Goal: Transaction & Acquisition: Purchase product/service

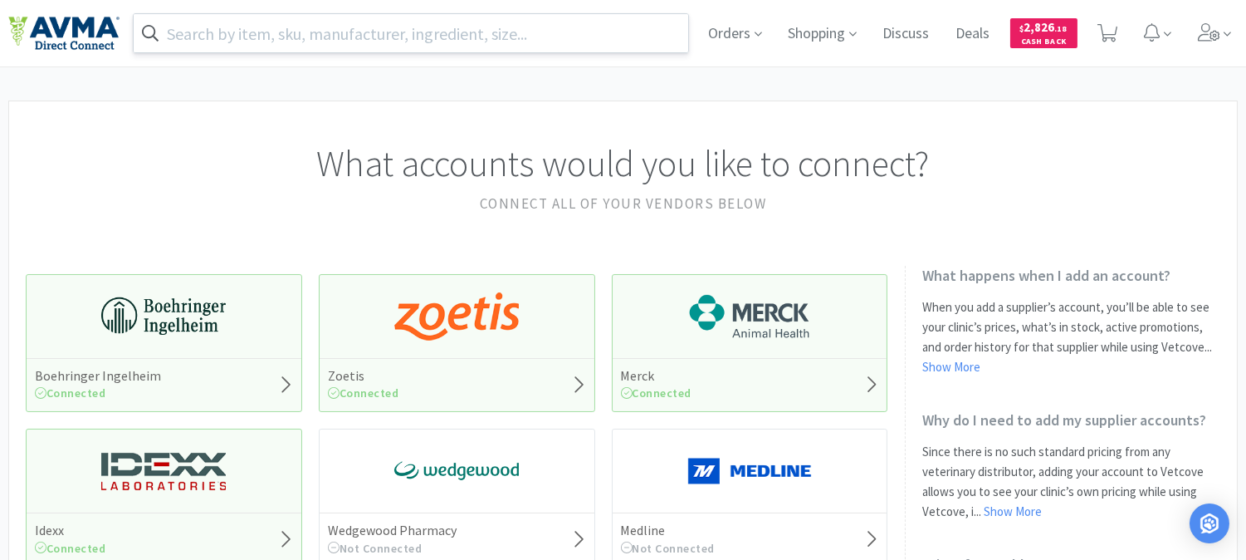
click at [394, 25] on input "text" at bounding box center [411, 33] width 555 height 38
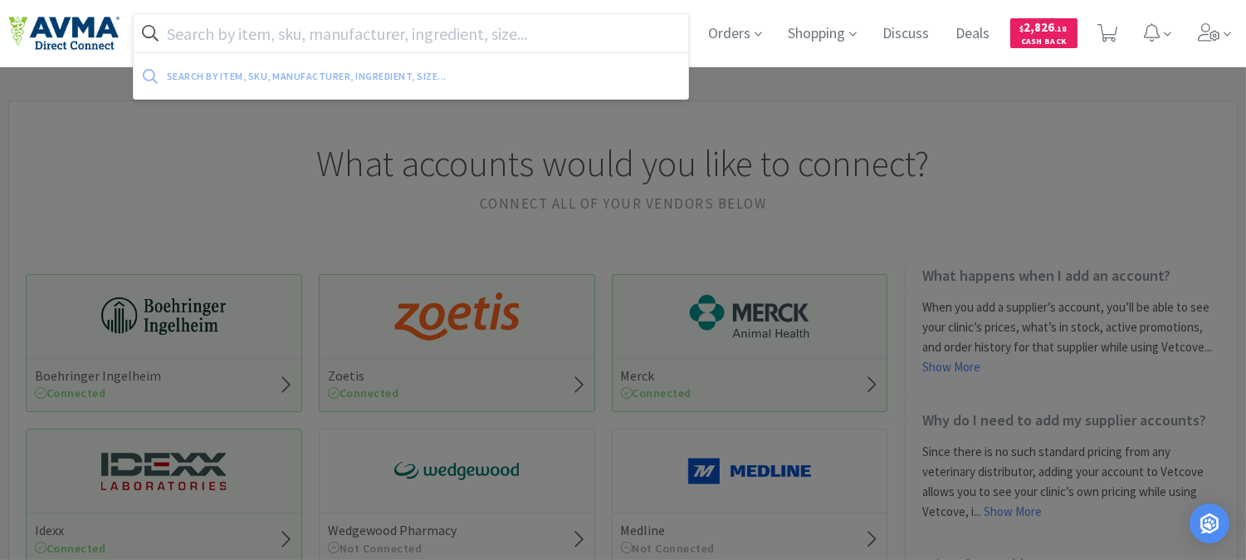
paste input "068743"
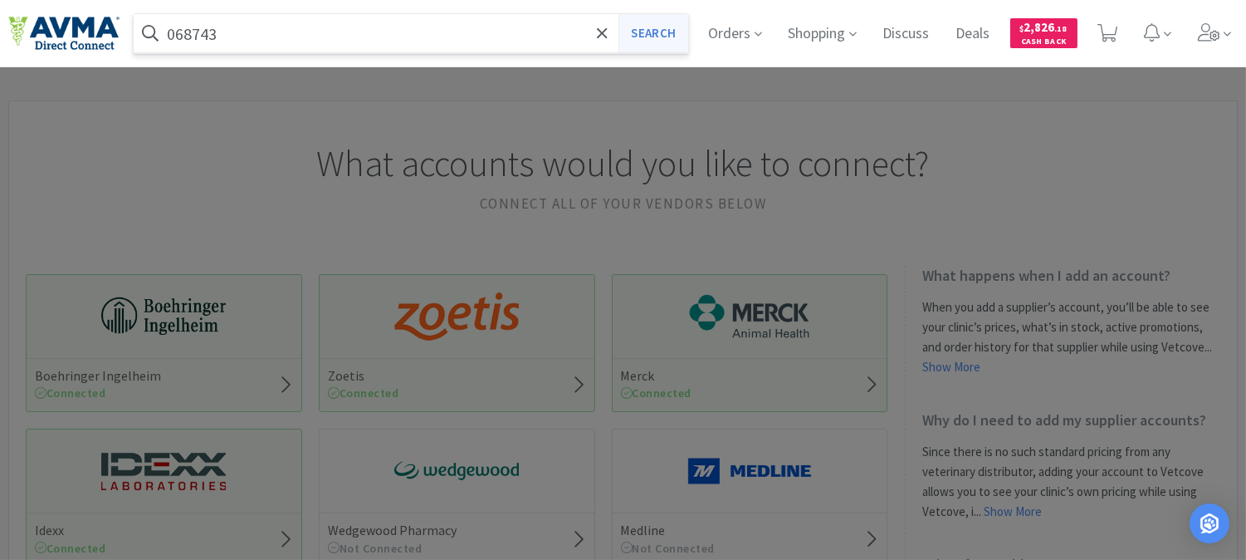
type input "068743"
click at [659, 30] on button "Search" at bounding box center [652, 33] width 69 height 38
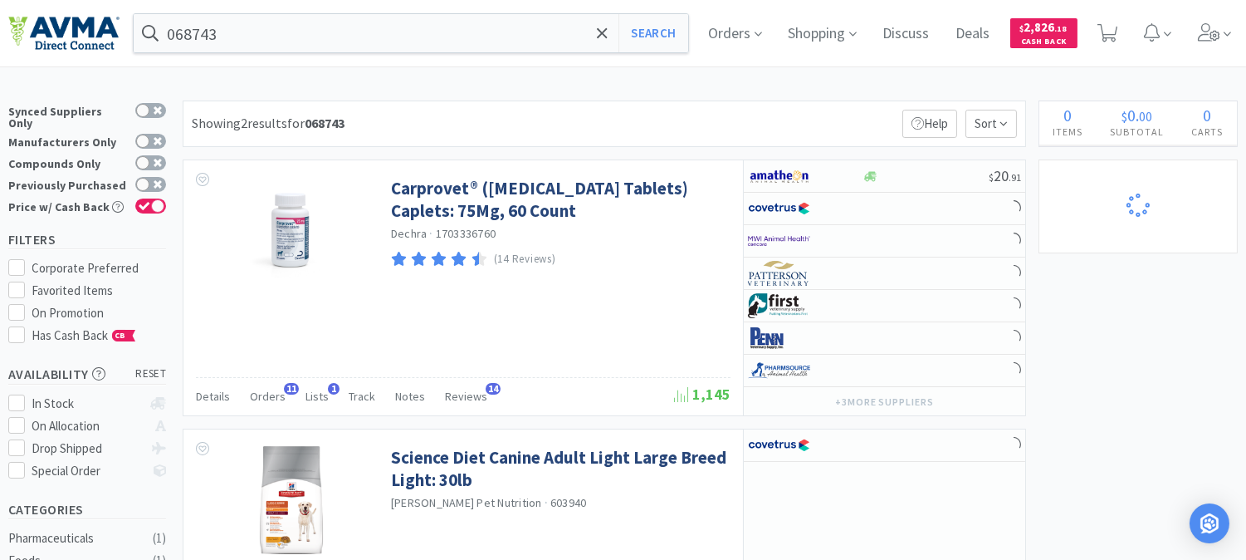
select select "1"
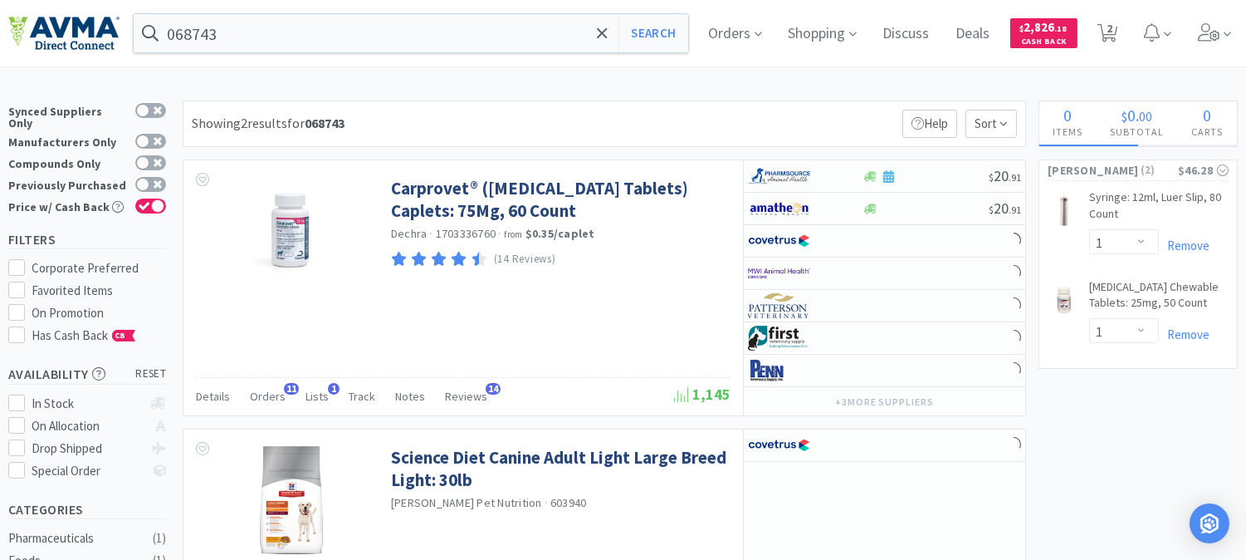
select select "1"
select select "3"
select select "1"
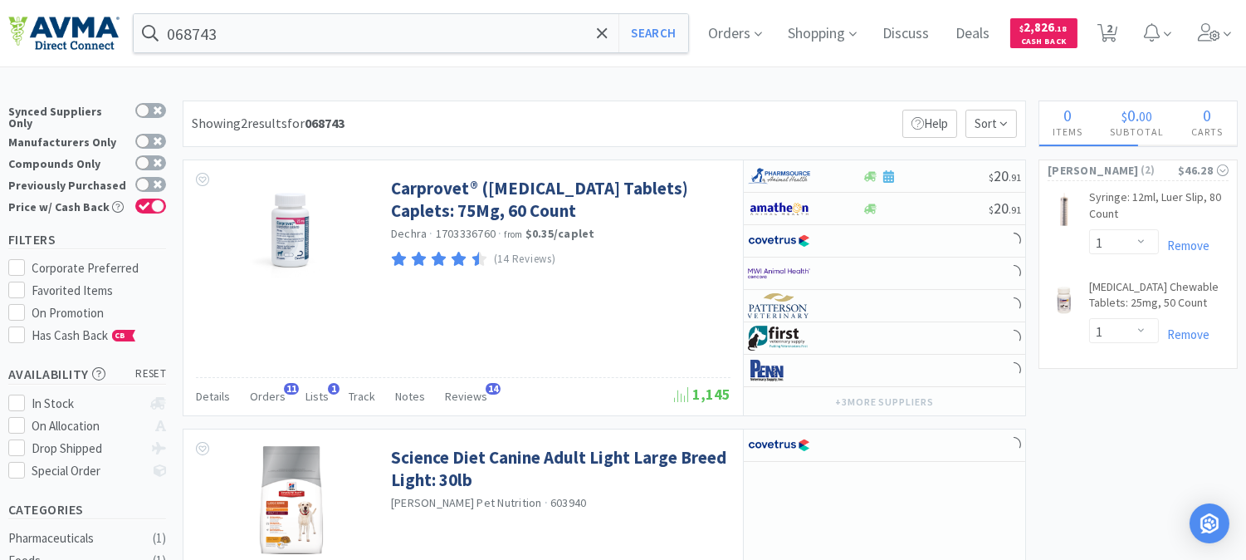
select select "1"
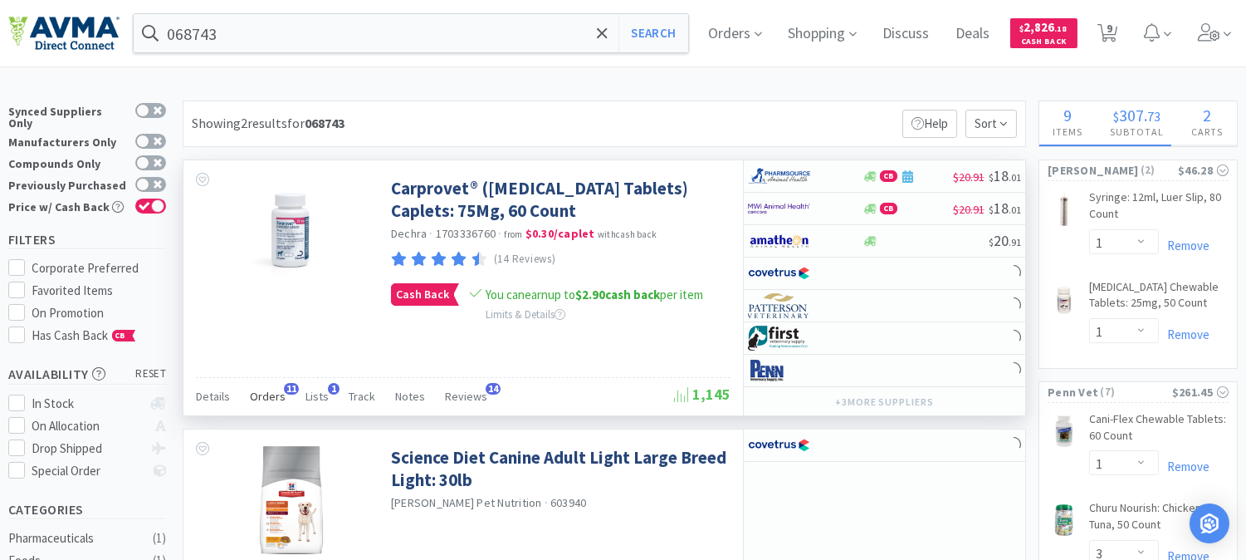
click at [263, 394] on span "Orders" at bounding box center [268, 396] width 36 height 15
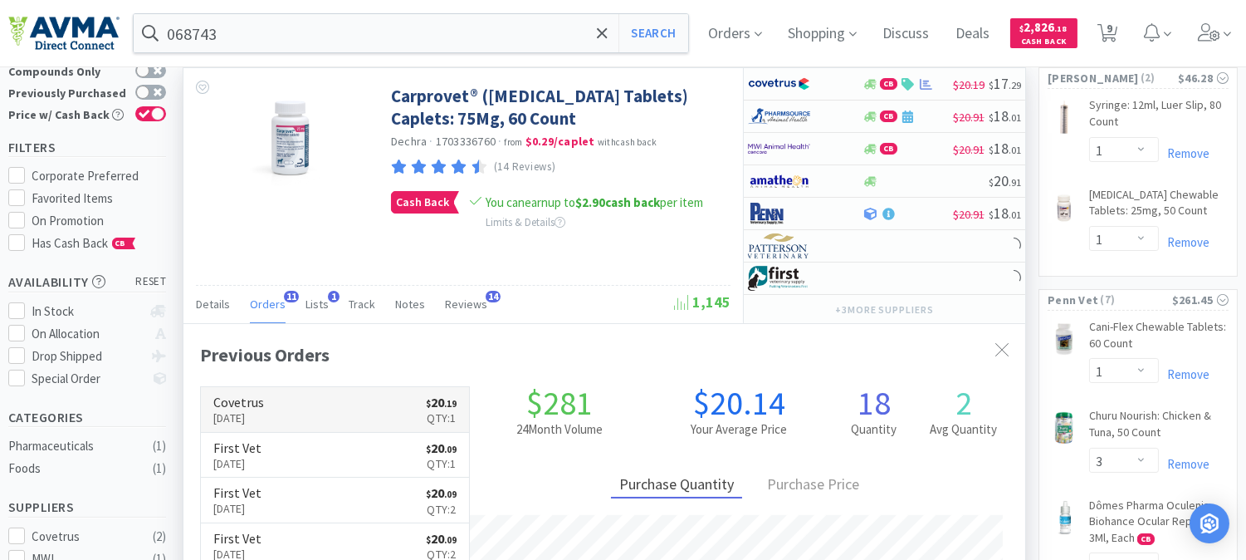
scroll to position [444, 841]
click at [247, 413] on p "[DATE]" at bounding box center [238, 417] width 51 height 18
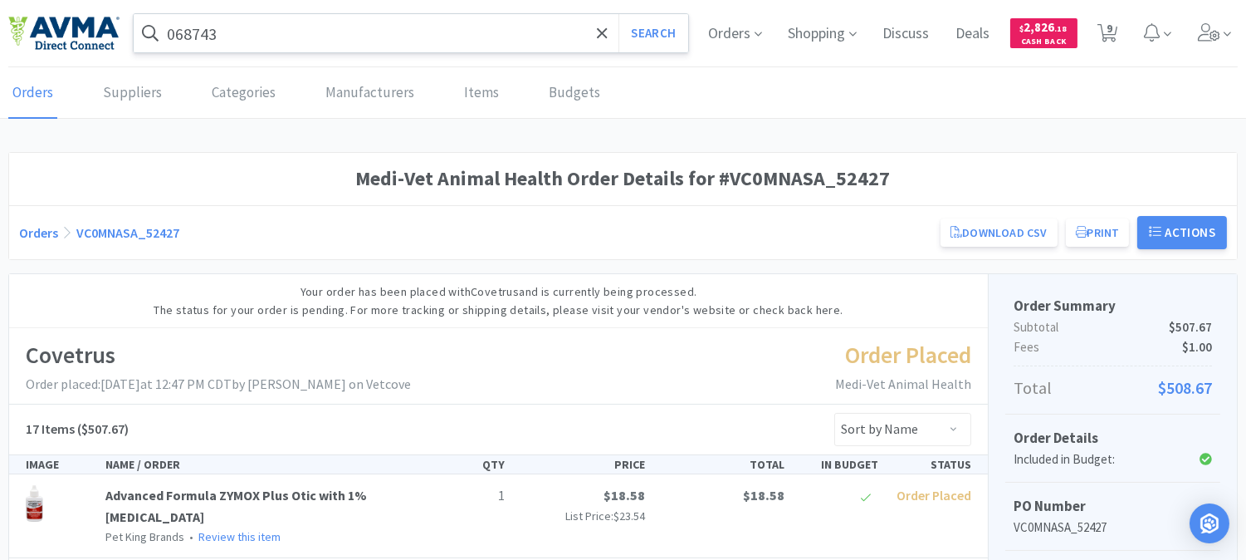
click at [297, 42] on input "068743" at bounding box center [411, 33] width 555 height 38
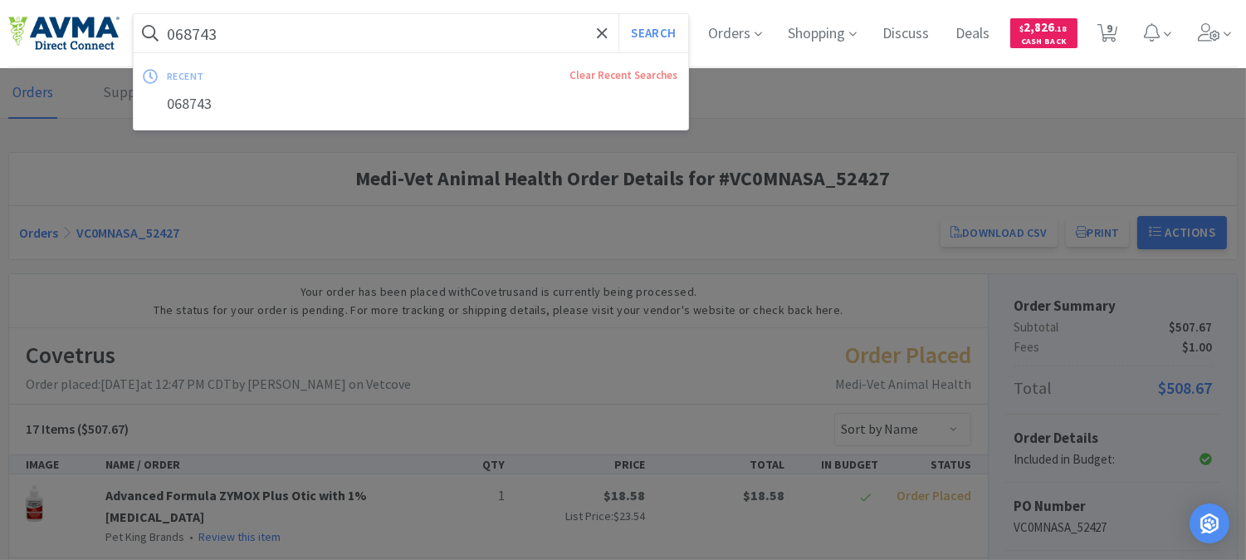
paste input "83419"
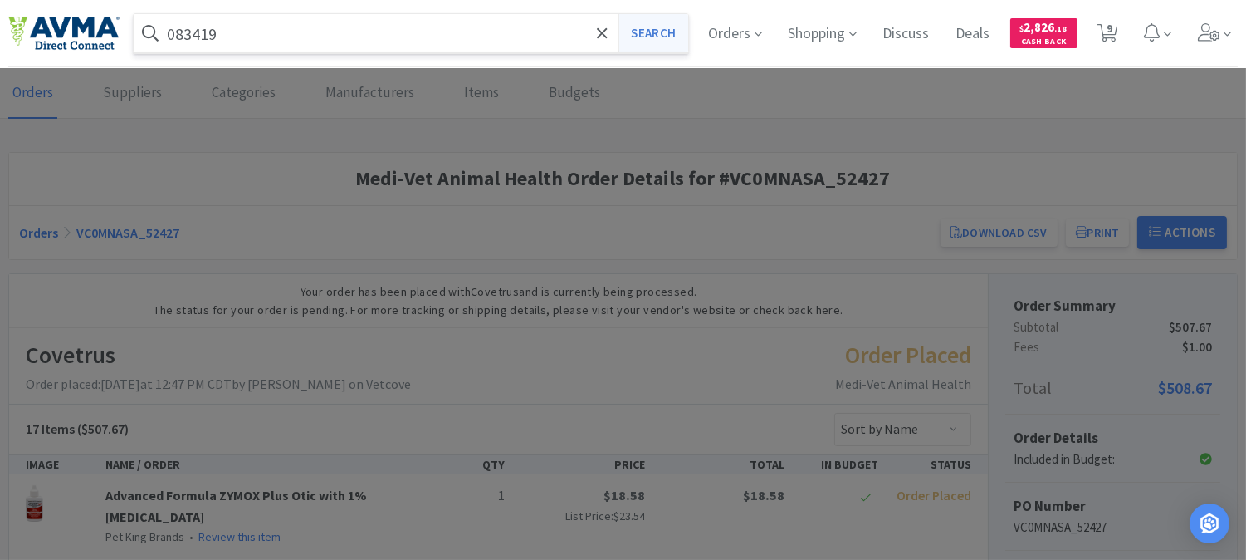
type input "083419"
click at [654, 37] on button "Search" at bounding box center [652, 33] width 69 height 38
select select "1"
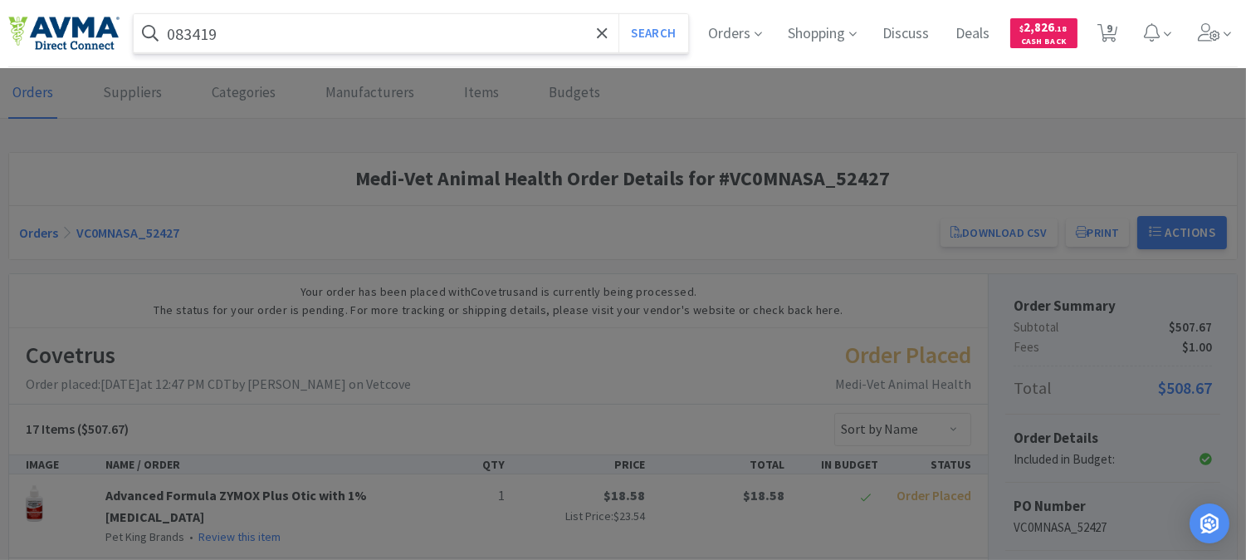
select select "3"
select select "1"
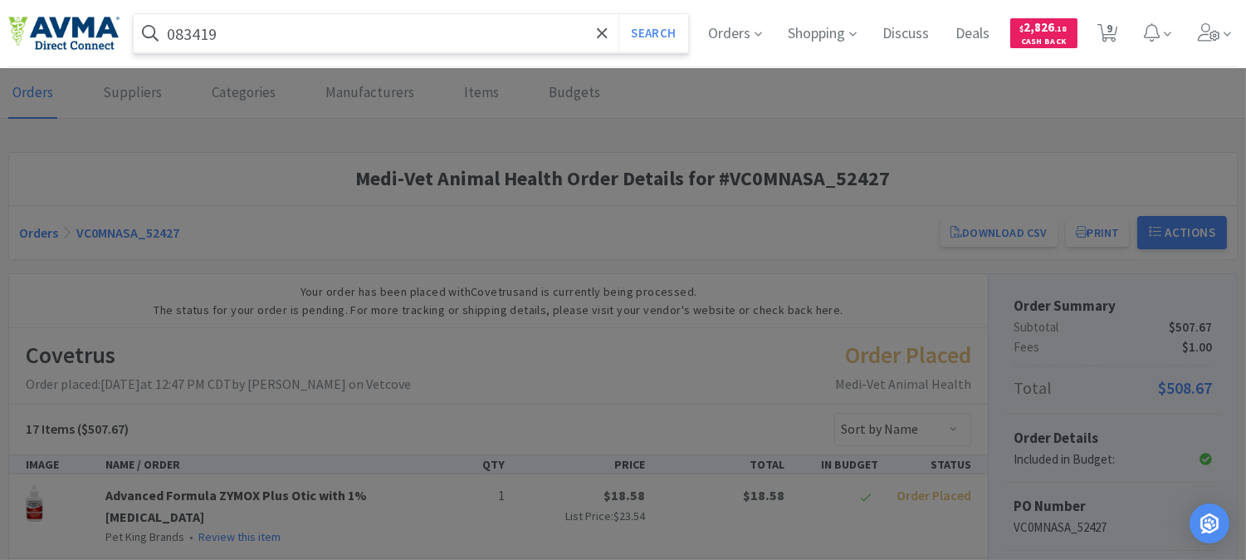
select select "1"
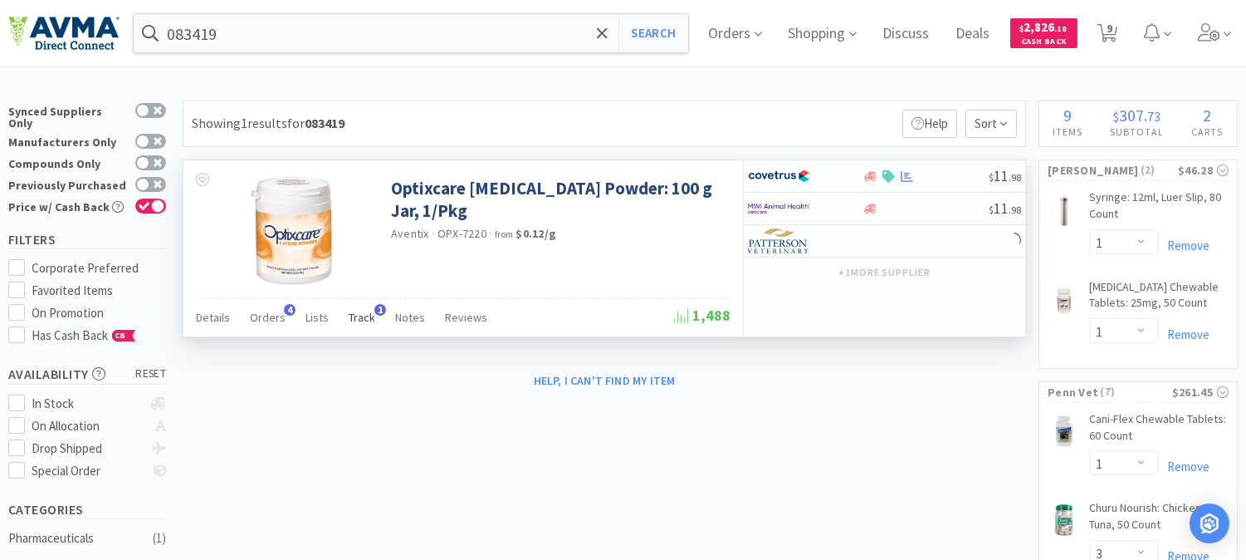
click at [359, 321] on span "Track" at bounding box center [362, 317] width 27 height 15
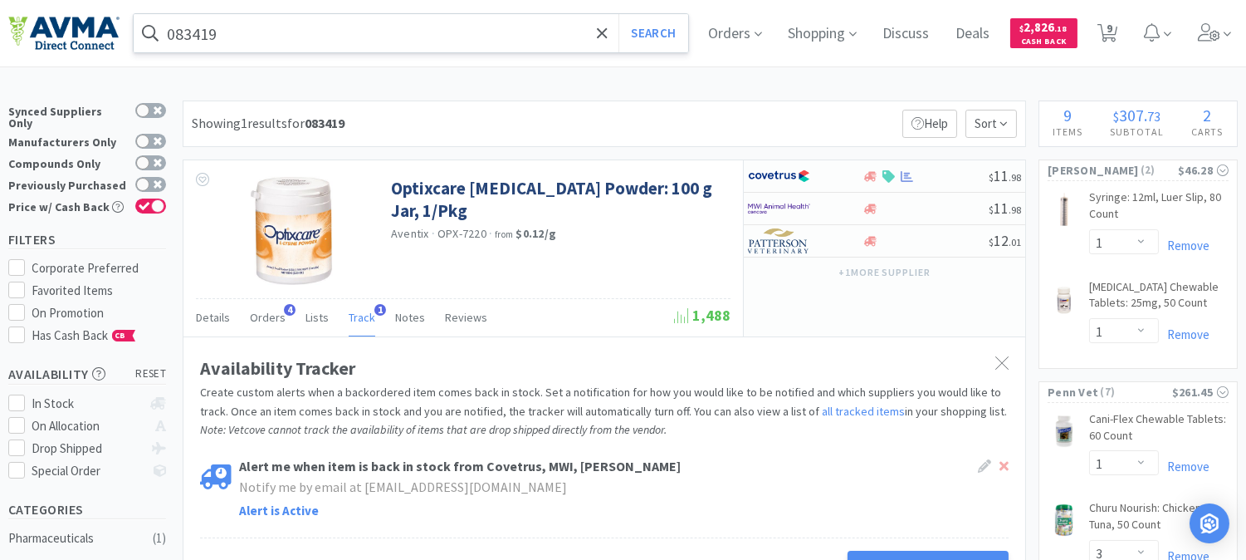
click at [349, 37] on input "083419" at bounding box center [411, 33] width 555 height 38
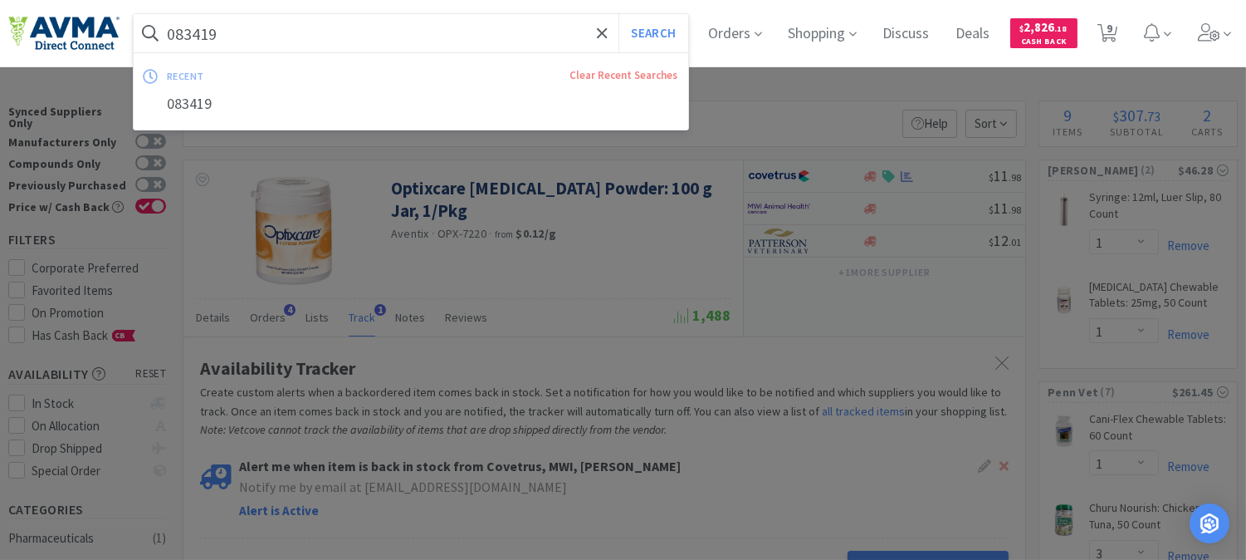
paste input "58596"
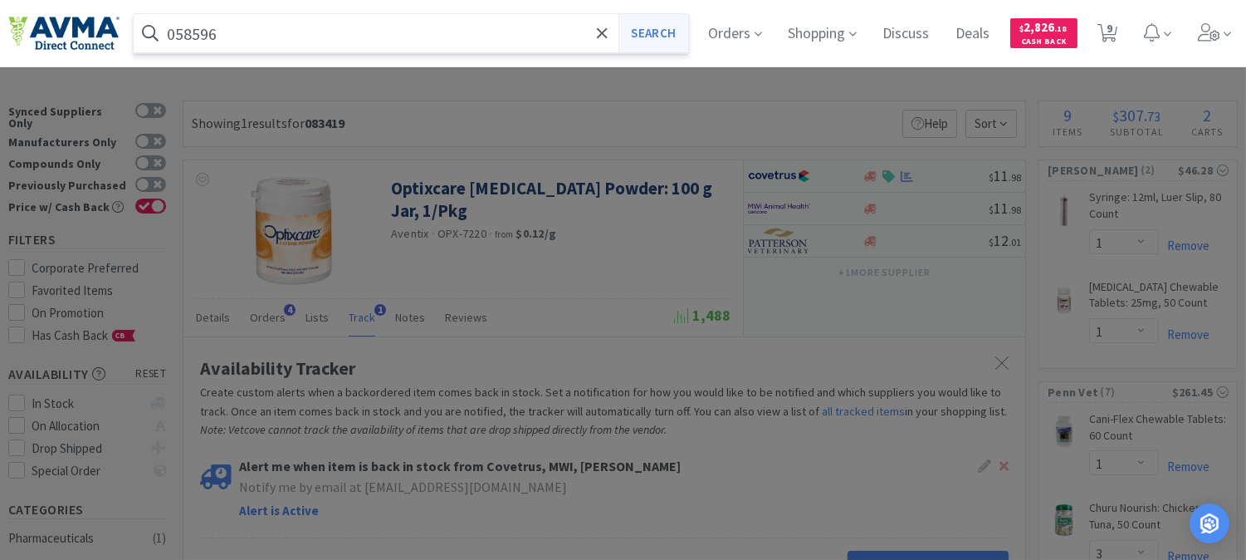
type input "058596"
click at [649, 34] on button "Search" at bounding box center [652, 33] width 69 height 38
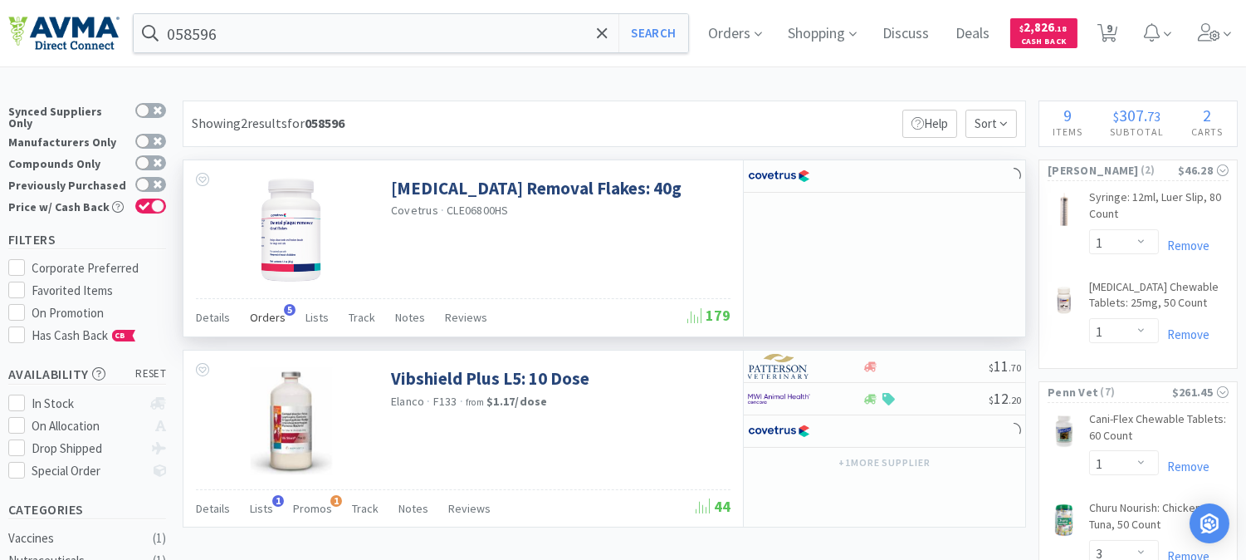
click at [284, 314] on span "5" at bounding box center [290, 310] width 12 height 12
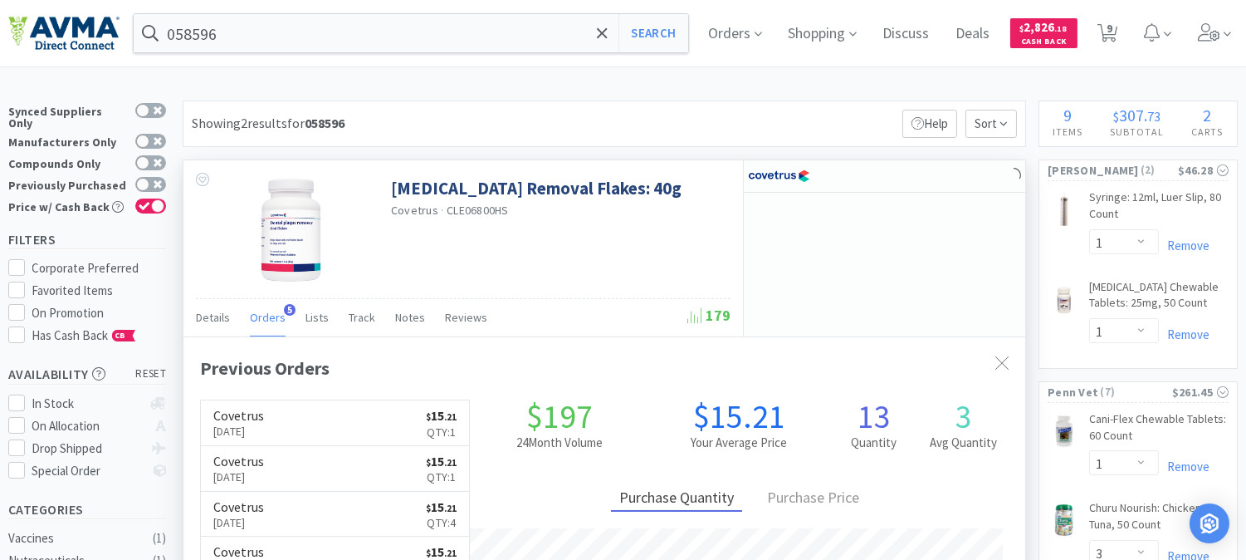
scroll to position [419, 841]
click at [239, 427] on p "[DATE]" at bounding box center [238, 431] width 51 height 18
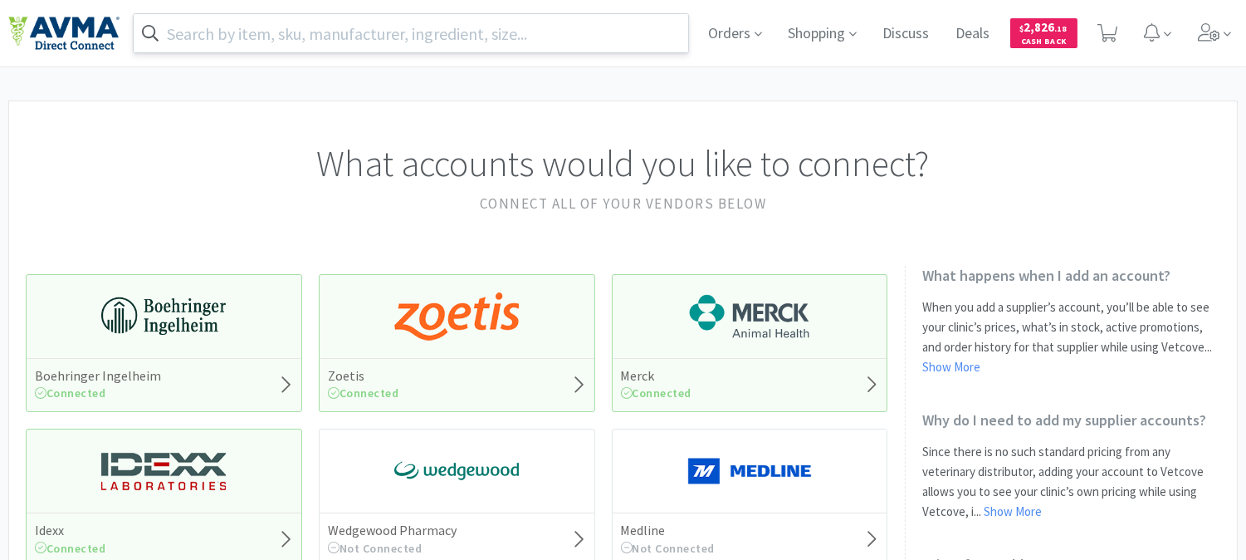
click at [501, 37] on input "text" at bounding box center [411, 33] width 555 height 38
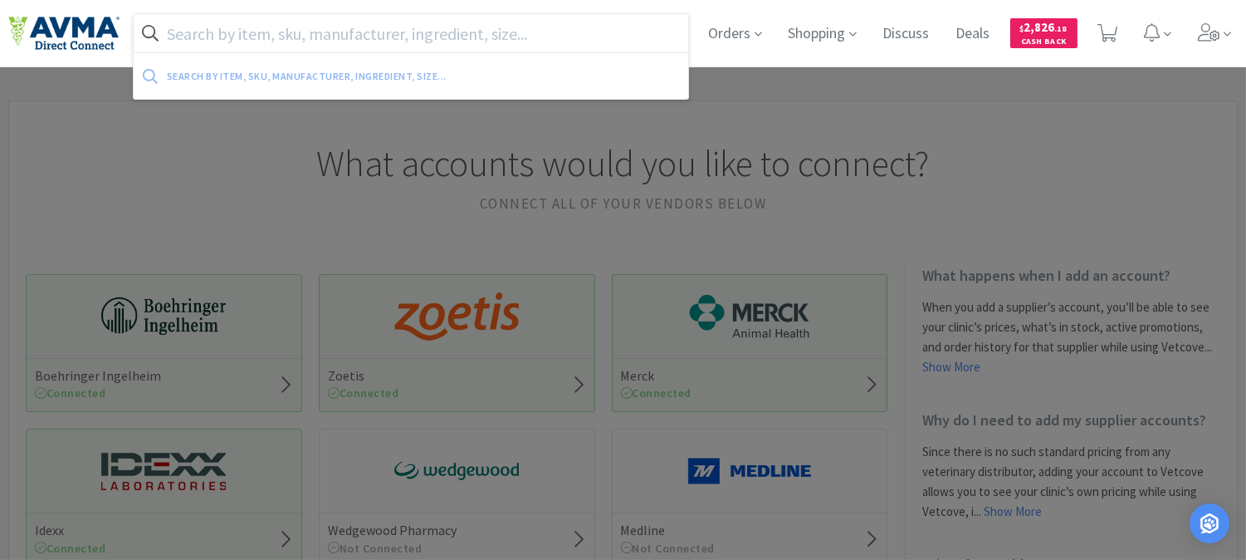
paste input "019476"
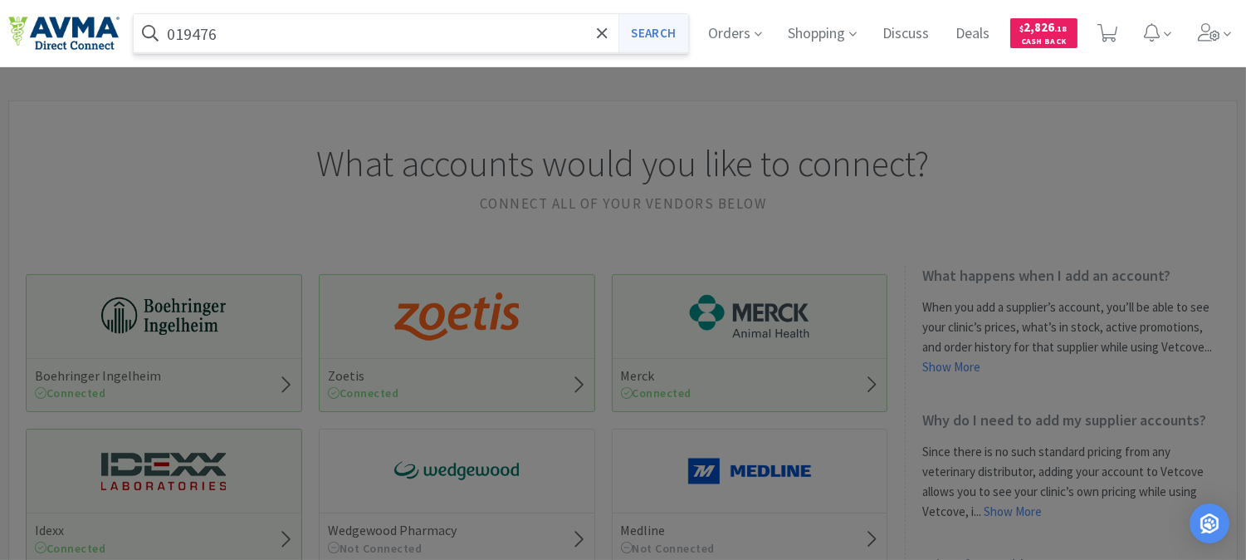
type input "019476"
click at [637, 26] on button "Search" at bounding box center [652, 33] width 69 height 38
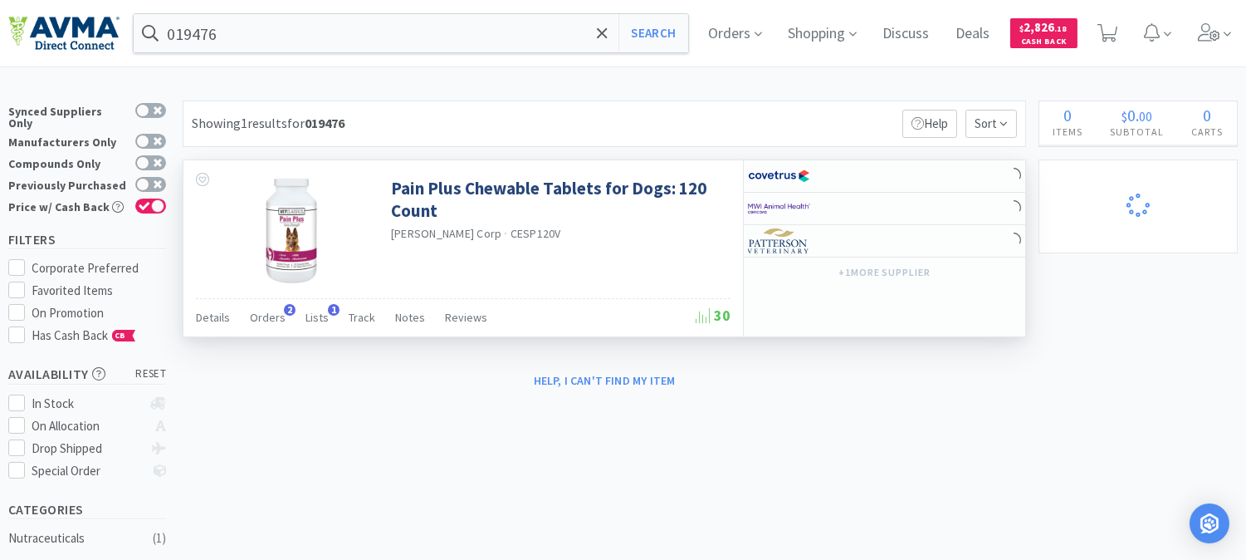
select select "1"
select select "3"
select select "1"
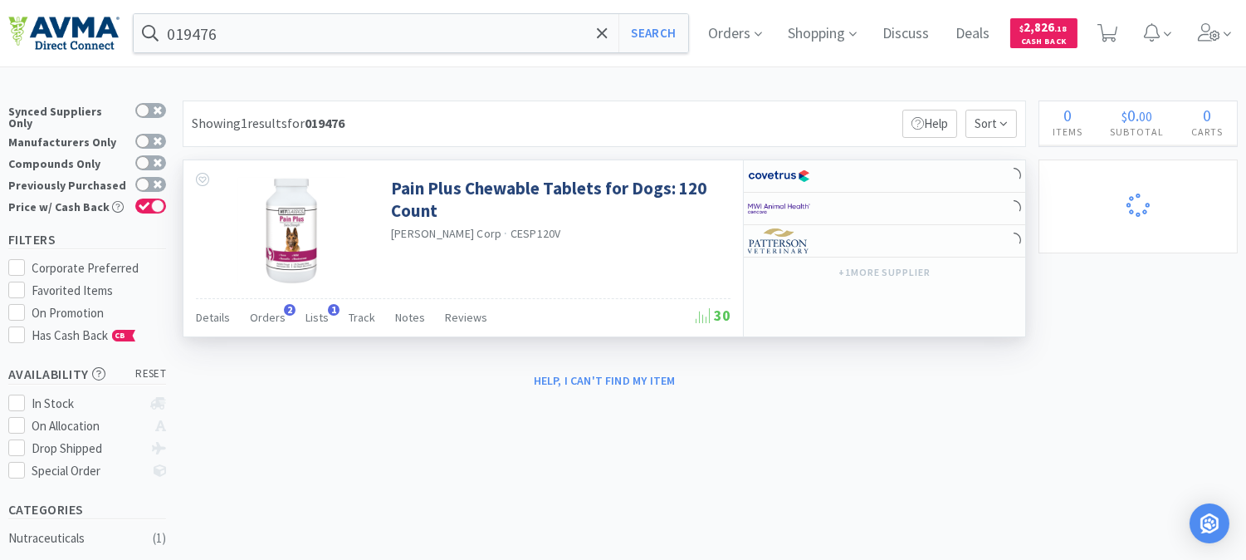
select select "1"
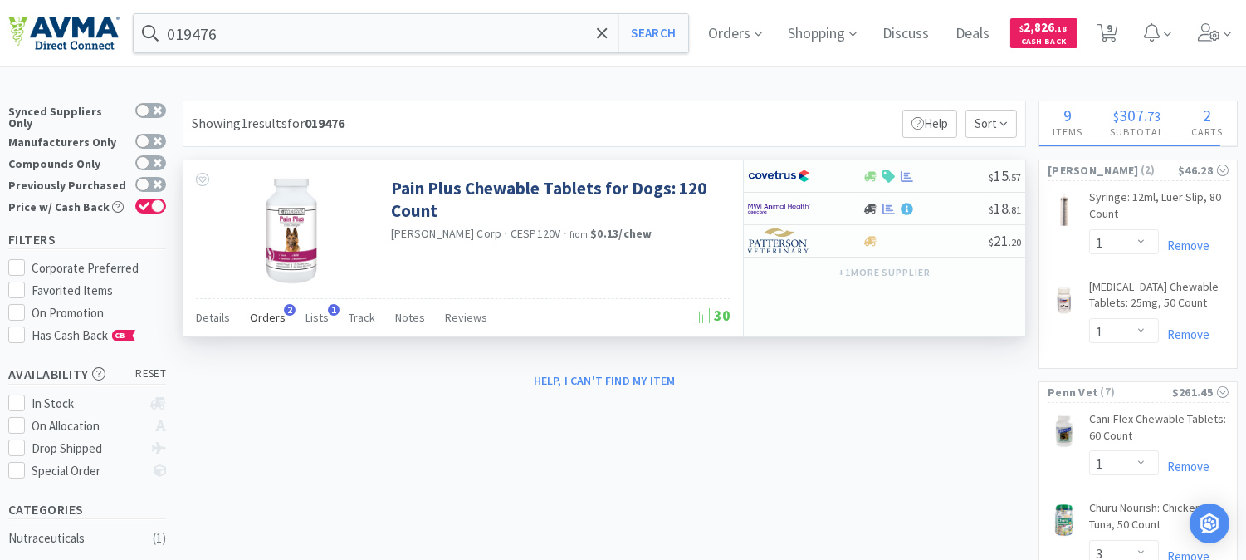
click at [269, 316] on span "Orders" at bounding box center [268, 317] width 36 height 15
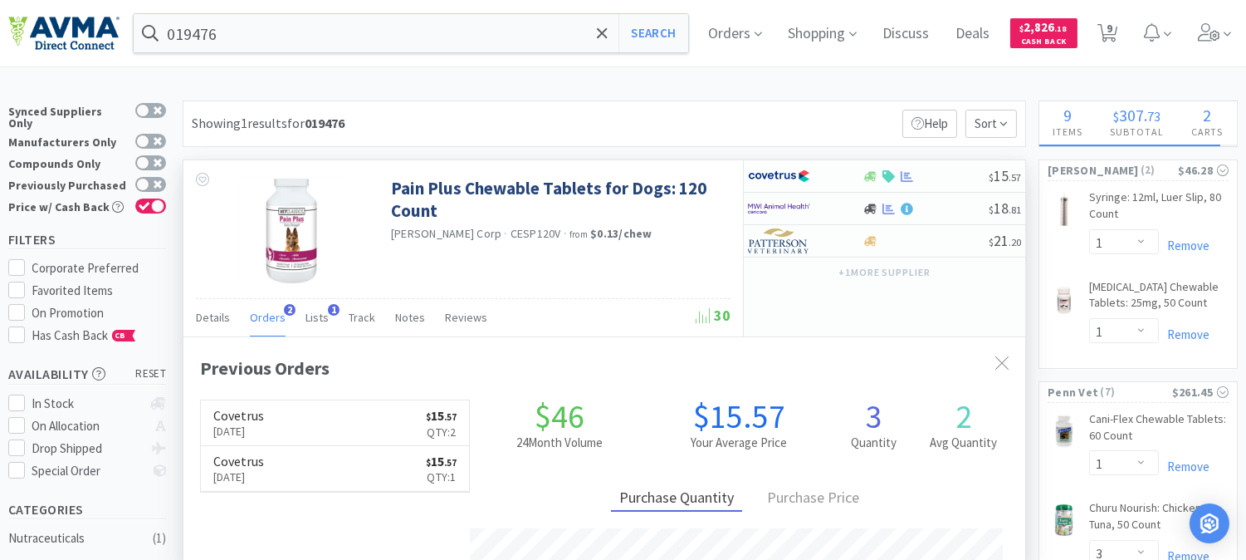
scroll to position [419, 841]
click at [249, 433] on p "[DATE]" at bounding box center [238, 431] width 51 height 18
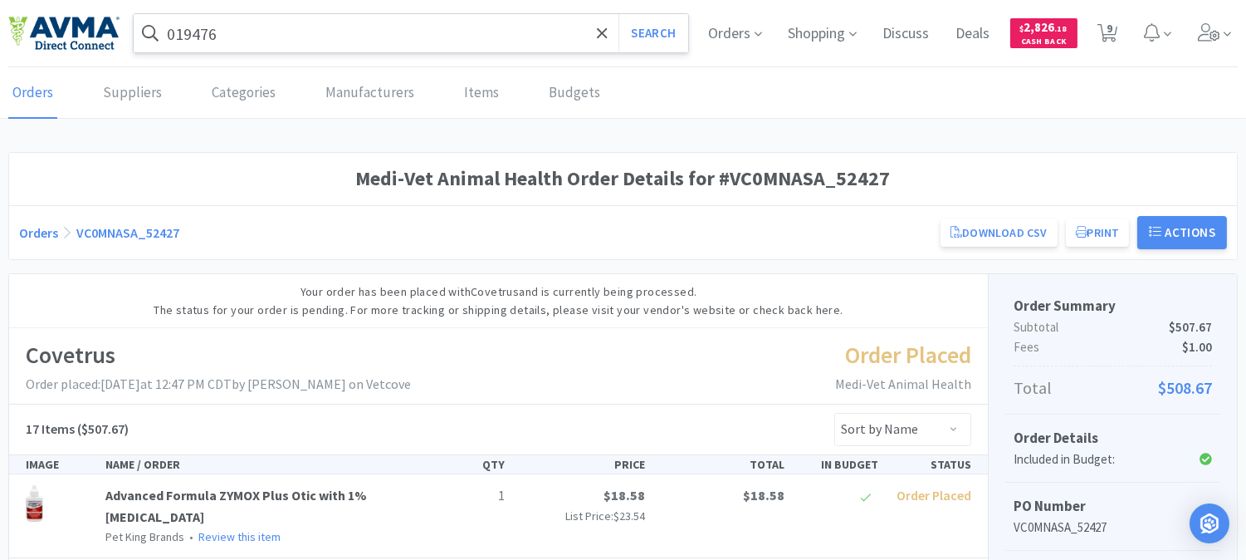
click at [261, 40] on input "019476" at bounding box center [411, 33] width 555 height 38
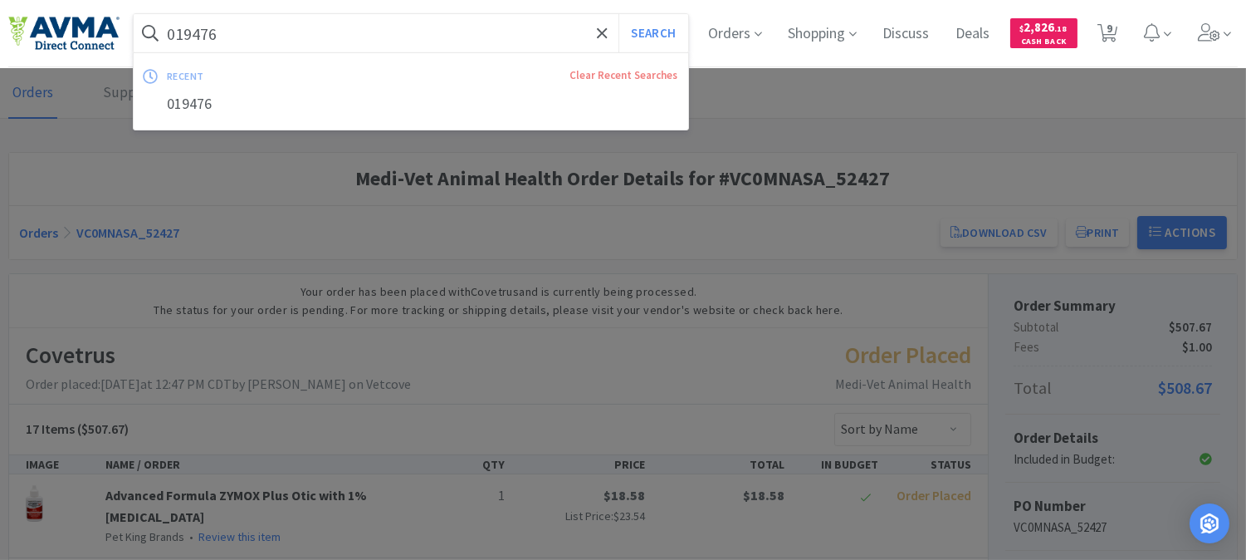
paste input "text"
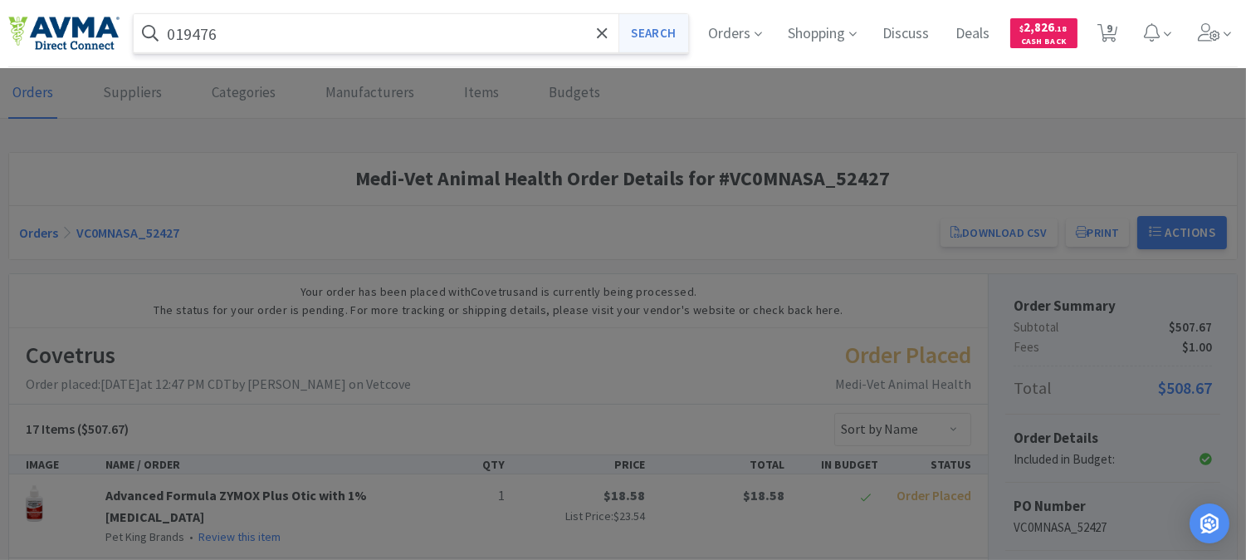
type input "019476"
click at [662, 33] on button "Search" at bounding box center [652, 33] width 69 height 38
select select "1"
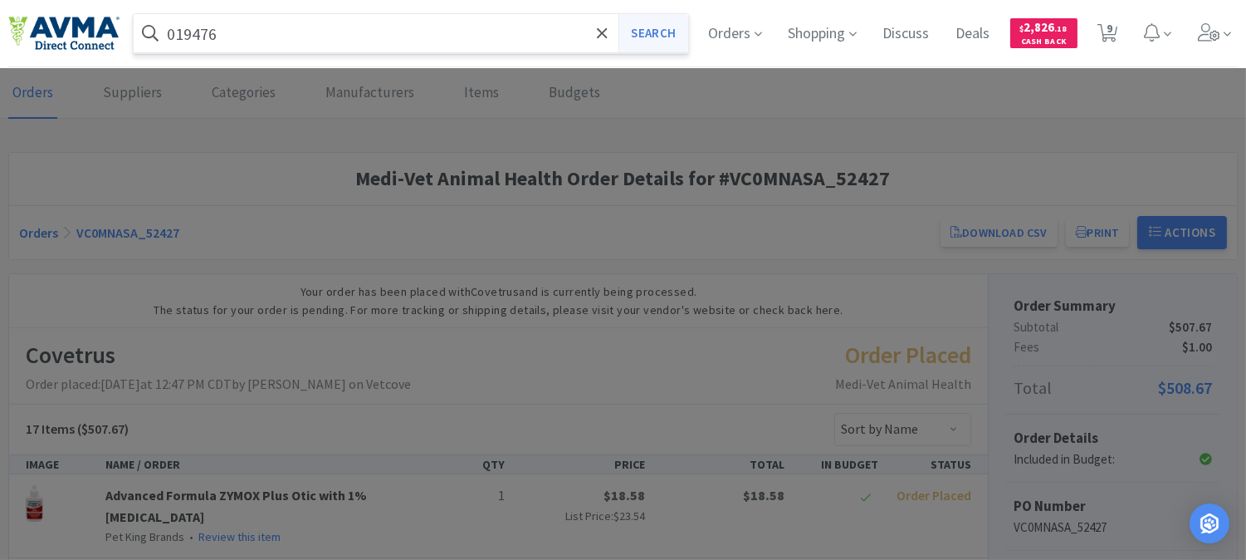
select select "3"
select select "1"
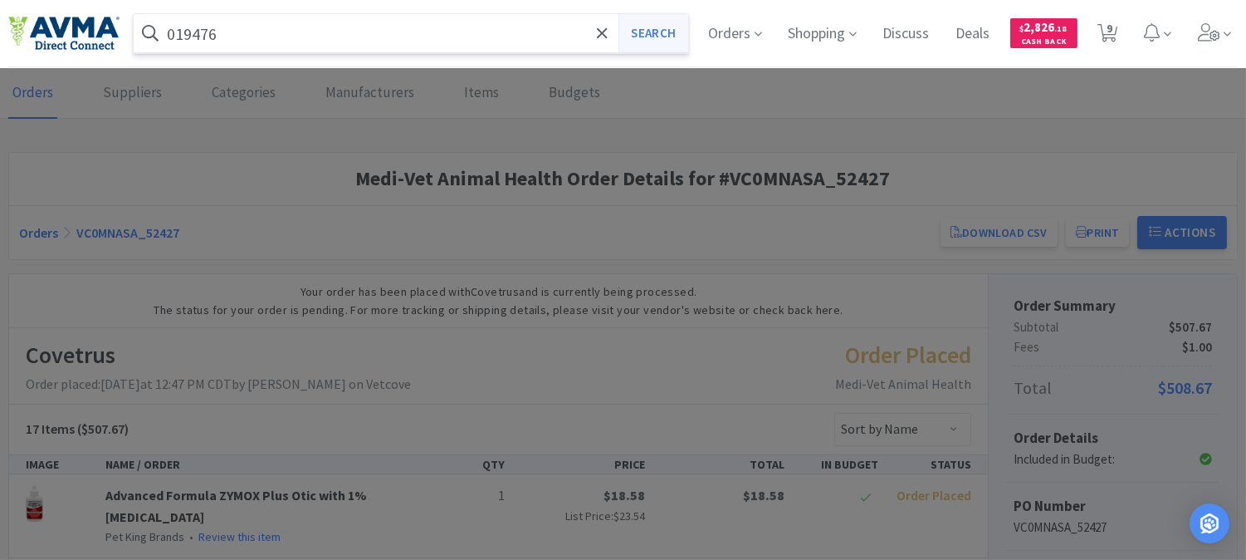
select select "1"
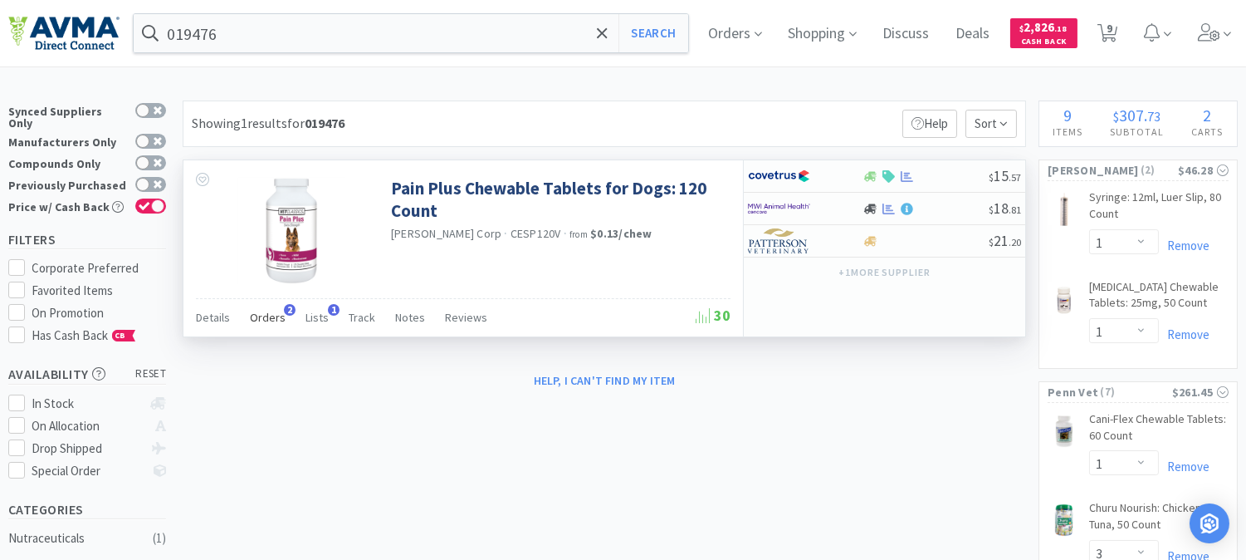
click at [277, 313] on span "Orders" at bounding box center [268, 317] width 36 height 15
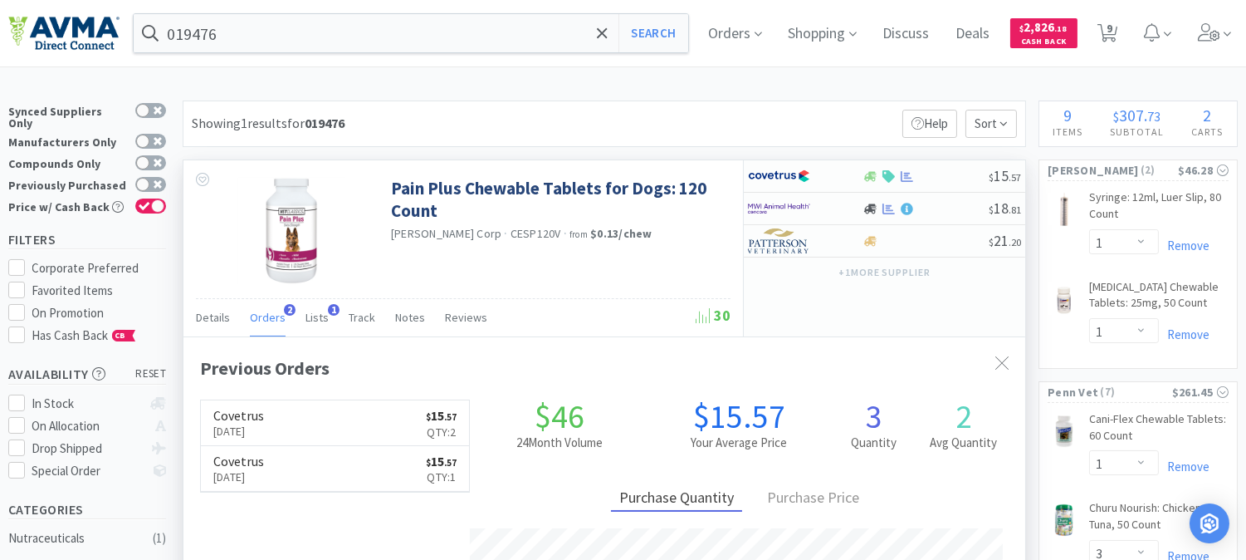
scroll to position [419, 841]
click at [525, 279] on div "Pain Plus Chewable Tablets for Dogs: 120 Count Garmon Corp · CESP120V · from $0…" at bounding box center [463, 229] width 560 height 138
click at [778, 178] on img at bounding box center [779, 176] width 62 height 25
select select "1"
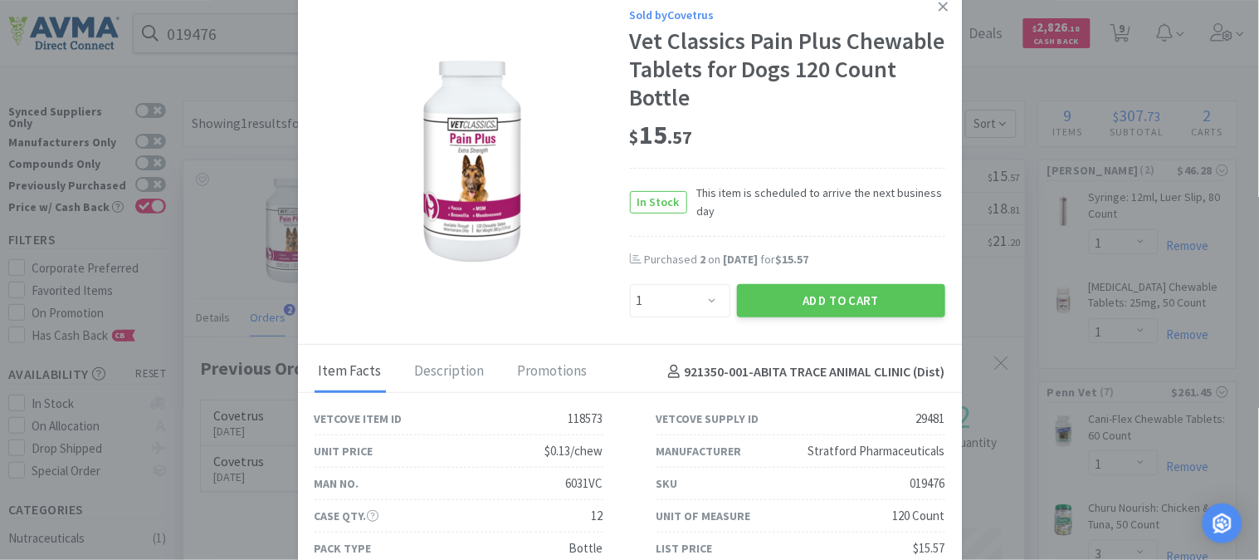
click at [911, 483] on div "019476" at bounding box center [928, 483] width 35 height 20
copy div "019476"
click at [939, 7] on icon at bounding box center [943, 6] width 9 height 9
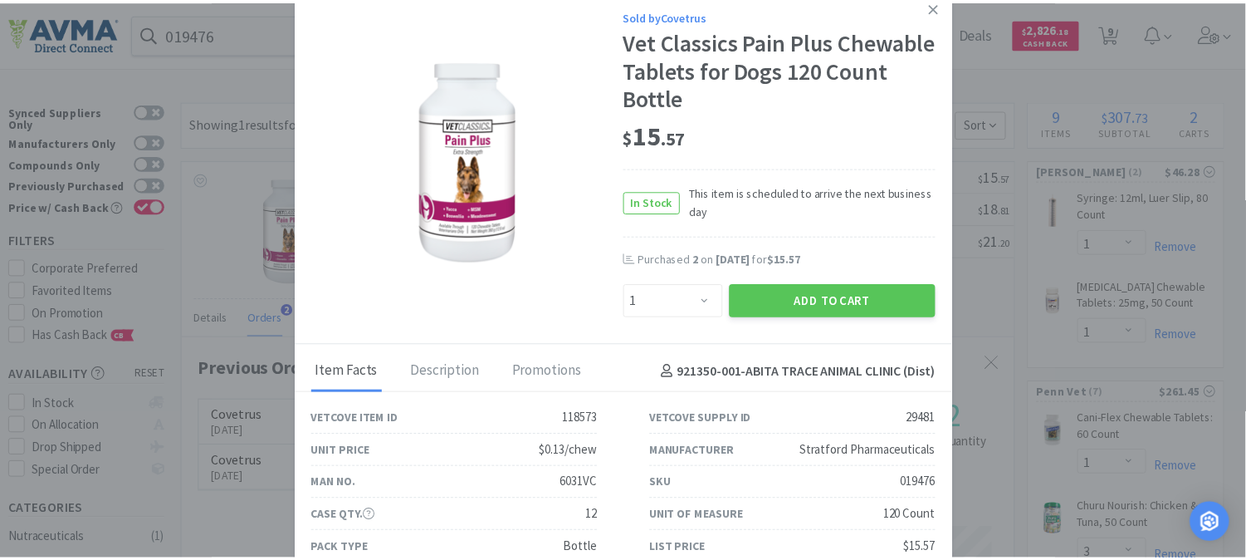
scroll to position [829730, 829308]
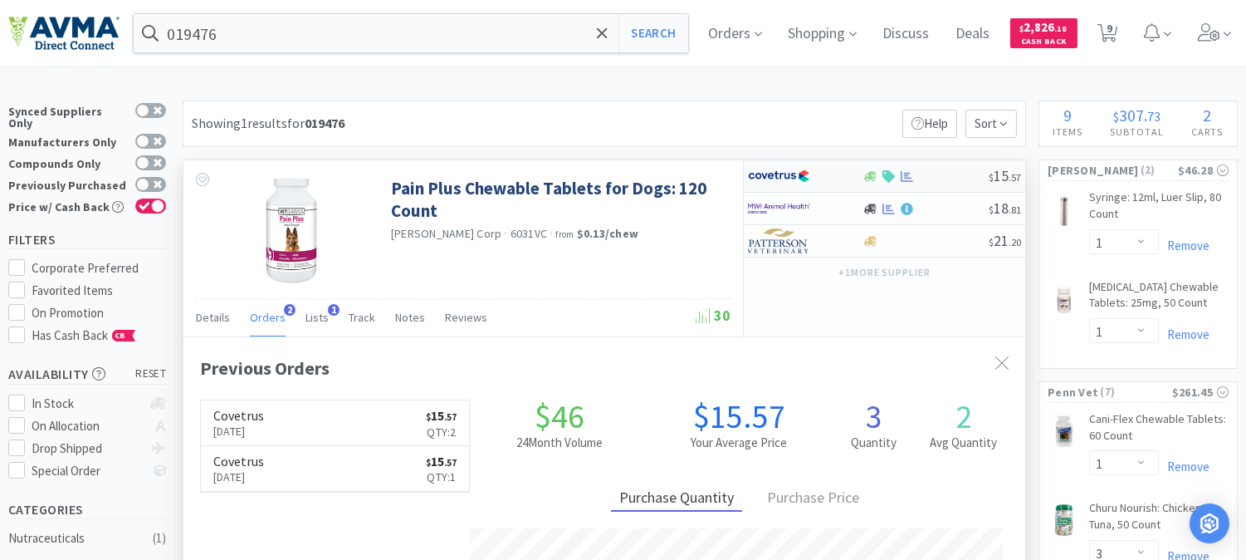
click at [770, 179] on img at bounding box center [779, 176] width 62 height 25
select select "1"
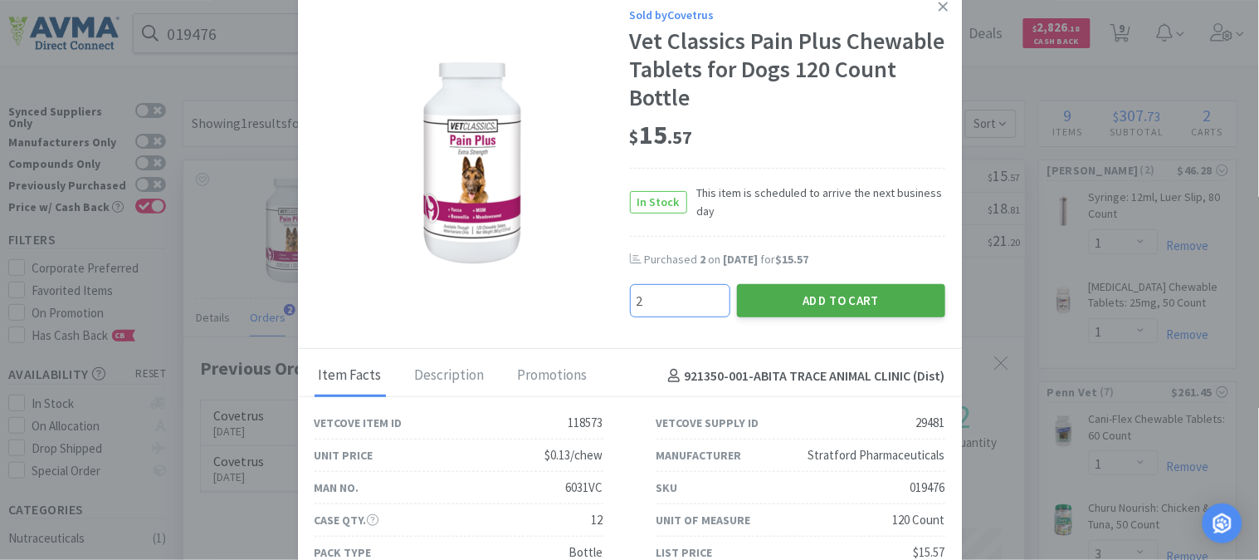
type input "2"
click at [806, 303] on button "Add to Cart" at bounding box center [841, 300] width 208 height 33
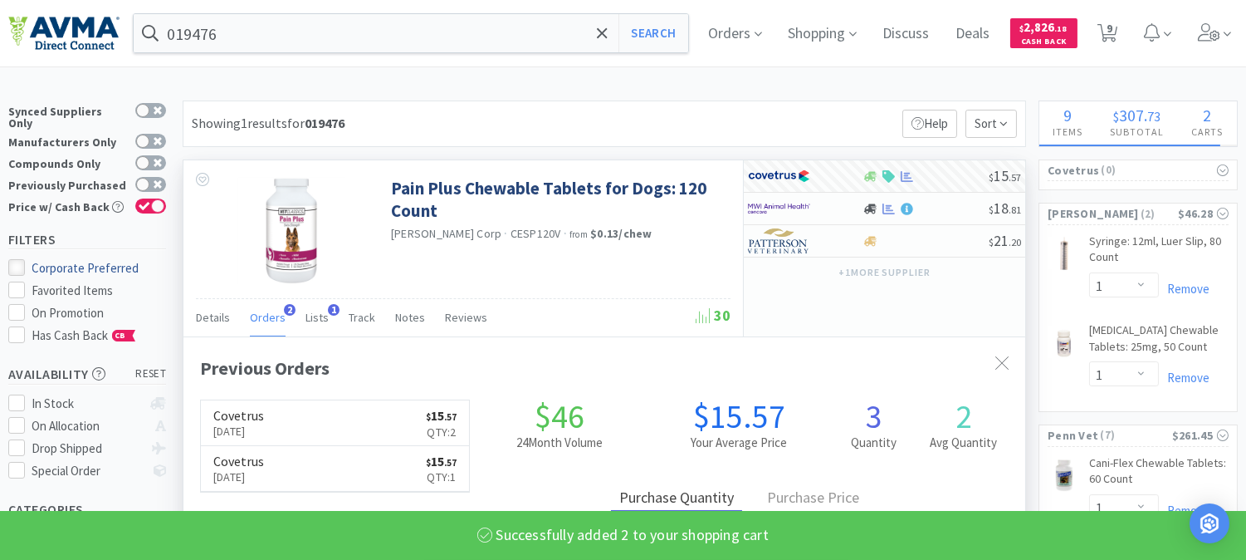
select select "2"
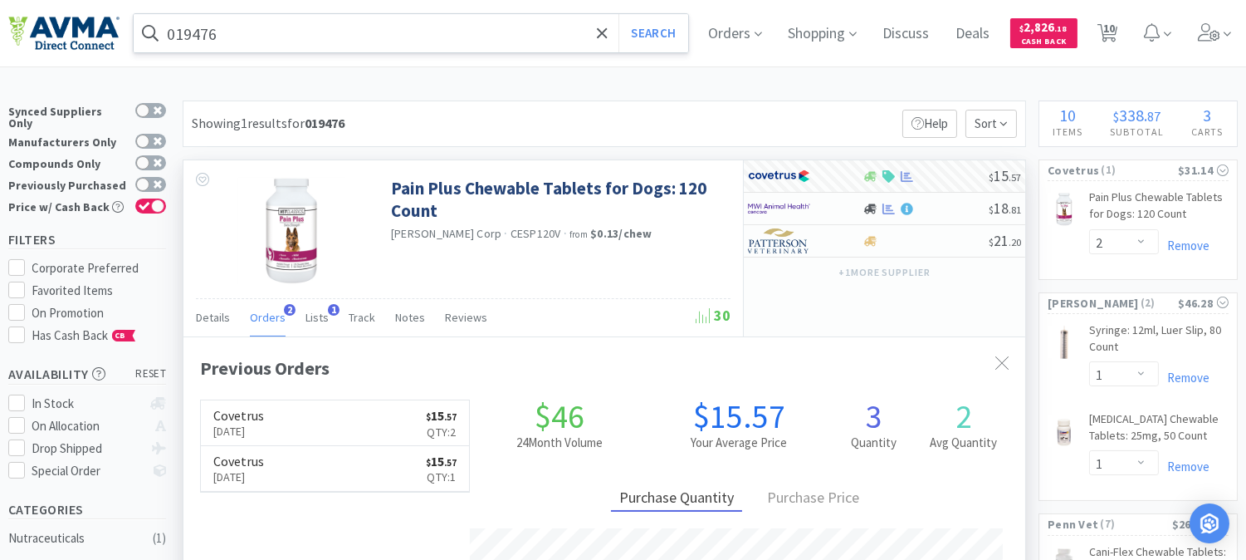
click at [258, 37] on input "019476" at bounding box center [411, 33] width 555 height 38
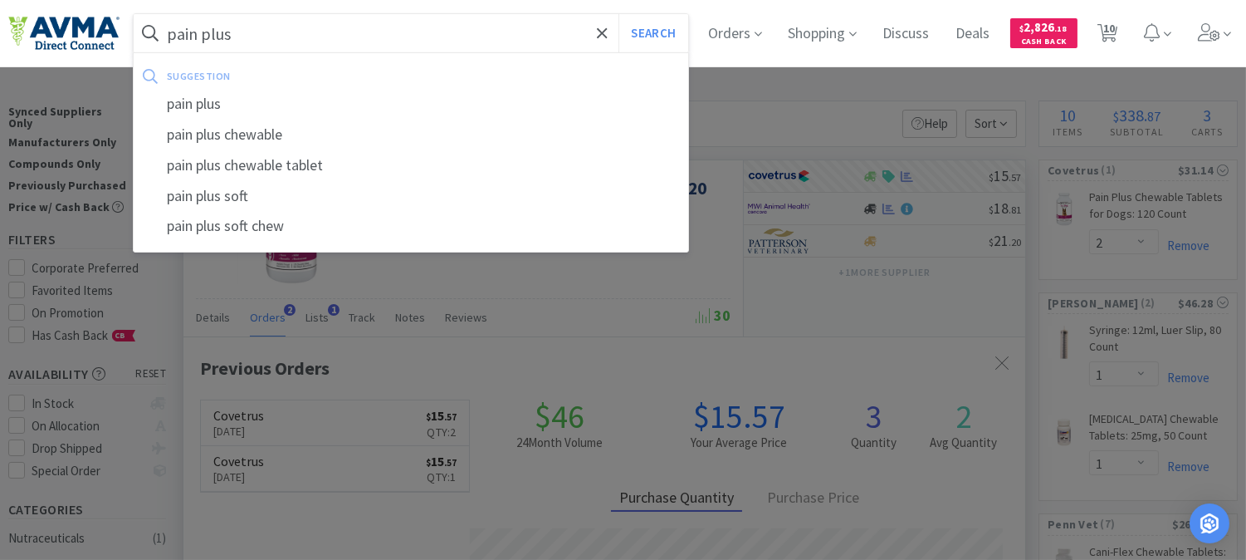
type input "pain plus"
click at [618, 14] on button "Search" at bounding box center [652, 33] width 69 height 38
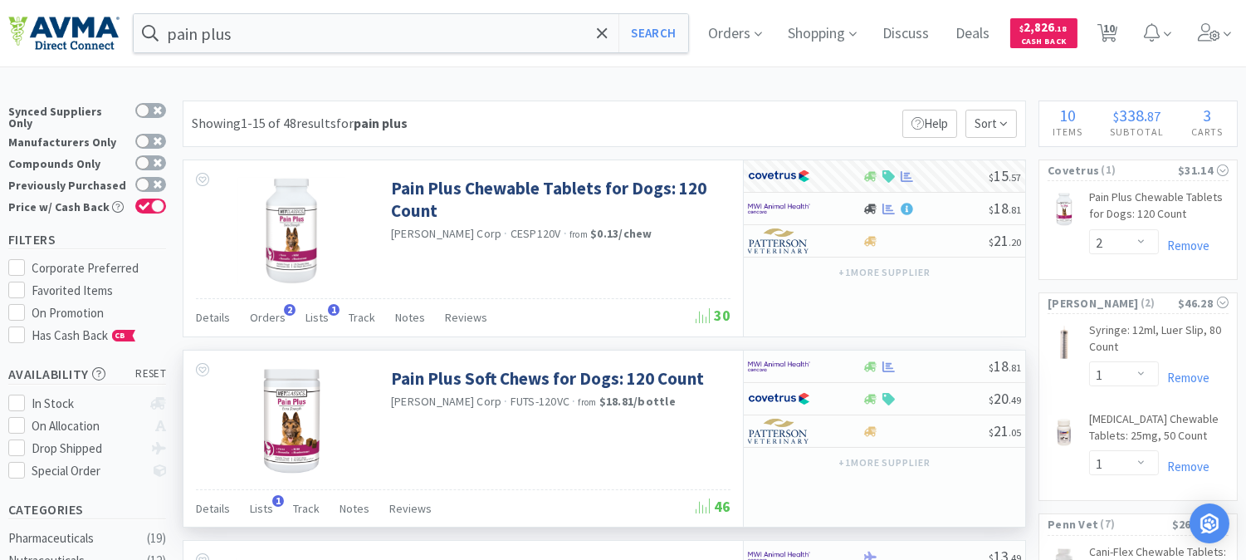
scroll to position [92, 0]
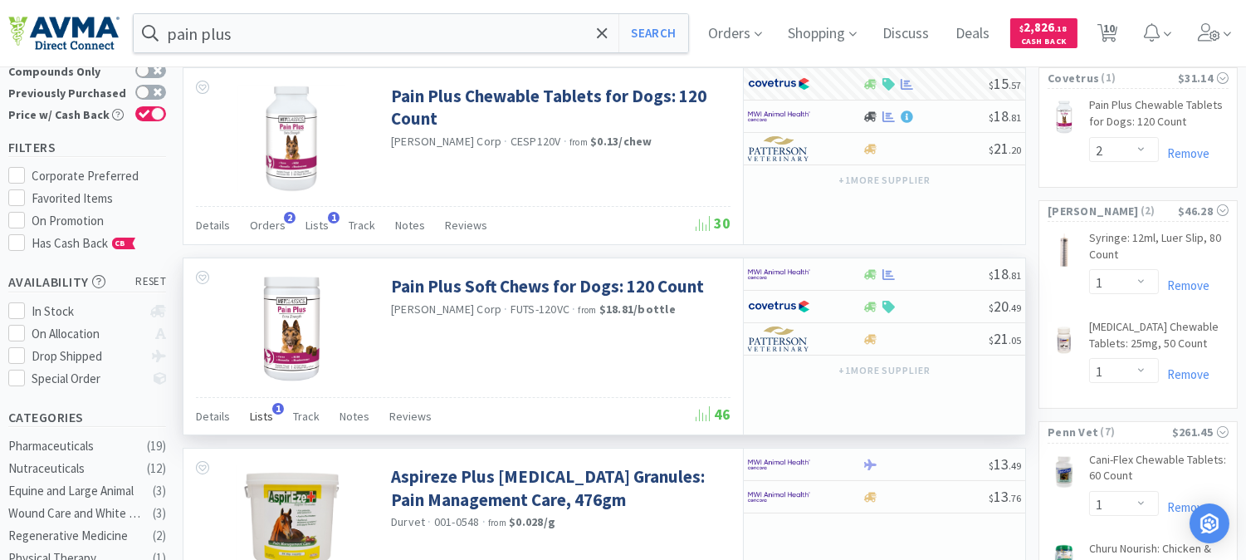
click at [266, 413] on span "Lists" at bounding box center [261, 415] width 23 height 15
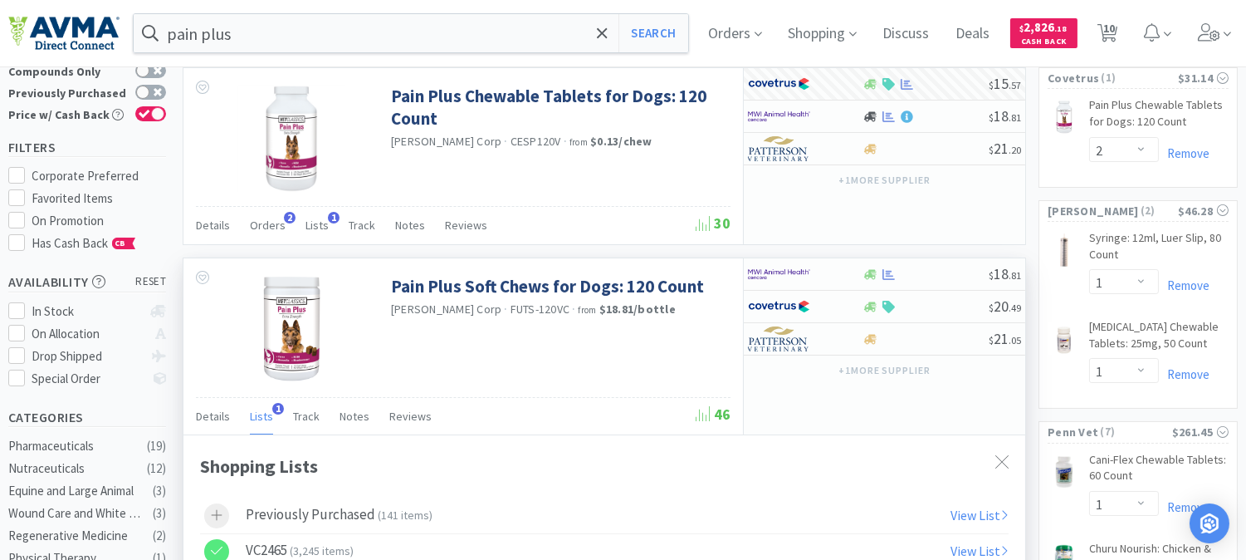
click at [535, 365] on div "Pain Plus Soft Chews for Dogs: 120 Count Garmon Corp · FUTS-120VC · from $18.81…" at bounding box center [463, 327] width 560 height 138
click at [776, 308] on img at bounding box center [779, 306] width 62 height 25
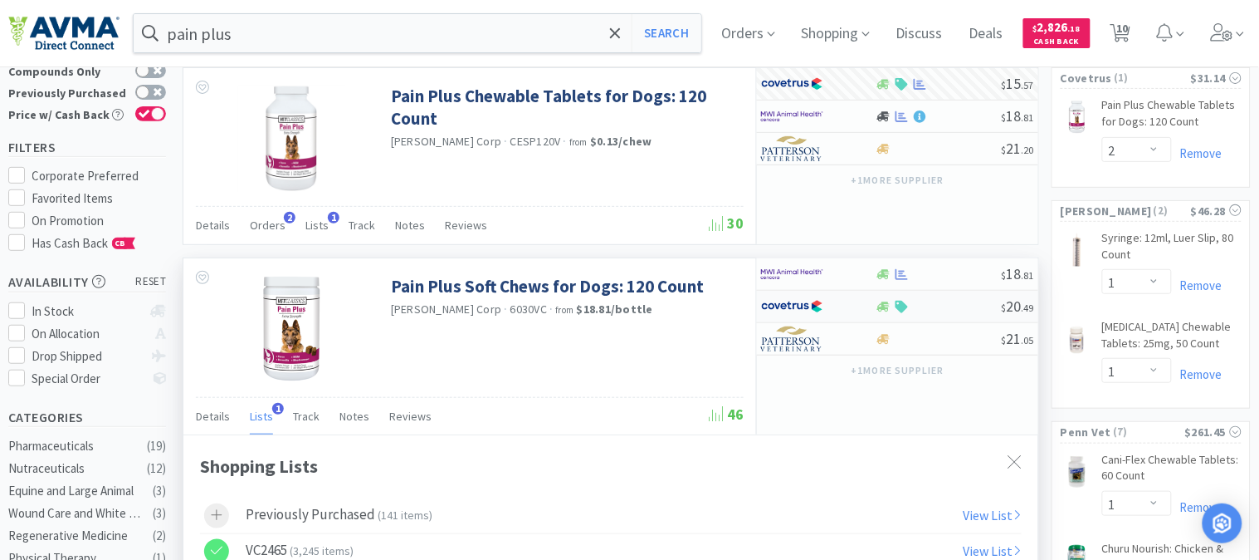
select select "1"
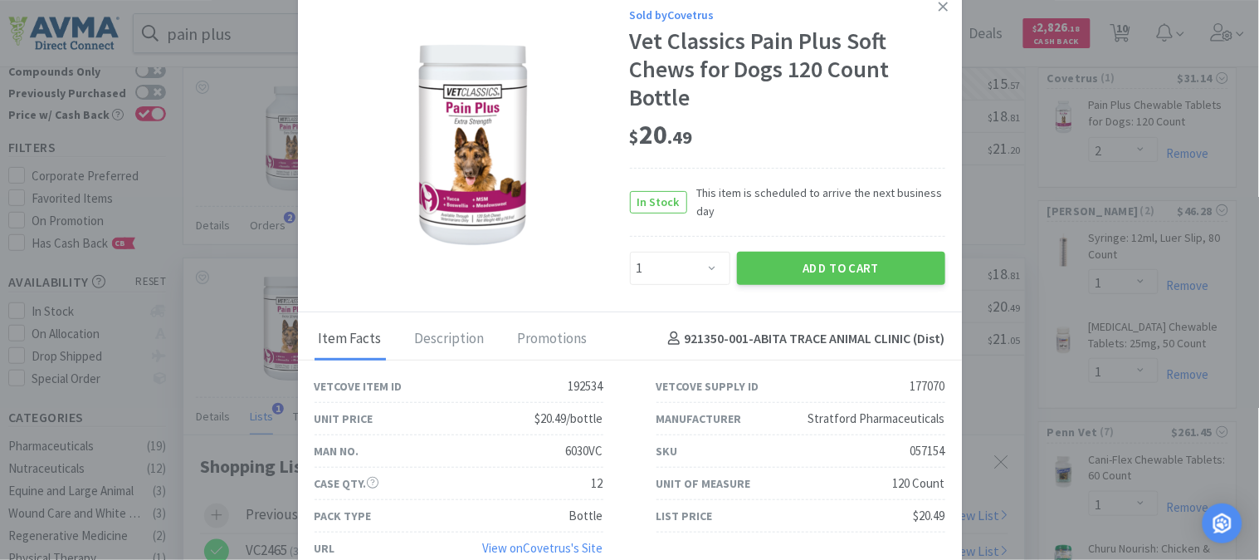
click at [911, 451] on div "057154" at bounding box center [928, 451] width 35 height 20
copy div "057154"
click at [935, 6] on link at bounding box center [943, 7] width 29 height 36
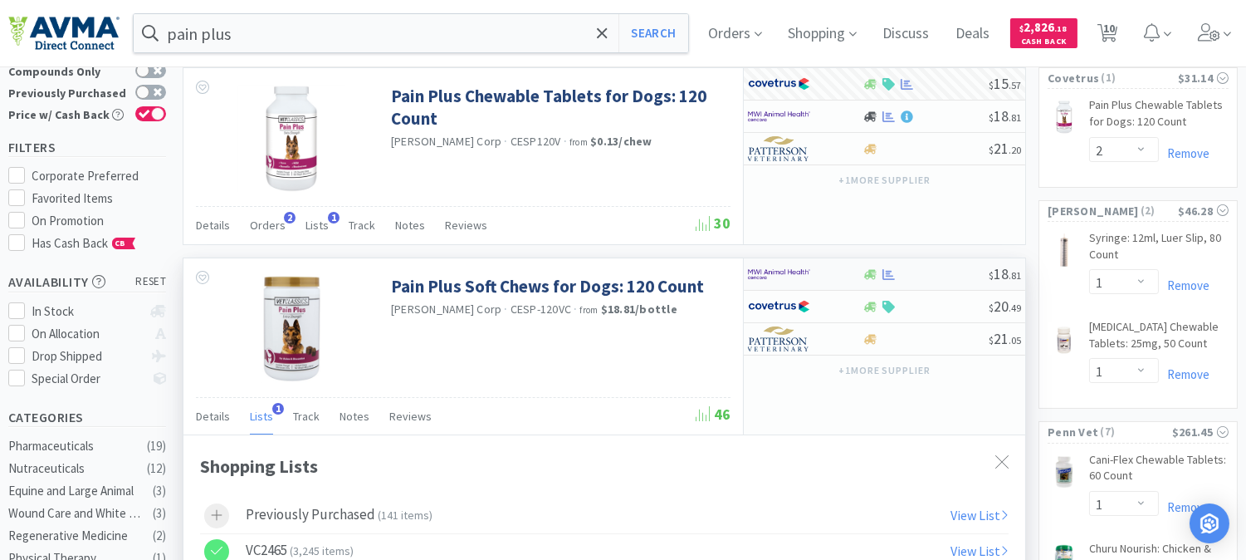
click at [780, 274] on img at bounding box center [779, 273] width 62 height 25
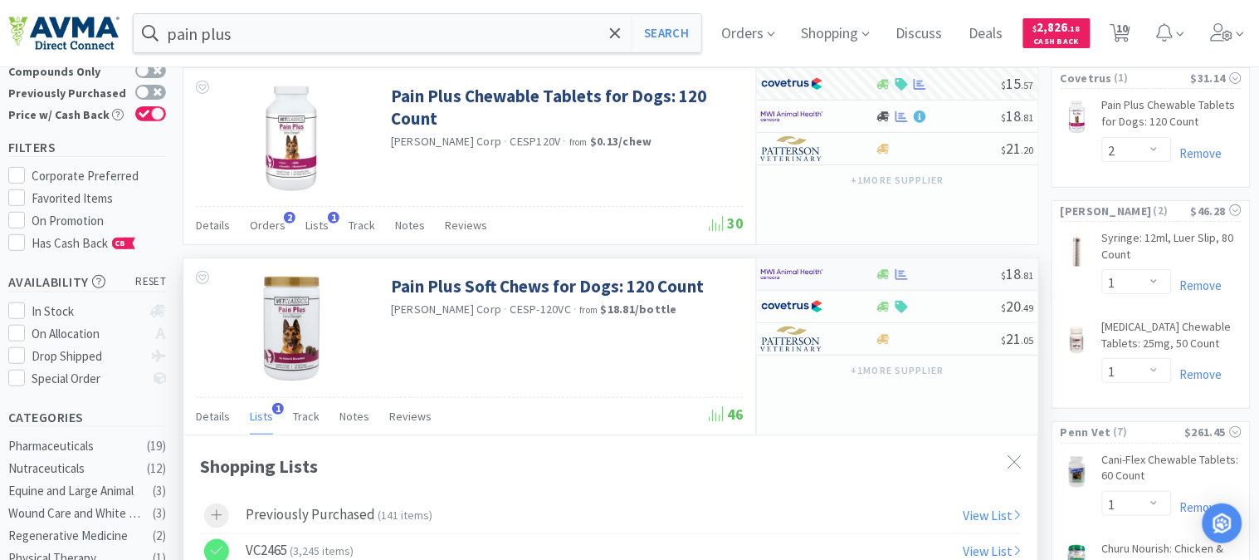
select select "1"
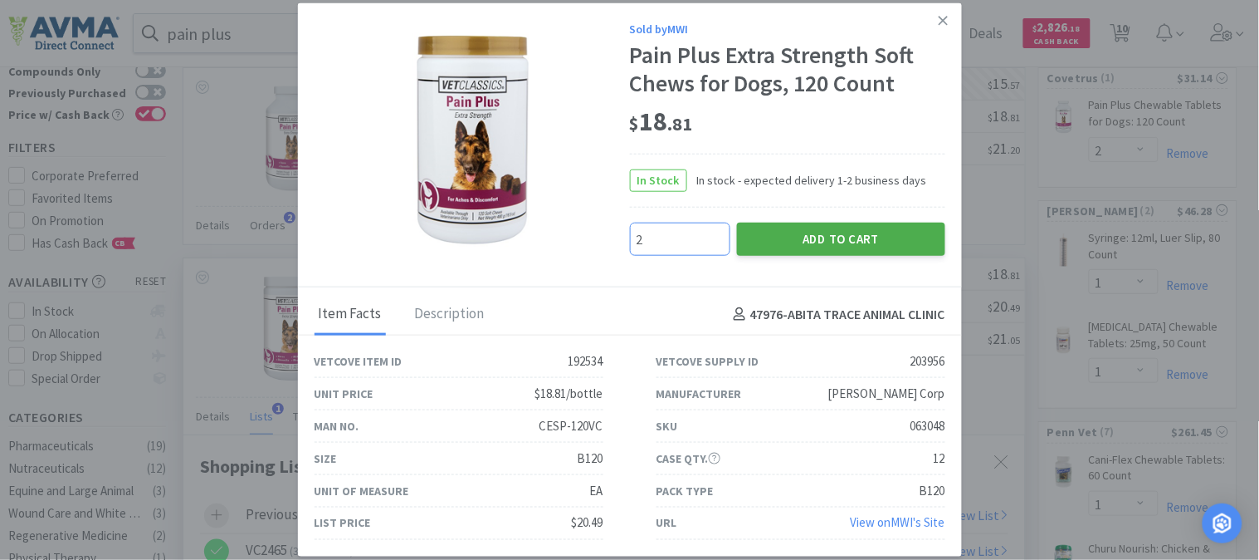
type input "2"
click at [803, 239] on button "Add to Cart" at bounding box center [841, 238] width 208 height 33
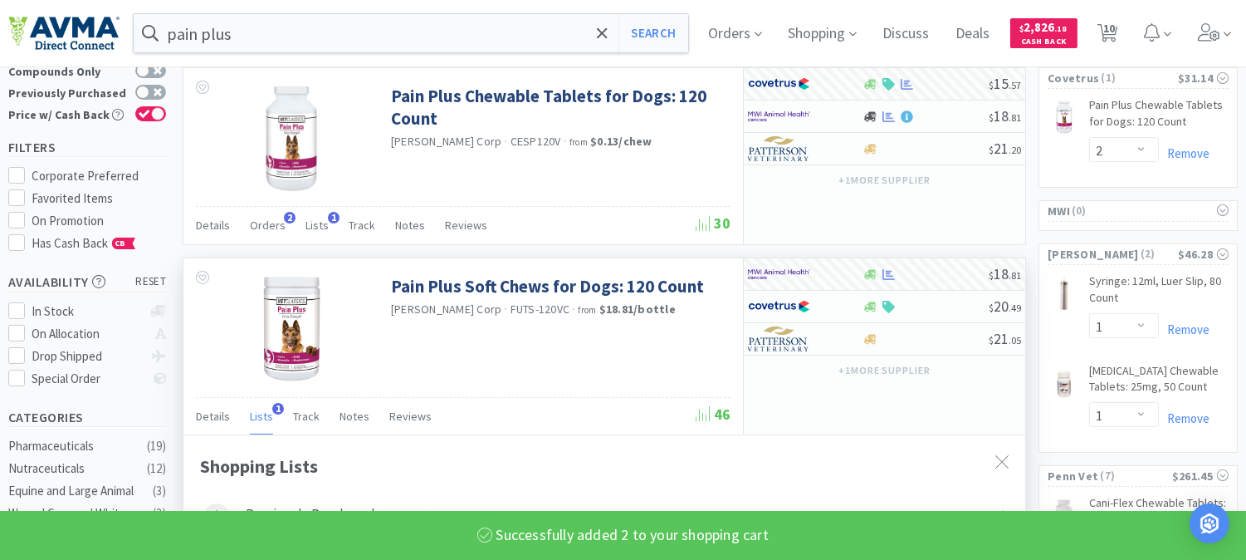
select select "2"
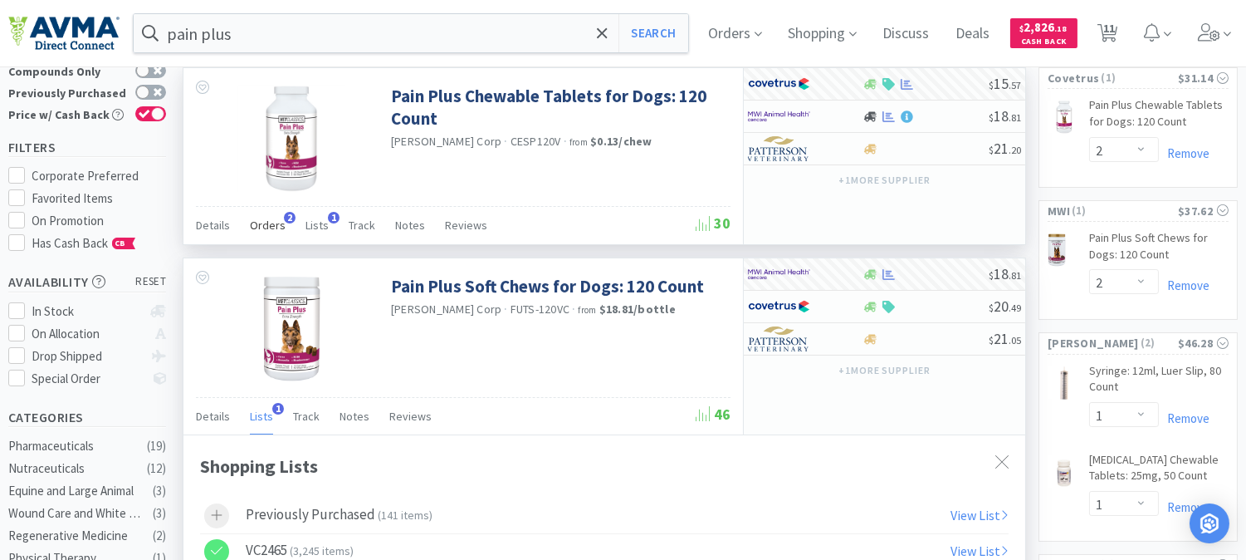
click at [271, 226] on span "Orders" at bounding box center [268, 224] width 36 height 15
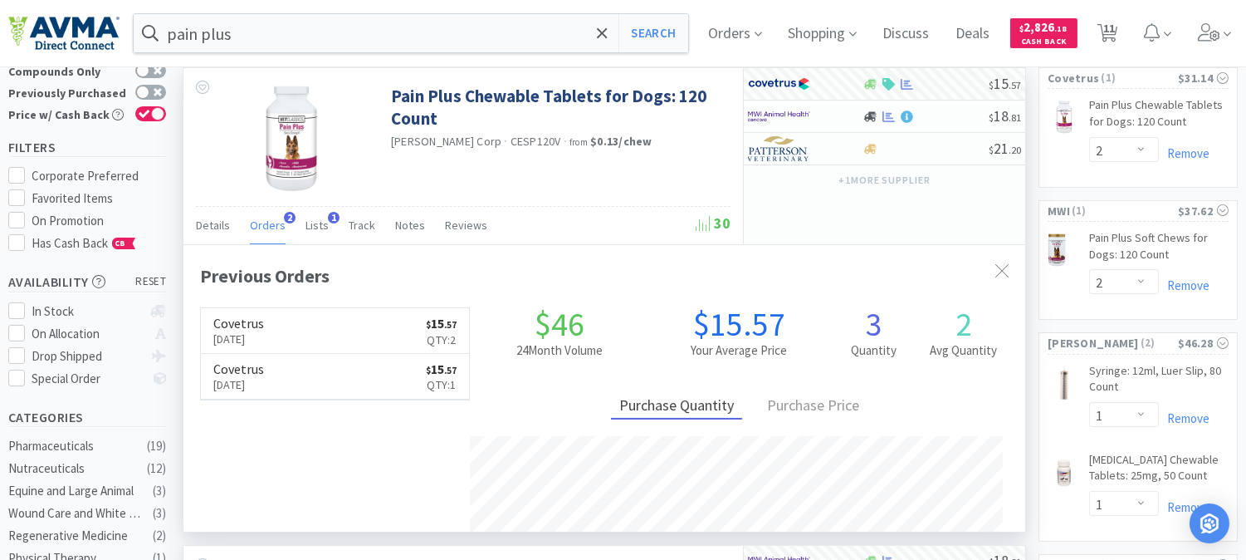
scroll to position [419, 841]
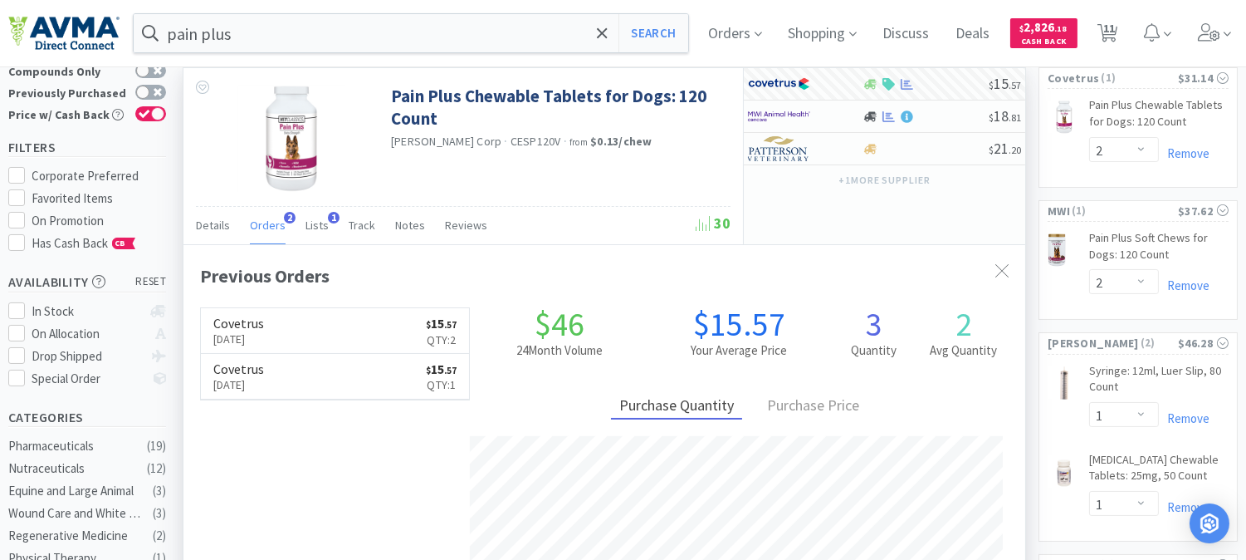
click at [271, 225] on span "Orders" at bounding box center [268, 224] width 36 height 15
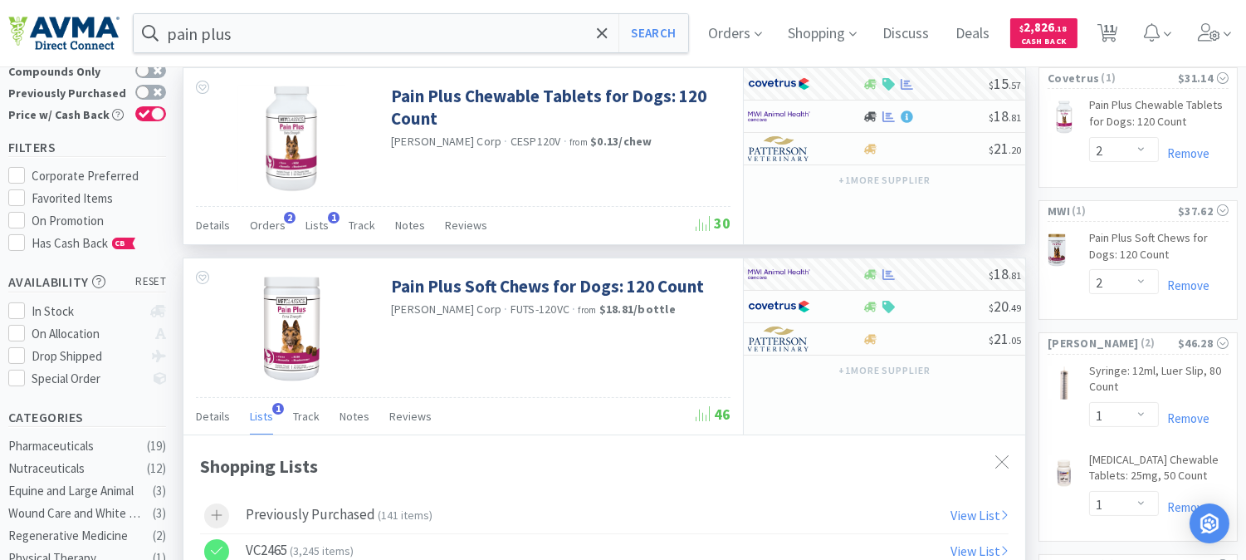
scroll to position [0, 0]
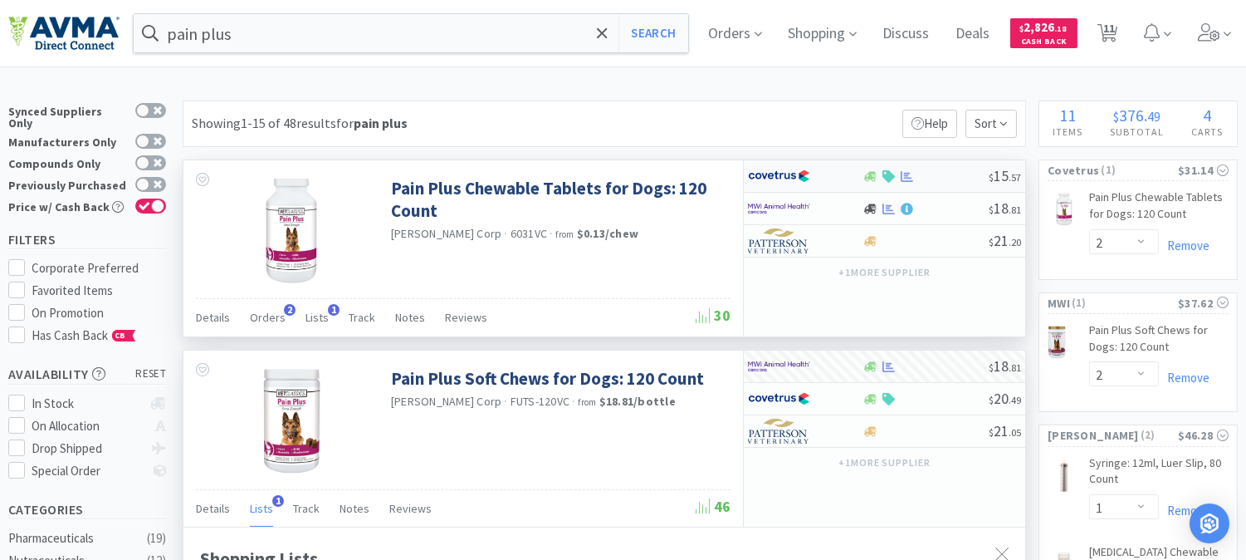
click at [786, 168] on img at bounding box center [779, 176] width 62 height 25
select select "1"
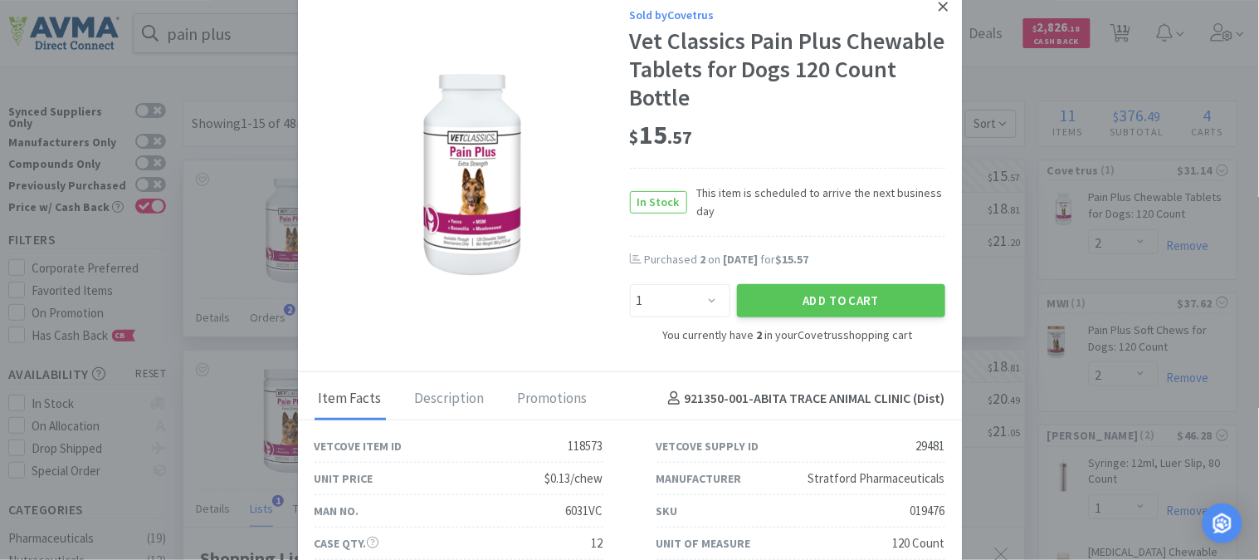
click at [939, 8] on icon at bounding box center [943, 6] width 9 height 9
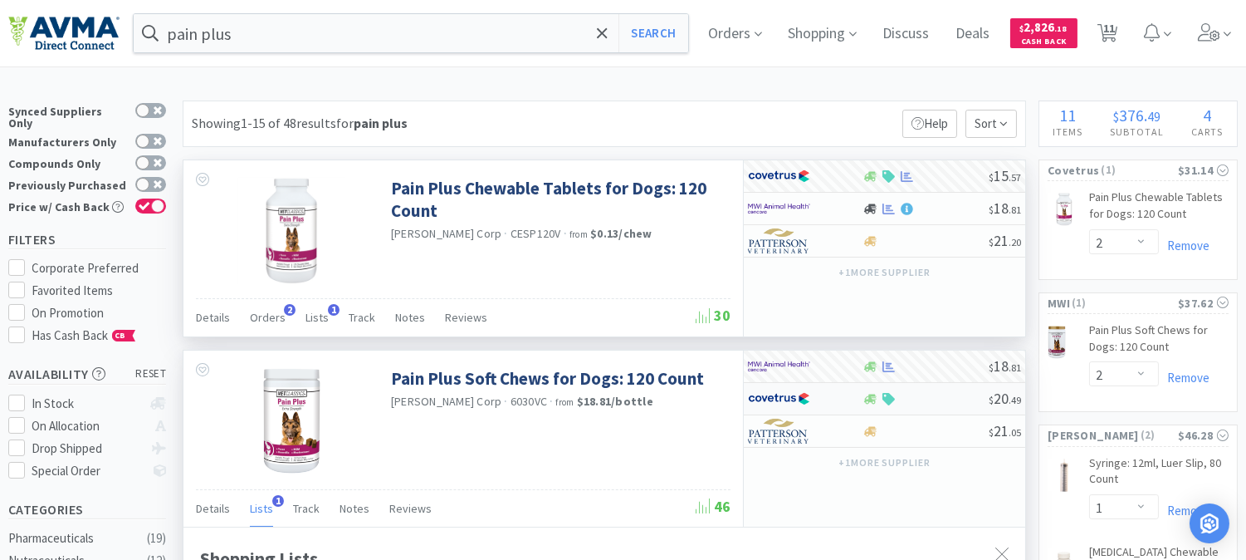
click at [770, 401] on img at bounding box center [779, 398] width 62 height 25
select select "1"
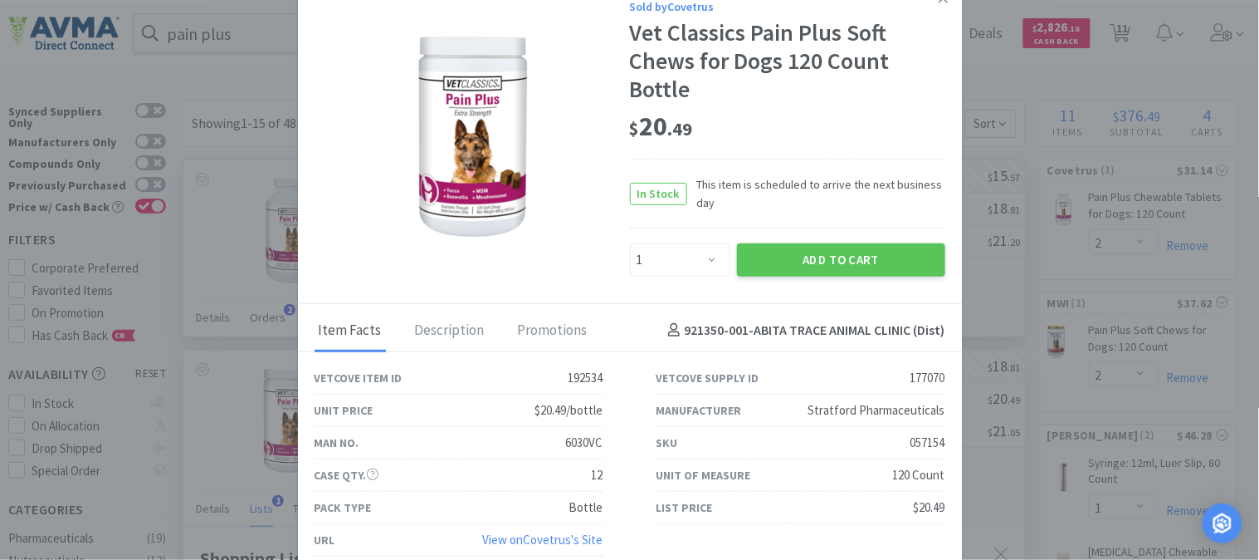
scroll to position [10, 0]
click at [913, 437] on div "057154" at bounding box center [928, 441] width 35 height 20
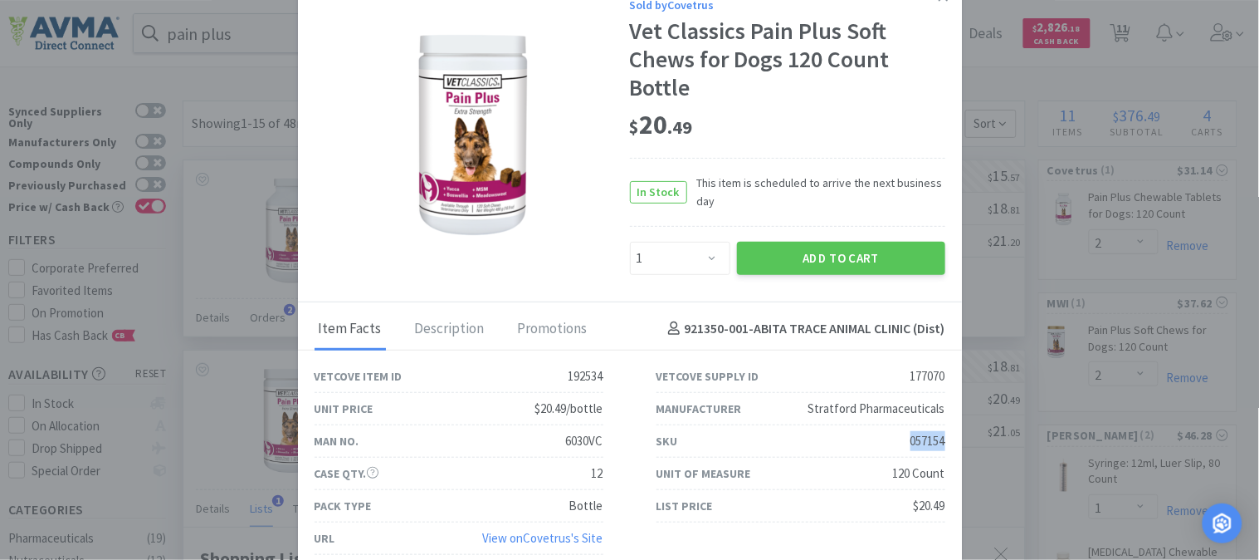
click at [913, 437] on div "057154" at bounding box center [928, 441] width 35 height 20
copy div "057154"
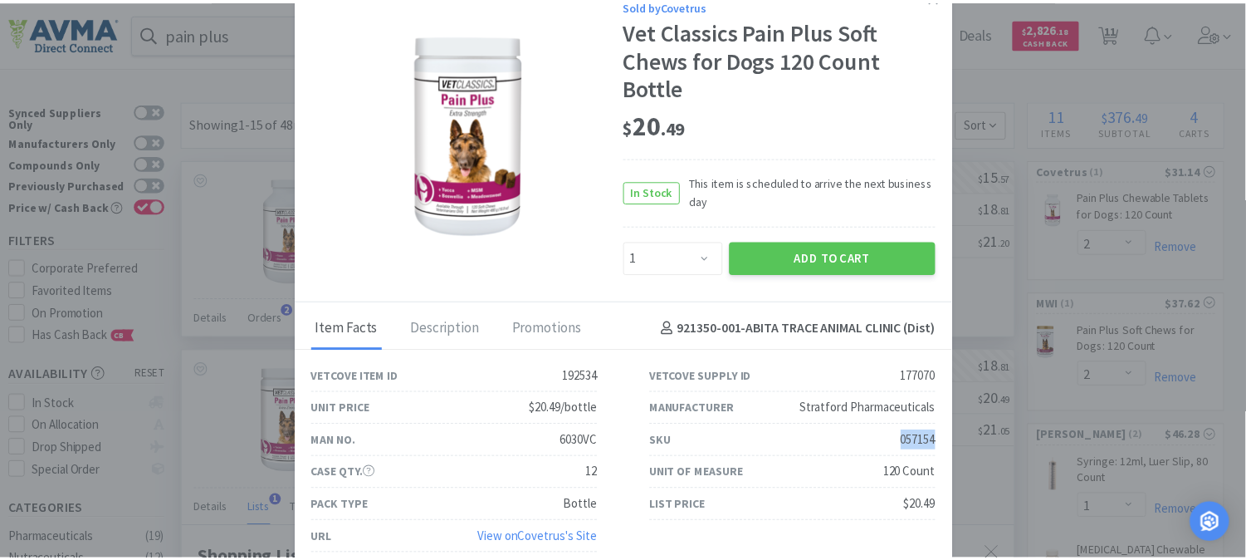
scroll to position [0, 0]
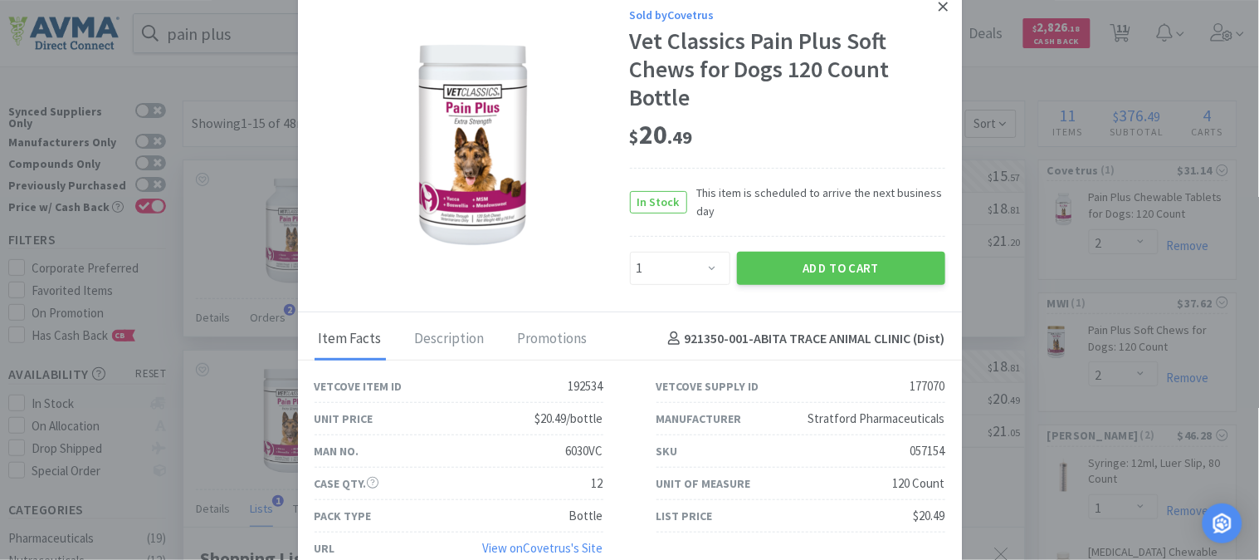
click at [939, 8] on icon at bounding box center [943, 6] width 9 height 9
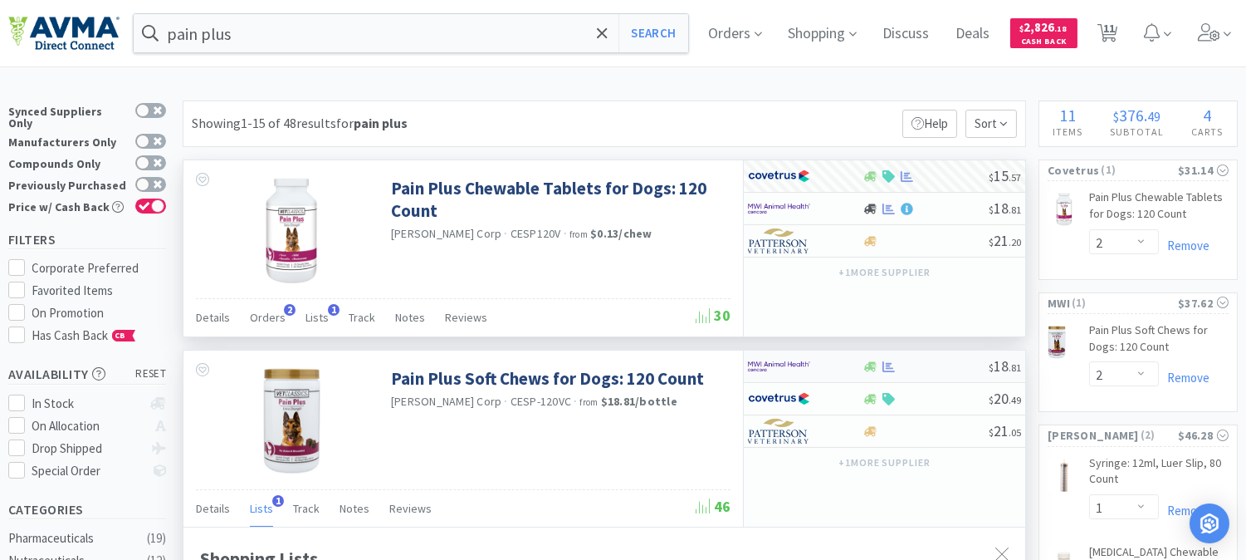
click at [766, 369] on img at bounding box center [779, 366] width 62 height 25
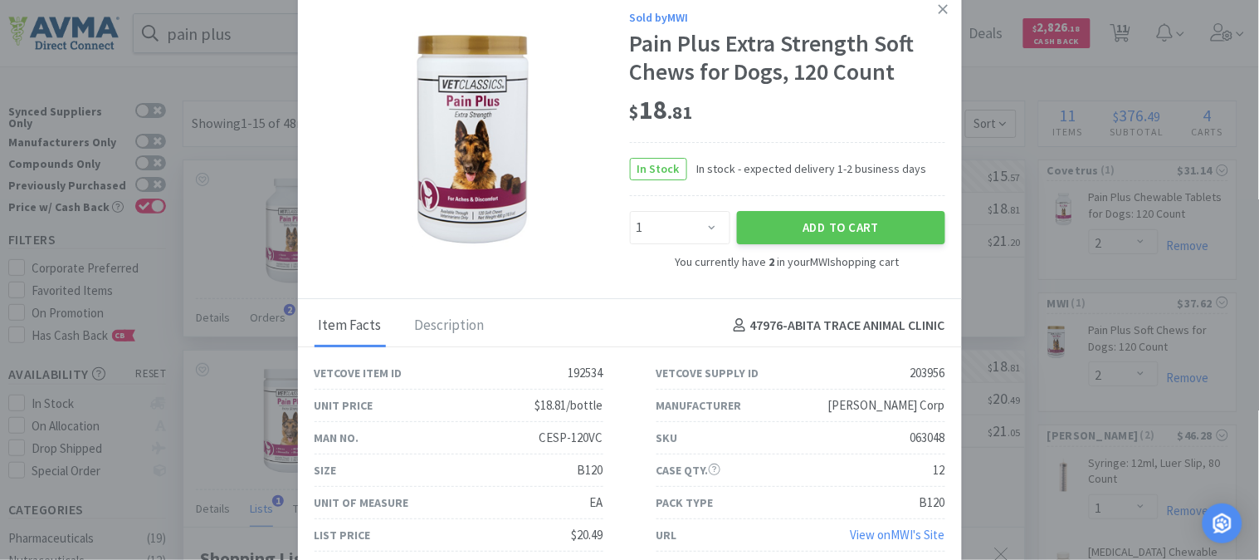
click at [575, 253] on div "Sold by MWI Pain Plus Extra Strength Soft Chews for Dogs, 120 Count $ 18 . 81 I…" at bounding box center [630, 145] width 664 height 307
click at [715, 227] on select "Enter Quantity 1 2 3 4 5 6 7 8 9 10 11 12 13 14 15 16 17 18 19 20 Enter Quantity" at bounding box center [680, 227] width 100 height 33
select select "2"
click at [630, 211] on select "Enter Quantity 1 2 3 4 5 6 7 8 9 10 11 12 13 14 15 16 17 18 19 20 Enter Quantity" at bounding box center [680, 227] width 100 height 33
click at [784, 227] on button "Add to Cart" at bounding box center [841, 227] width 208 height 33
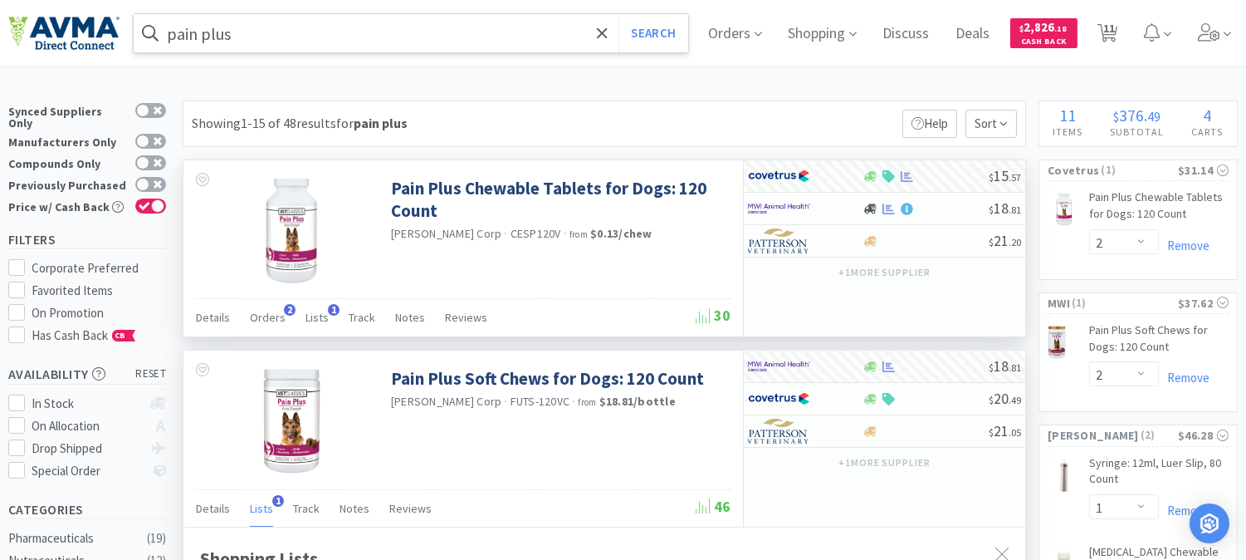
click at [297, 27] on input "pain plus" at bounding box center [411, 33] width 555 height 38
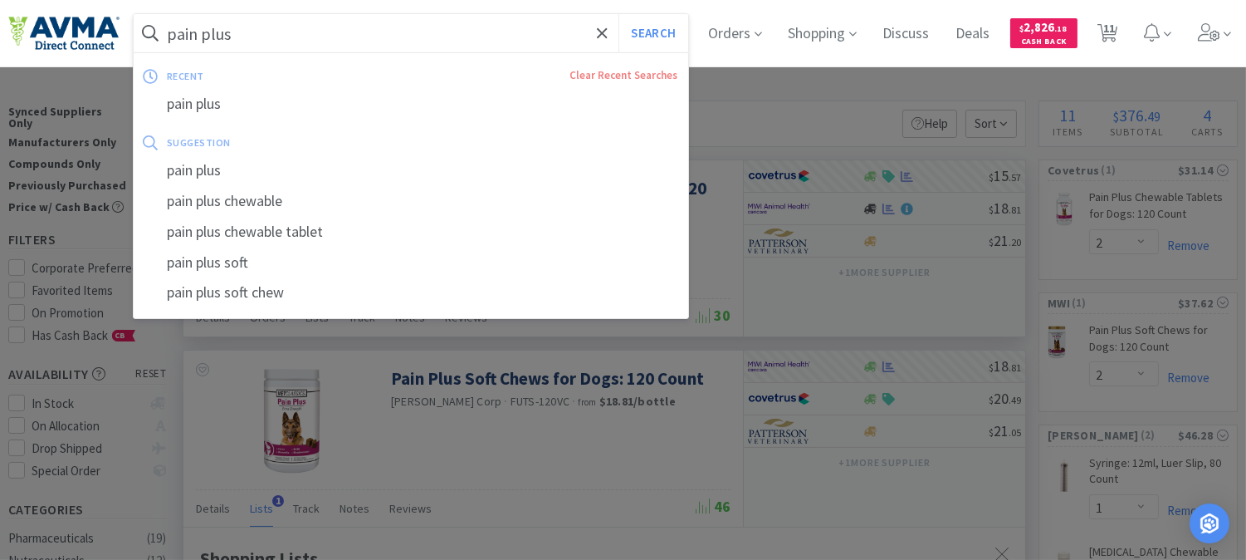
paste input "072864"
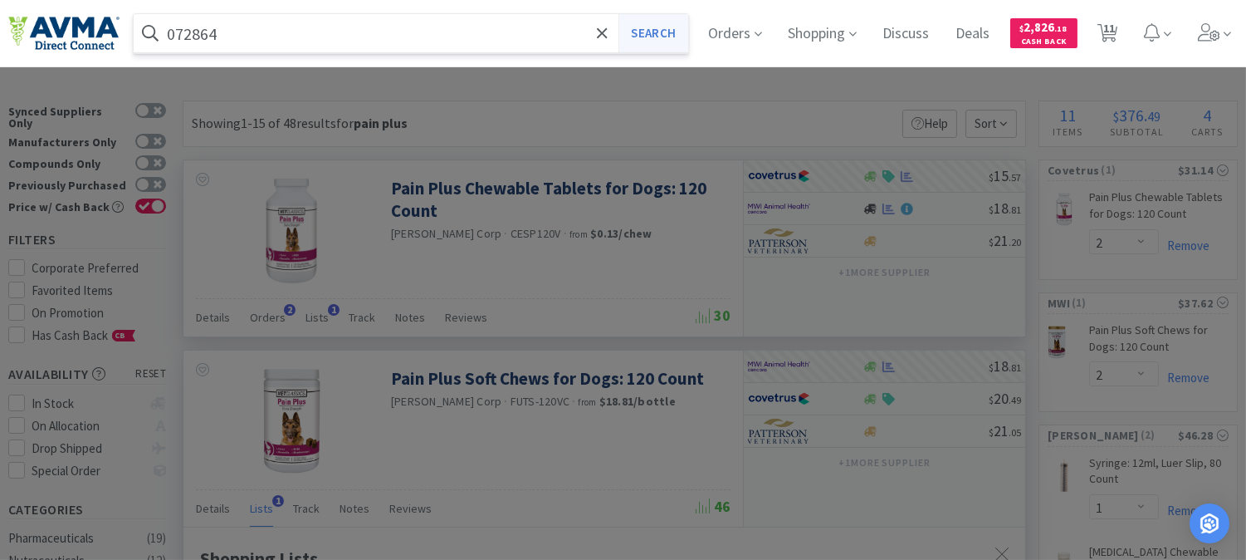
type input "072864"
click at [665, 31] on button "Search" at bounding box center [652, 33] width 69 height 38
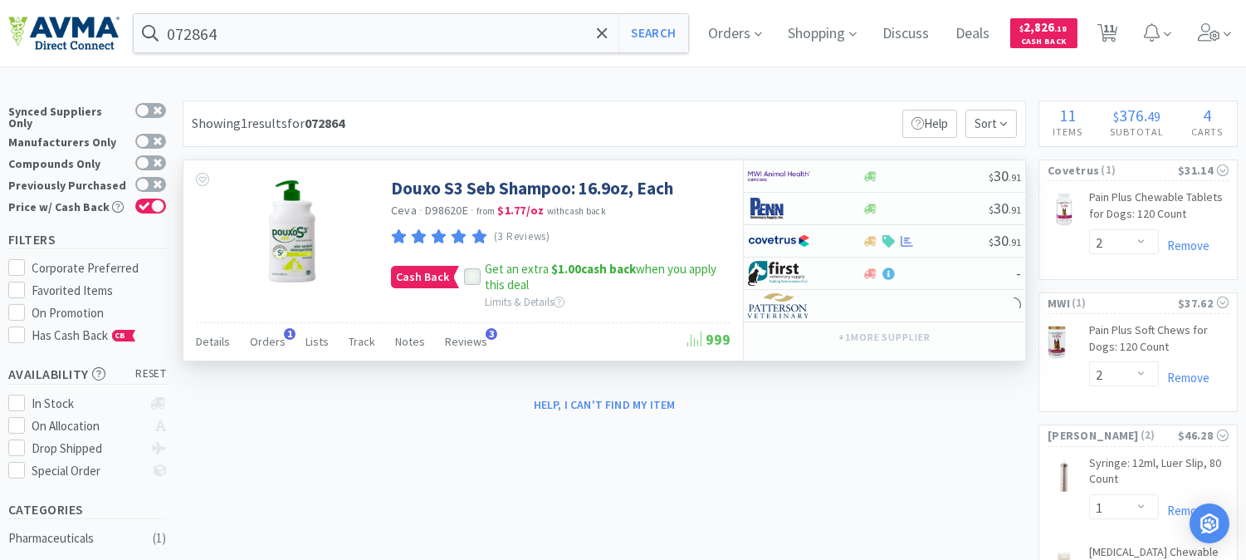
click at [473, 277] on icon at bounding box center [473, 277] width 12 height 12
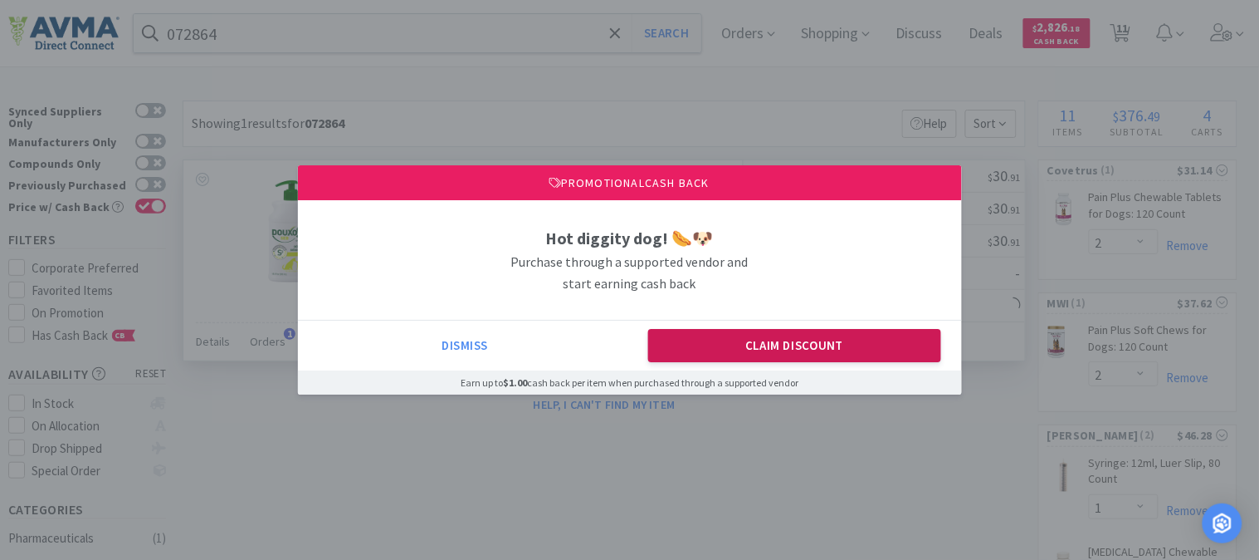
click at [742, 335] on button "Claim Discount" at bounding box center [794, 345] width 293 height 33
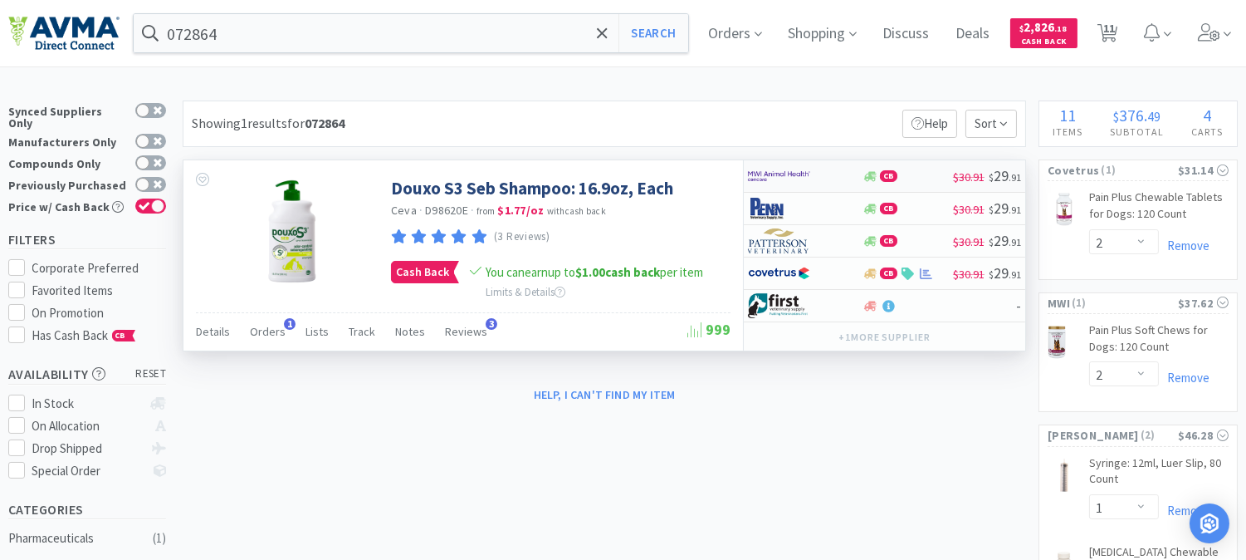
click at [759, 177] on img at bounding box center [779, 176] width 62 height 25
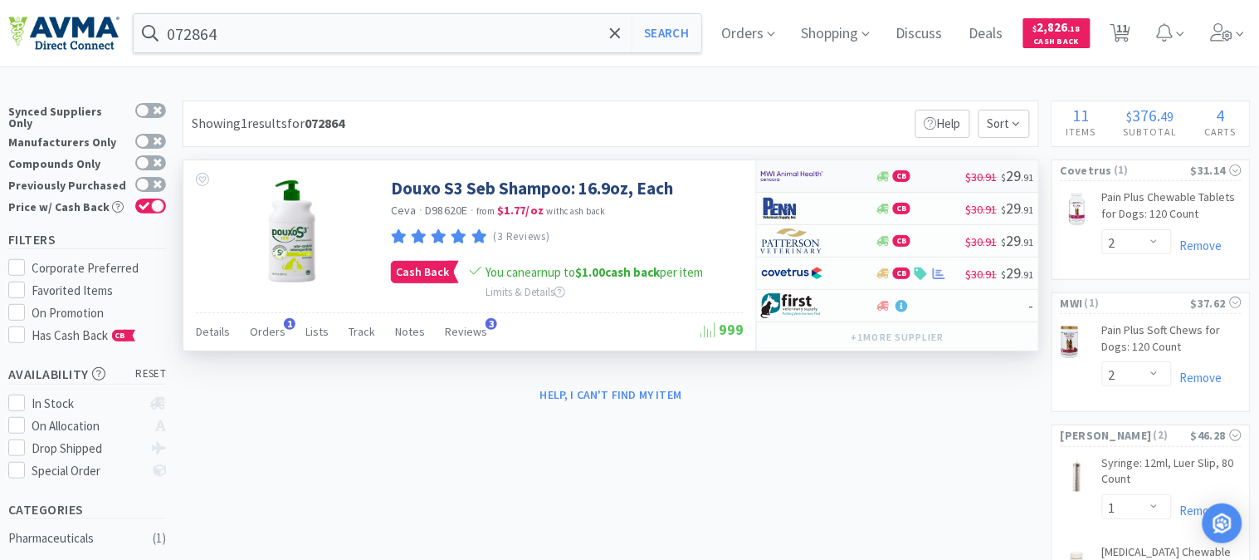
select select "1"
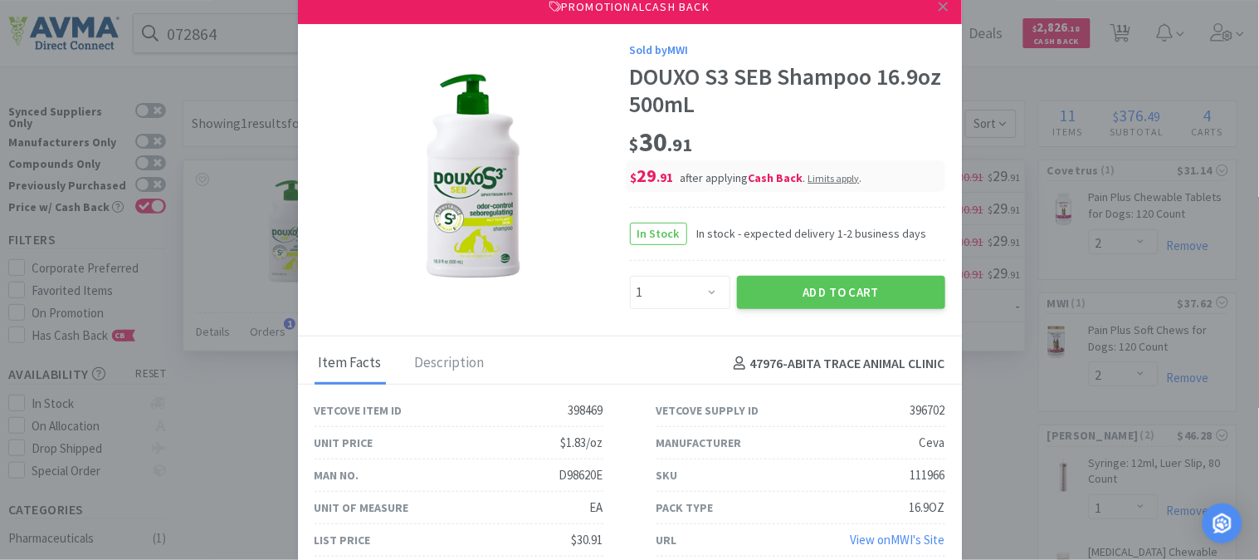
click at [912, 471] on div "111966" at bounding box center [928, 475] width 35 height 20
copy div "111966"
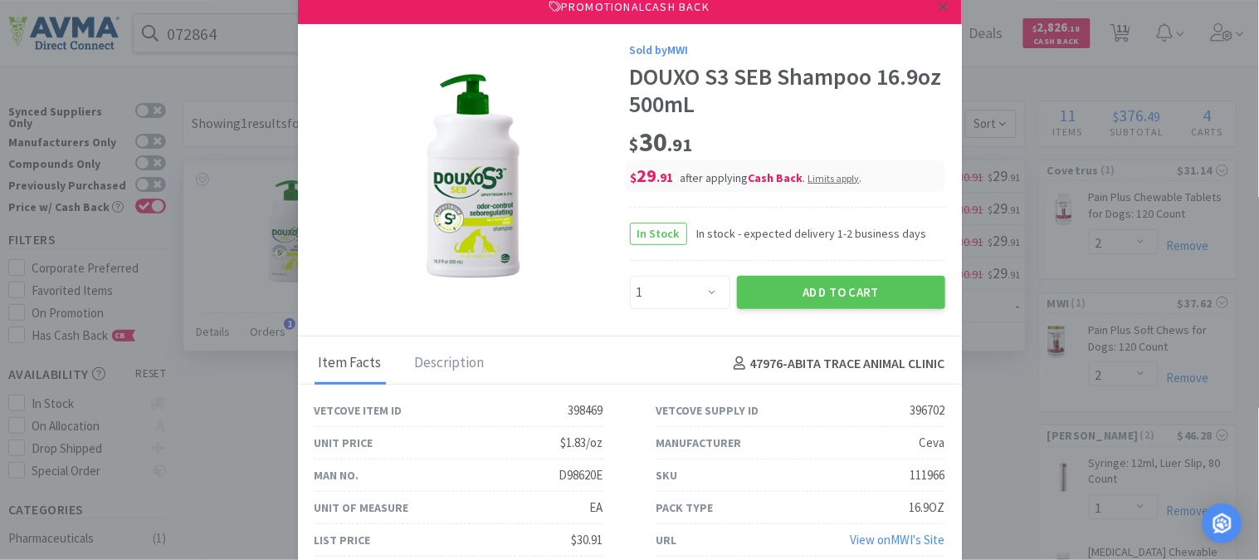
click at [939, 9] on icon at bounding box center [943, 6] width 9 height 9
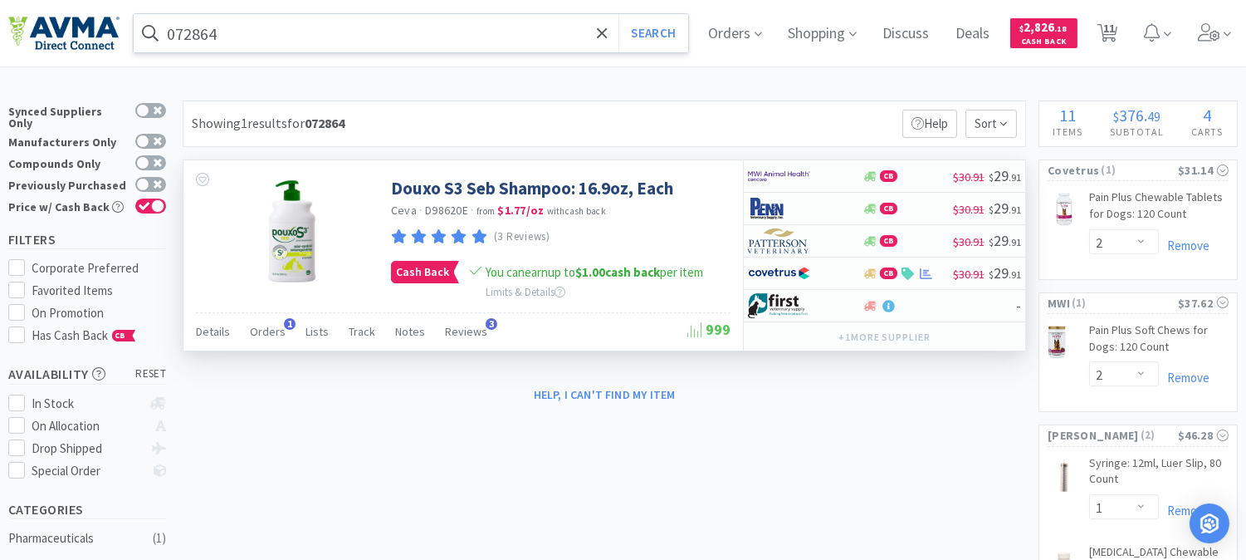
click at [339, 25] on input "072864" at bounding box center [411, 33] width 555 height 38
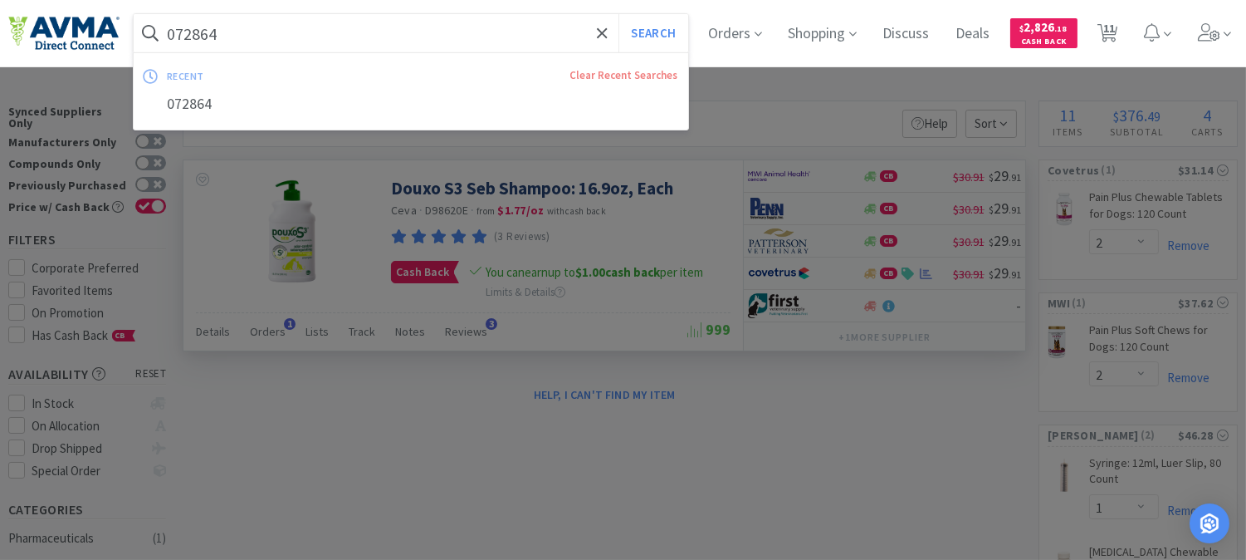
paste input "63048"
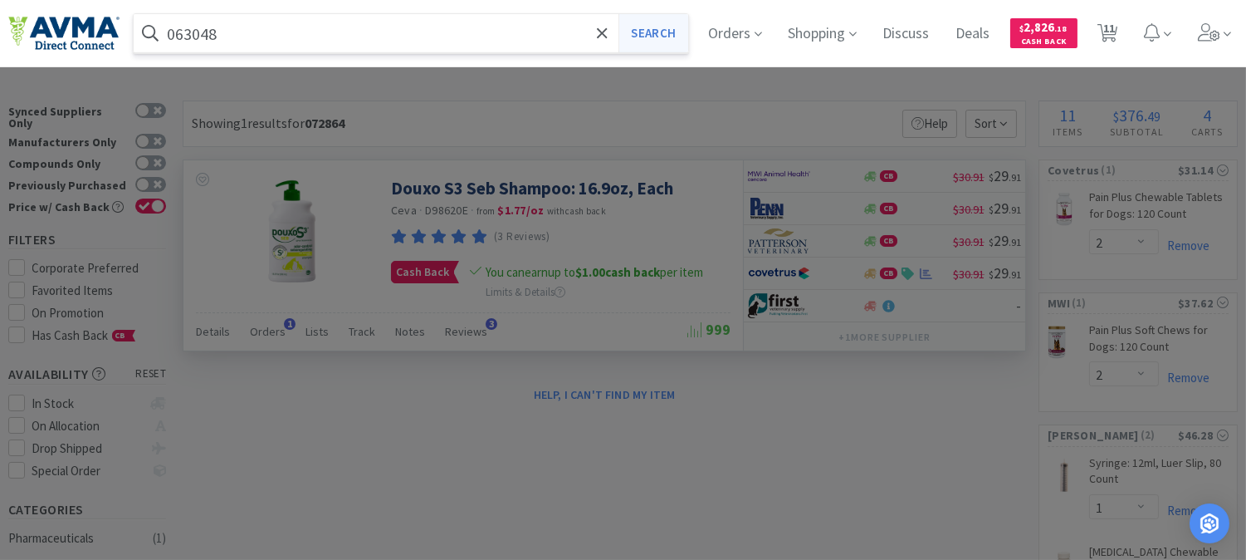
click at [677, 32] on button "Search" at bounding box center [652, 33] width 69 height 38
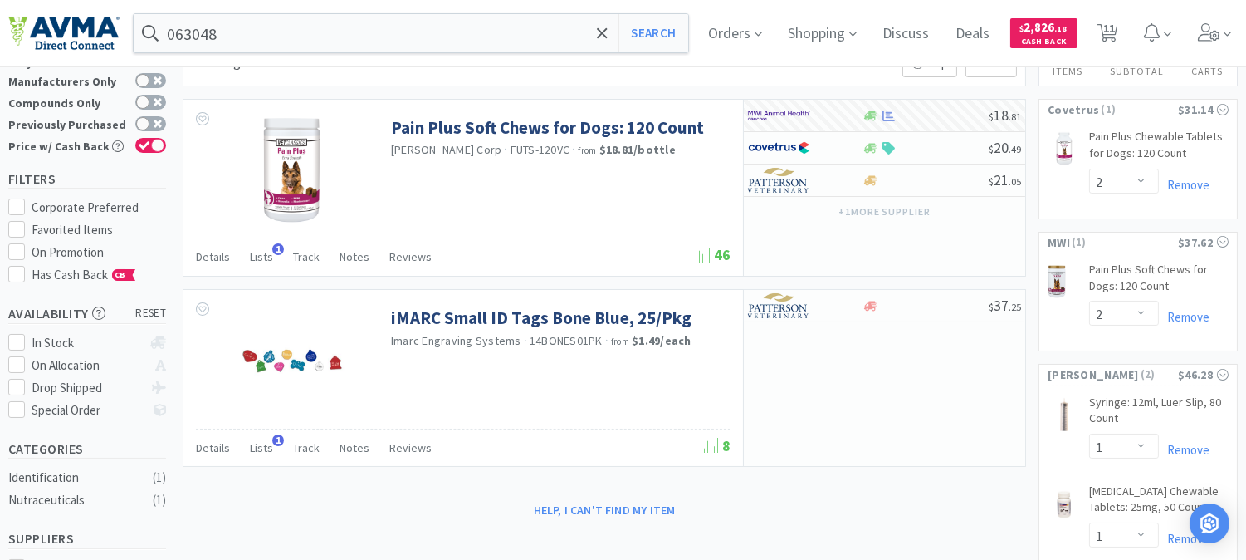
scroll to position [92, 0]
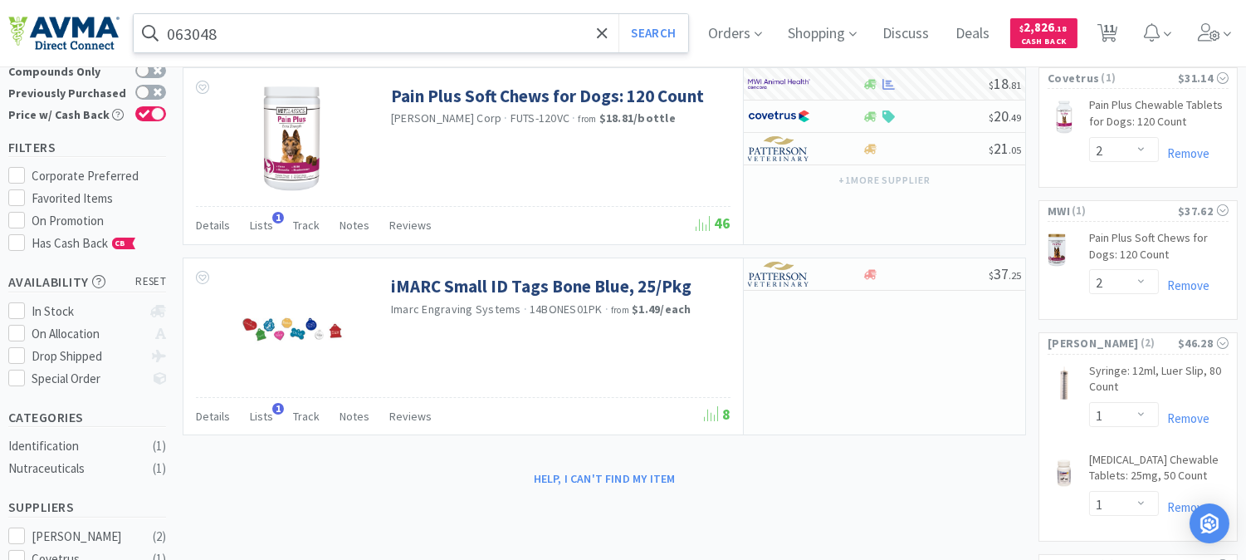
click at [321, 37] on input "063048" at bounding box center [411, 33] width 555 height 38
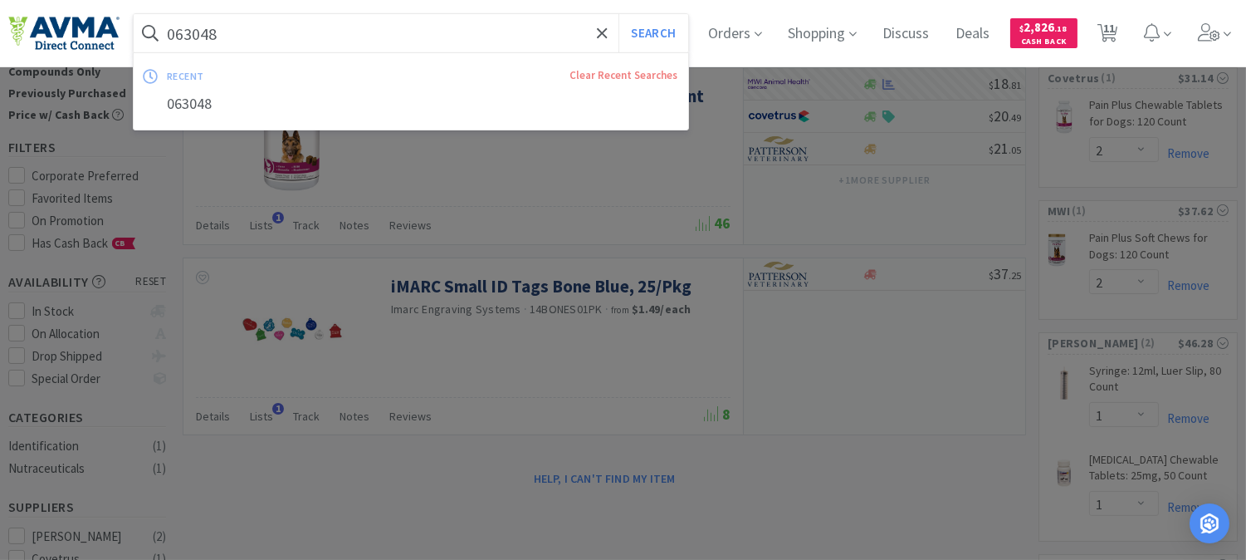
paste input "2592"
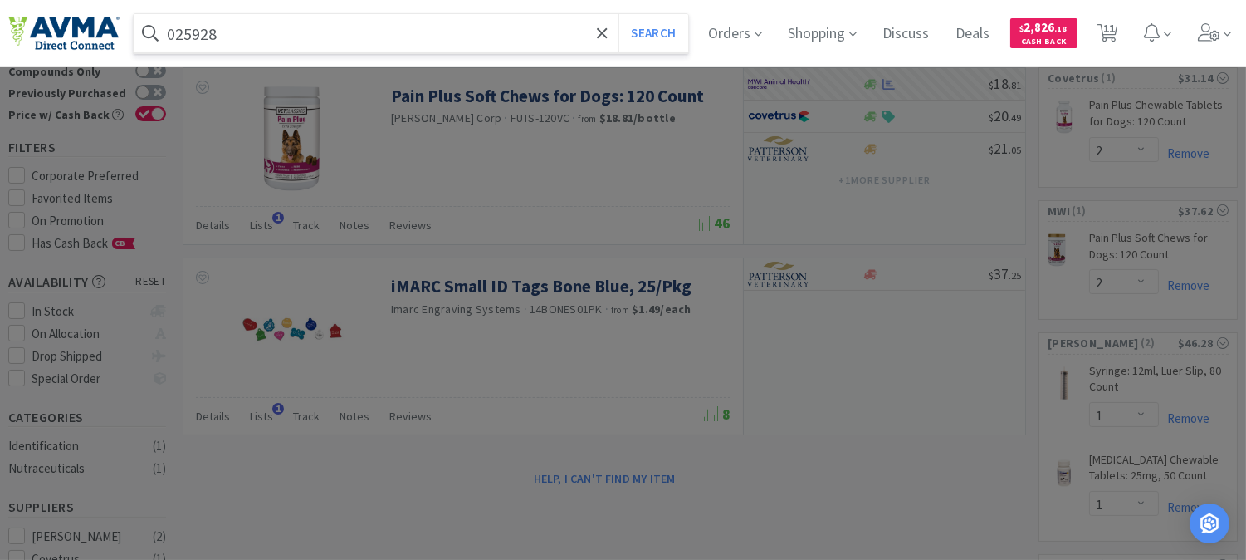
type input "025928"
click at [618, 14] on button "Search" at bounding box center [652, 33] width 69 height 38
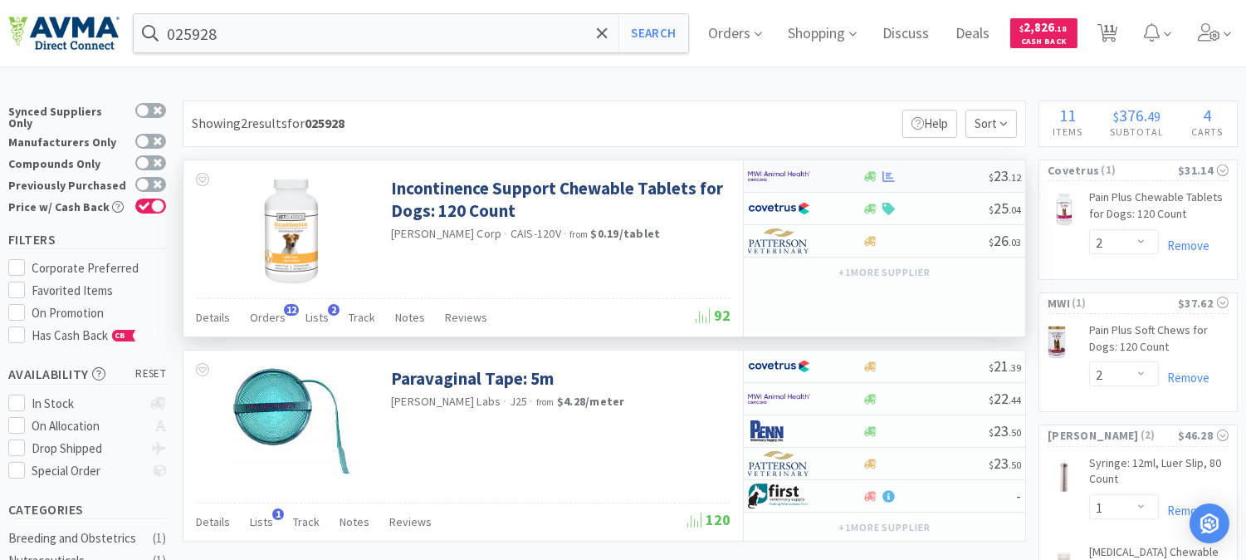
click at [761, 178] on img at bounding box center [779, 176] width 62 height 25
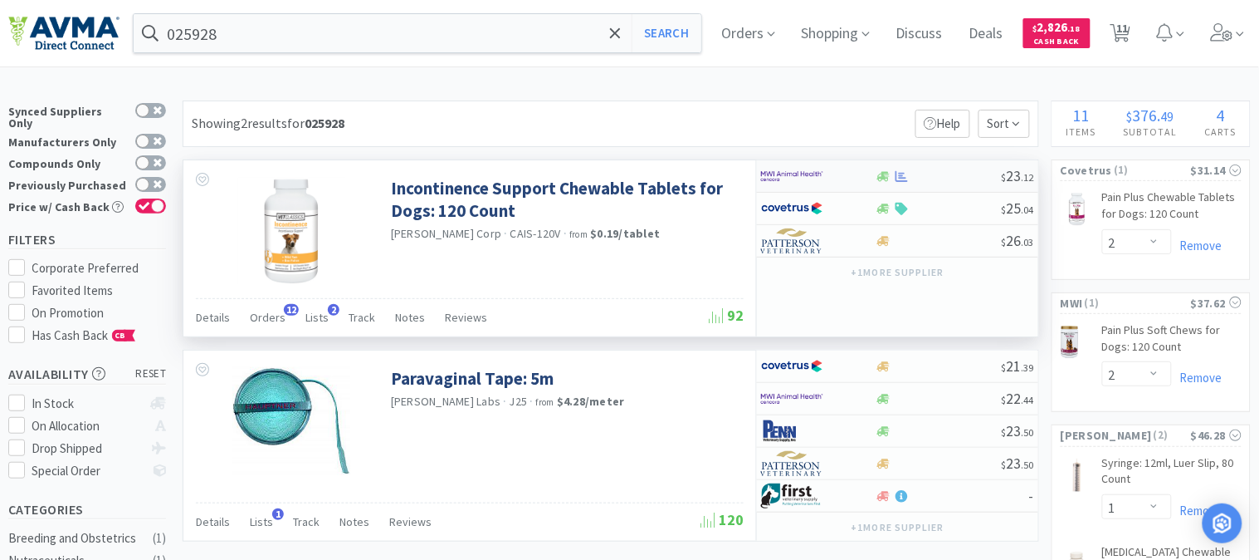
select select "1"
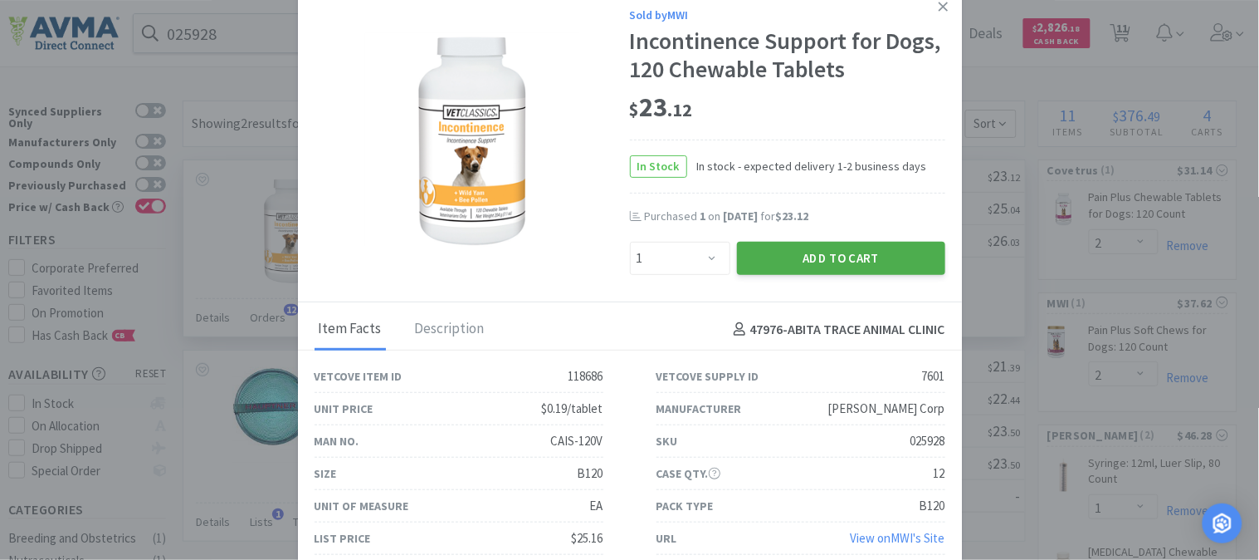
click at [843, 258] on button "Add to Cart" at bounding box center [841, 258] width 208 height 33
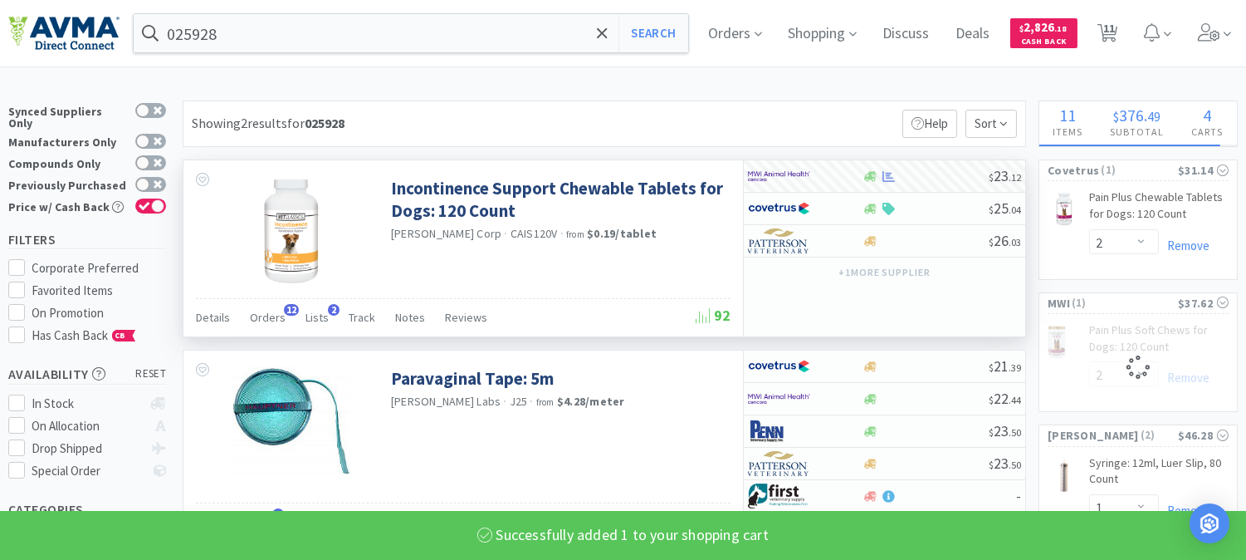
select select "1"
select select "4"
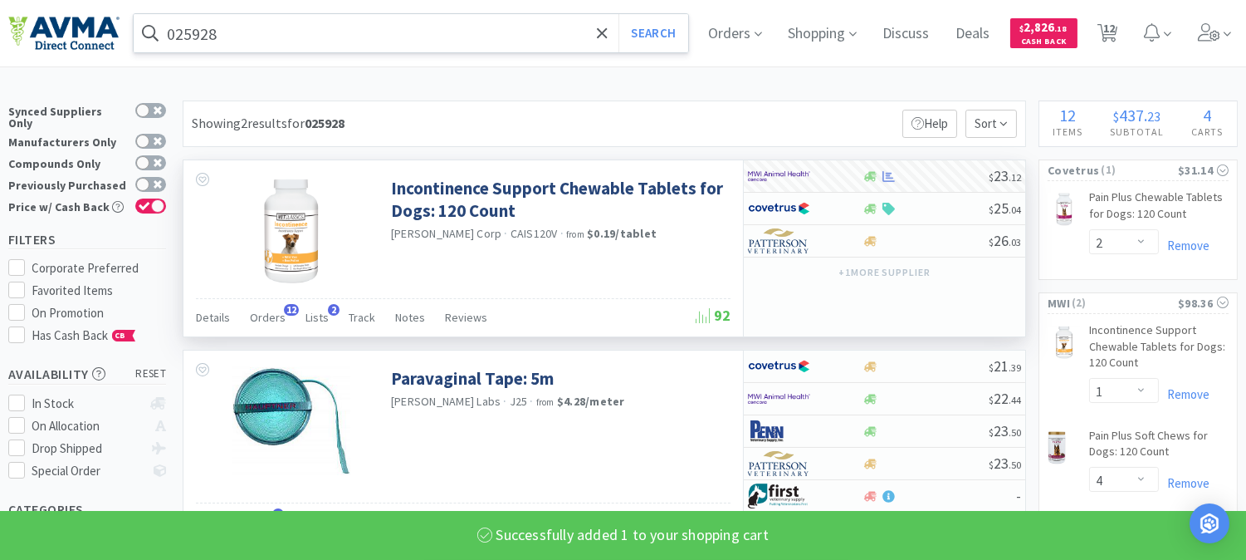
click at [227, 39] on input "025928" at bounding box center [411, 33] width 555 height 38
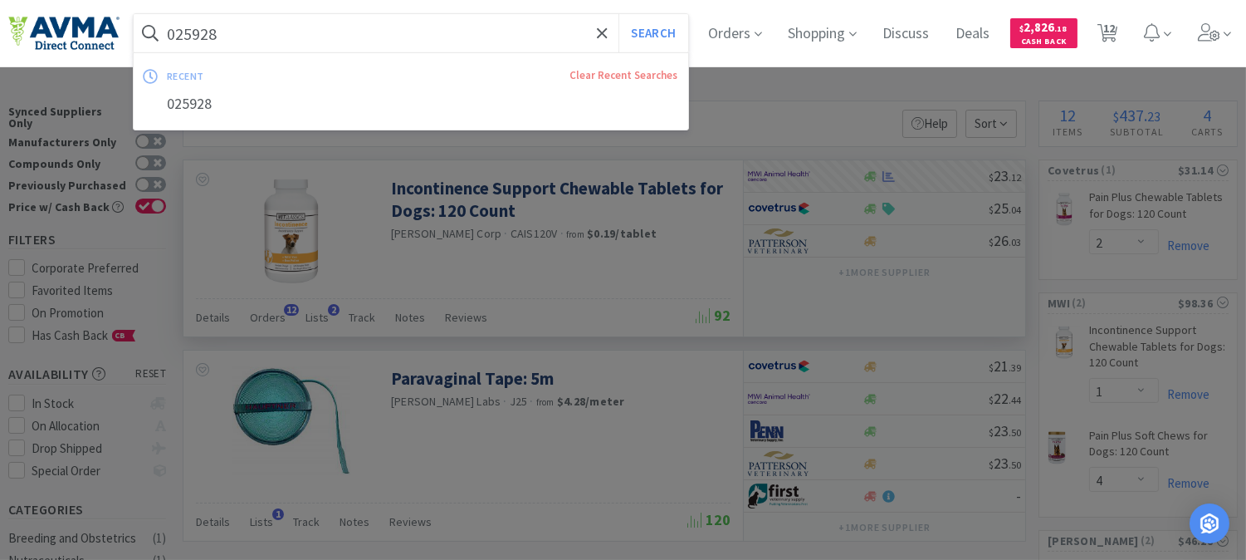
paste input "111985"
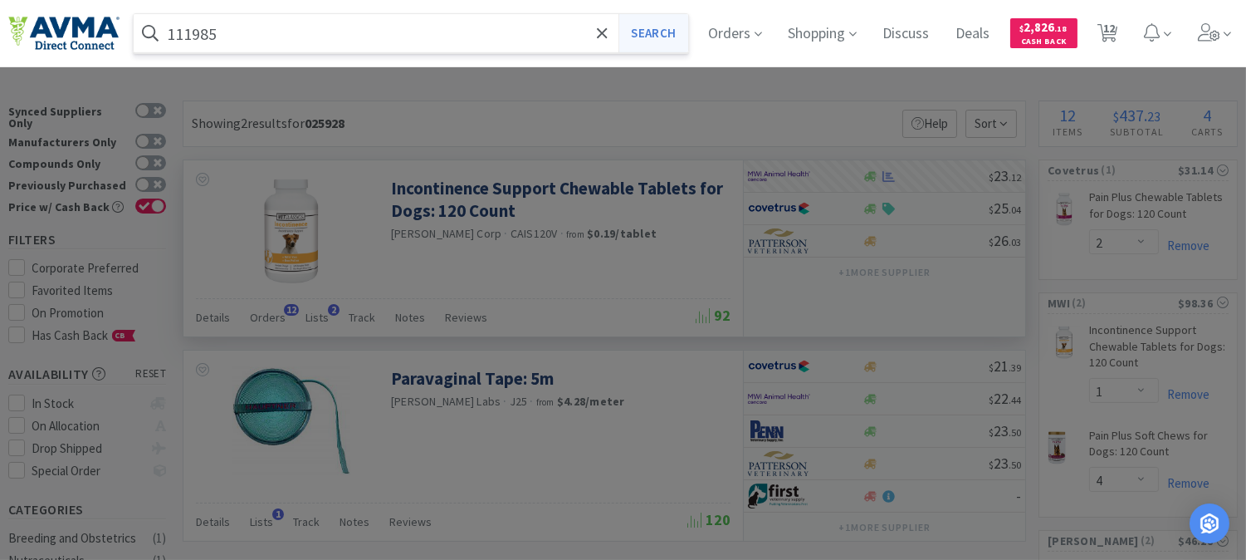
type input "111985"
click at [661, 34] on button "Search" at bounding box center [652, 33] width 69 height 38
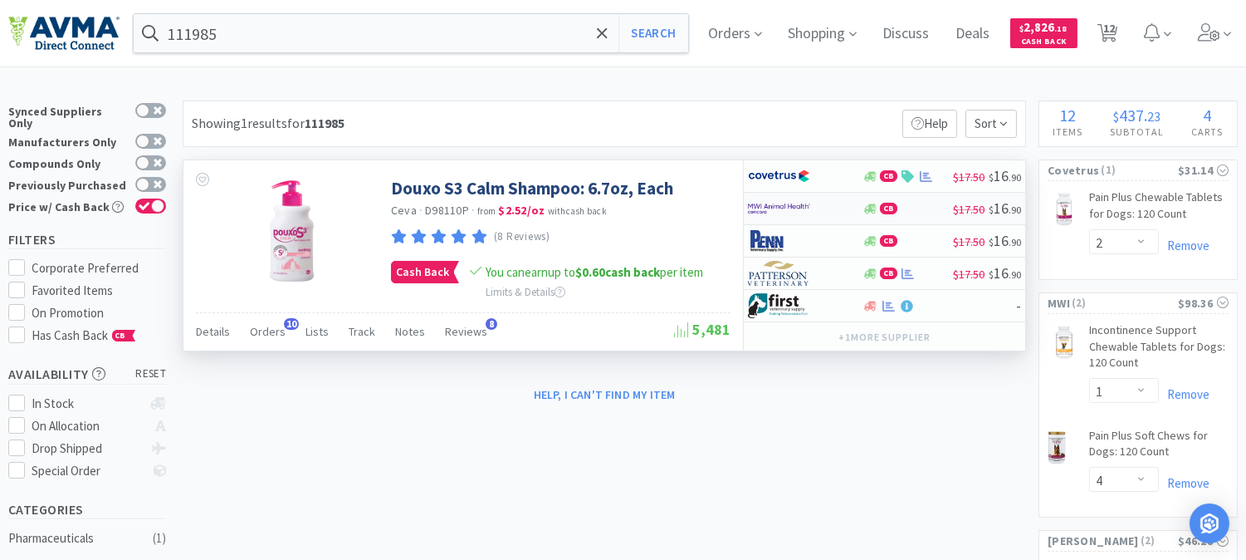
click at [775, 205] on img at bounding box center [779, 208] width 62 height 25
select select "1"
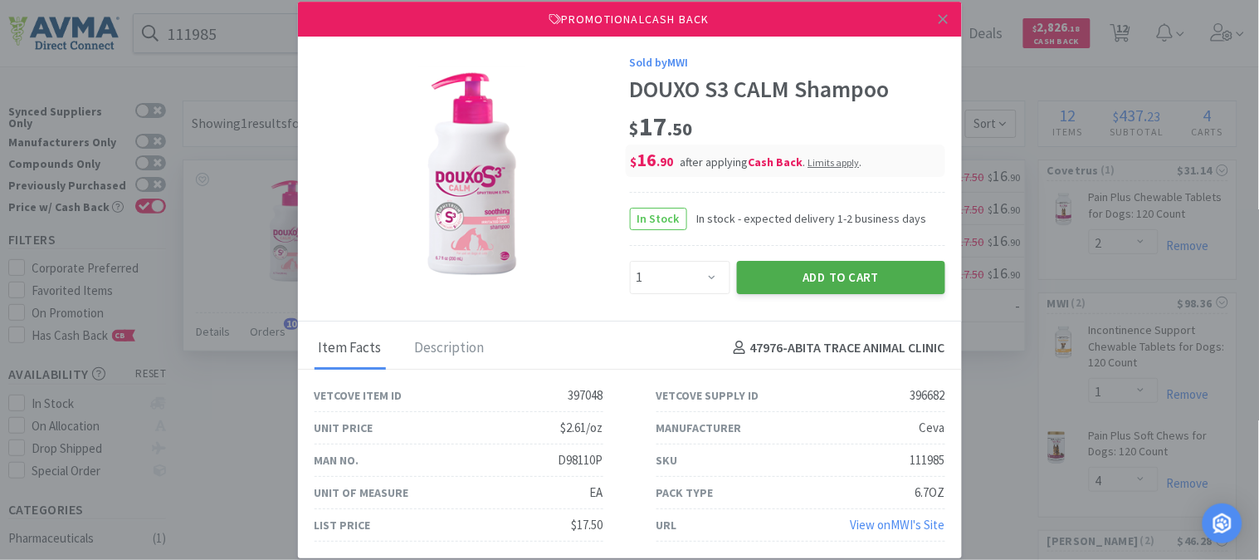
click at [820, 275] on button "Add to Cart" at bounding box center [841, 277] width 208 height 33
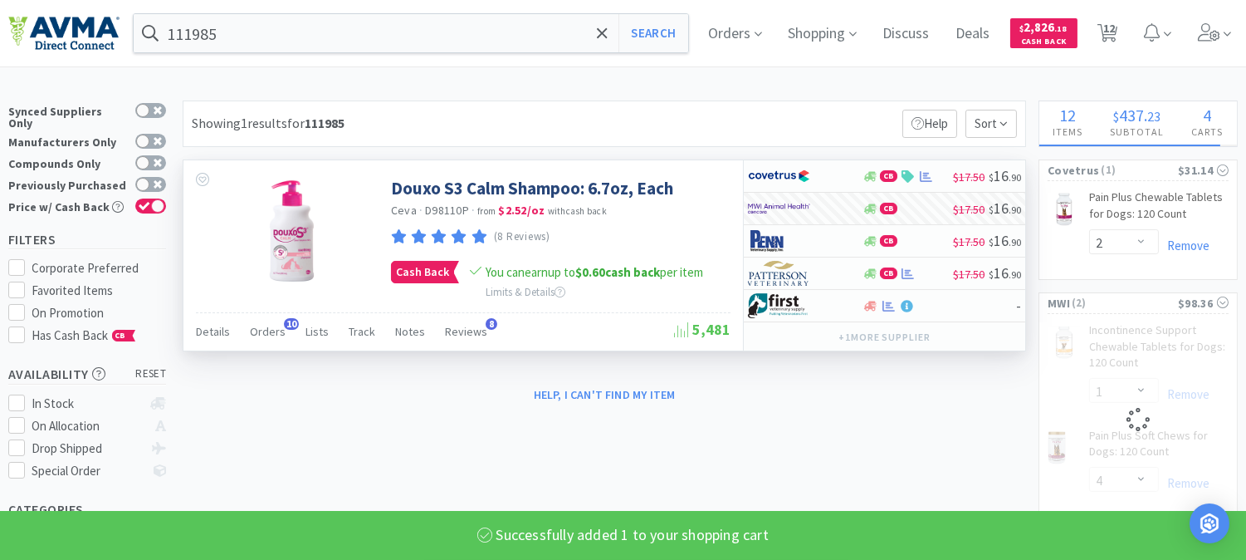
select select "1"
select select "4"
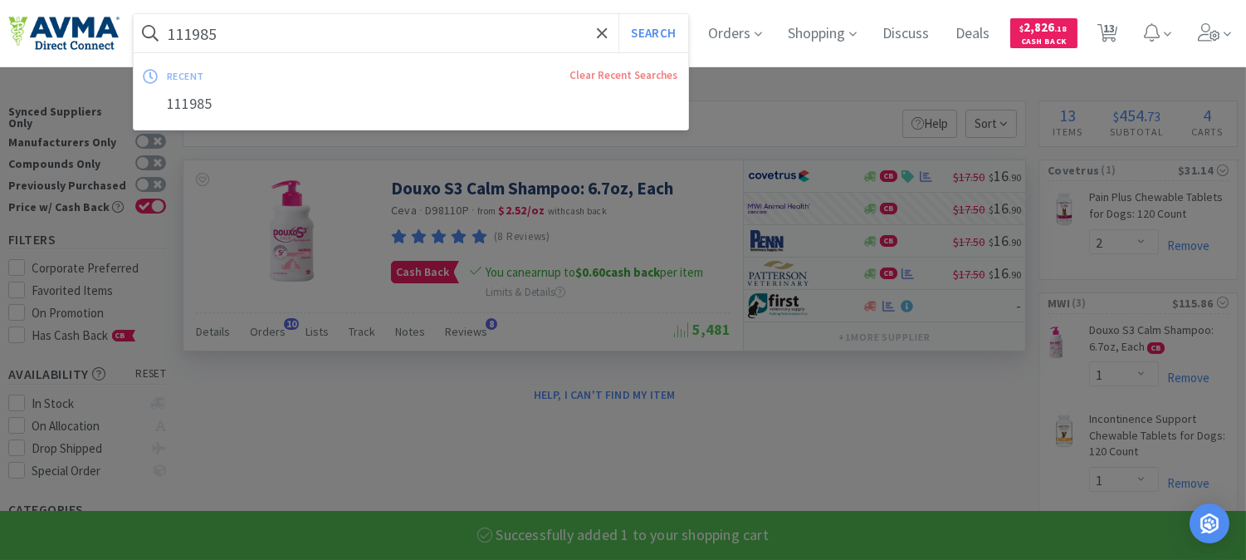
click at [197, 35] on input "111985" at bounding box center [411, 33] width 555 height 38
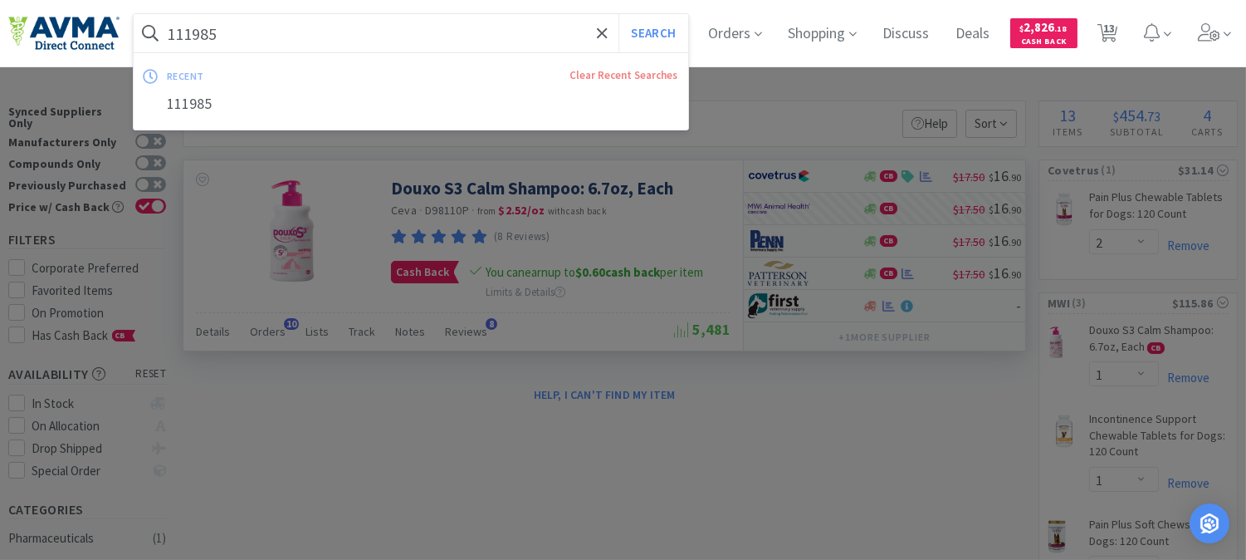
paste input "033058"
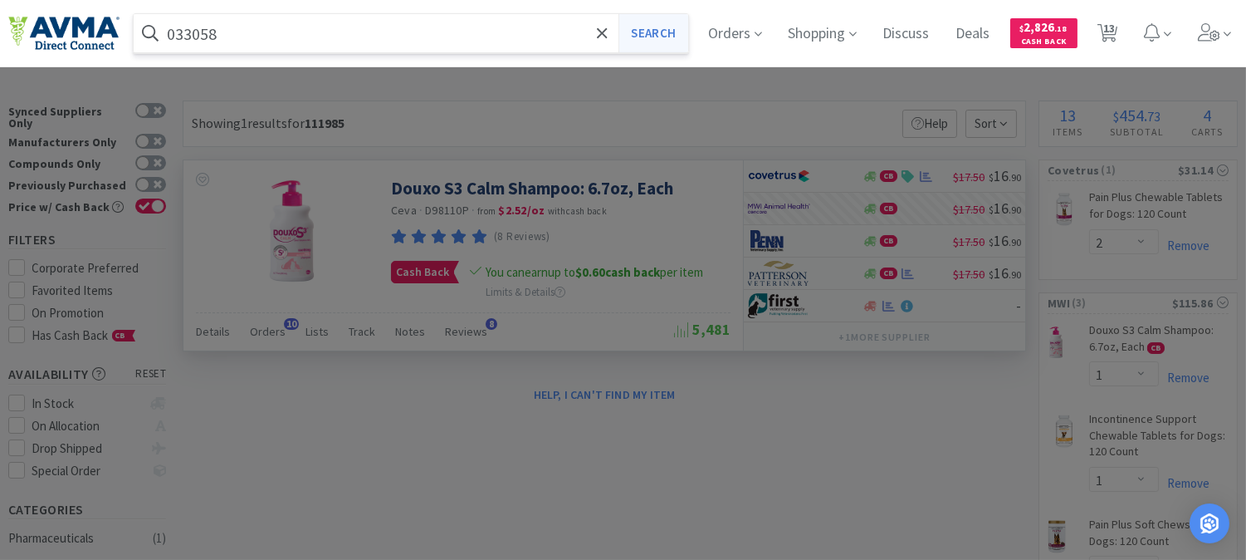
type input "033058"
click at [666, 34] on button "Search" at bounding box center [652, 33] width 69 height 38
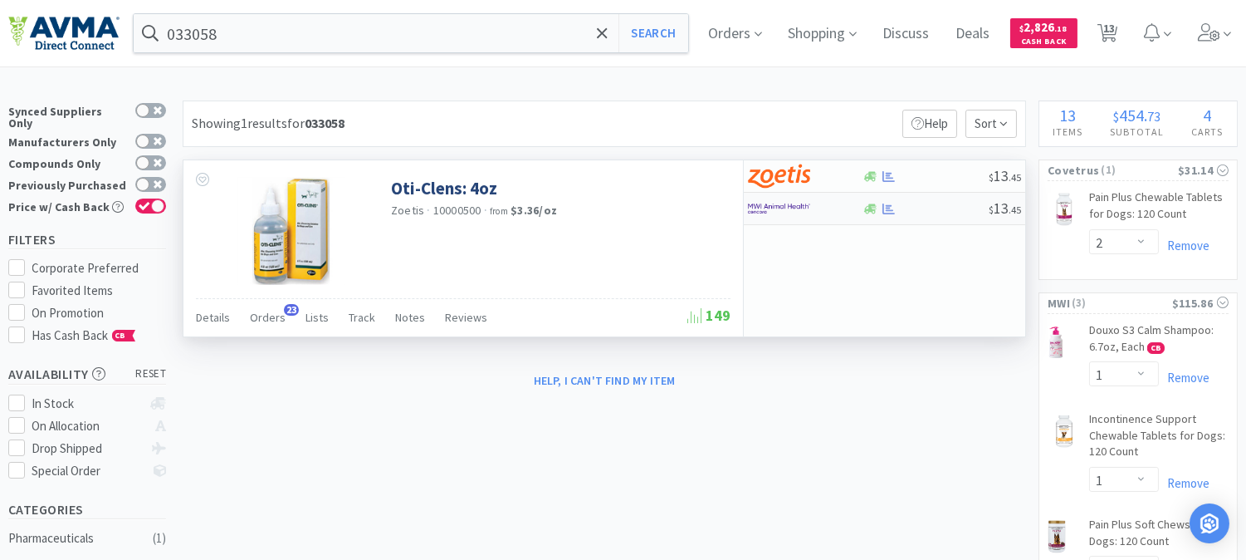
click at [765, 203] on img at bounding box center [779, 208] width 62 height 25
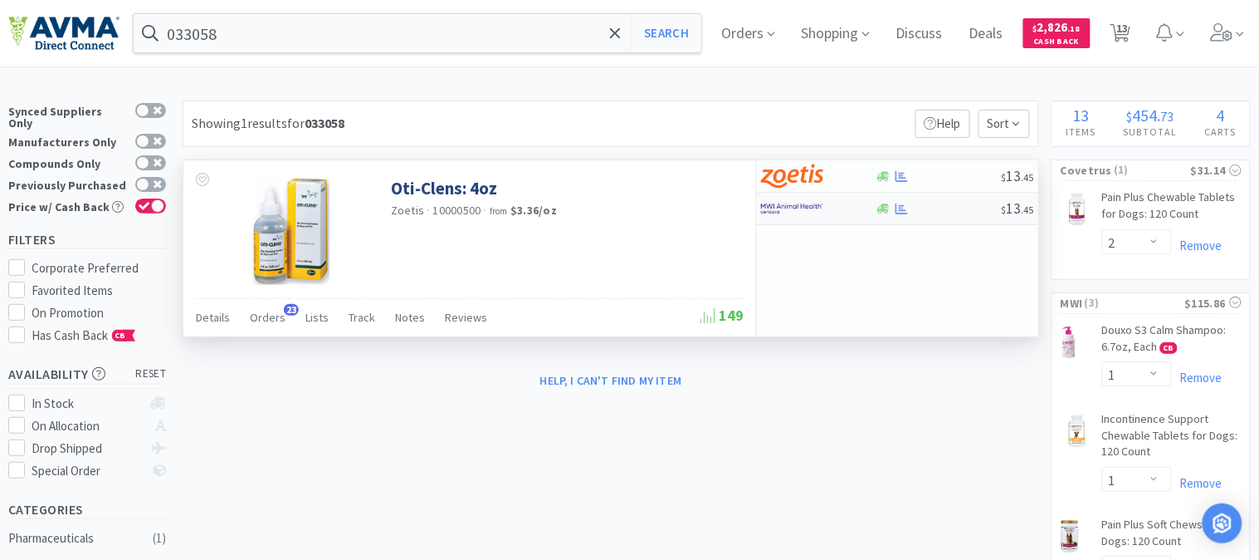
select select "1"
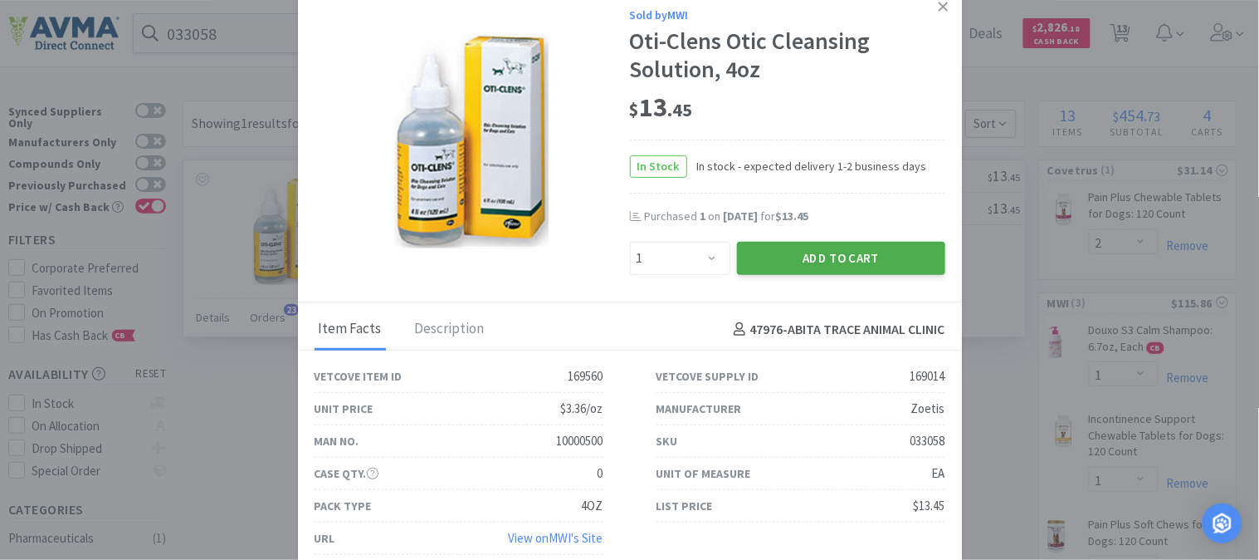
click at [814, 261] on button "Add to Cart" at bounding box center [841, 258] width 208 height 33
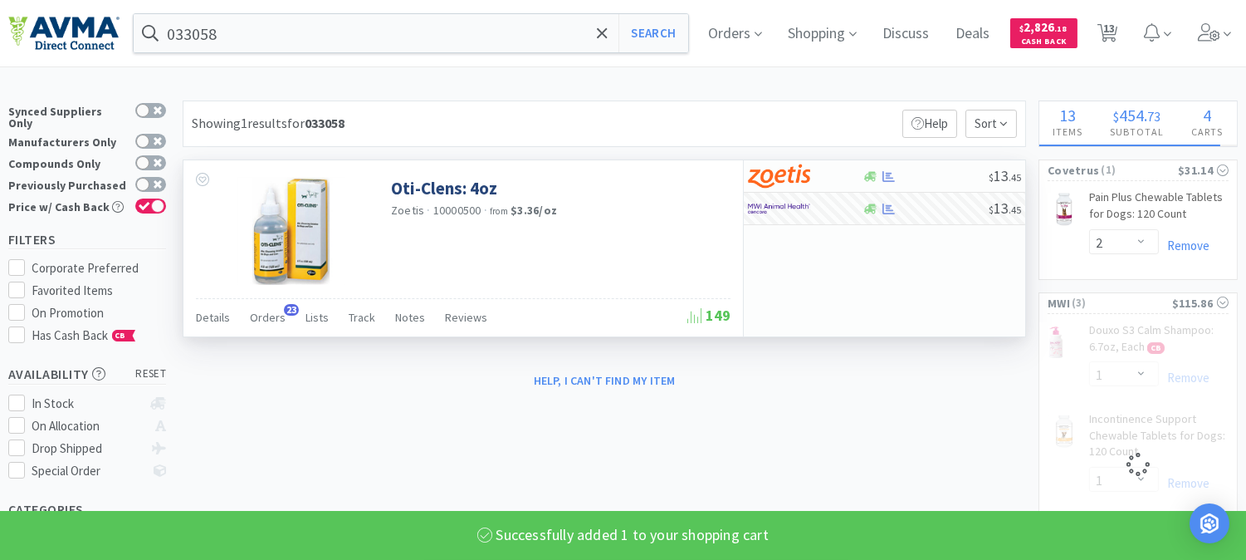
select select "1"
select select "4"
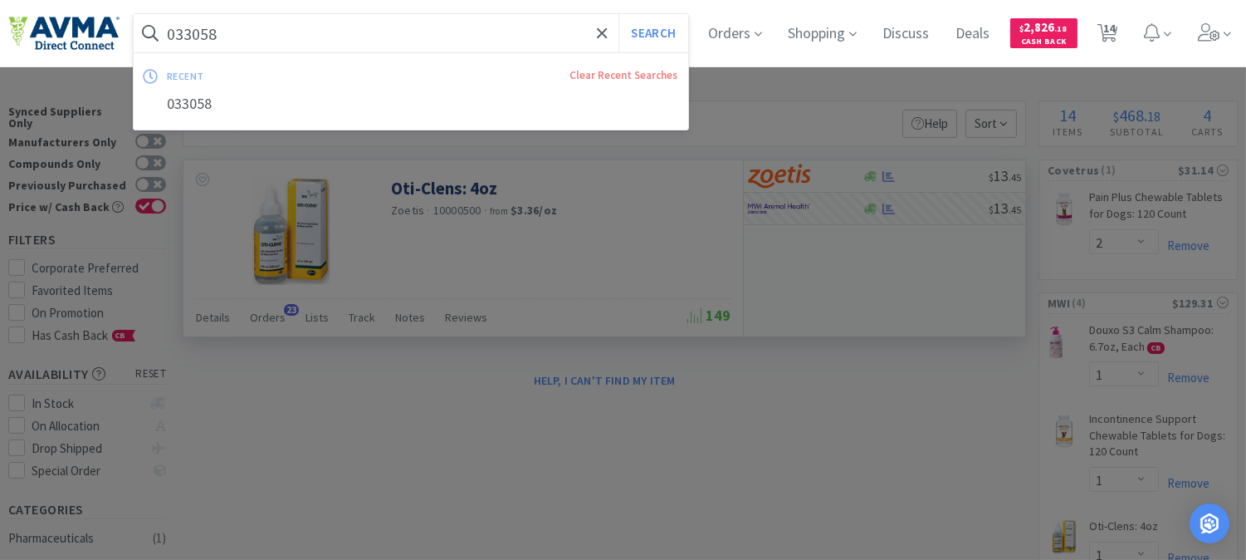
click at [199, 40] on input "033058" at bounding box center [411, 33] width 555 height 38
paste input "03976"
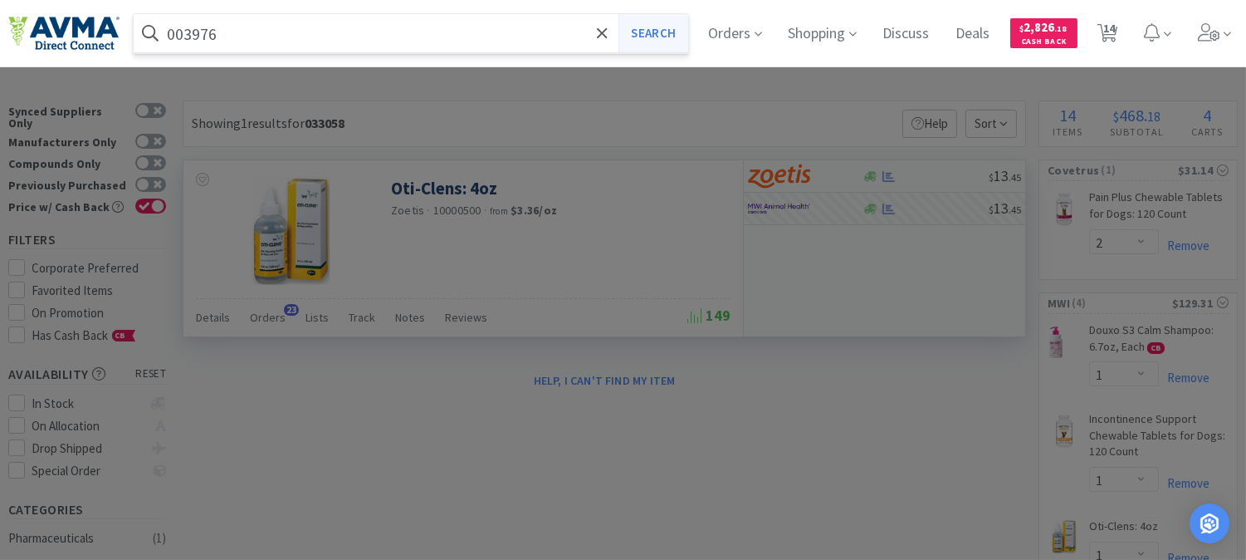
type input "003976"
click at [648, 35] on button "Search" at bounding box center [652, 33] width 69 height 38
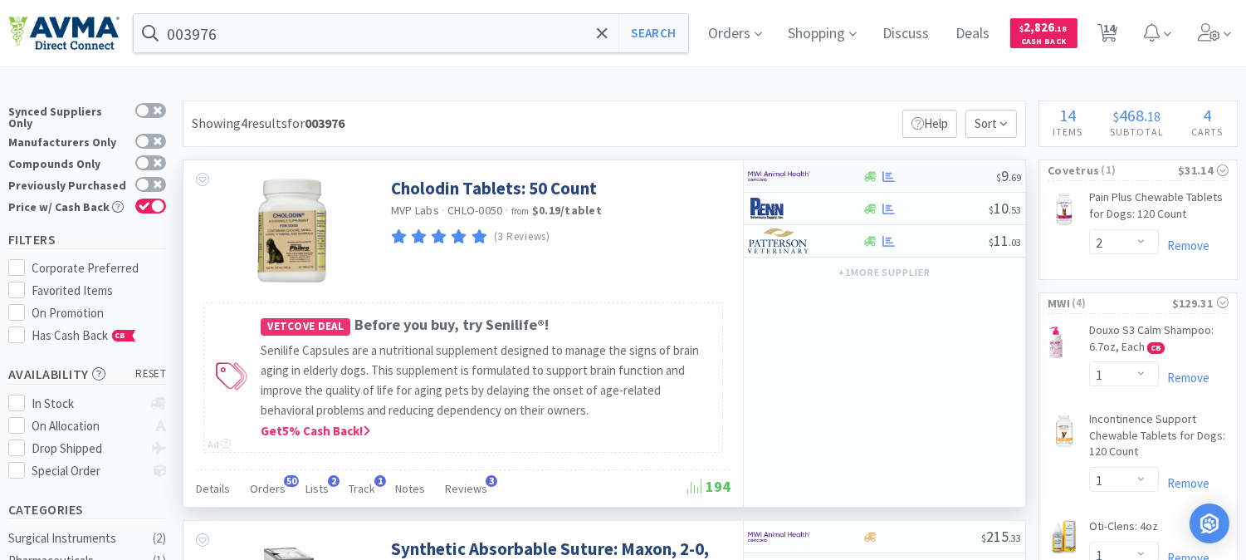
click at [775, 173] on img at bounding box center [779, 176] width 62 height 25
select select "1"
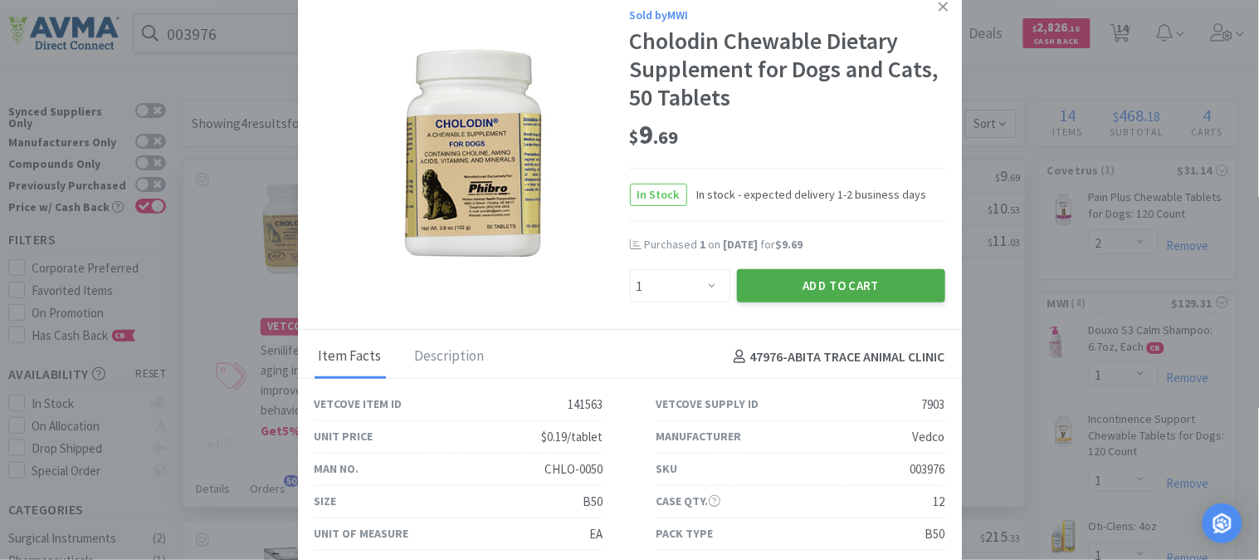
click at [859, 281] on button "Add to Cart" at bounding box center [841, 285] width 208 height 33
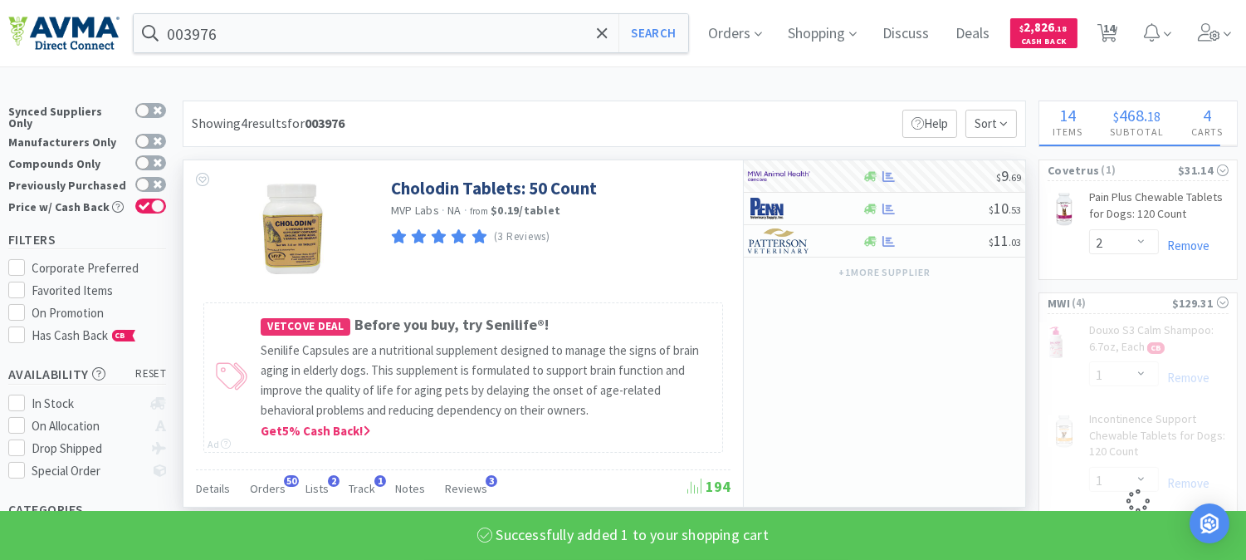
select select "1"
select select "4"
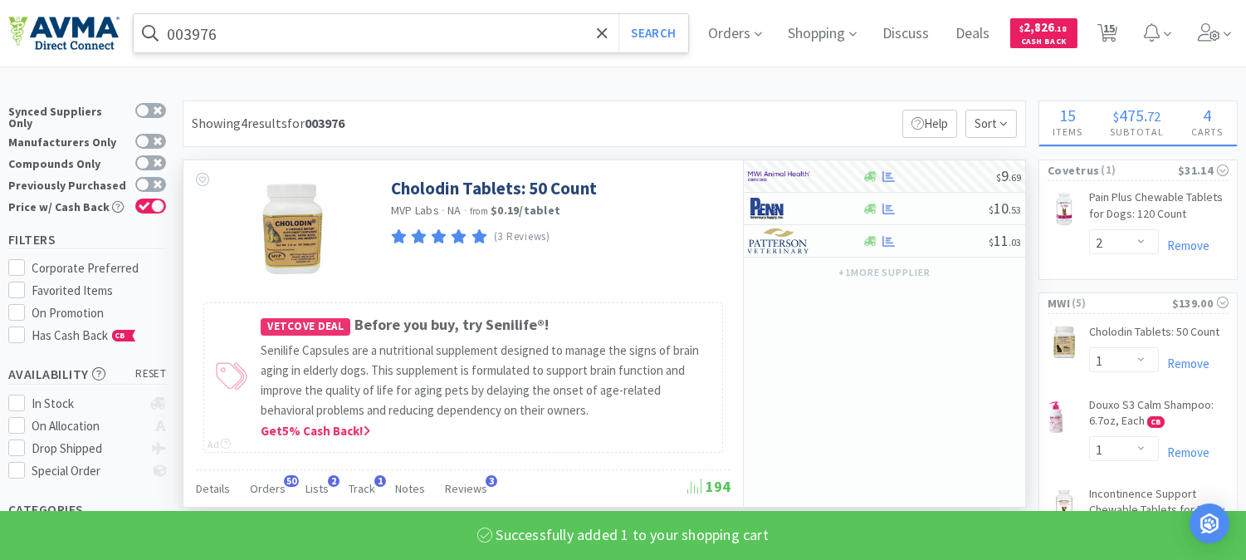
click at [193, 37] on input "003976" at bounding box center [411, 33] width 555 height 38
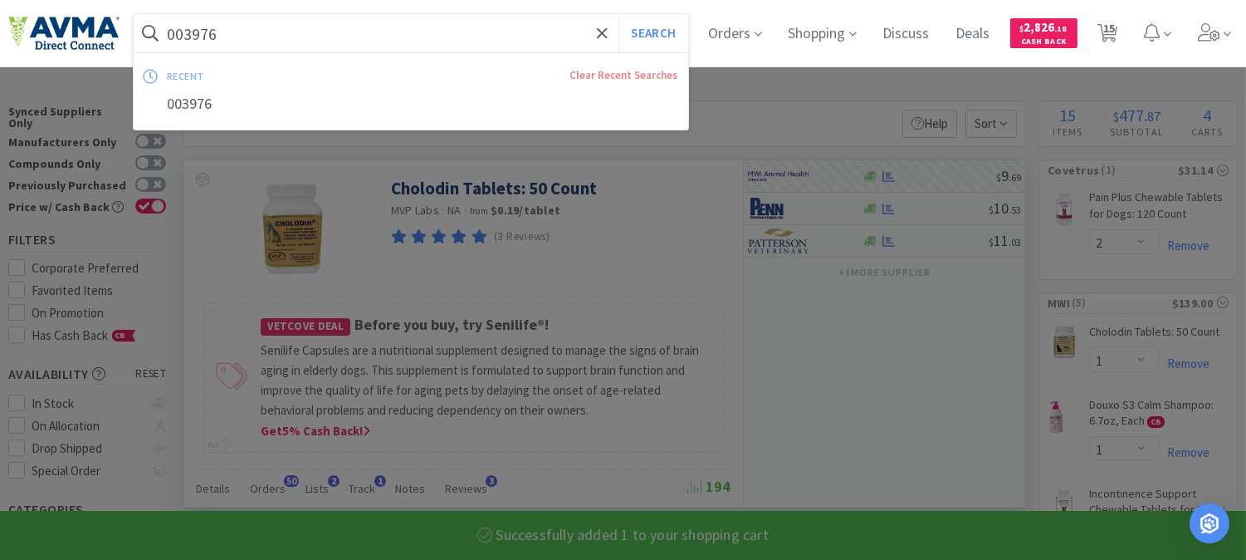
paste input "4357"
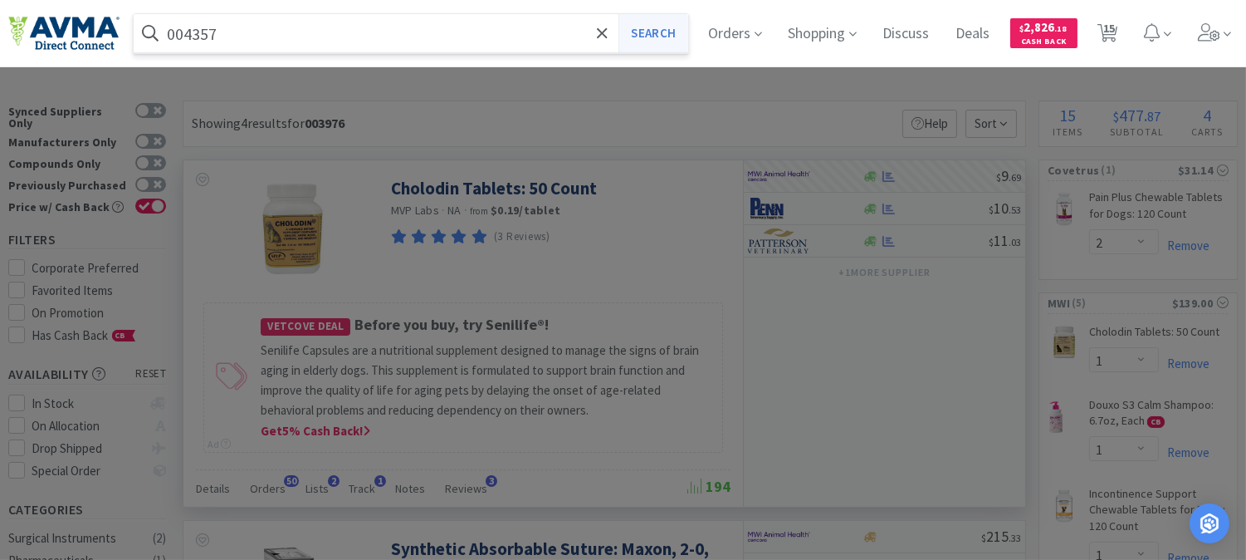
type input "004357"
click at [652, 33] on button "Search" at bounding box center [652, 33] width 69 height 38
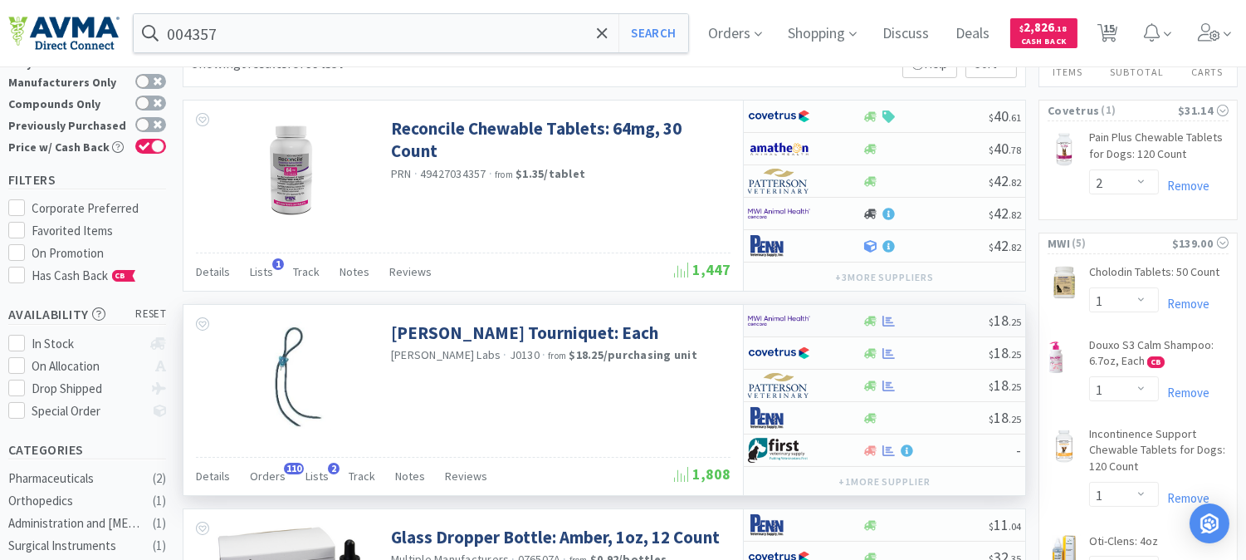
scroll to position [92, 0]
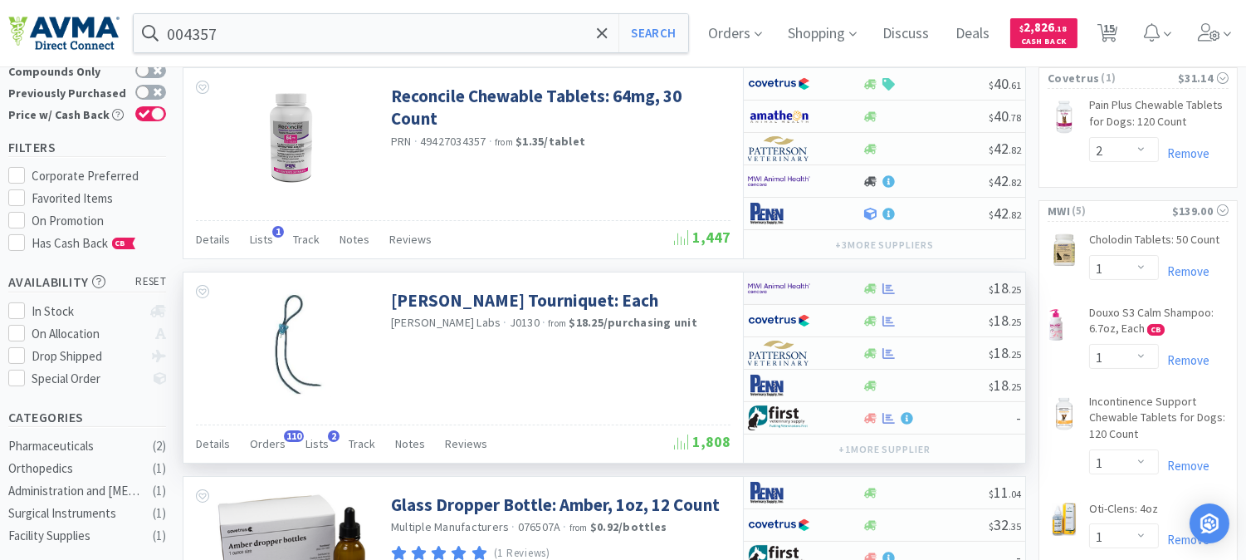
click at [756, 289] on img at bounding box center [779, 288] width 62 height 25
select select "2"
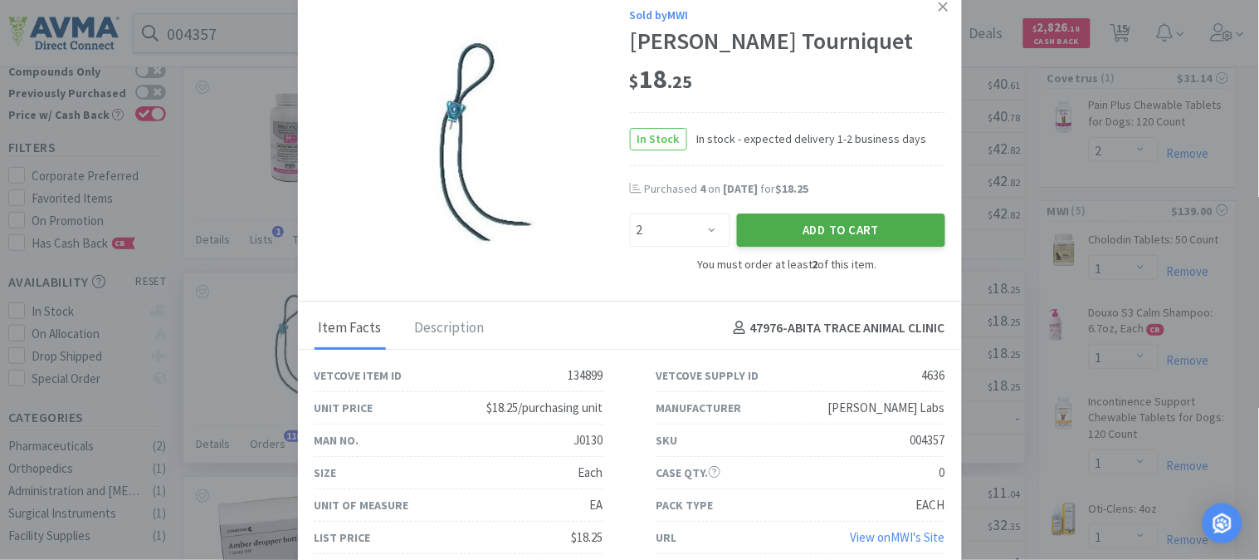
click at [848, 226] on button "Add to Cart" at bounding box center [841, 229] width 208 height 33
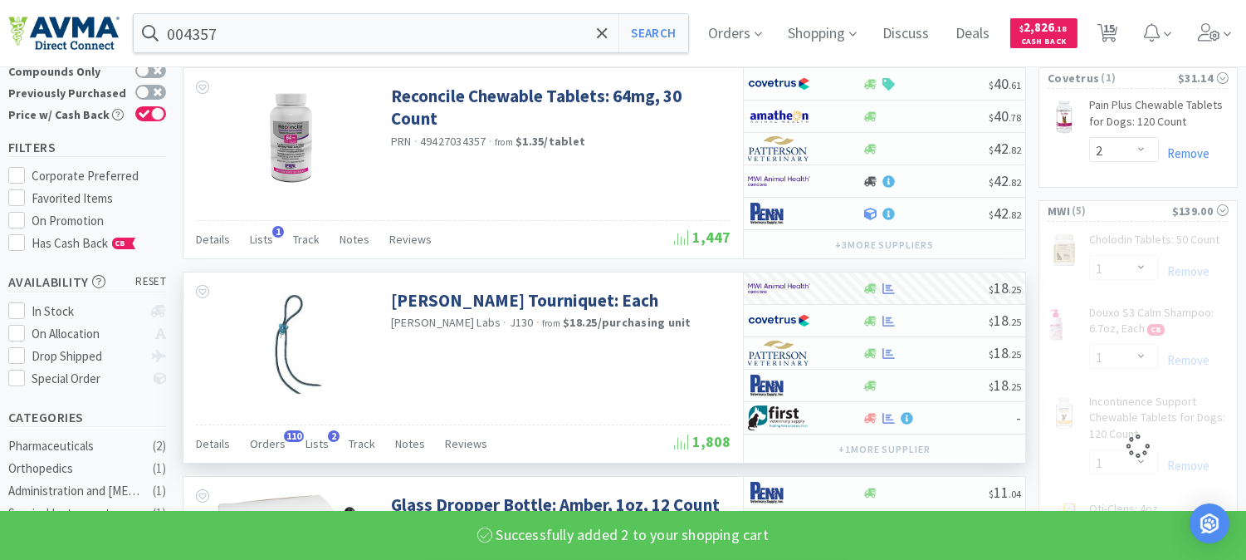
select select "2"
select select "1"
select select "4"
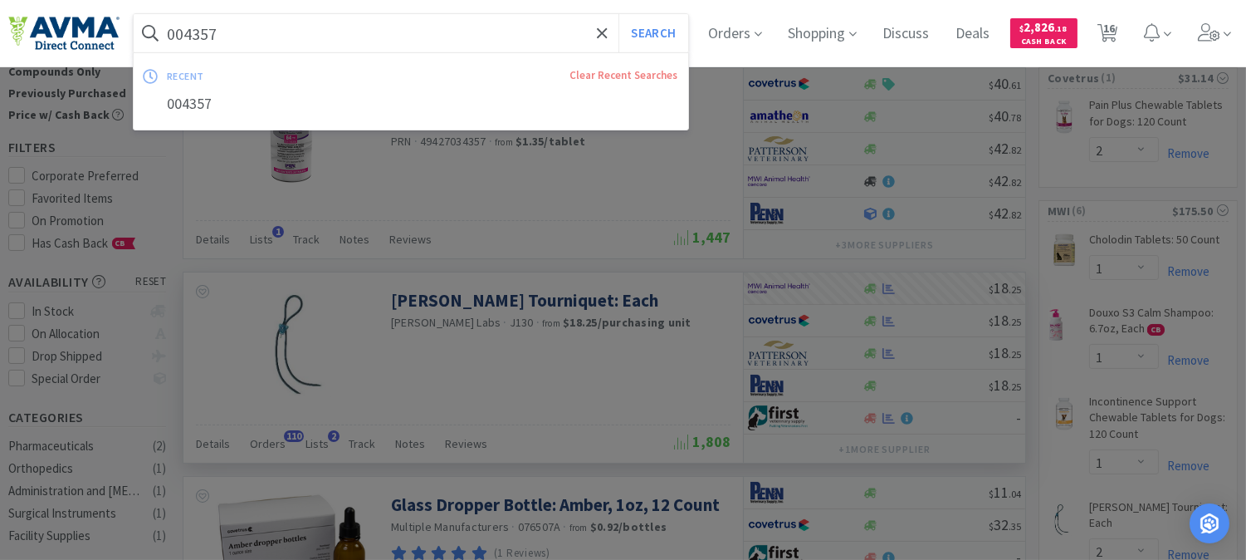
click at [237, 32] on input "004357" at bounding box center [411, 33] width 555 height 38
paste input "15861"
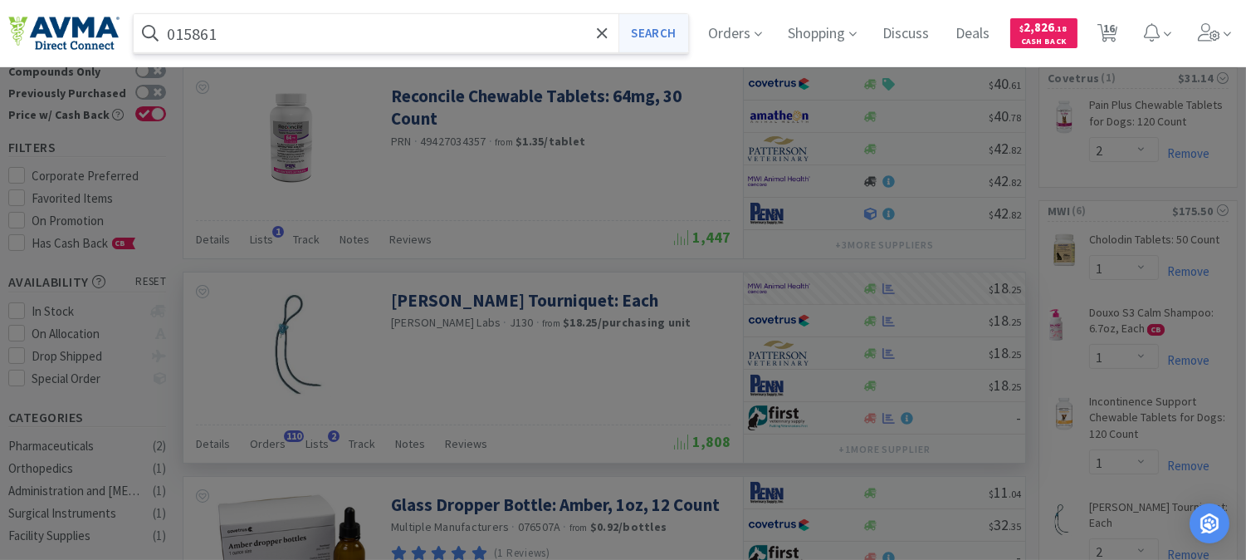
type input "015861"
click at [672, 37] on button "Search" at bounding box center [652, 33] width 69 height 38
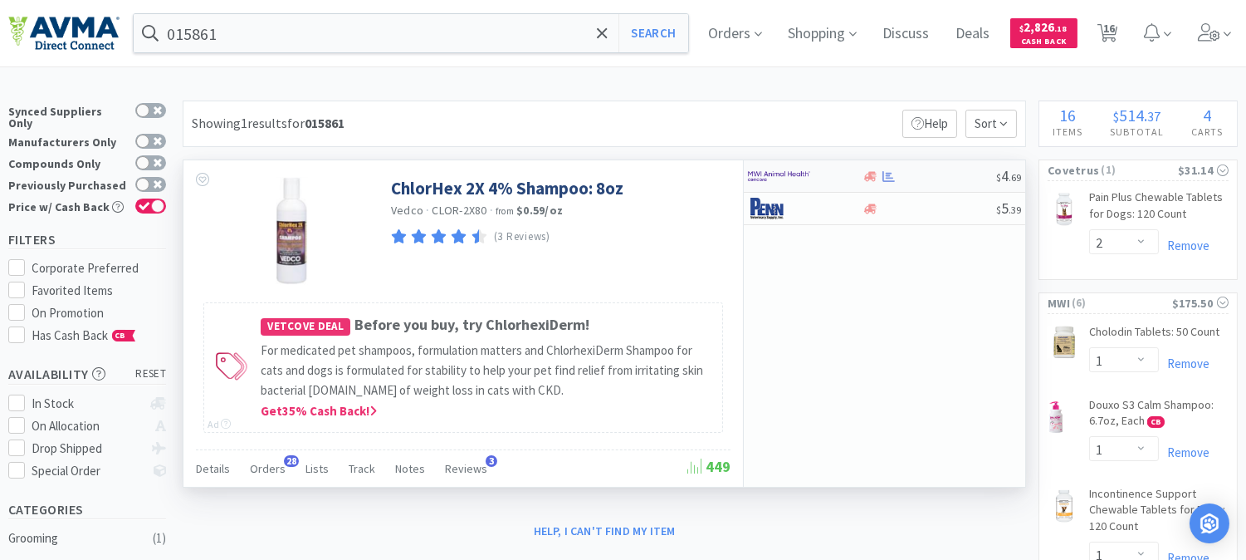
click at [778, 175] on img at bounding box center [779, 176] width 62 height 25
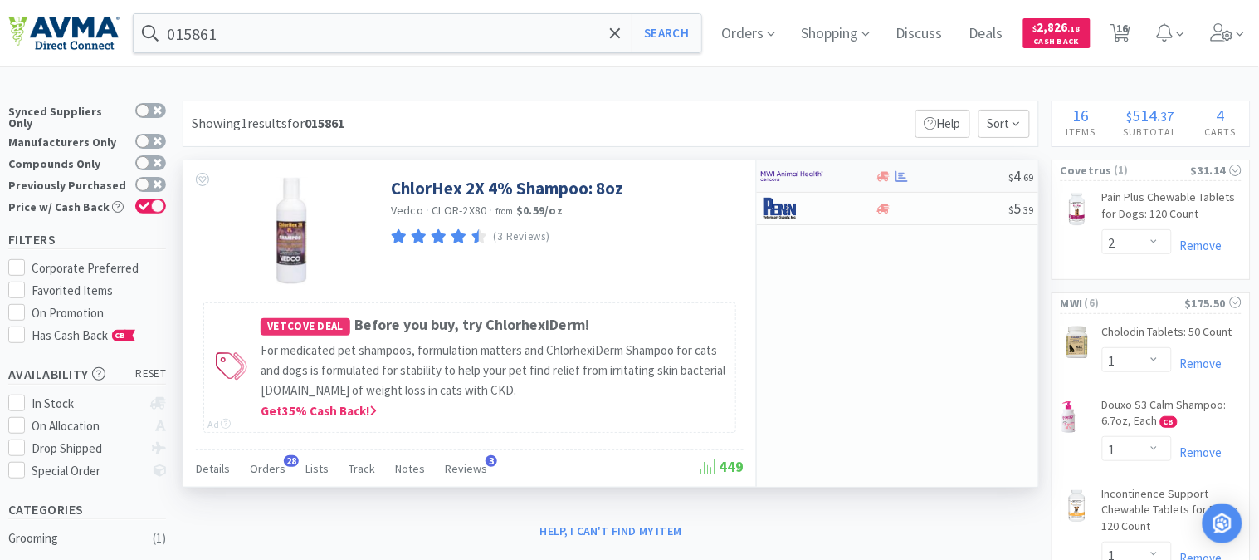
select select "1"
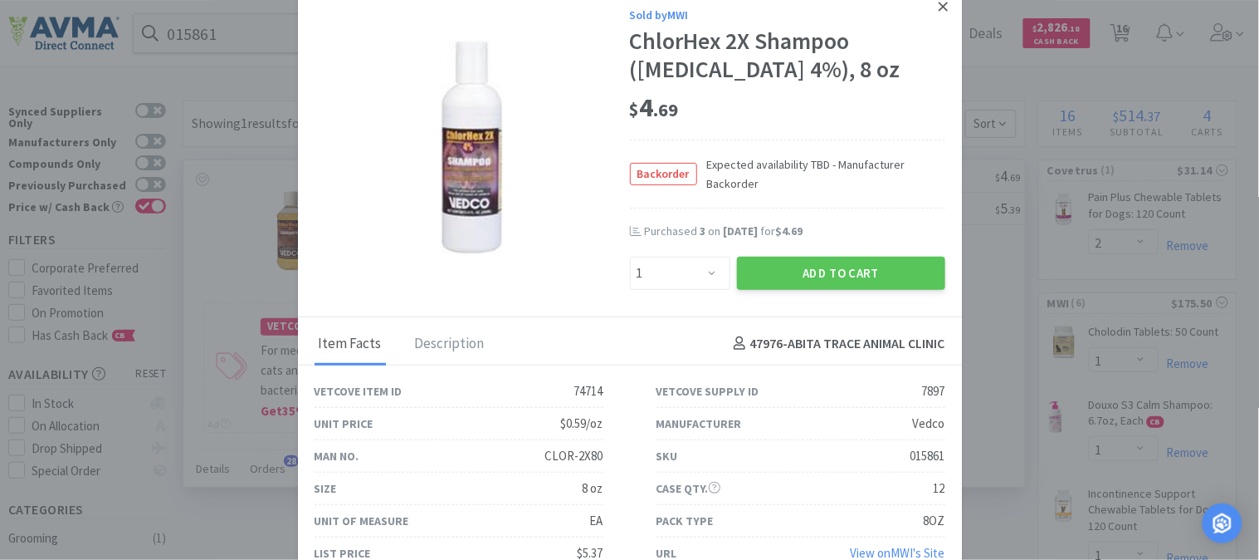
click at [939, 5] on icon at bounding box center [943, 6] width 9 height 9
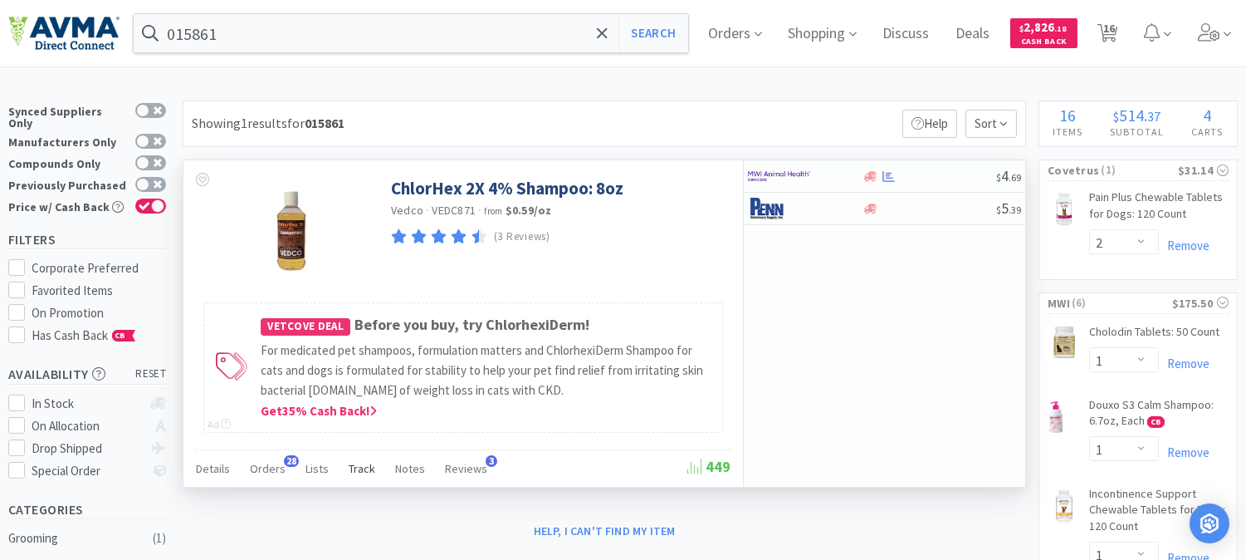
click at [359, 465] on span "Track" at bounding box center [362, 468] width 27 height 15
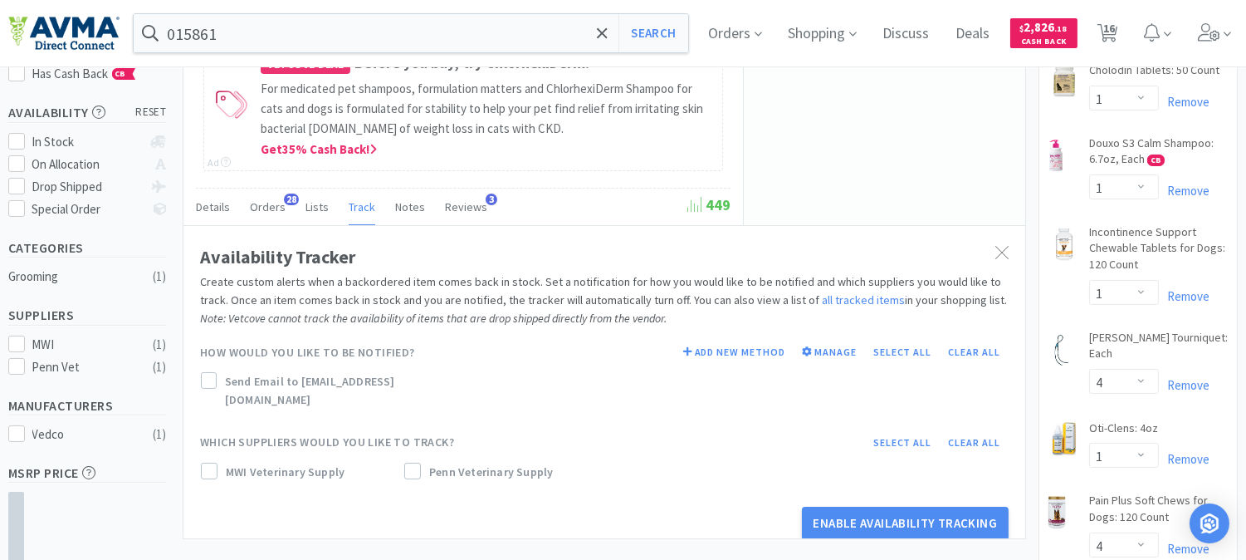
scroll to position [369, 0]
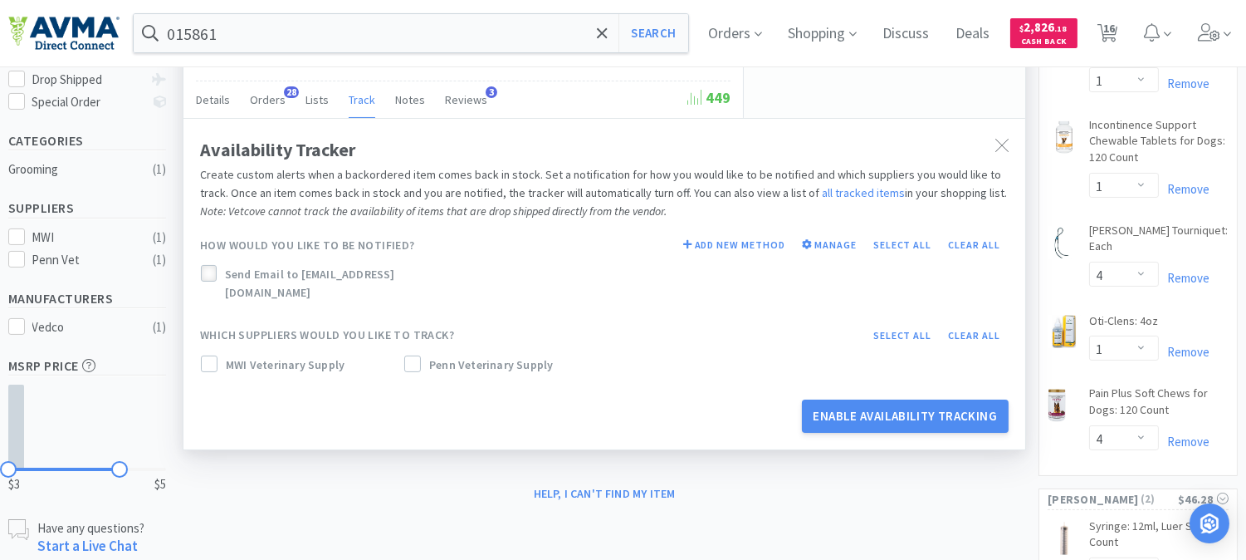
click at [208, 271] on icon at bounding box center [209, 274] width 12 height 12
click at [213, 358] on icon at bounding box center [209, 364] width 12 height 12
click at [399, 352] on div "MWI Veterinary Supply" at bounding box center [299, 368] width 203 height 33
click at [409, 360] on icon at bounding box center [413, 364] width 11 height 8
click at [893, 400] on button "Enable Availability Tracking" at bounding box center [906, 415] width 208 height 33
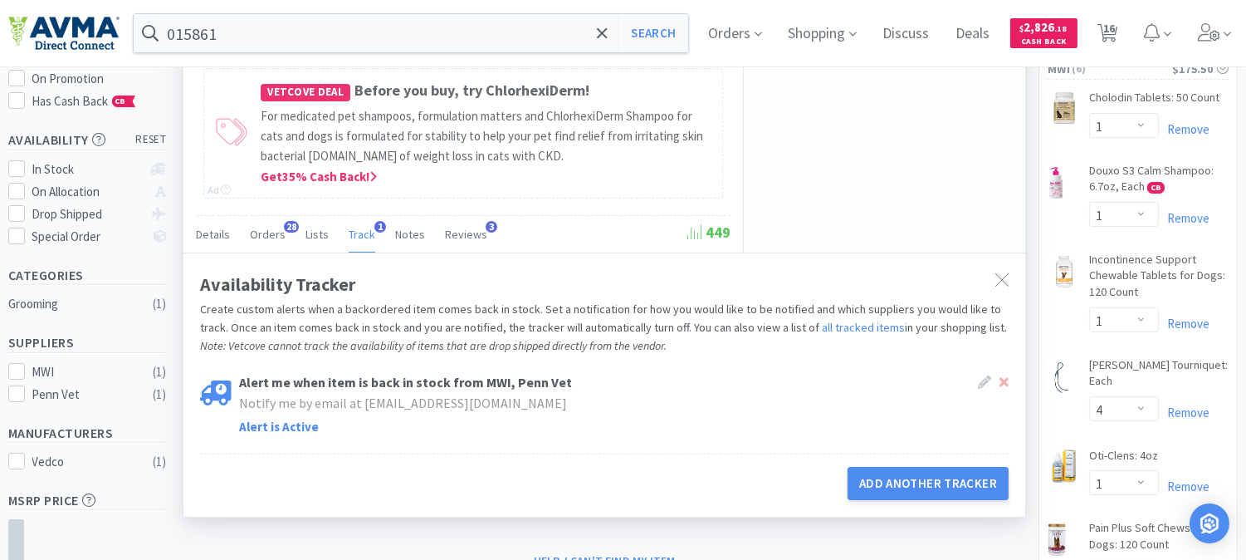
scroll to position [276, 0]
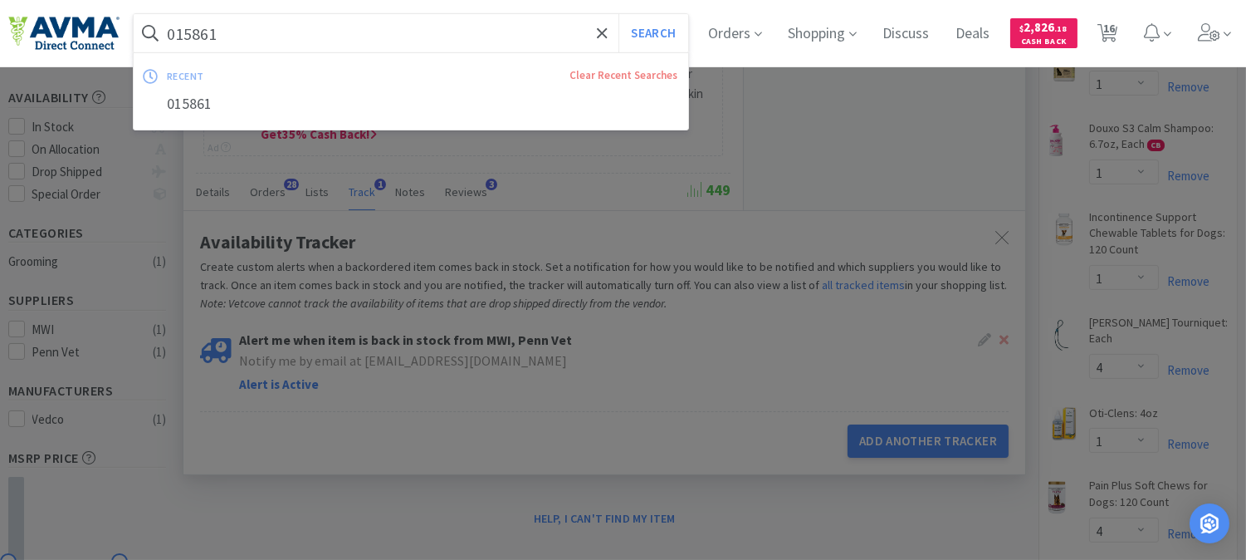
click at [345, 34] on input "015861" at bounding box center [411, 33] width 555 height 38
paste input "54599"
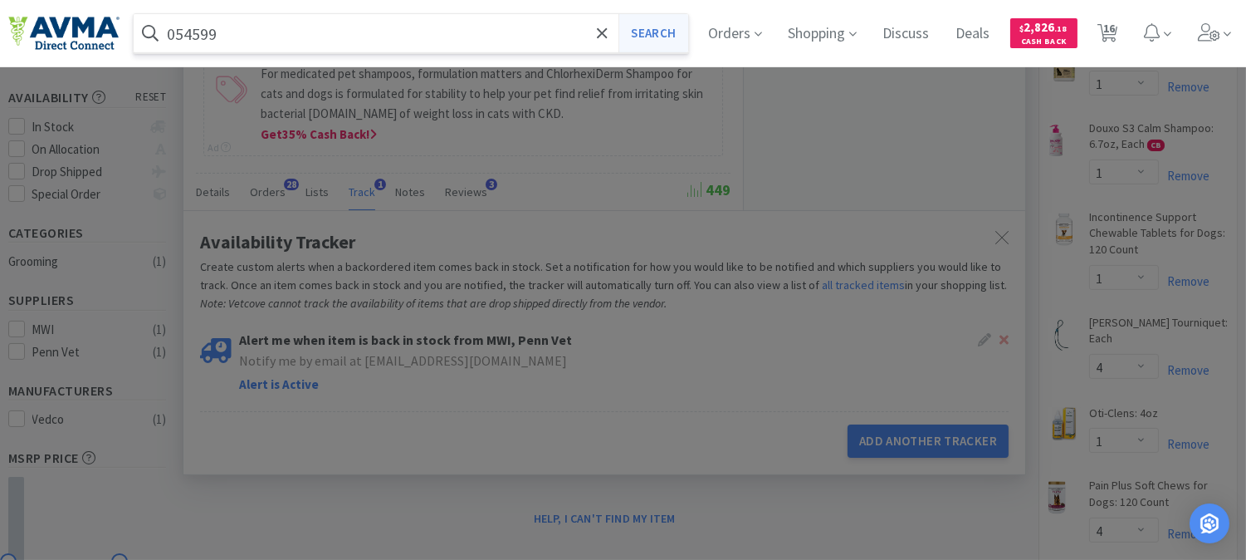
type input "054599"
click at [665, 32] on button "Search" at bounding box center [652, 33] width 69 height 38
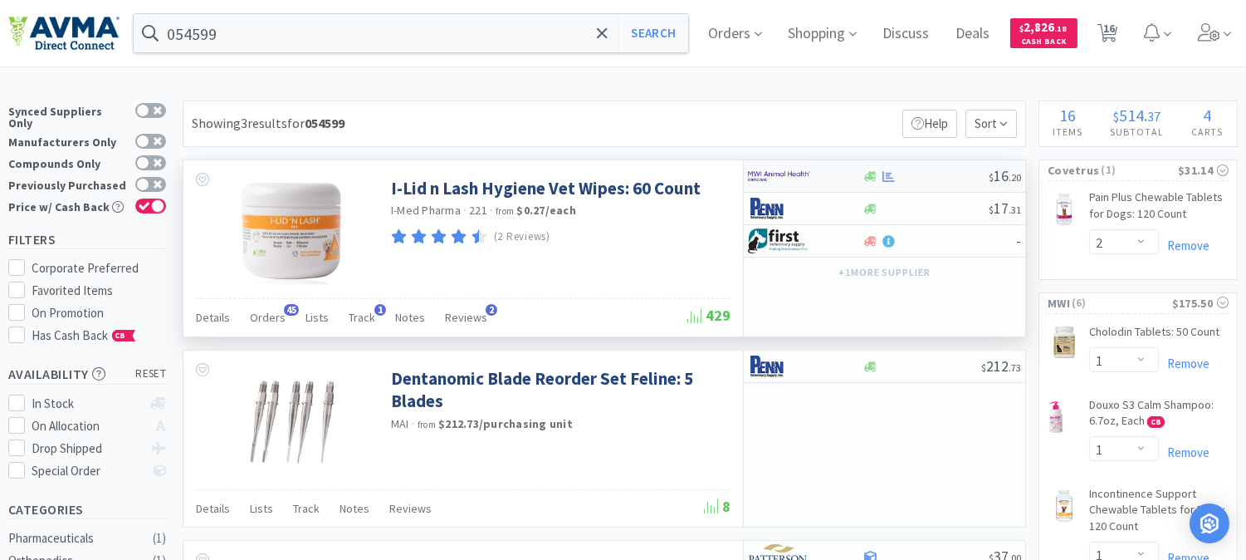
click at [777, 167] on img at bounding box center [779, 176] width 62 height 25
select select "1"
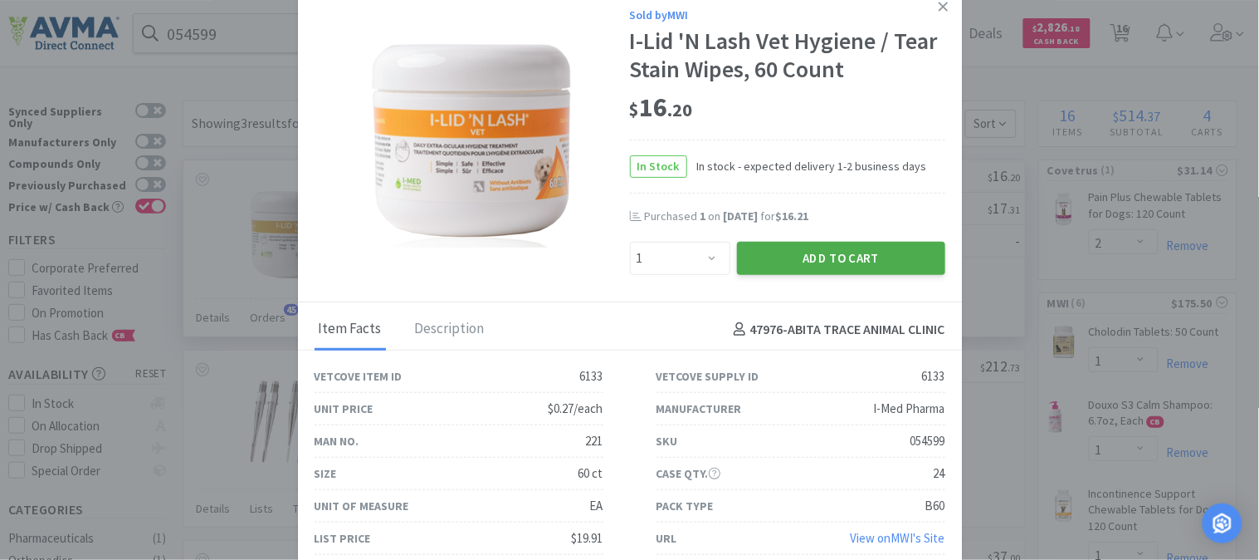
click at [824, 251] on button "Add to Cart" at bounding box center [841, 258] width 208 height 33
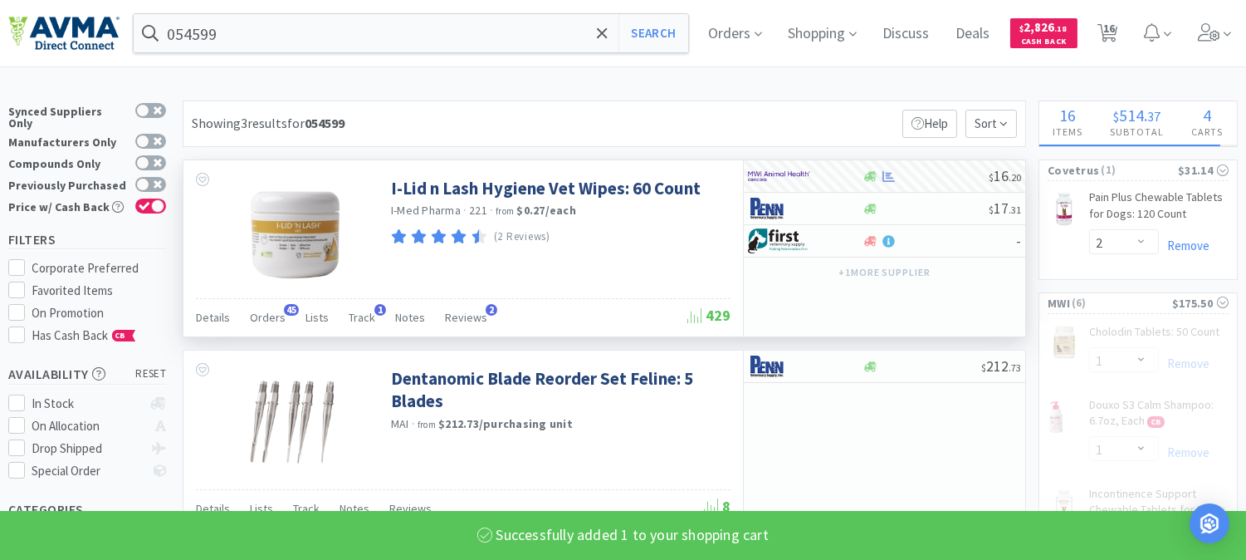
select select "2"
select select "1"
select select "4"
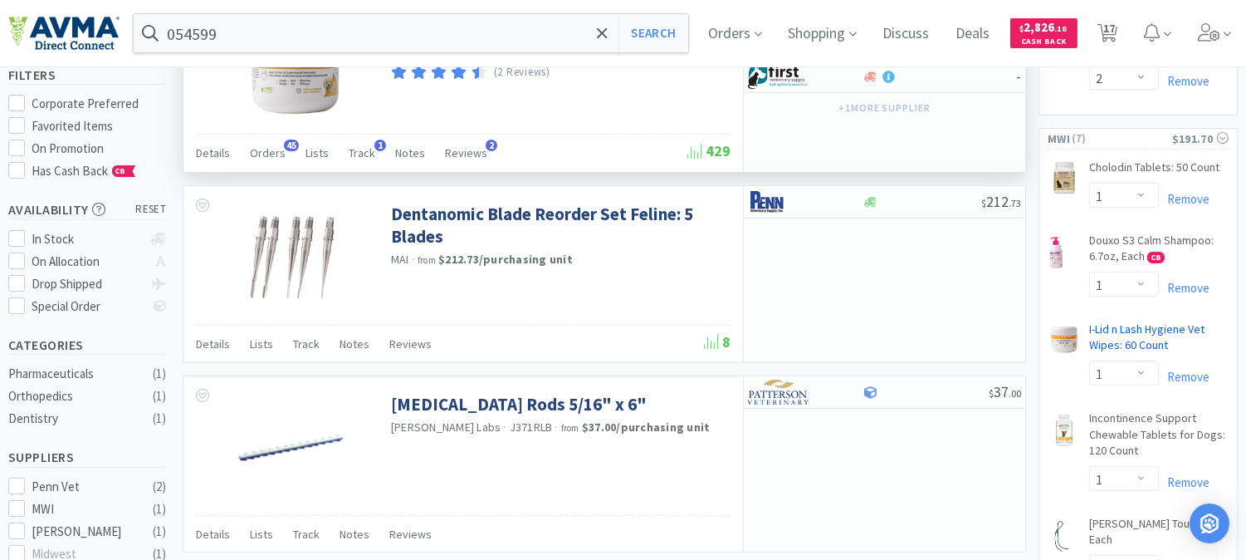
scroll to position [184, 0]
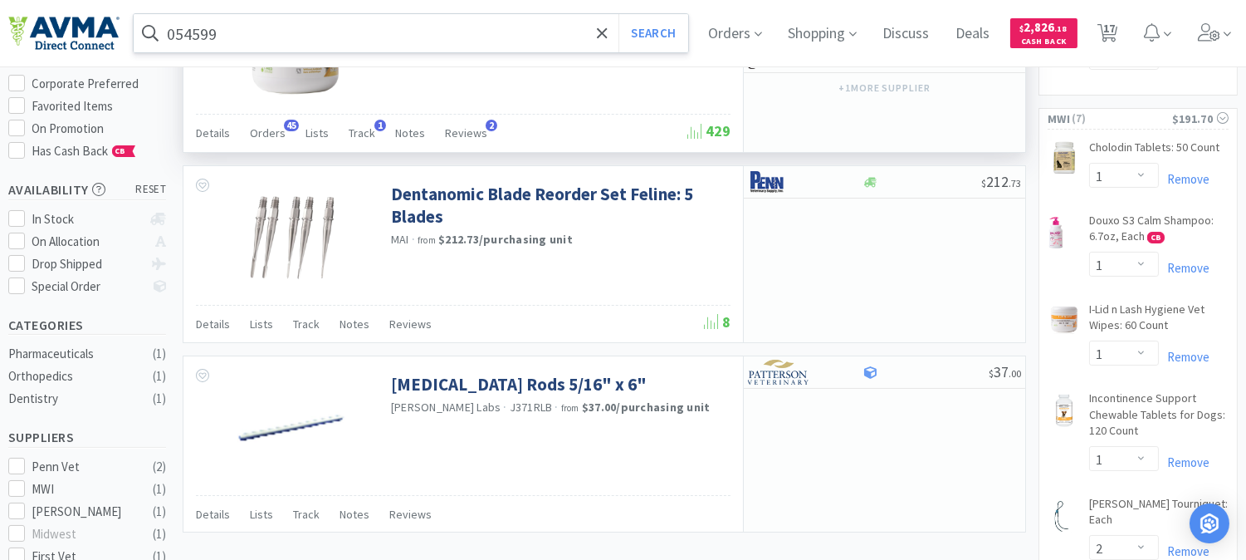
click at [214, 38] on input "054599" at bounding box center [411, 33] width 555 height 38
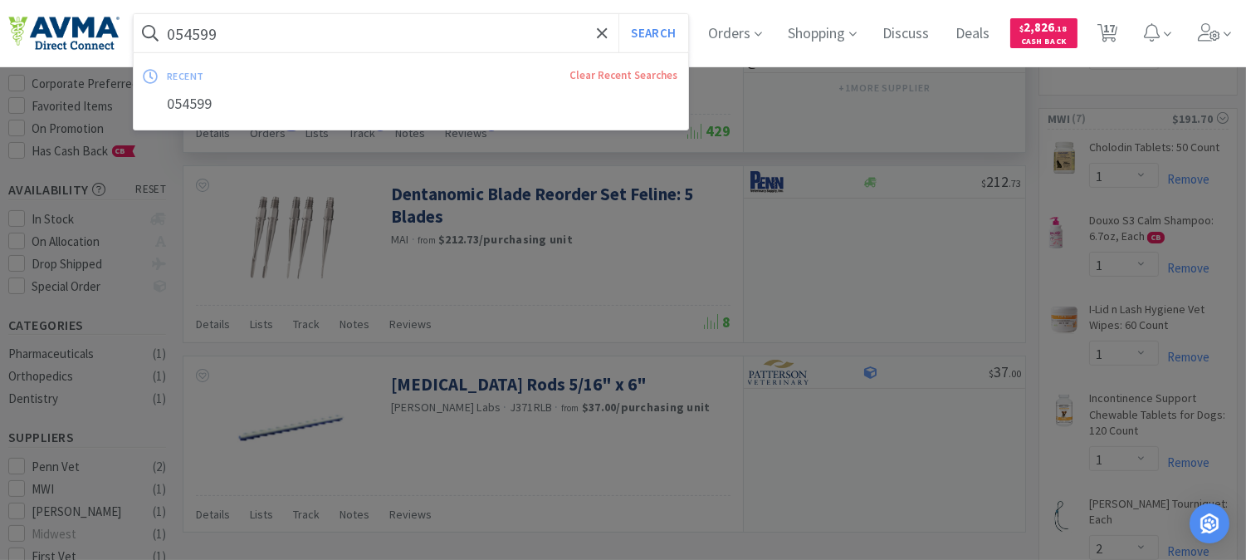
paste input "02004"
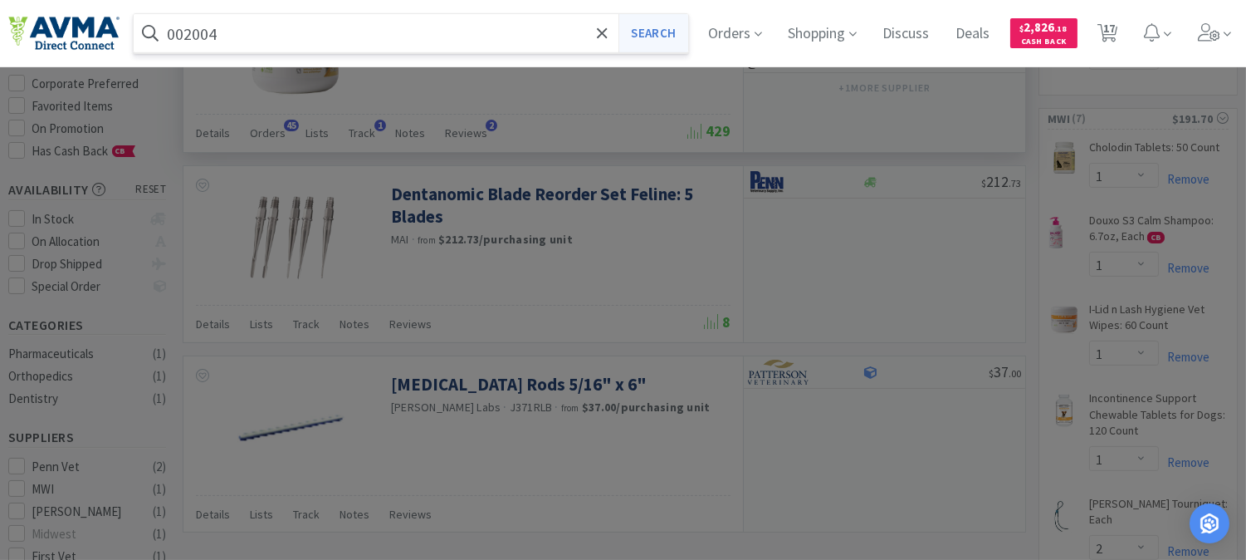
type input "002004"
click at [664, 27] on button "Search" at bounding box center [652, 33] width 69 height 38
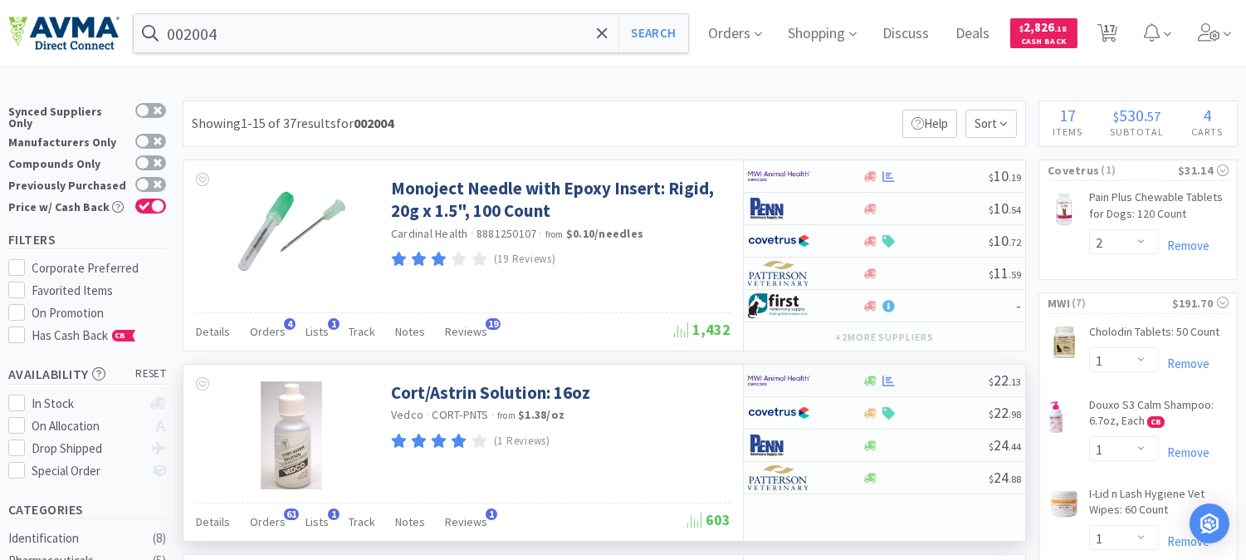
click at [785, 379] on img at bounding box center [779, 380] width 62 height 25
select select "1"
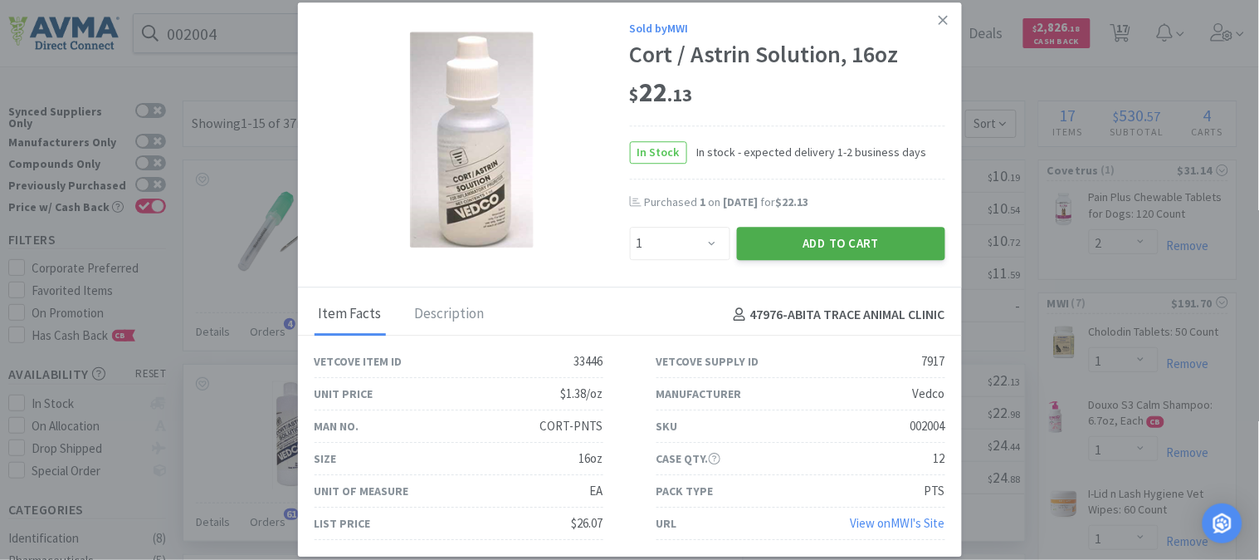
click at [869, 238] on button "Add to Cart" at bounding box center [841, 243] width 208 height 33
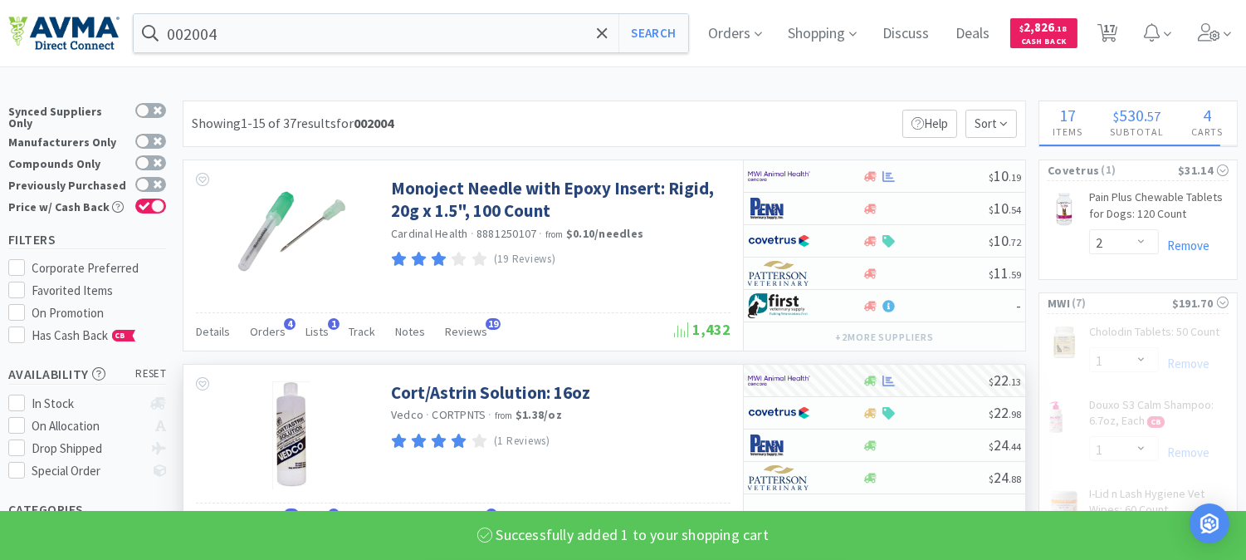
select select "2"
select select "1"
select select "4"
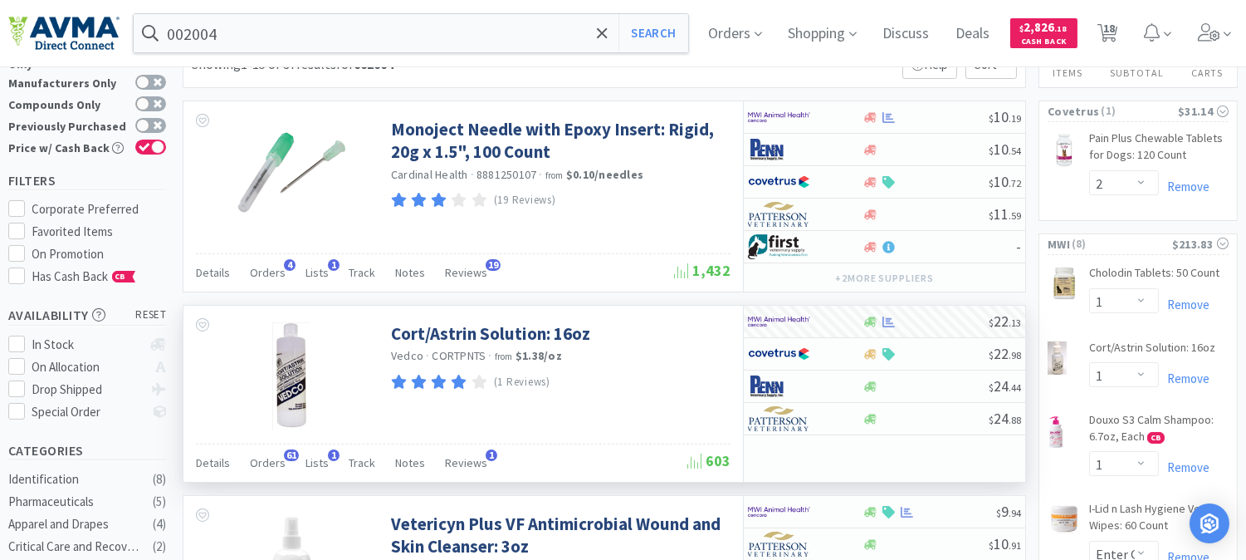
scroll to position [92, 0]
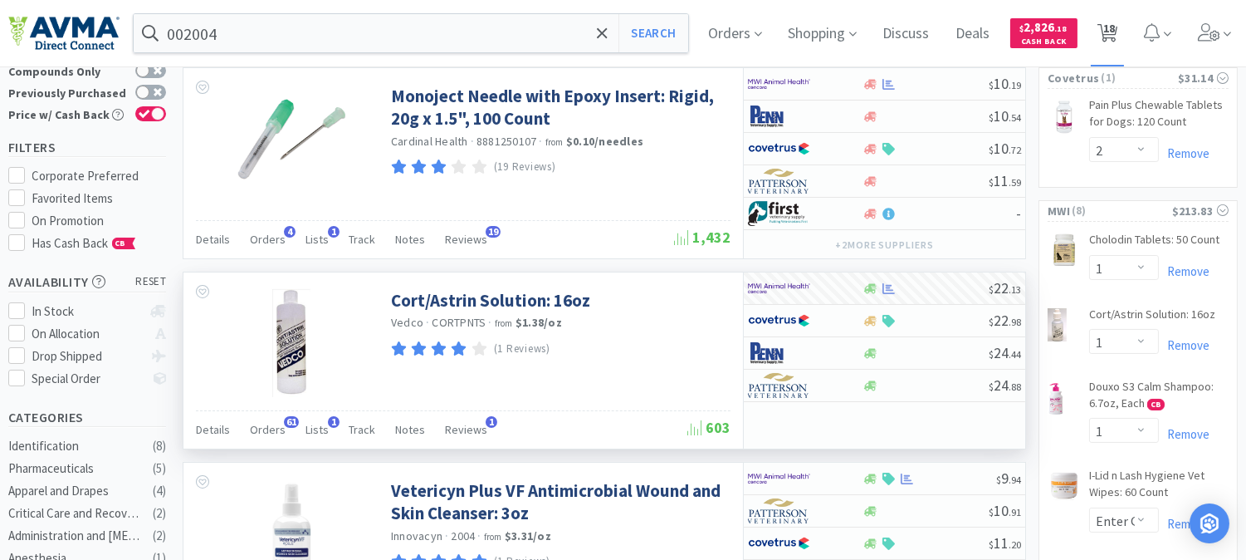
click at [1115, 31] on span "18" at bounding box center [1109, 28] width 12 height 66
select select "2"
select select "1"
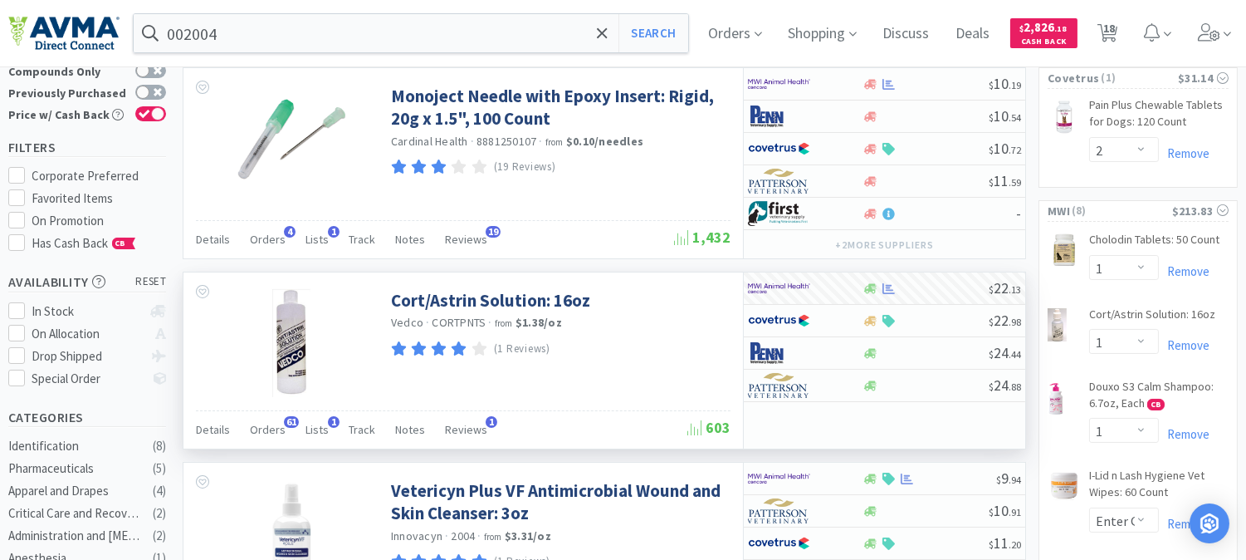
select select "1"
select select "2"
select select "1"
select select "4"
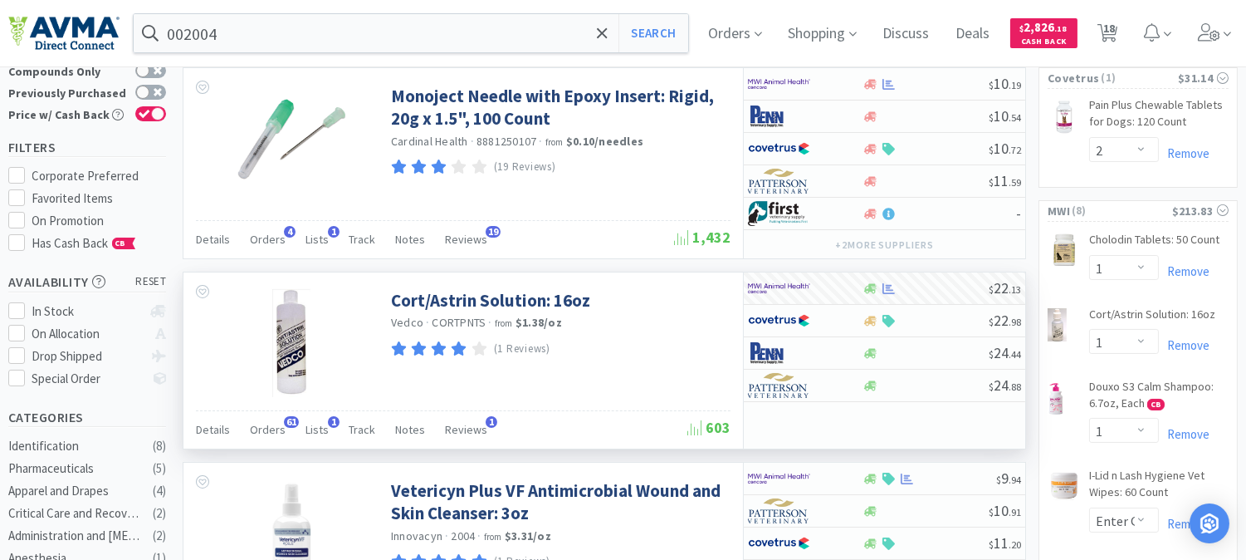
select select "1"
select select "3"
select select "1"
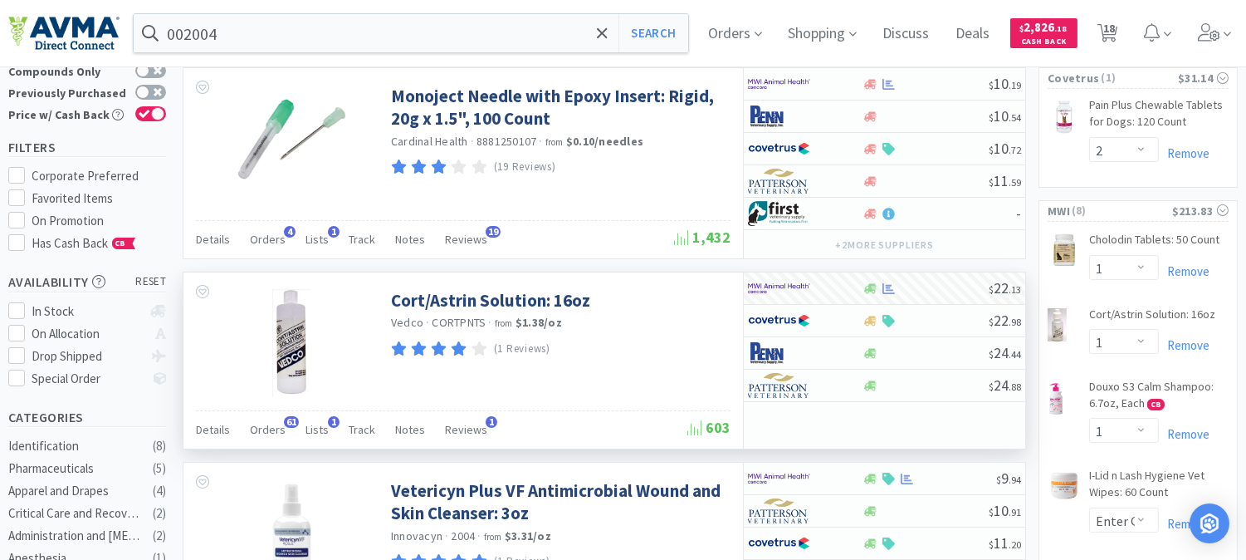
select select "1"
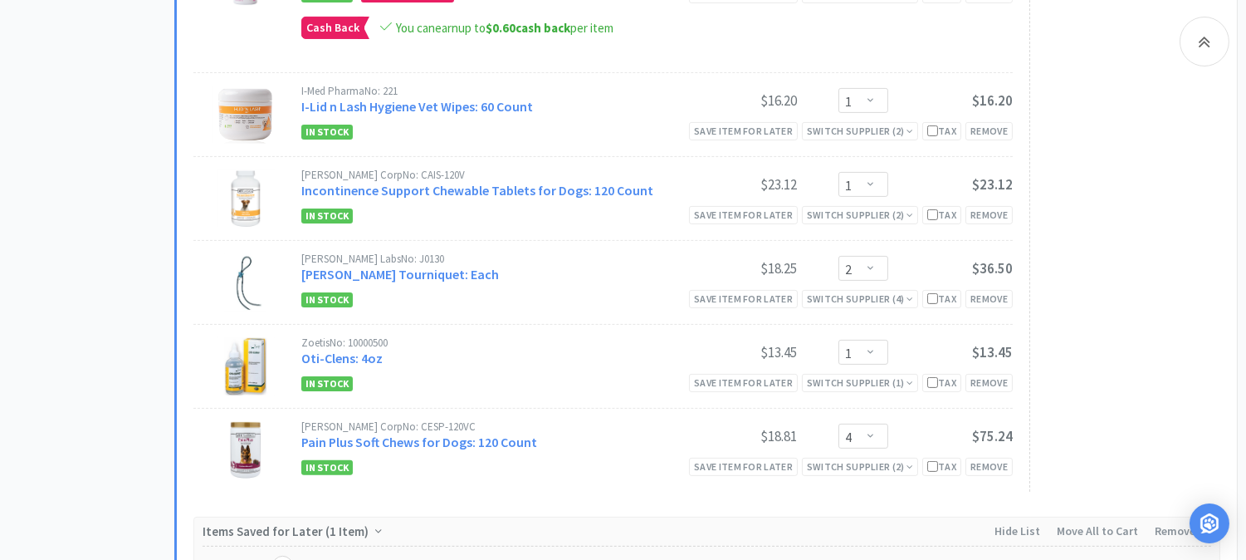
scroll to position [1014, 0]
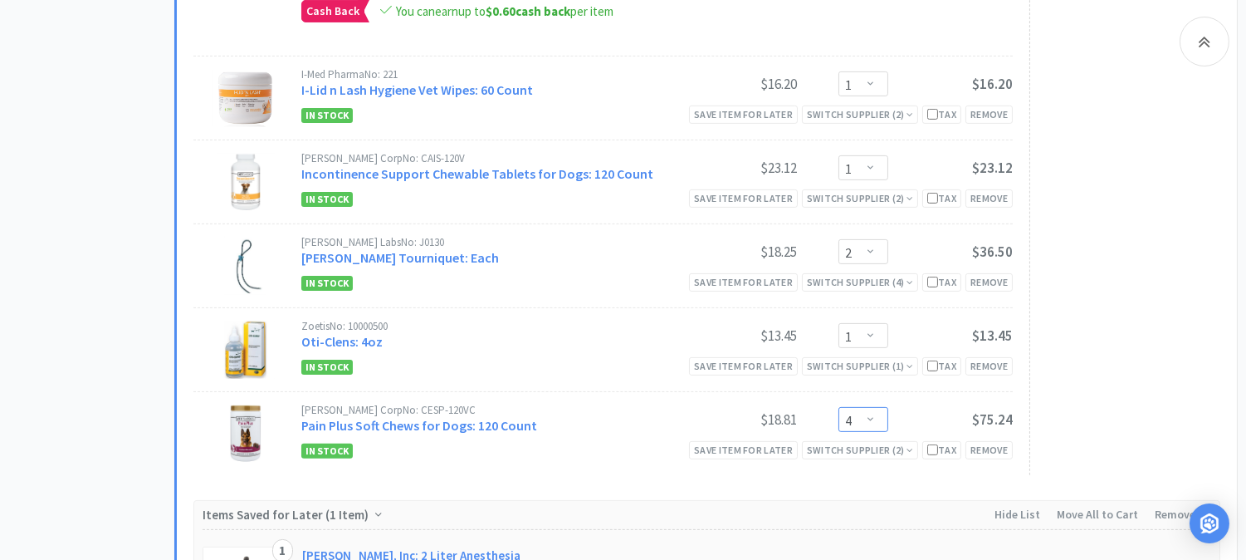
click at [876, 417] on select "Enter Quantity 1 2 3 4 5 6 7 8 9 10 11 12 13 14 15 16 17 18 19 20 Enter Quantity" at bounding box center [863, 419] width 50 height 25
click at [838, 409] on select "Enter Quantity 1 2 3 4 5 6 7 8 9 10 11 12 13 14 15 16 17 18 19 20 Enter Quantity" at bounding box center [863, 419] width 50 height 25
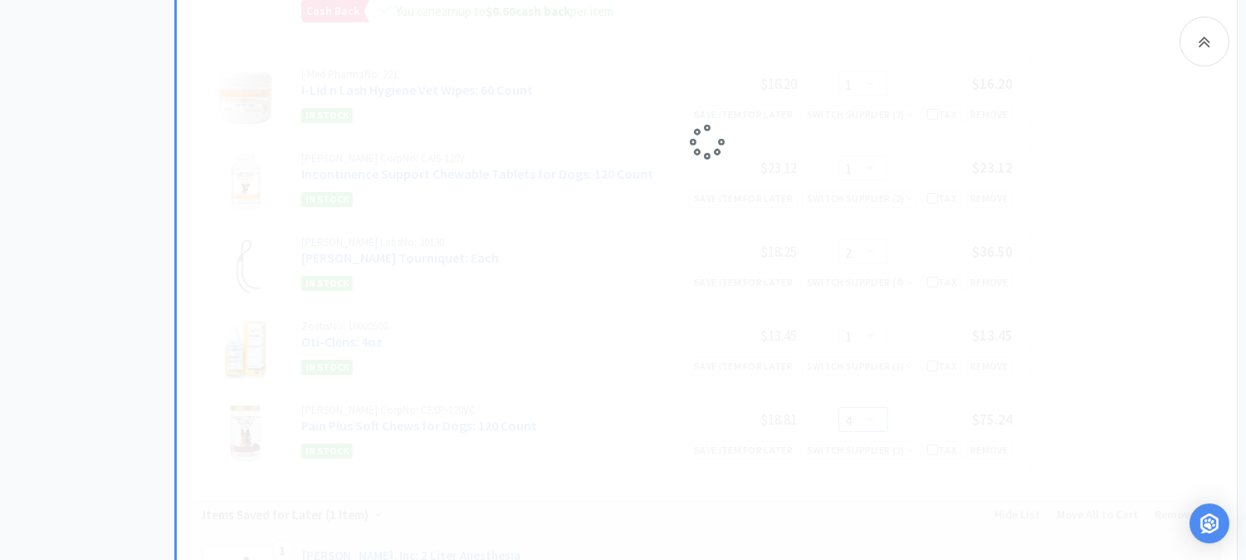
select select "2"
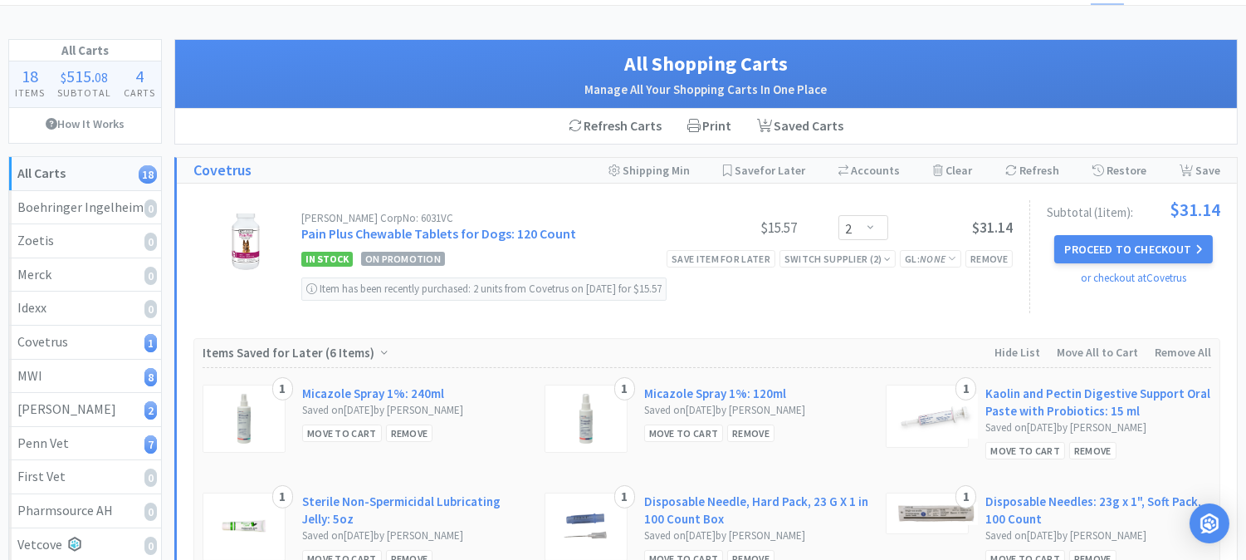
scroll to position [0, 0]
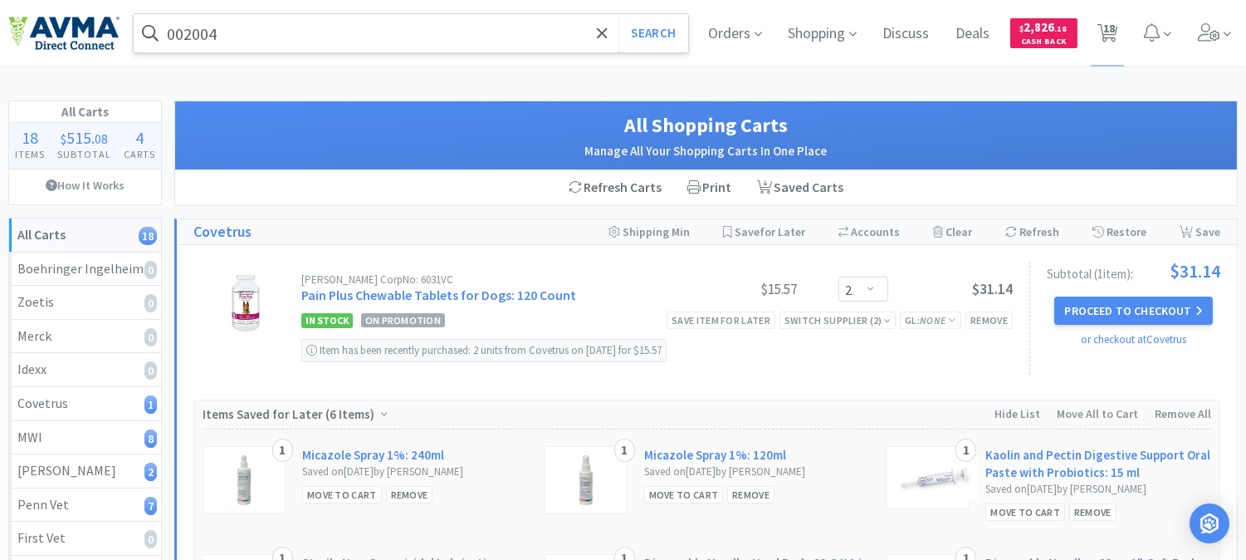
click at [253, 40] on input "002004" at bounding box center [411, 33] width 555 height 38
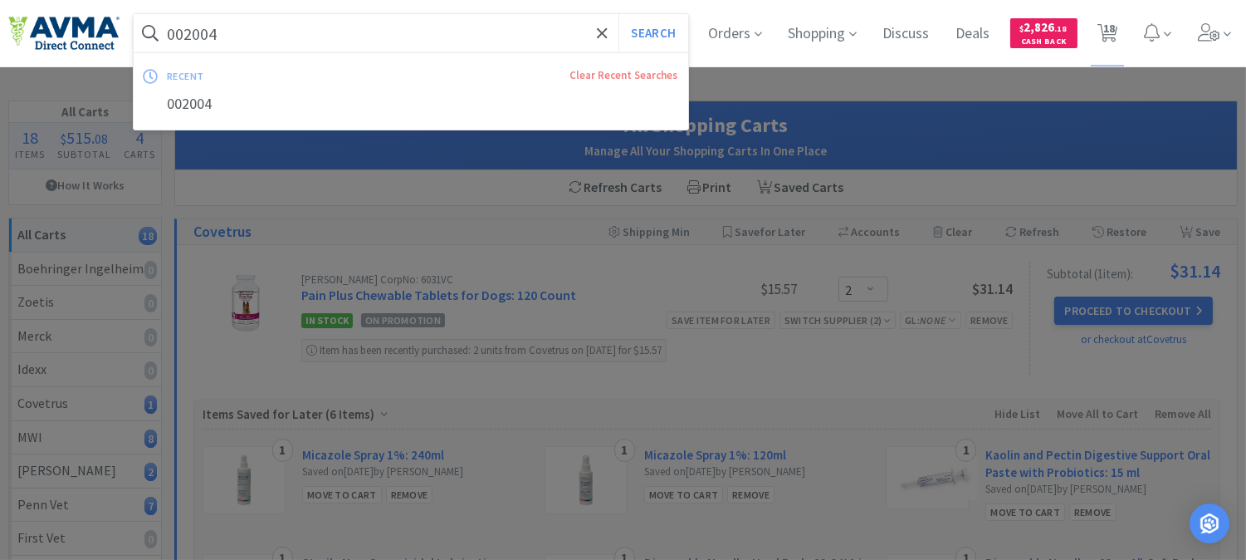
paste input "111966"
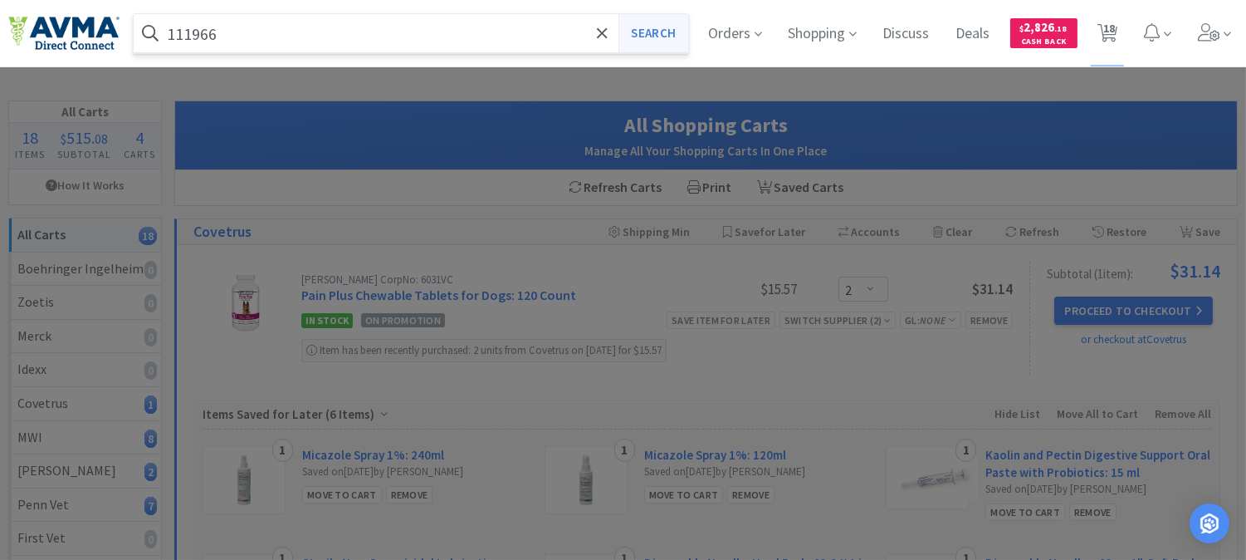
type input "111966"
click at [674, 37] on button "Search" at bounding box center [652, 33] width 69 height 38
select select "2"
select select "1"
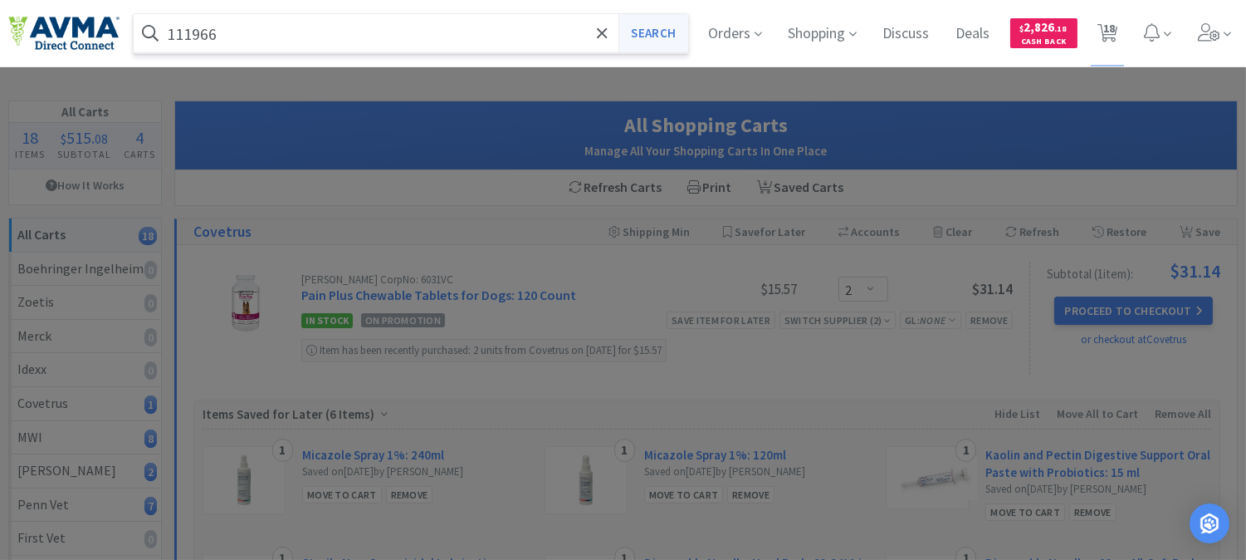
select select "1"
select select "2"
select select "1"
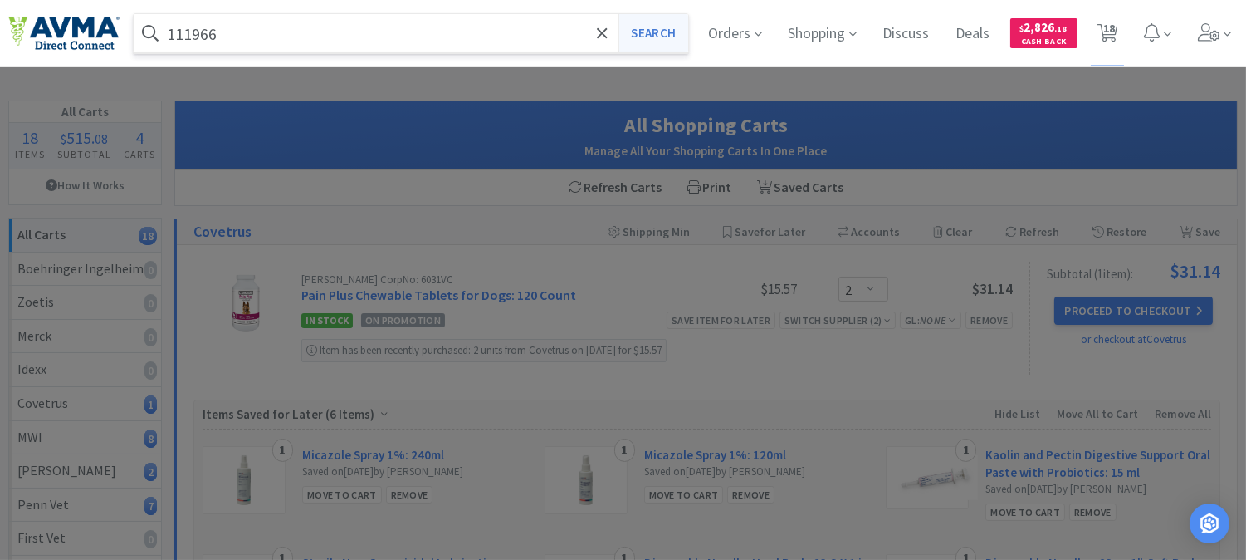
select select "2"
select select "1"
select select "3"
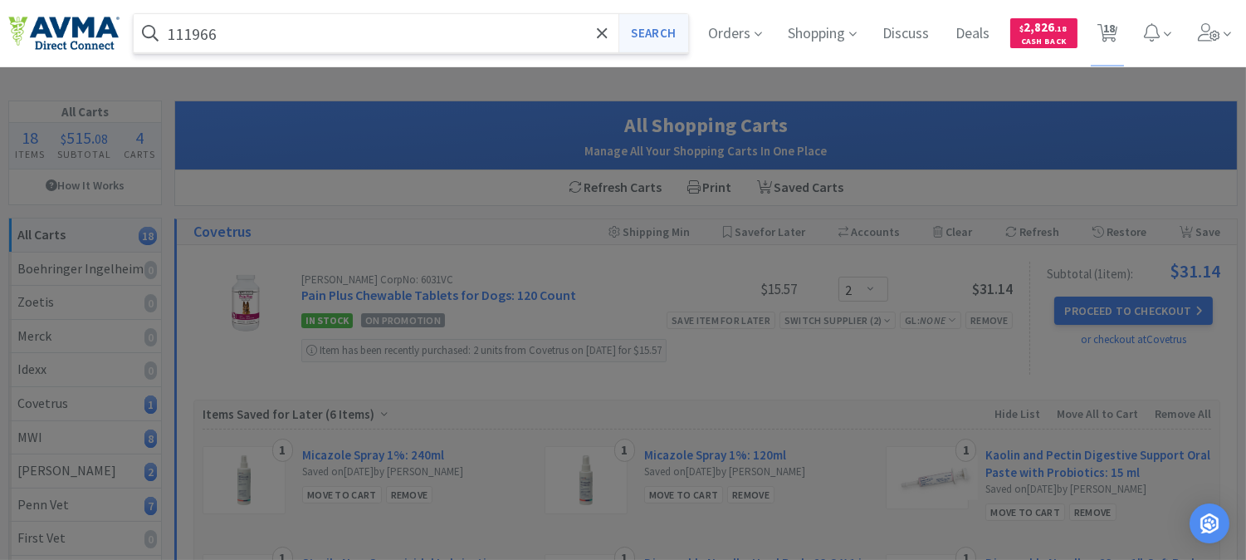
select select "1"
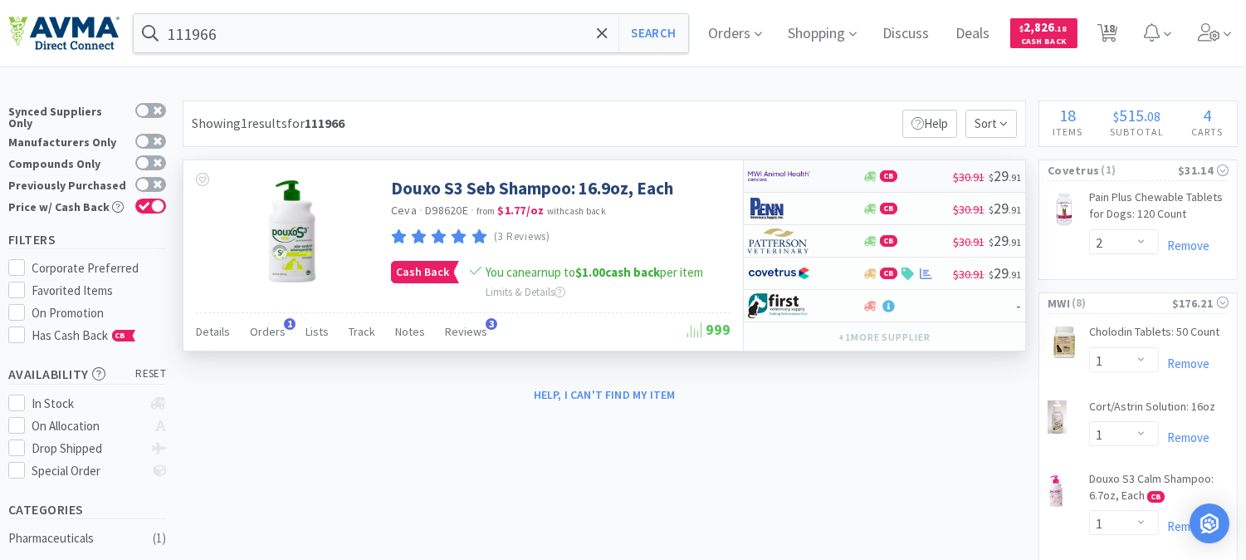
click at [784, 176] on img at bounding box center [779, 176] width 62 height 25
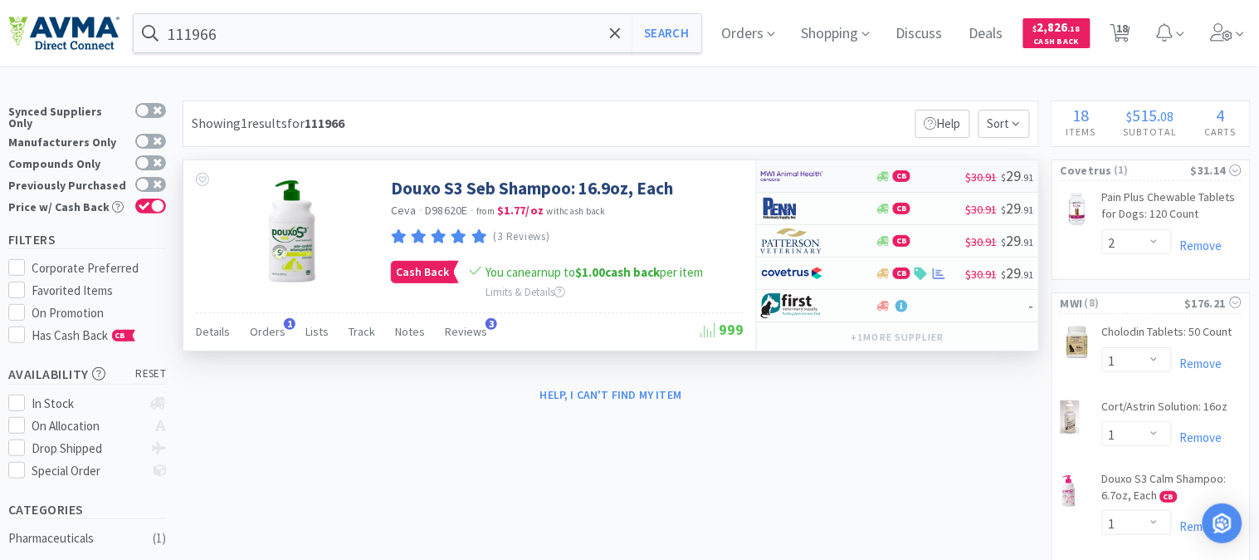
select select "1"
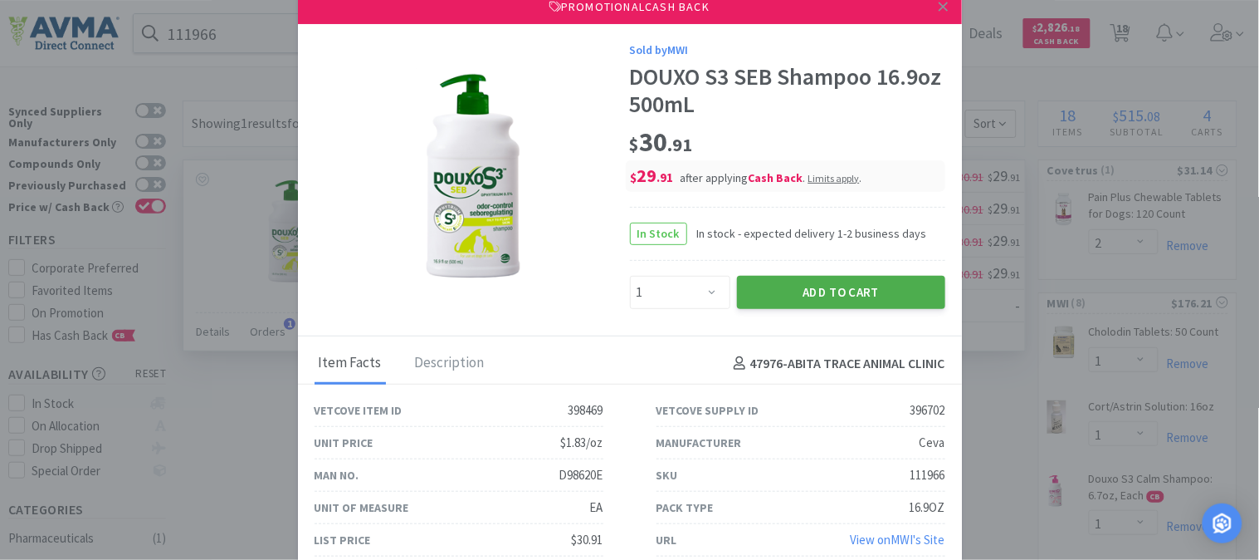
click at [862, 284] on button "Add to Cart" at bounding box center [841, 292] width 208 height 33
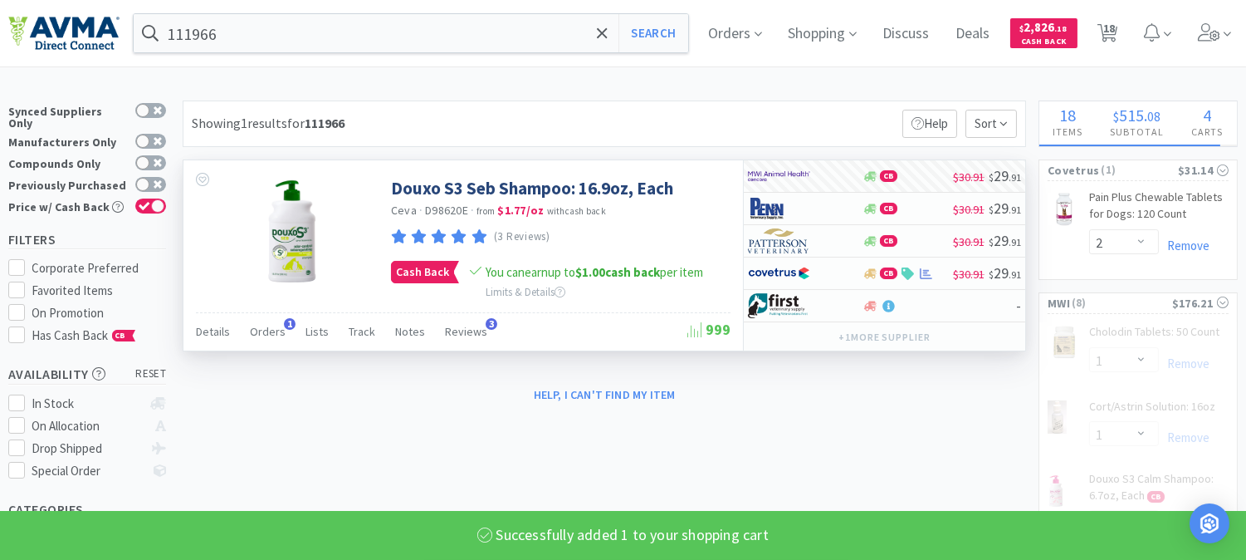
select select "2"
select select "1"
select select "2"
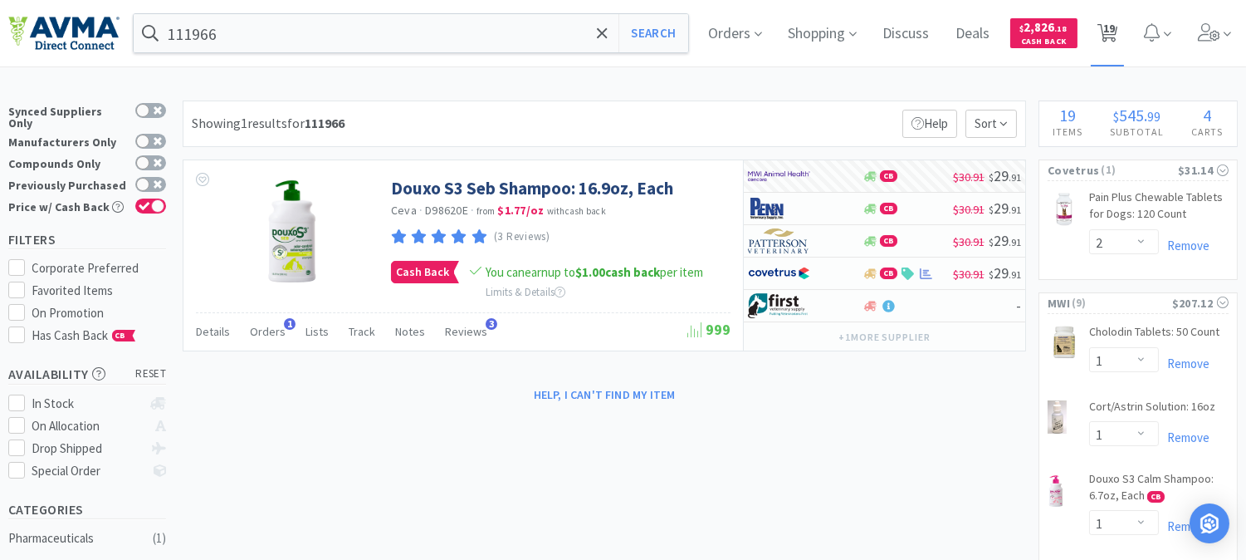
click at [1115, 35] on span "19" at bounding box center [1109, 28] width 12 height 66
select select "2"
select select "1"
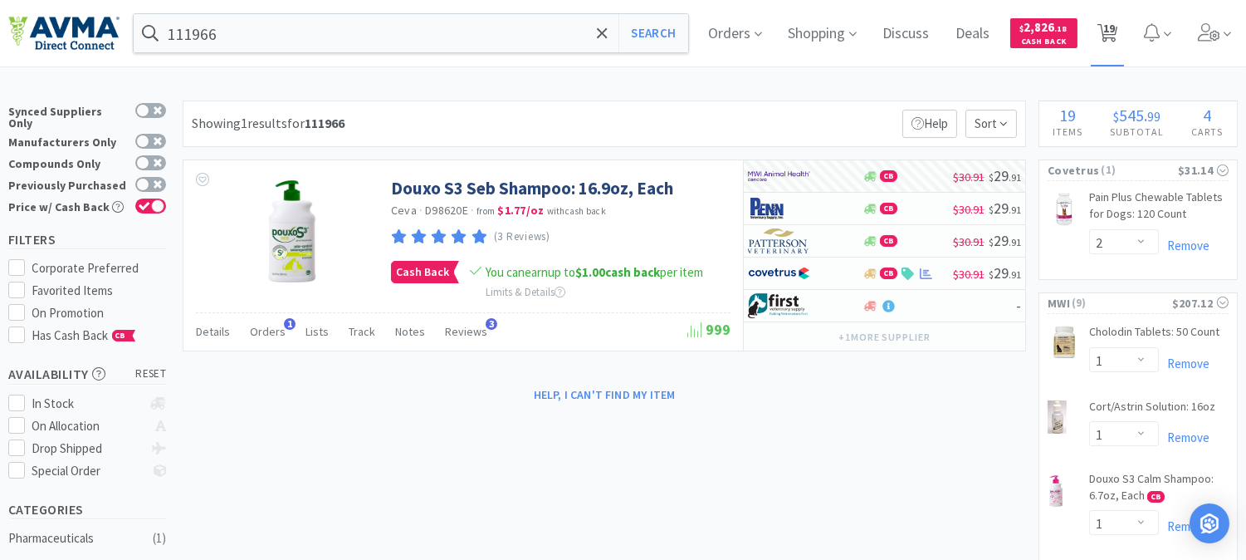
select select "1"
select select "2"
select select "1"
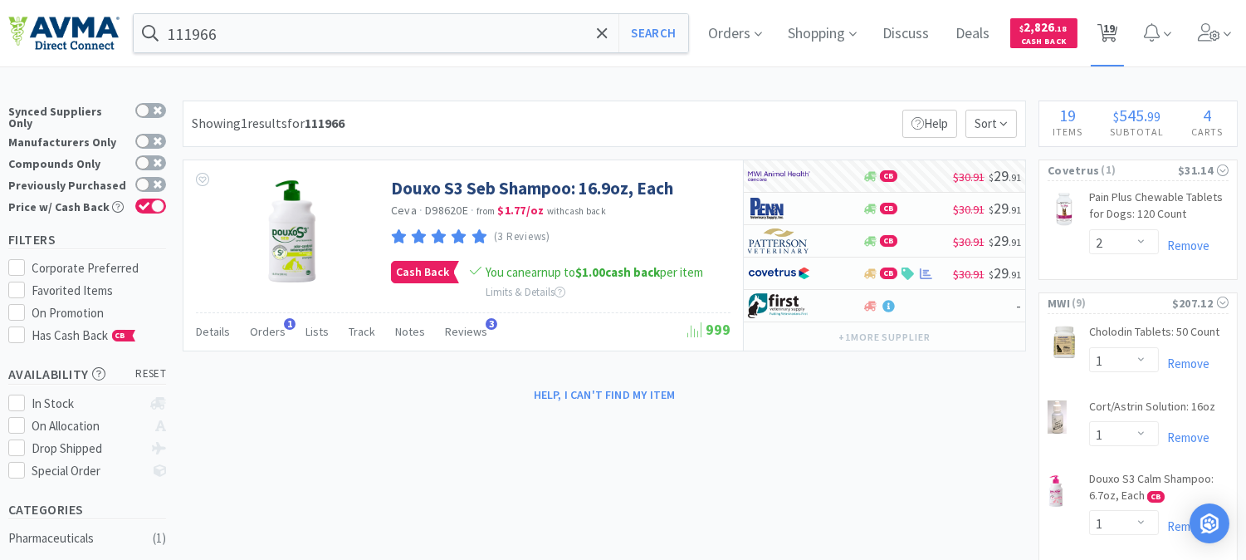
select select "2"
select select "1"
select select "3"
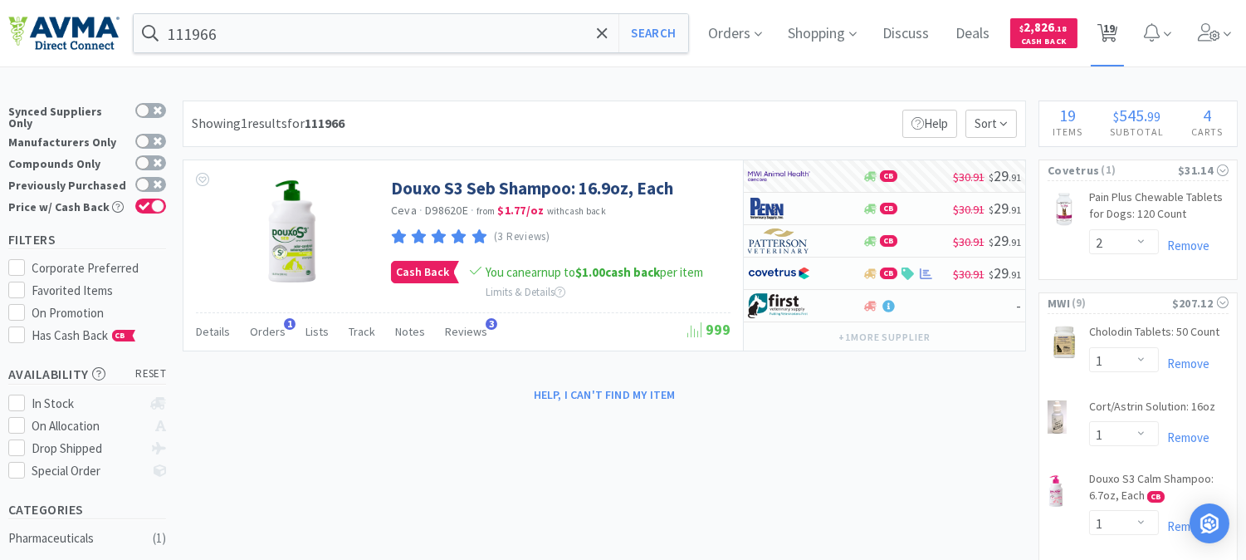
select select "1"
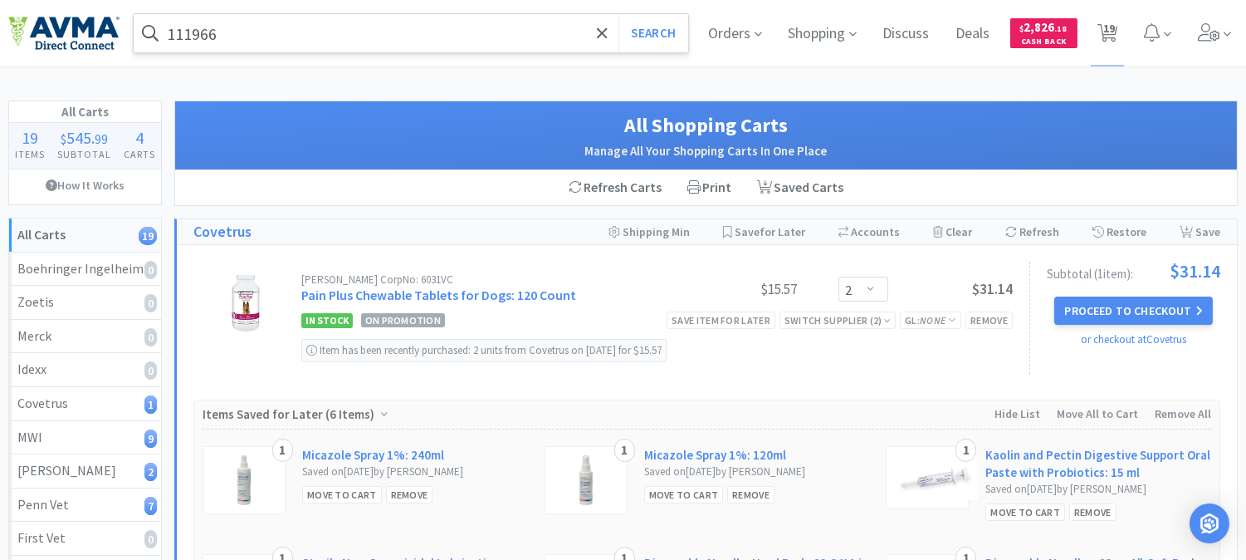
click at [376, 28] on input "111966" at bounding box center [411, 33] width 555 height 38
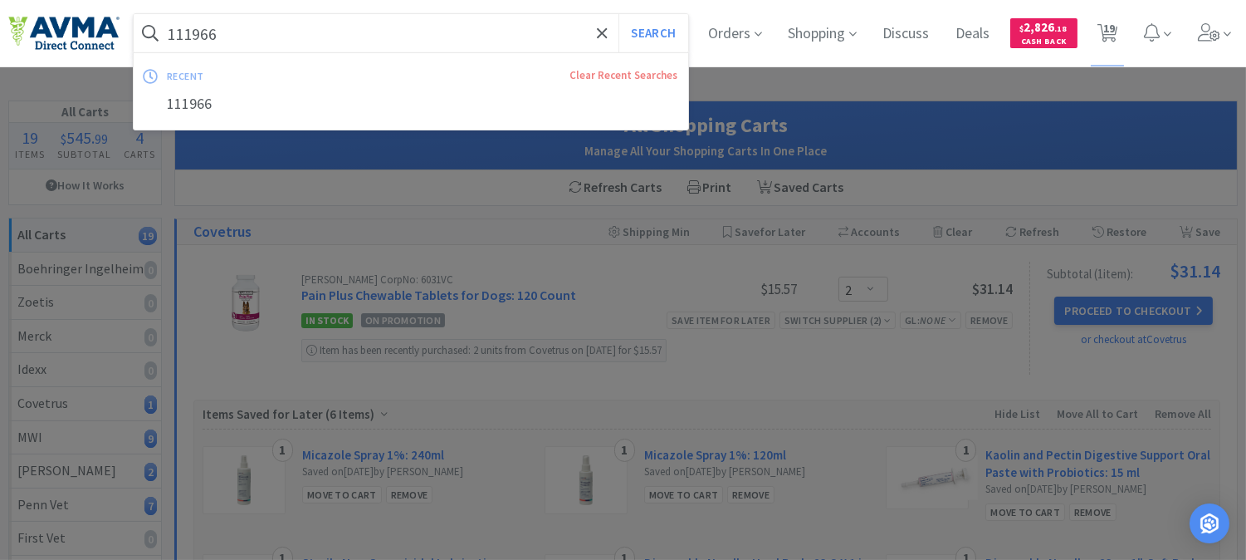
paste input "078940041"
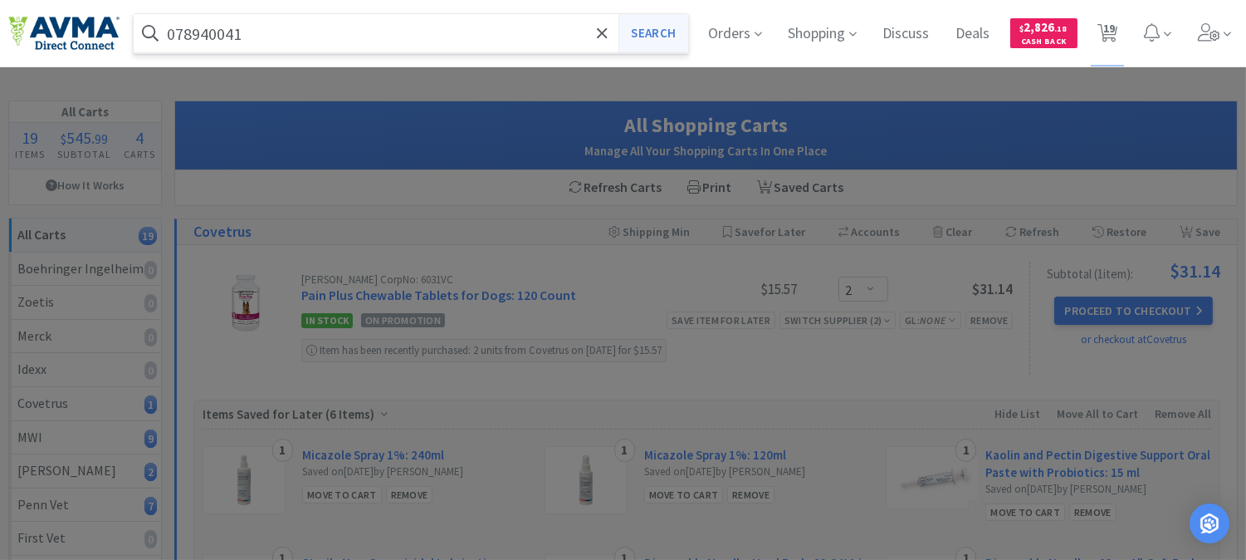
type input "078940041"
click at [652, 37] on button "Search" at bounding box center [652, 33] width 69 height 38
select select "2"
select select "1"
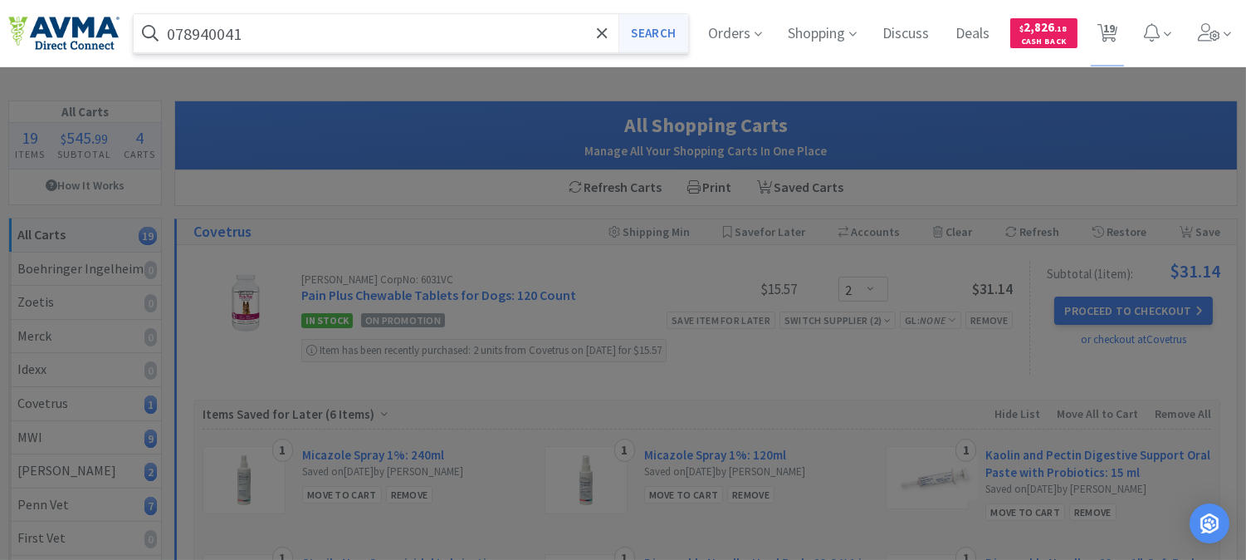
select select "1"
select select "2"
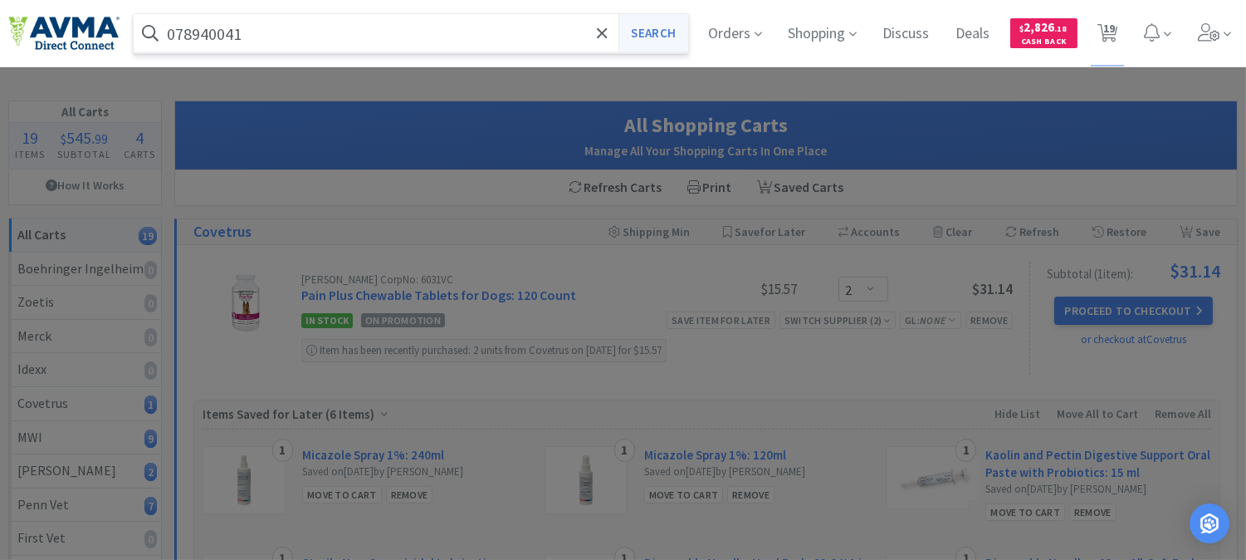
select select "1"
select select "2"
select select "1"
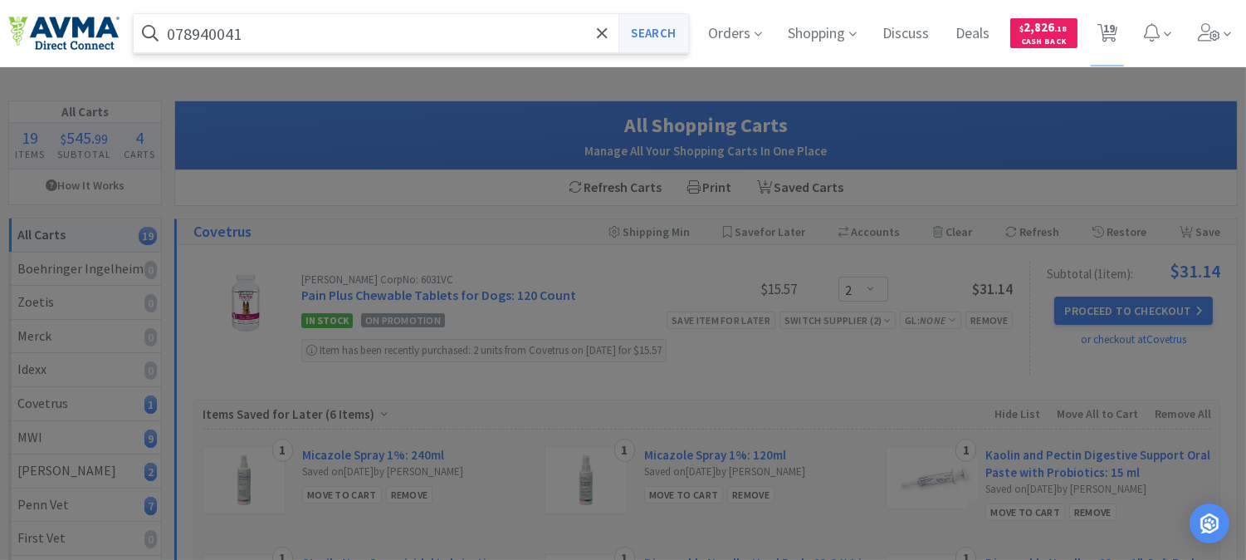
select select "3"
select select "1"
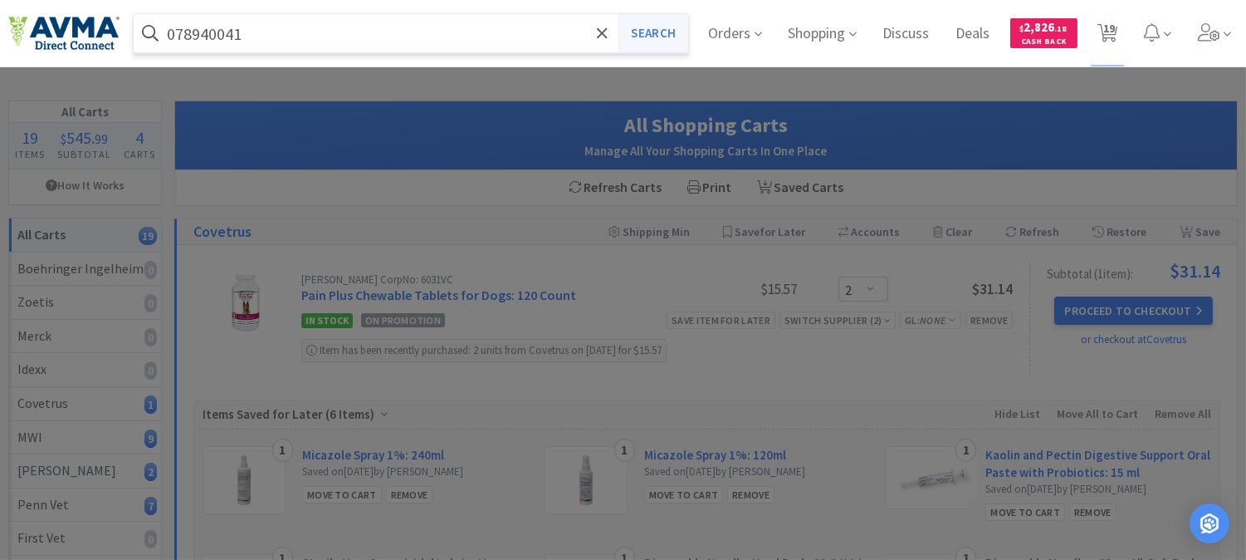
select select "1"
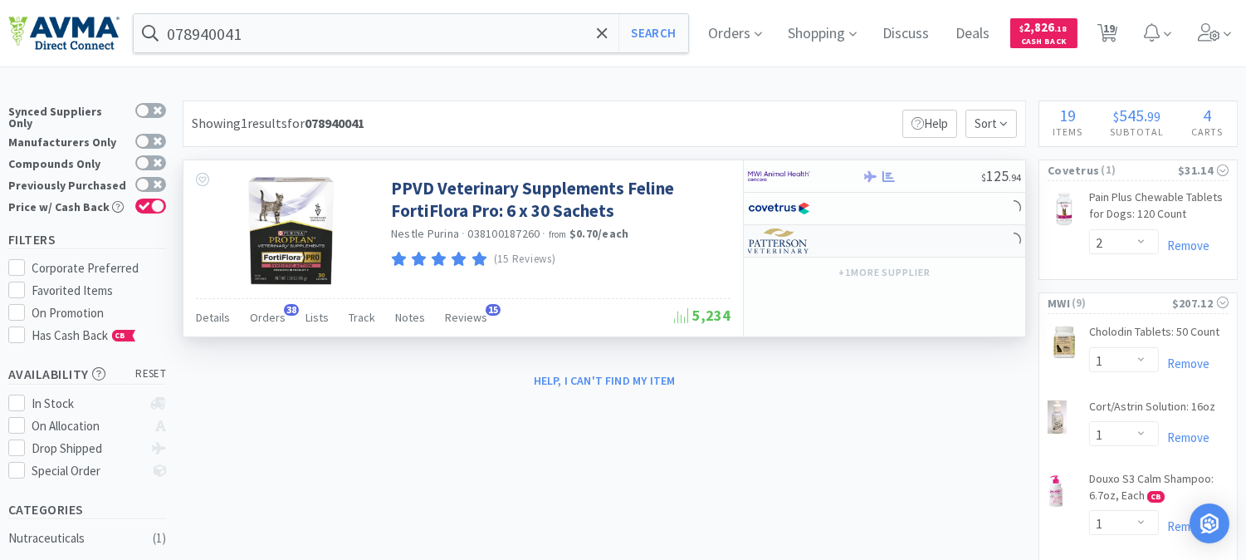
click at [766, 246] on img at bounding box center [779, 240] width 62 height 25
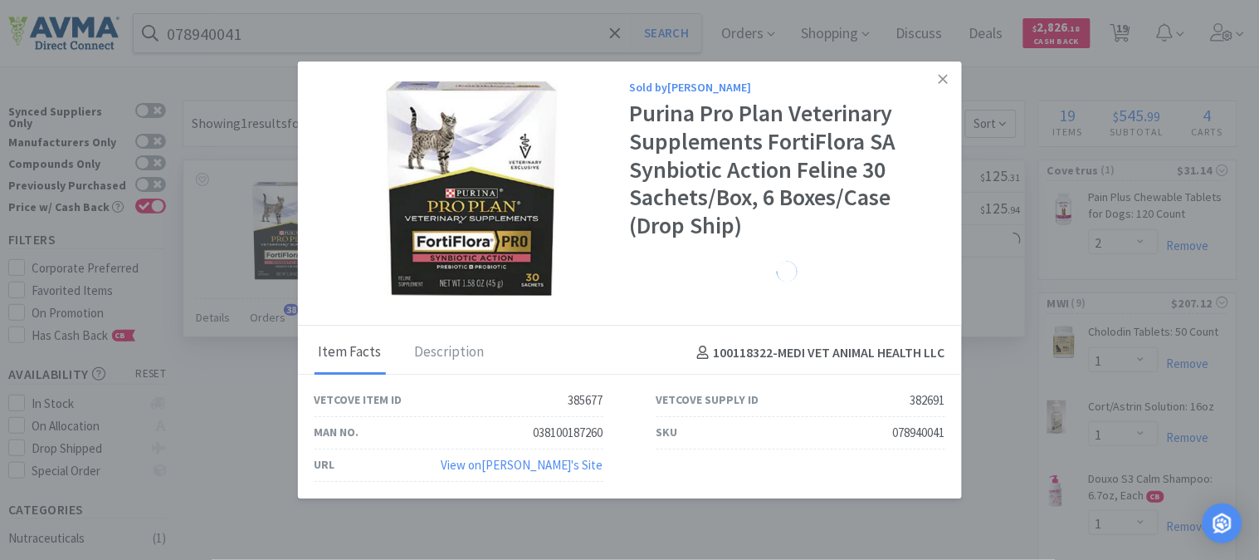
select select "1"
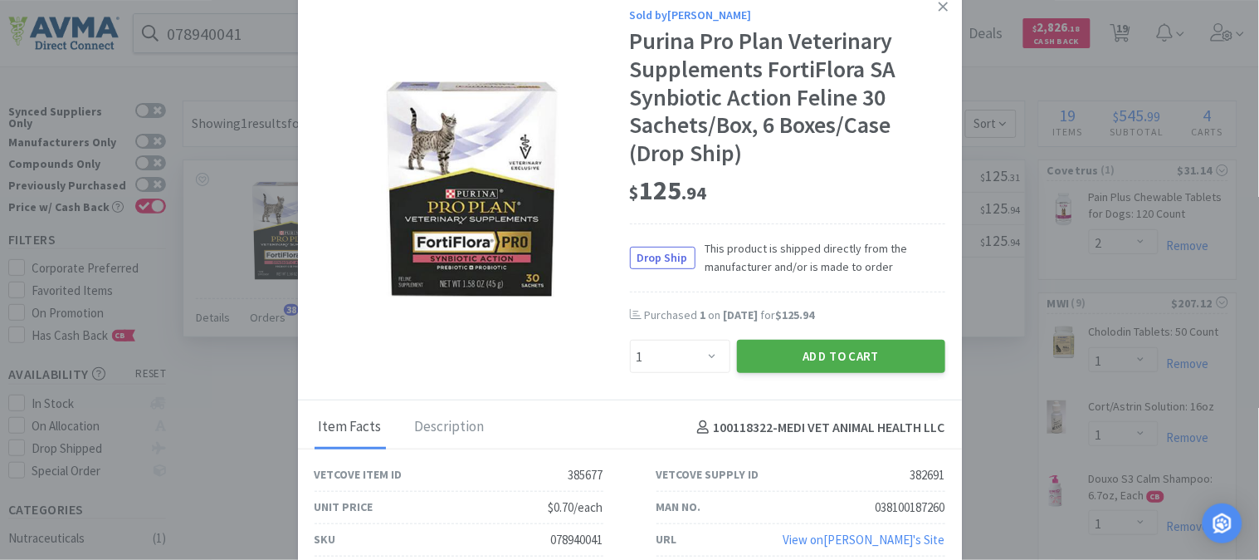
click at [828, 349] on button "Add to Cart" at bounding box center [841, 356] width 208 height 33
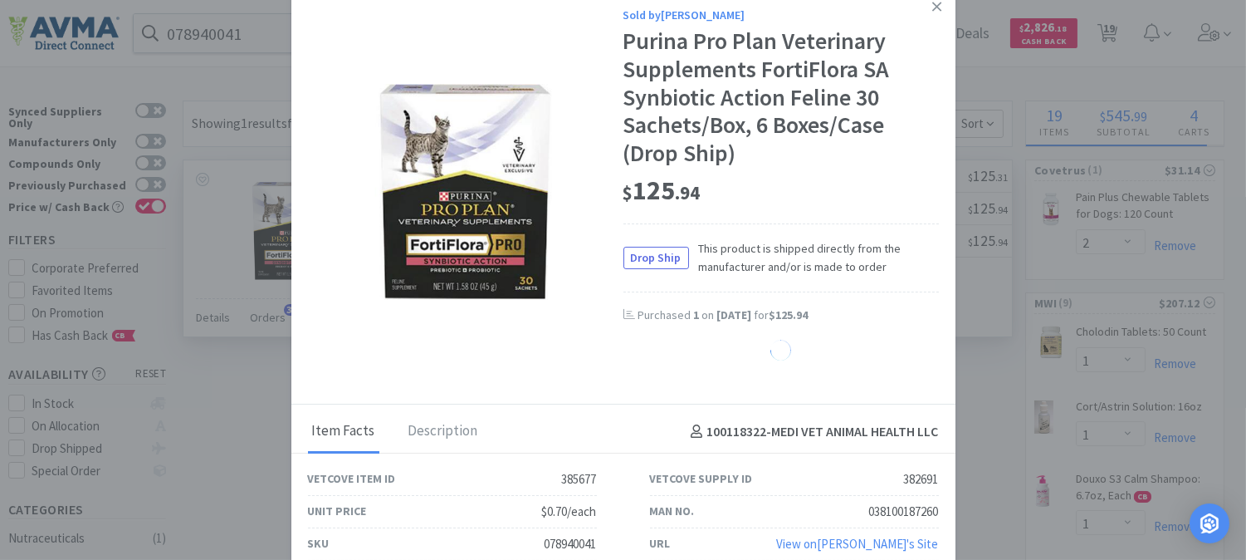
select select "1"
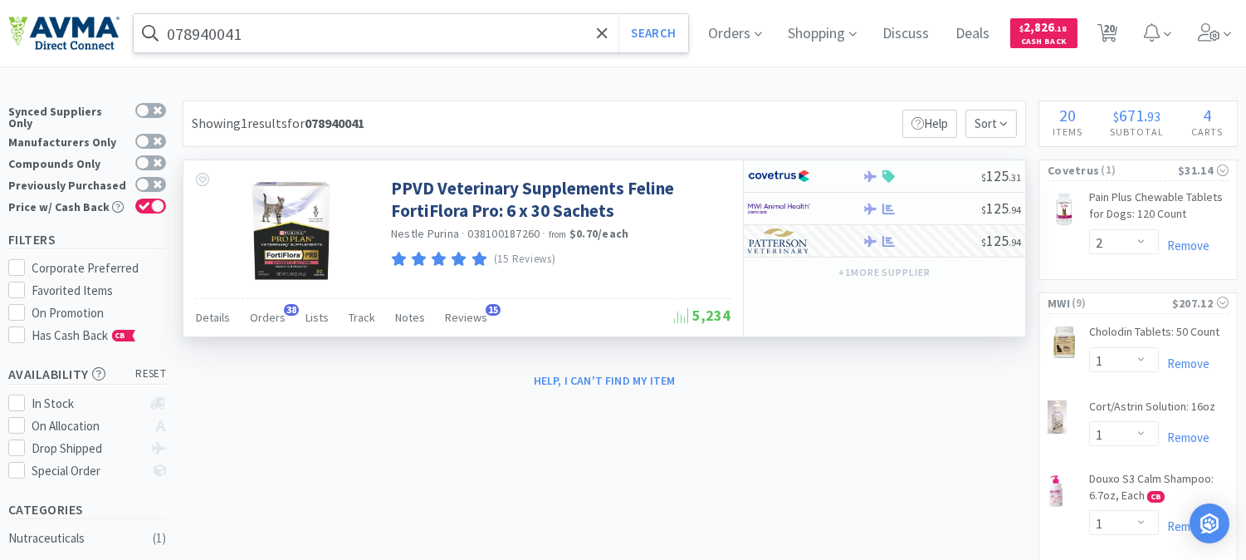
click at [216, 32] on input "078940041" at bounding box center [411, 33] width 555 height 38
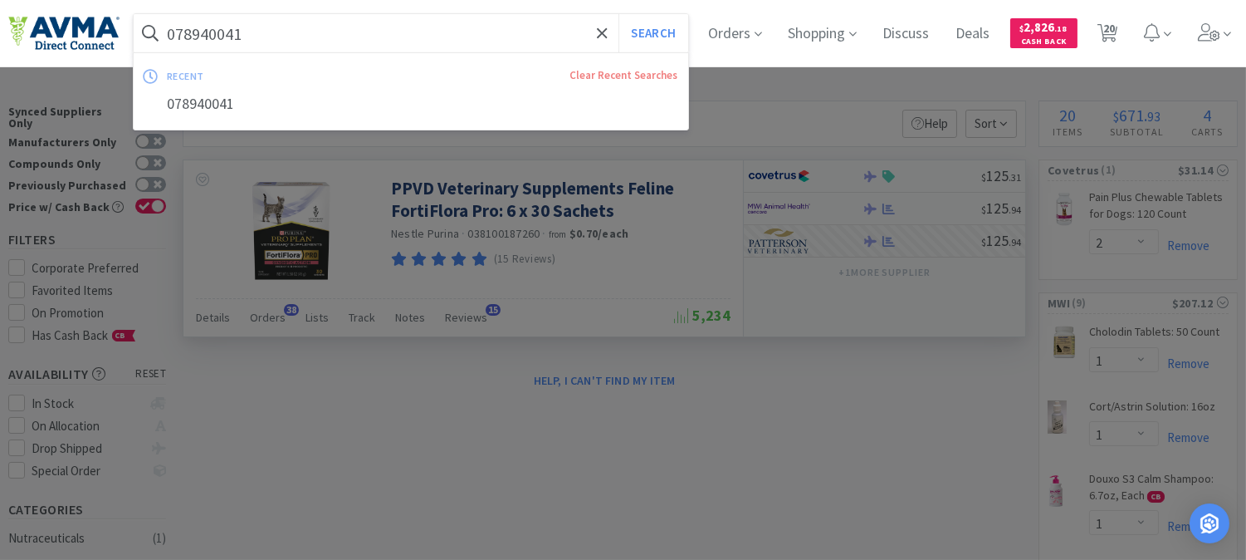
paste input "790932"
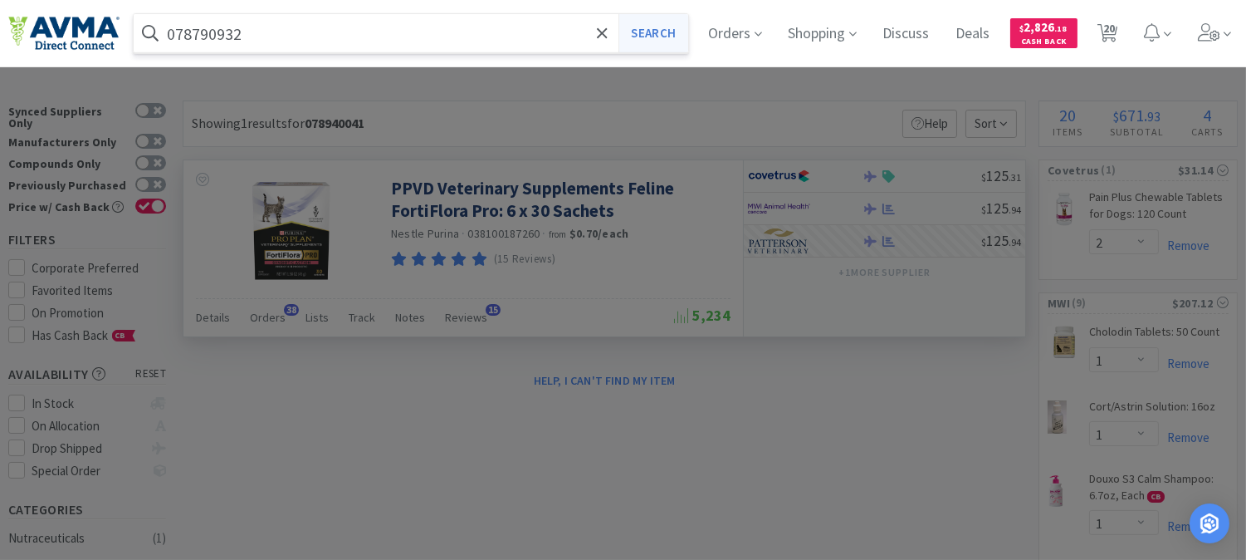
type input "078790932"
click at [681, 28] on button "Search" at bounding box center [652, 33] width 69 height 38
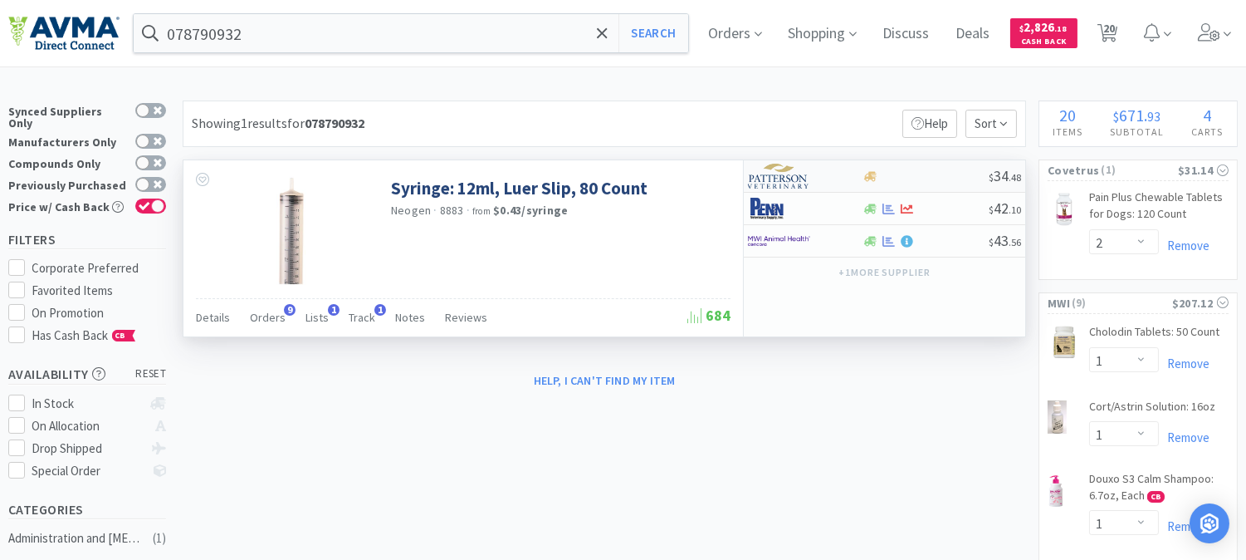
click at [772, 176] on img at bounding box center [779, 176] width 62 height 25
select select "1"
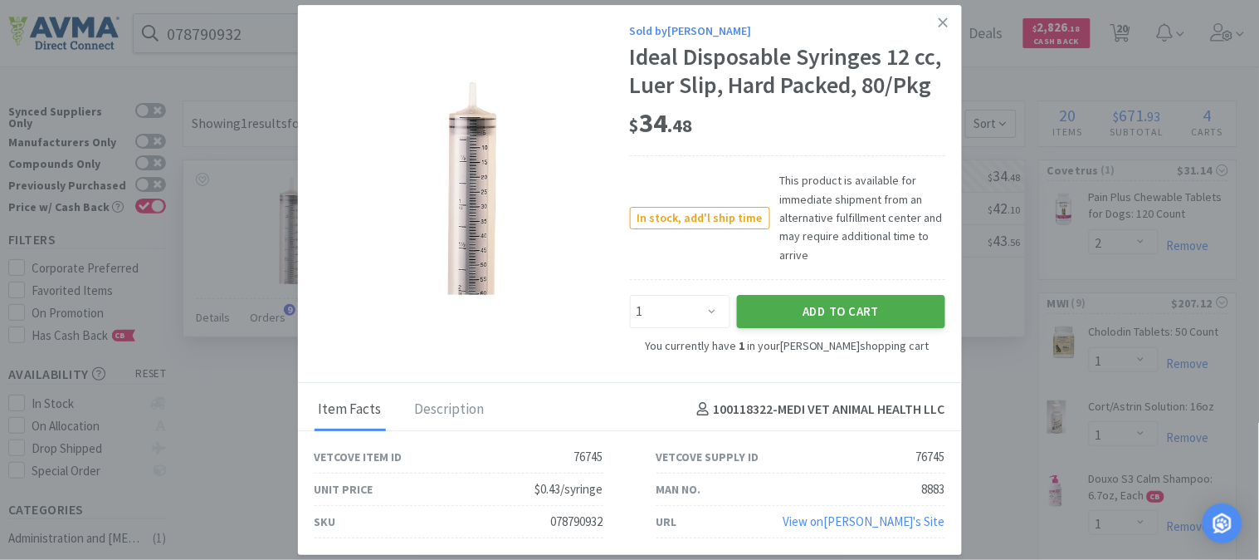
click at [839, 309] on button "Add to Cart" at bounding box center [841, 311] width 208 height 33
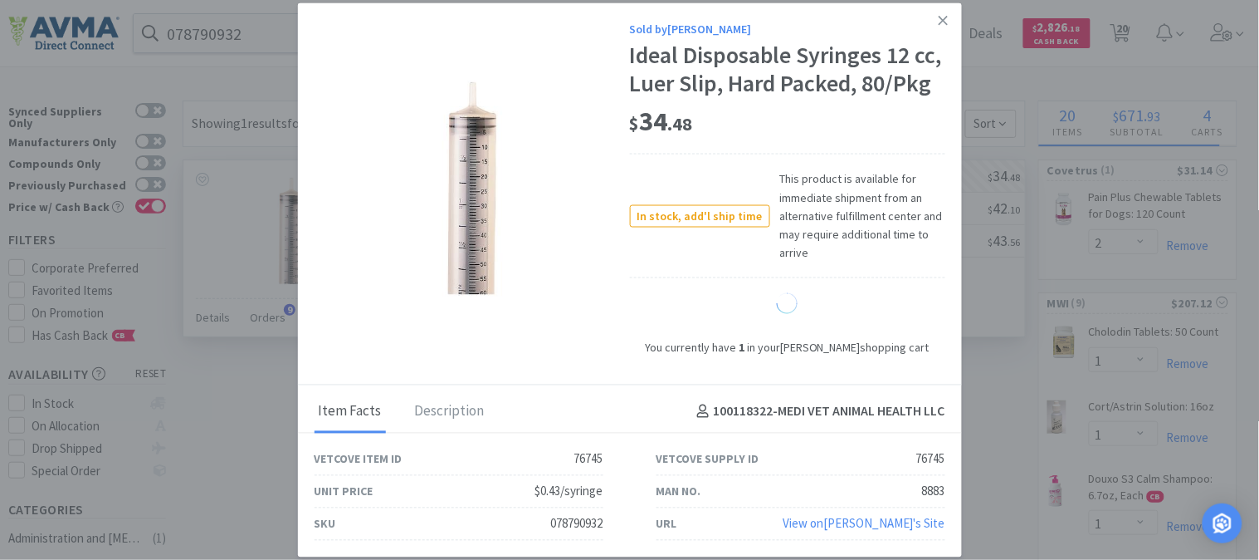
select select "2"
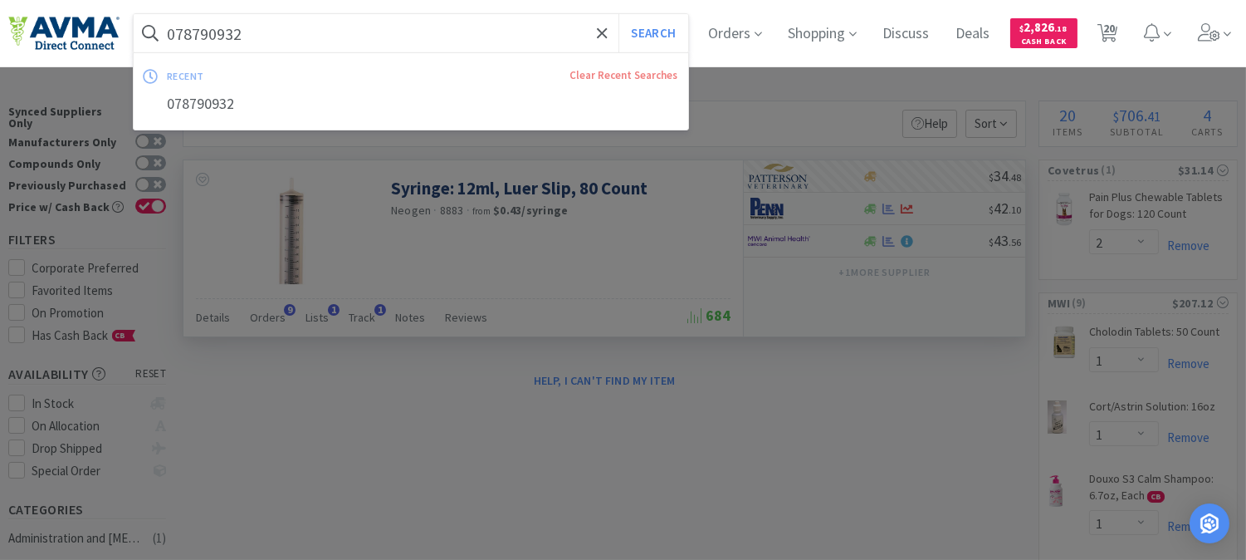
click at [220, 26] on input "078790932" at bounding box center [411, 33] width 555 height 38
paste input "681435"
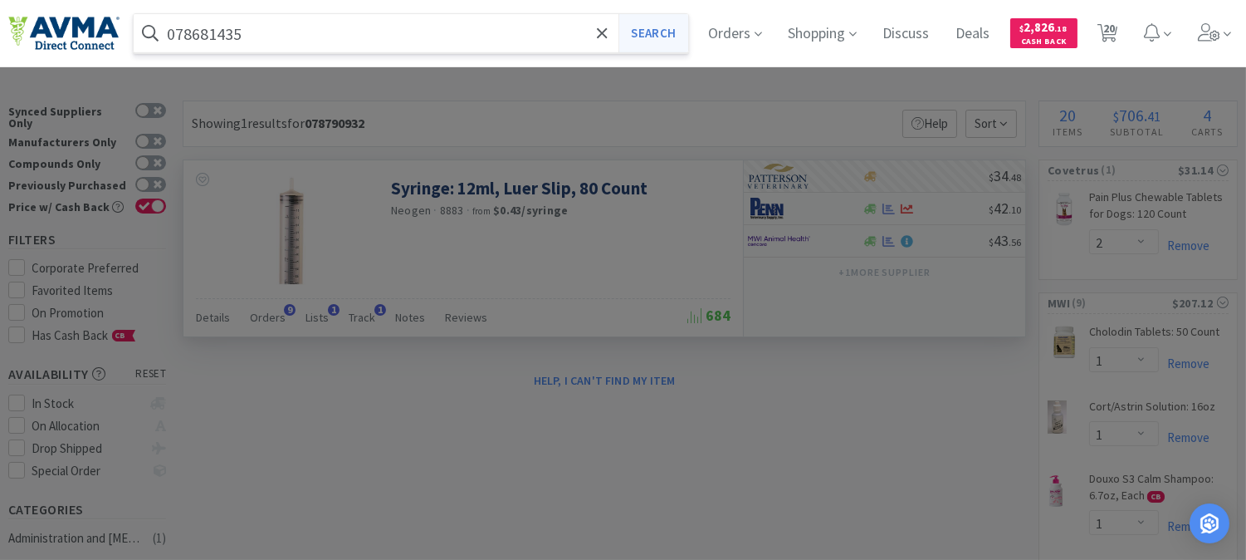
type input "078681435"
click at [667, 36] on button "Search" at bounding box center [652, 33] width 69 height 38
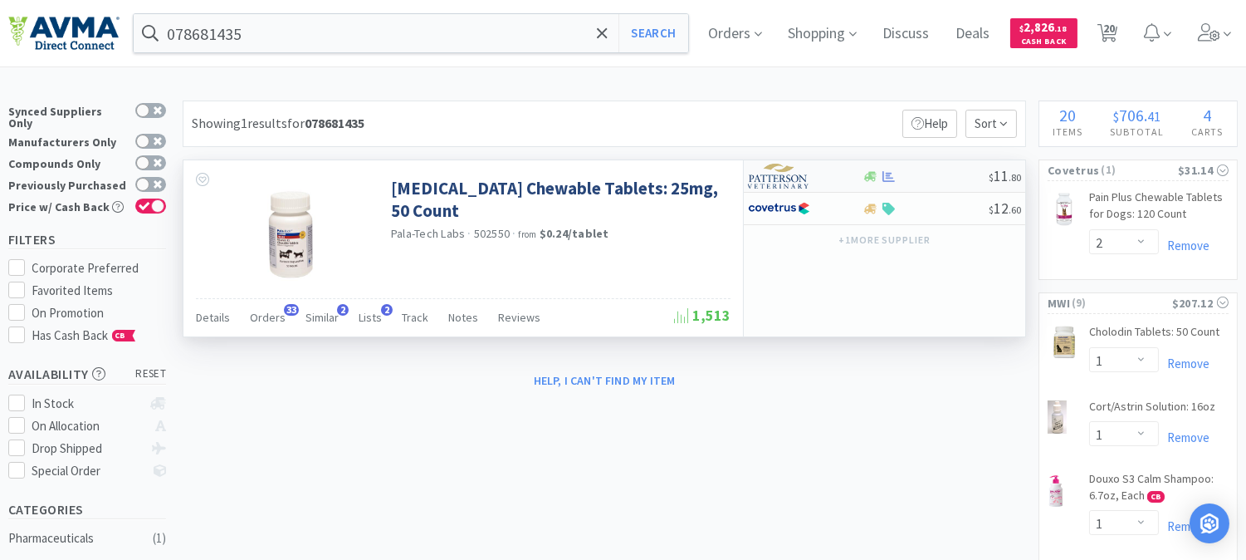
click at [779, 177] on img at bounding box center [779, 176] width 62 height 25
select select "1"
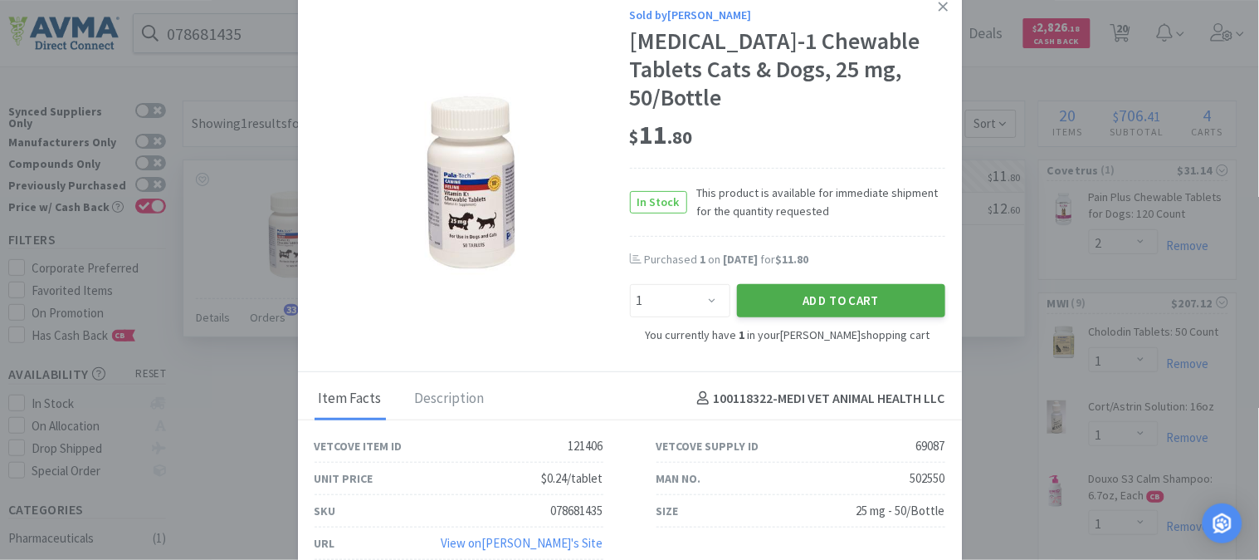
click at [841, 284] on button "Add to Cart" at bounding box center [841, 300] width 208 height 33
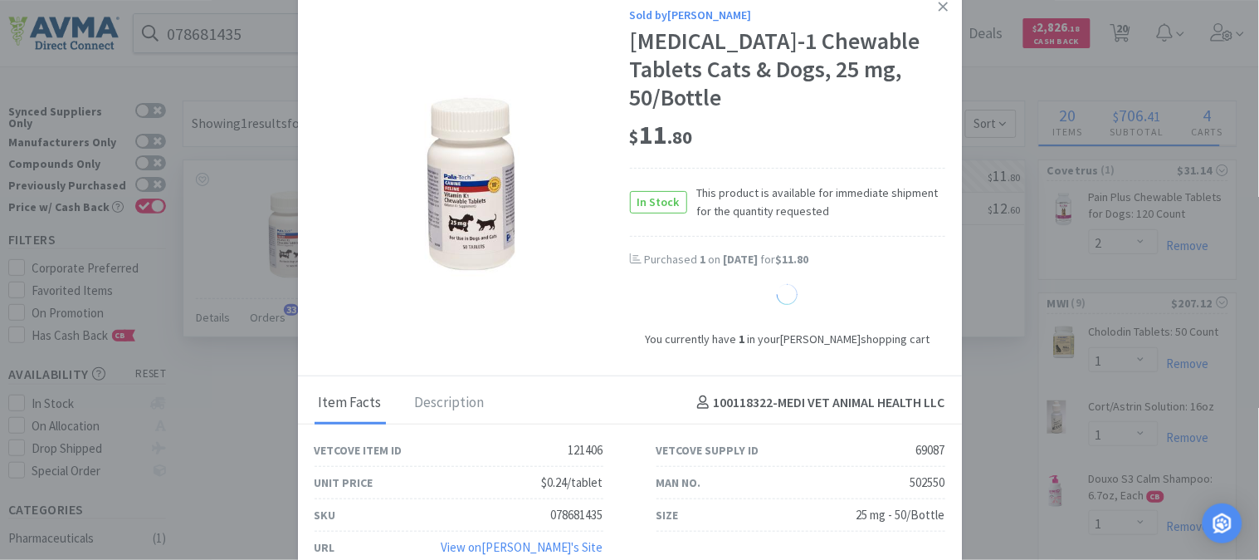
select select "2"
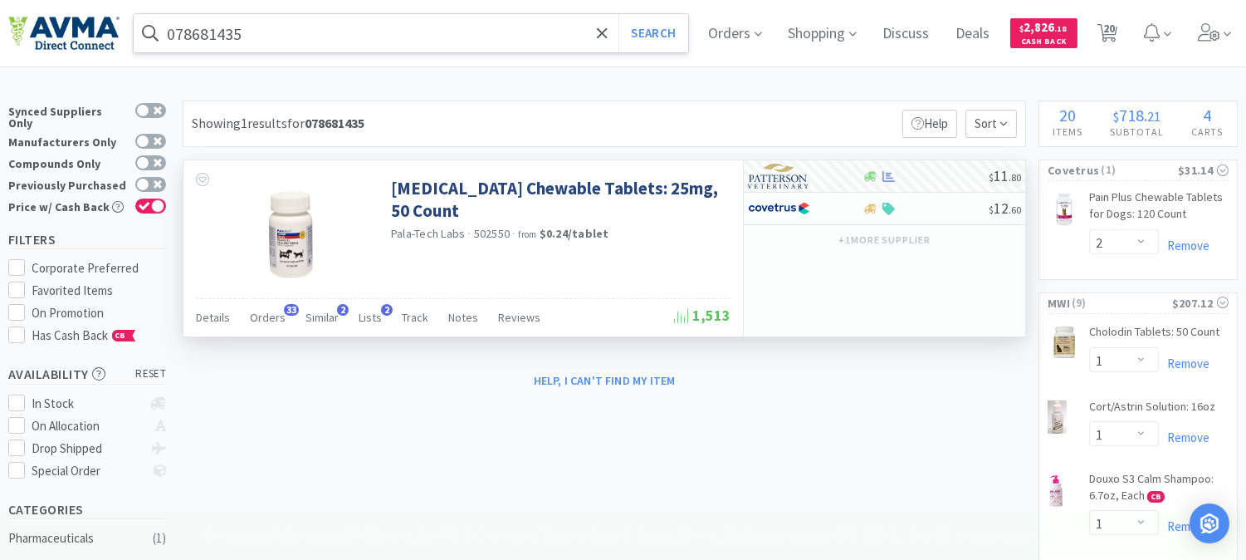
click at [219, 30] on input "078681435" at bounding box center [411, 33] width 555 height 38
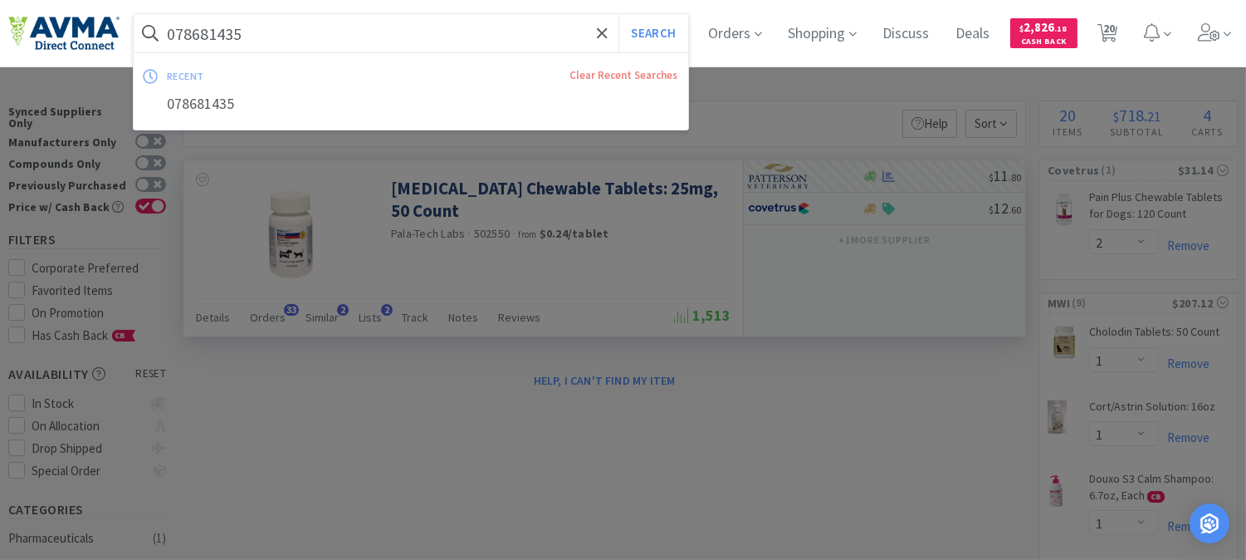
paste input "037157"
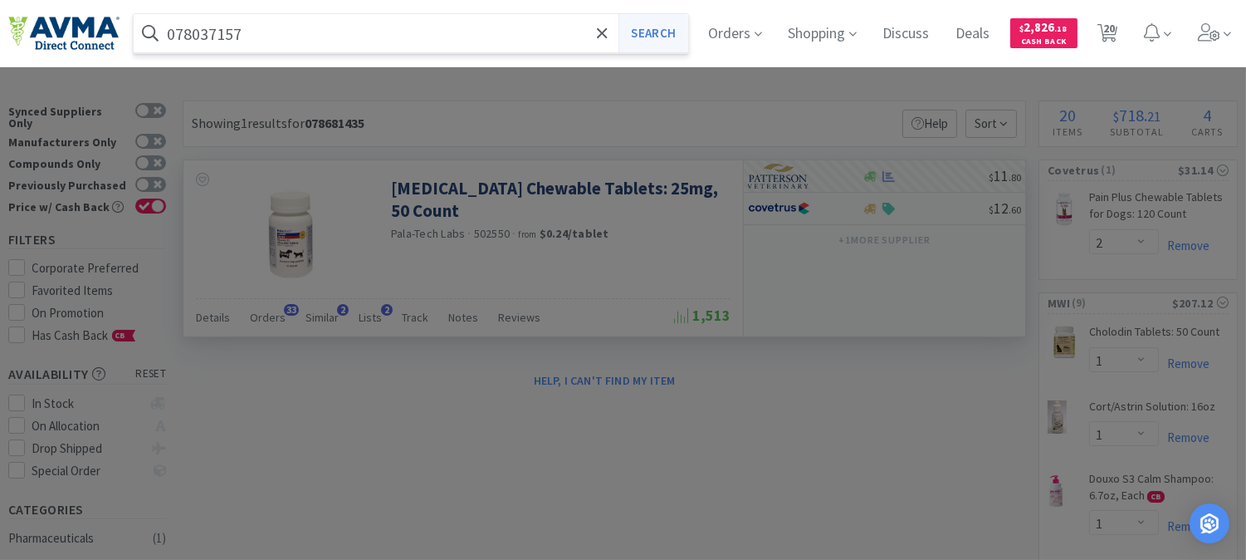
type input "078037157"
click at [648, 42] on button "Search" at bounding box center [652, 33] width 69 height 38
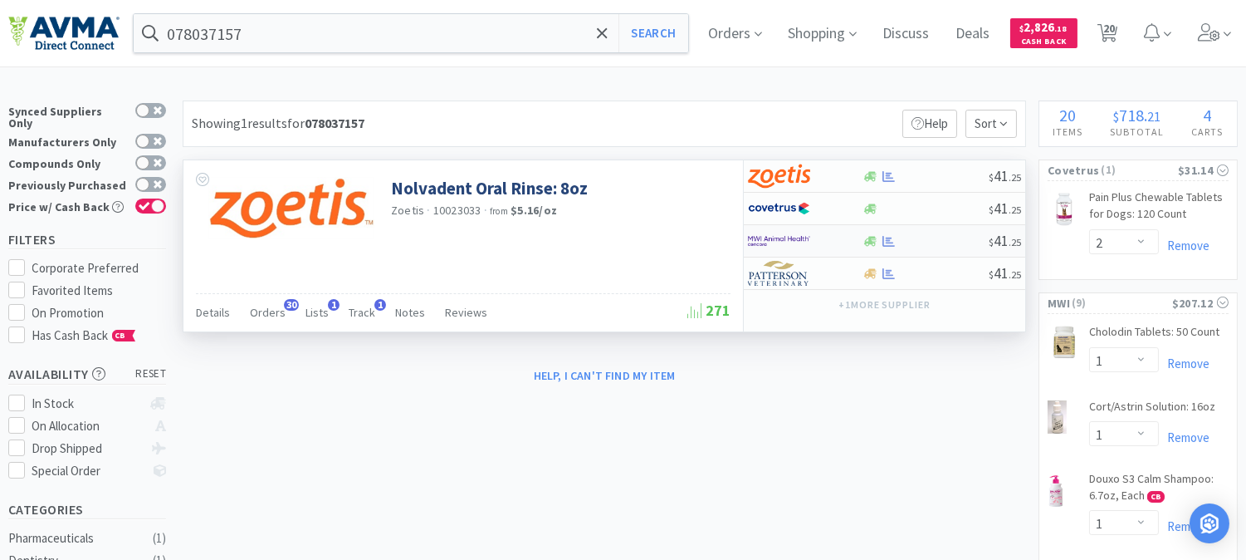
click at [777, 237] on img at bounding box center [779, 240] width 62 height 25
select select "1"
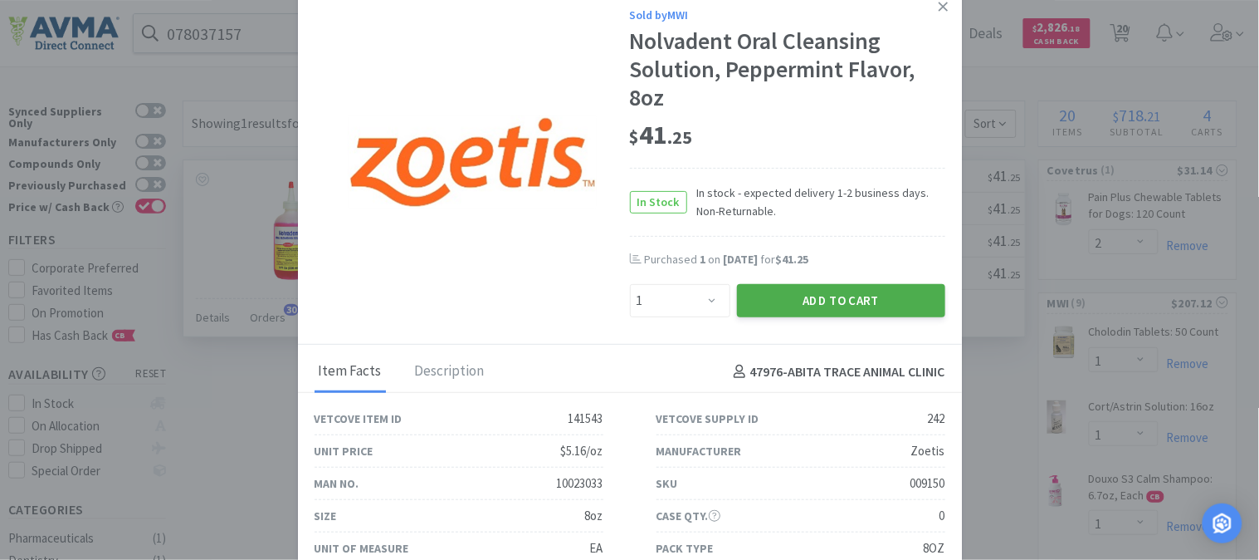
click at [806, 288] on button "Add to Cart" at bounding box center [841, 300] width 208 height 33
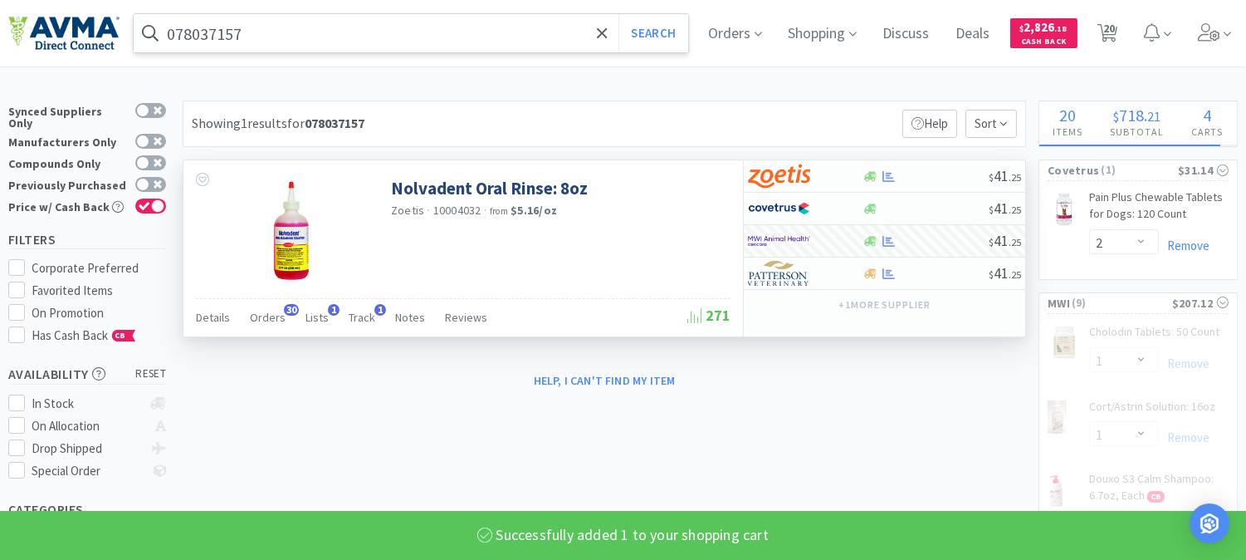
select select "2"
select select "1"
select select "2"
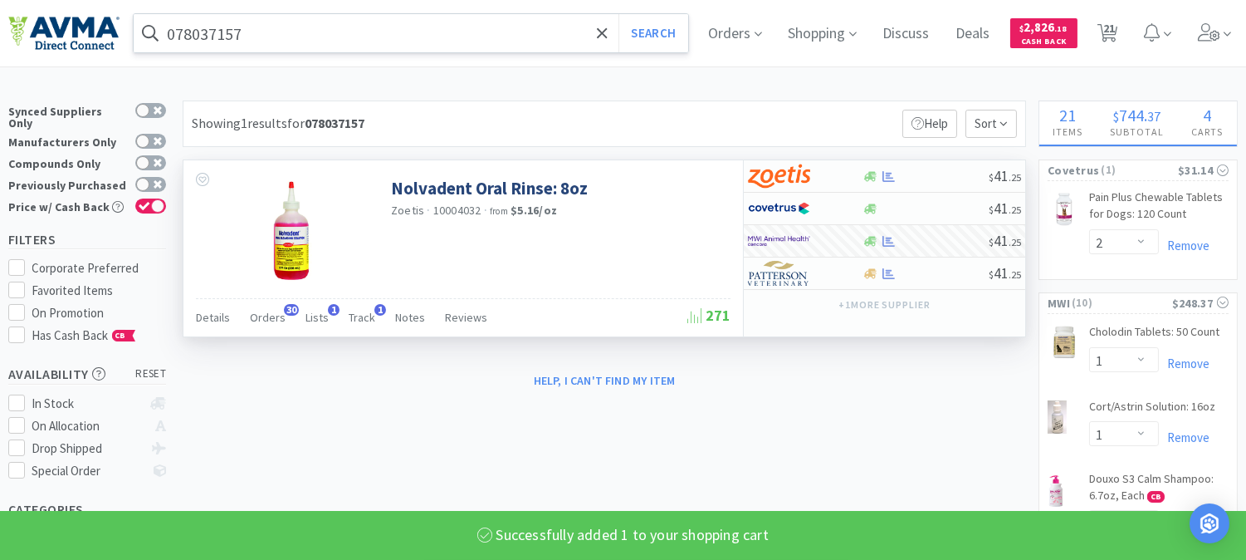
click at [218, 36] on input "078037157" at bounding box center [411, 33] width 555 height 38
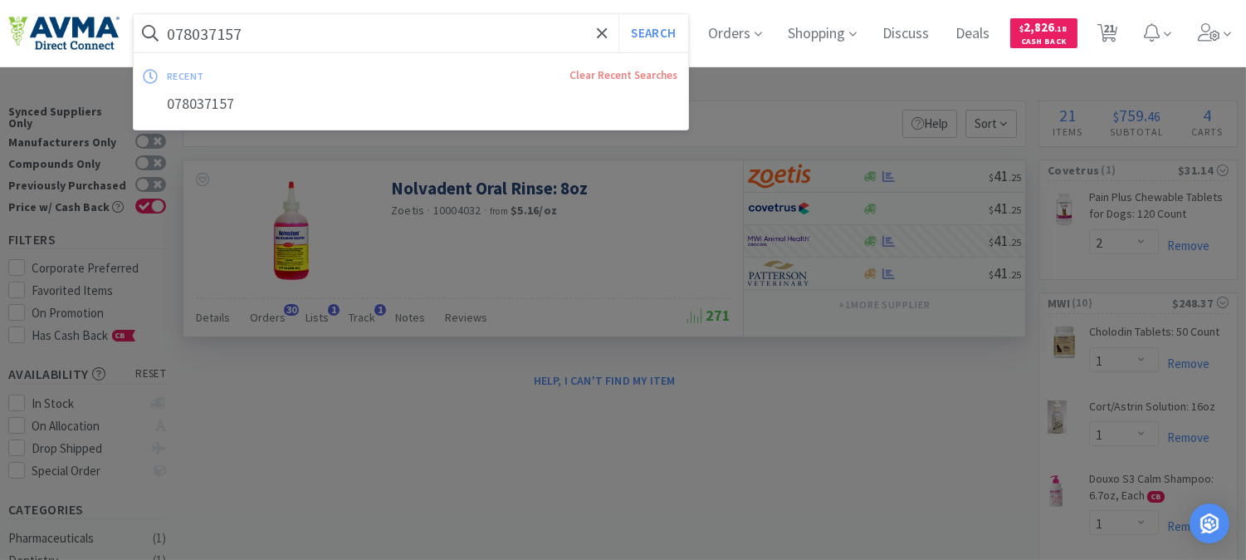
paste input "953755"
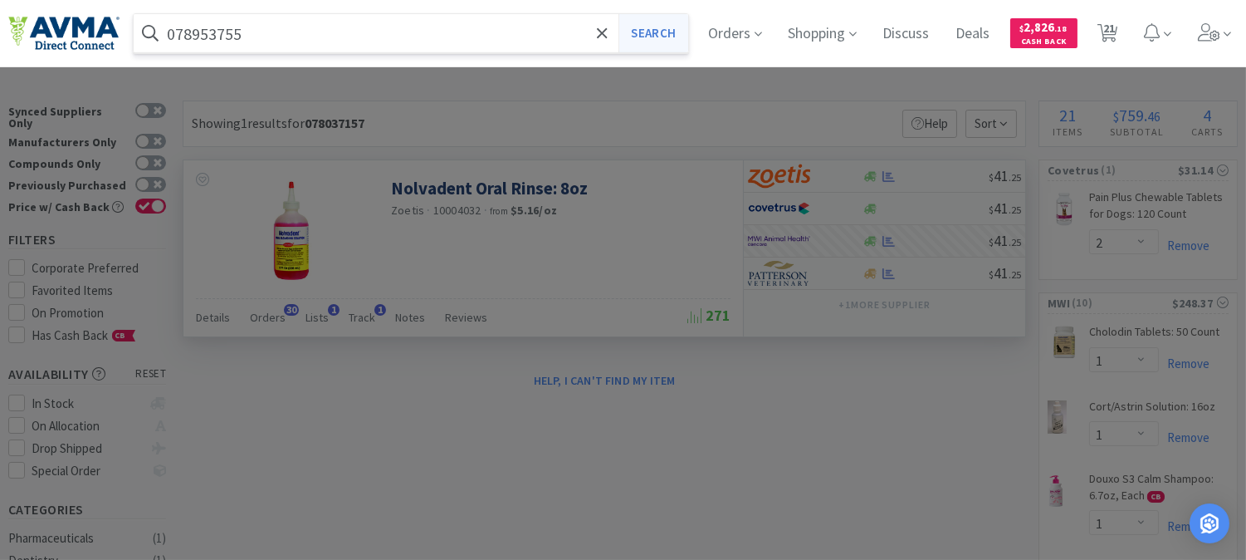
type input "078953755"
click at [662, 31] on button "Search" at bounding box center [652, 33] width 69 height 38
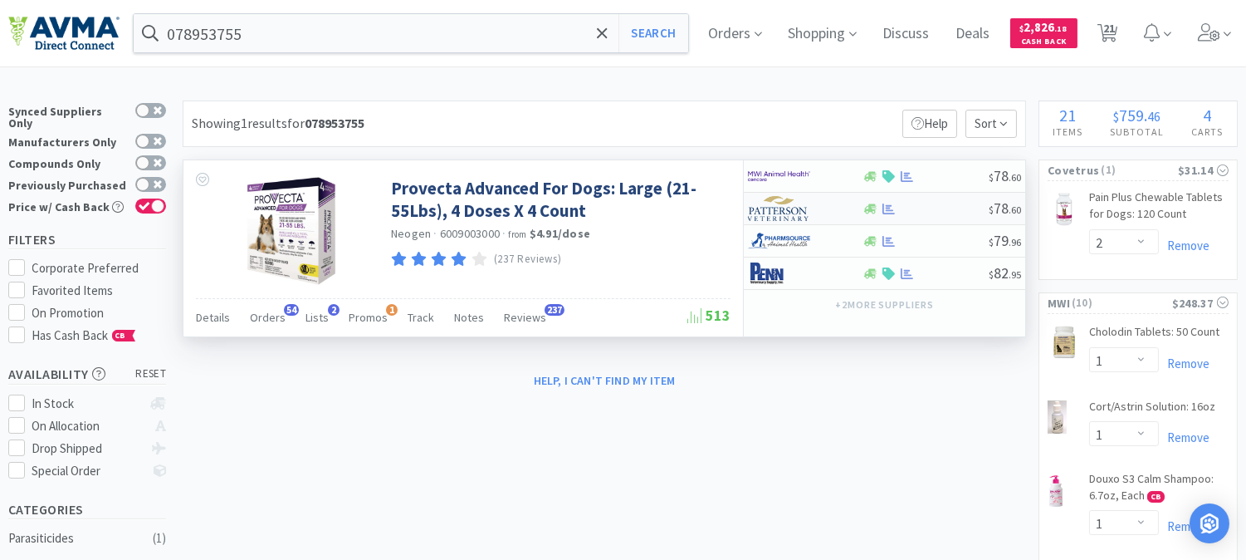
click at [787, 213] on img at bounding box center [779, 208] width 62 height 25
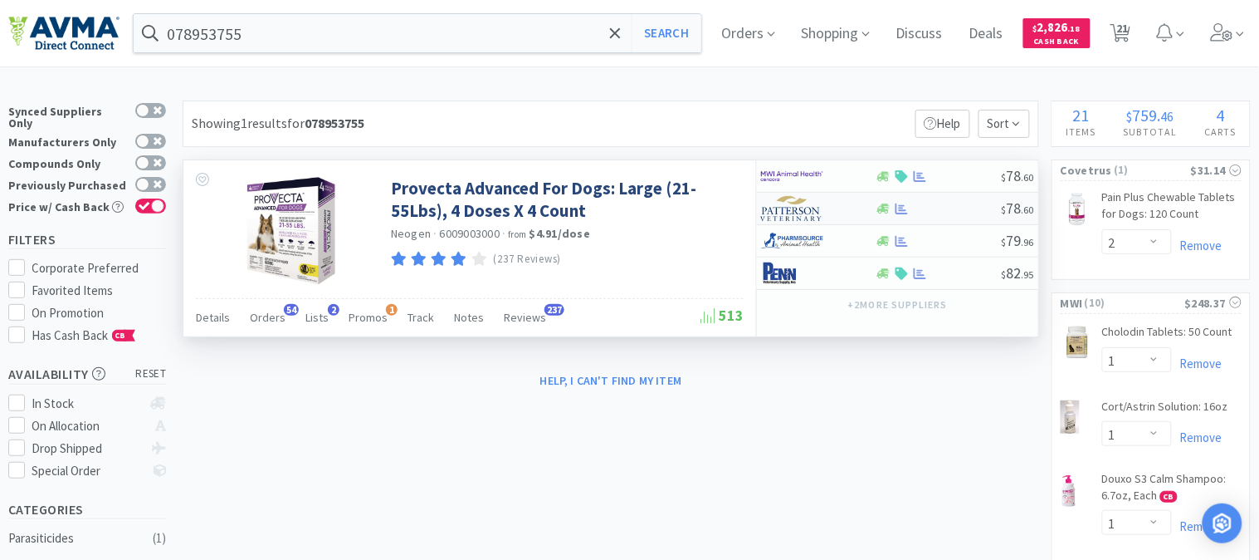
select select "1"
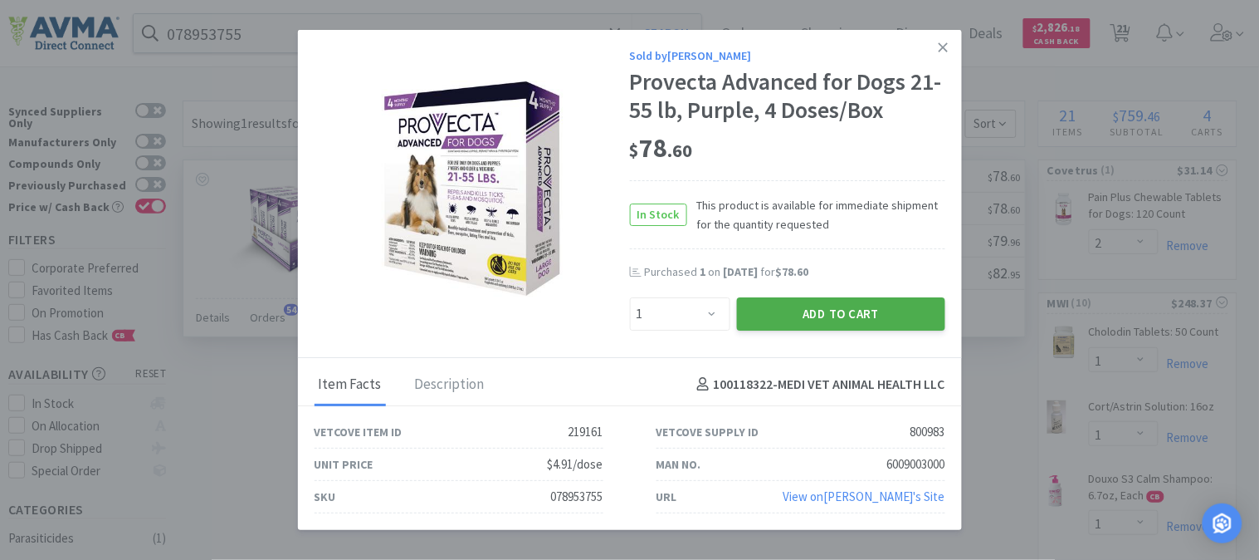
click at [832, 312] on button "Add to Cart" at bounding box center [841, 313] width 208 height 33
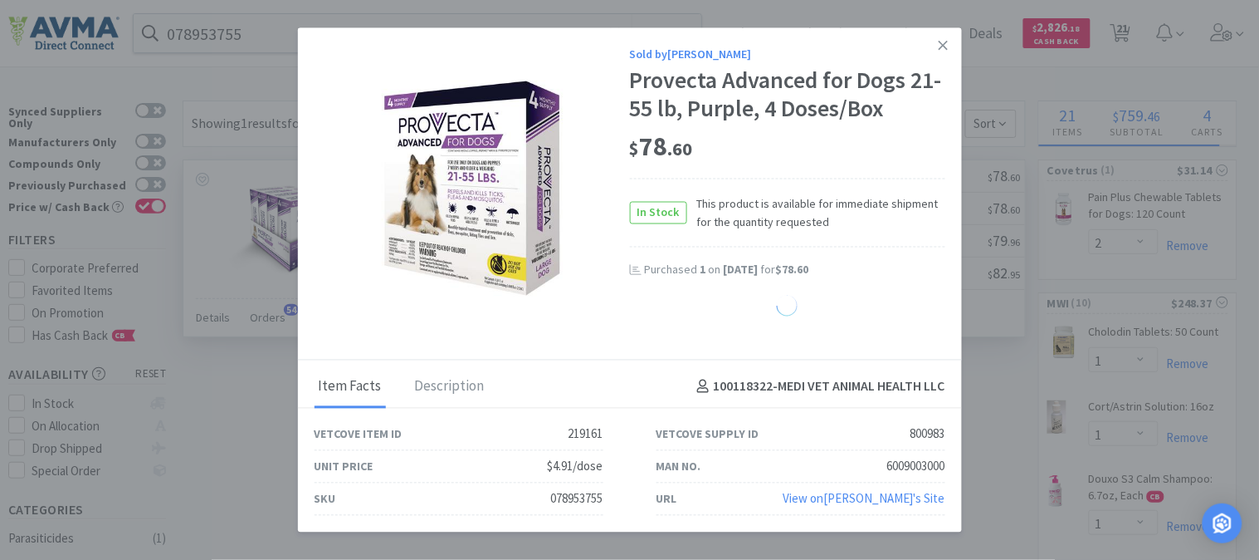
select select "1"
select select "2"
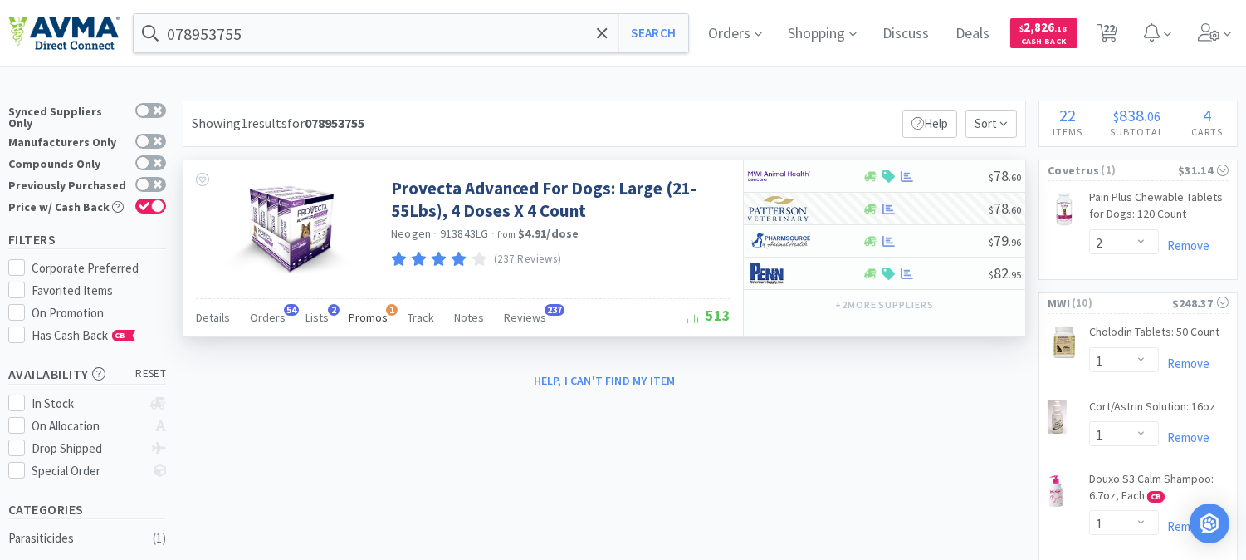
click at [360, 317] on span "Promos" at bounding box center [368, 317] width 39 height 15
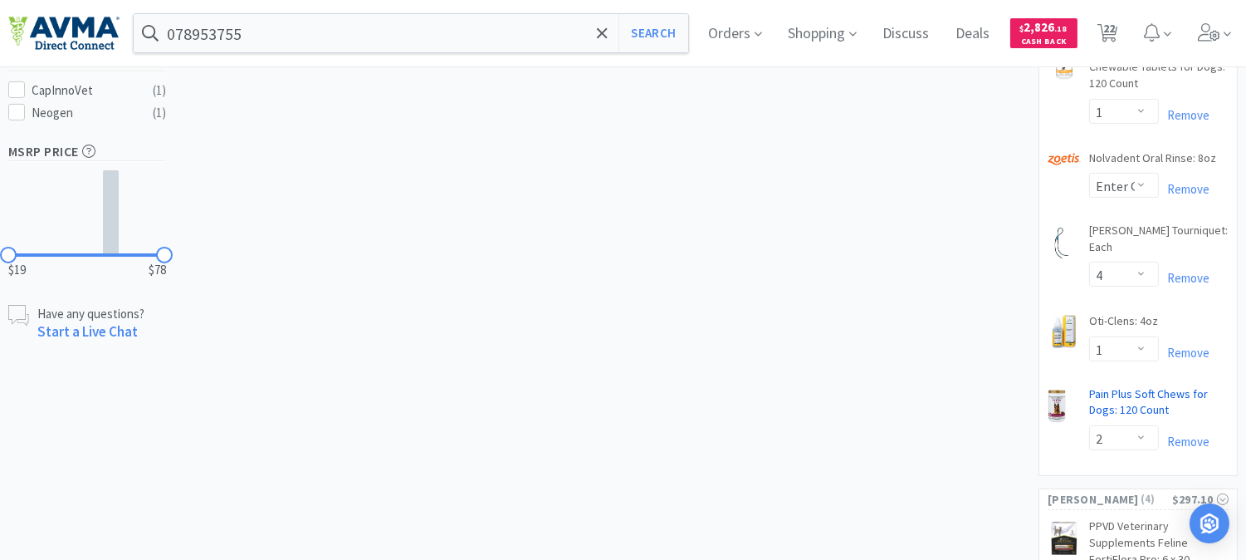
scroll to position [645, 0]
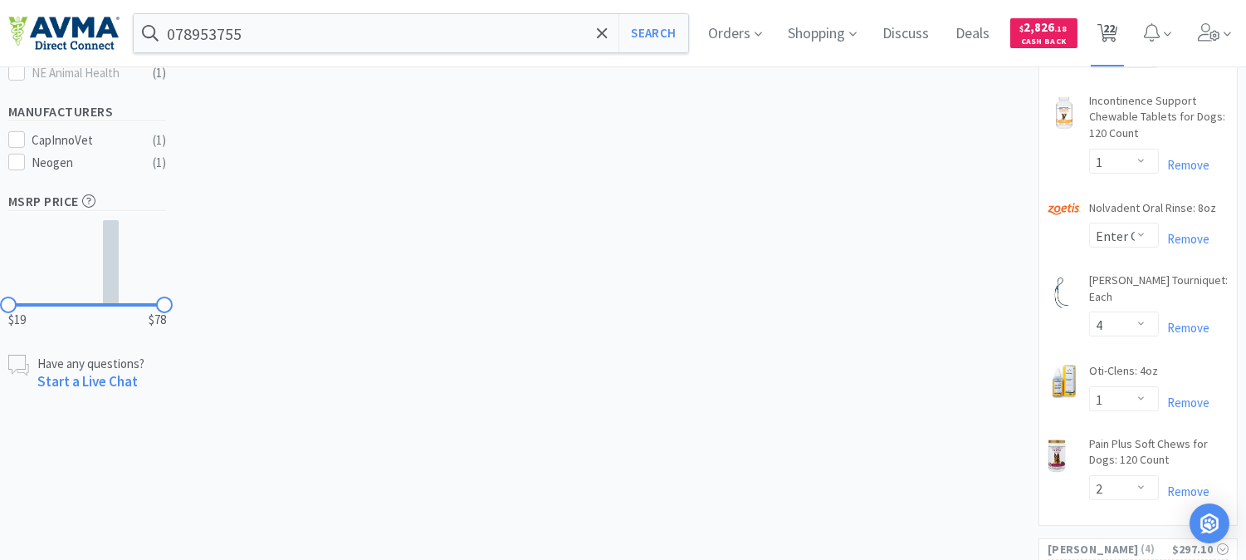
click at [1115, 34] on span "22" at bounding box center [1109, 28] width 12 height 66
select select "2"
select select "1"
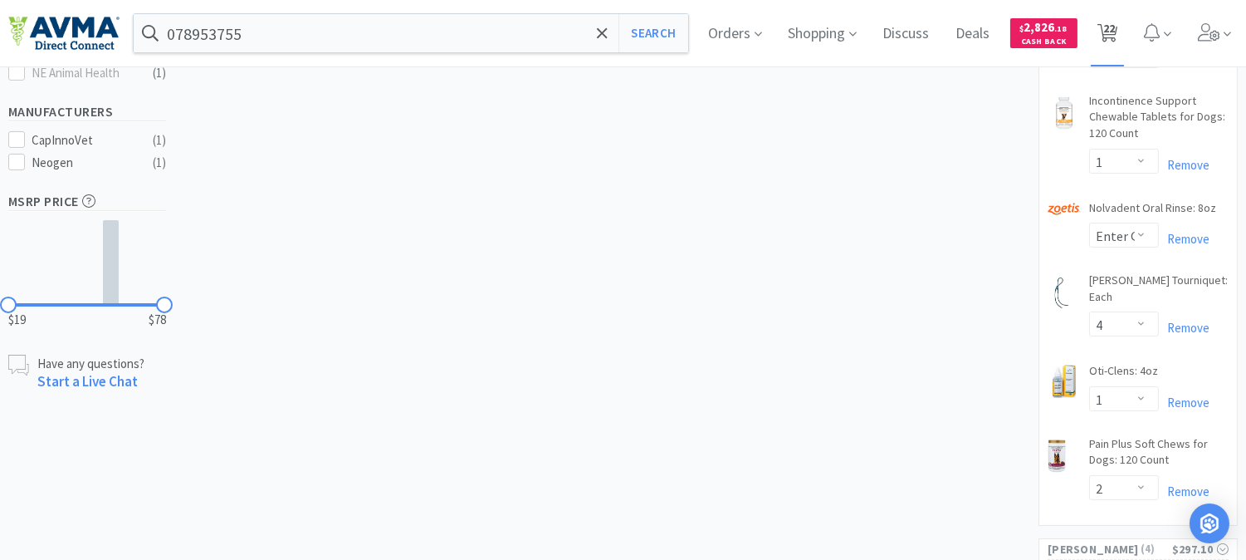
select select "1"
select select "2"
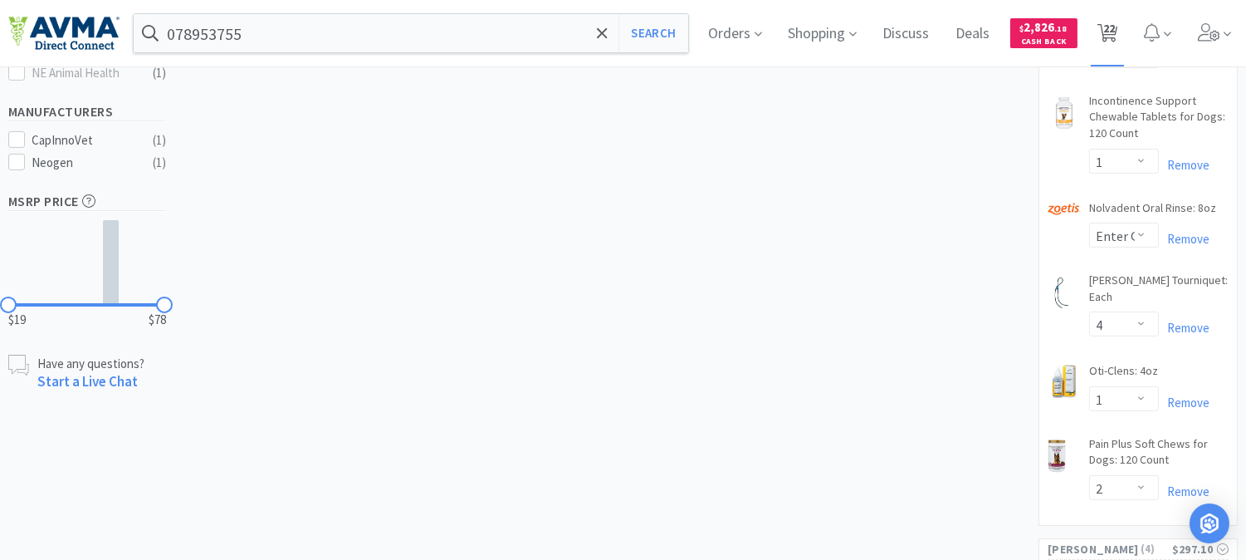
select select "1"
select select "2"
select select "1"
select select "2"
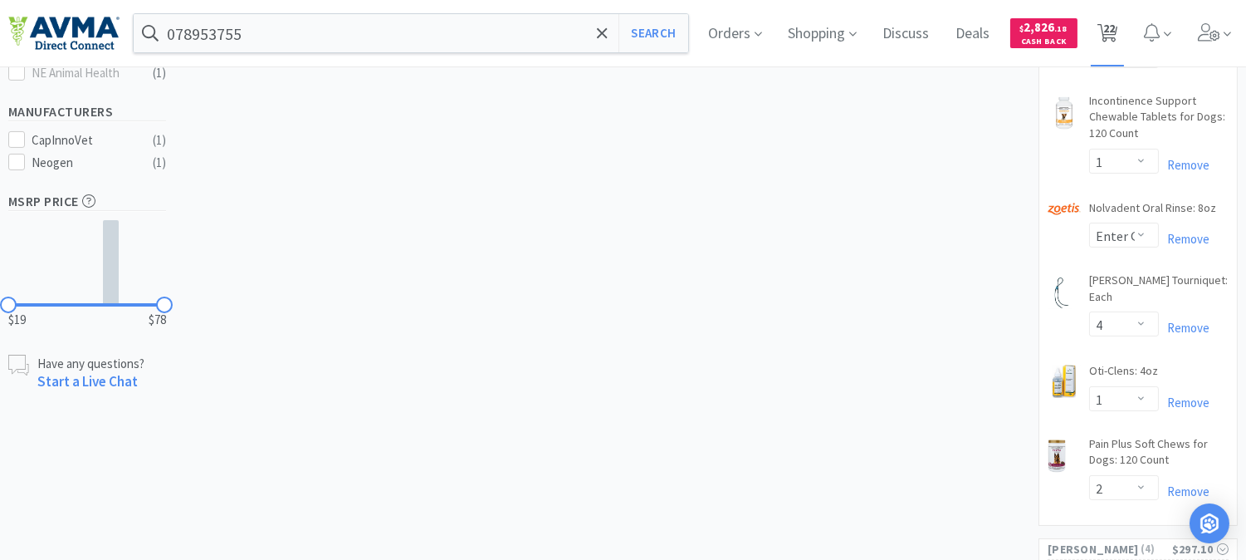
select select "2"
select select "1"
select select "3"
select select "1"
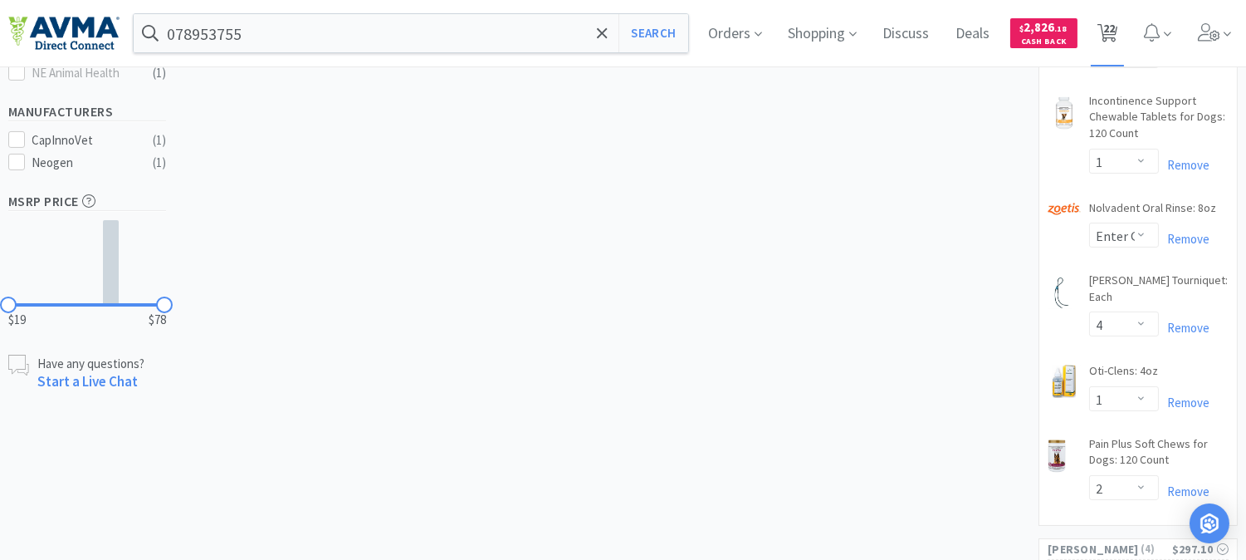
select select "1"
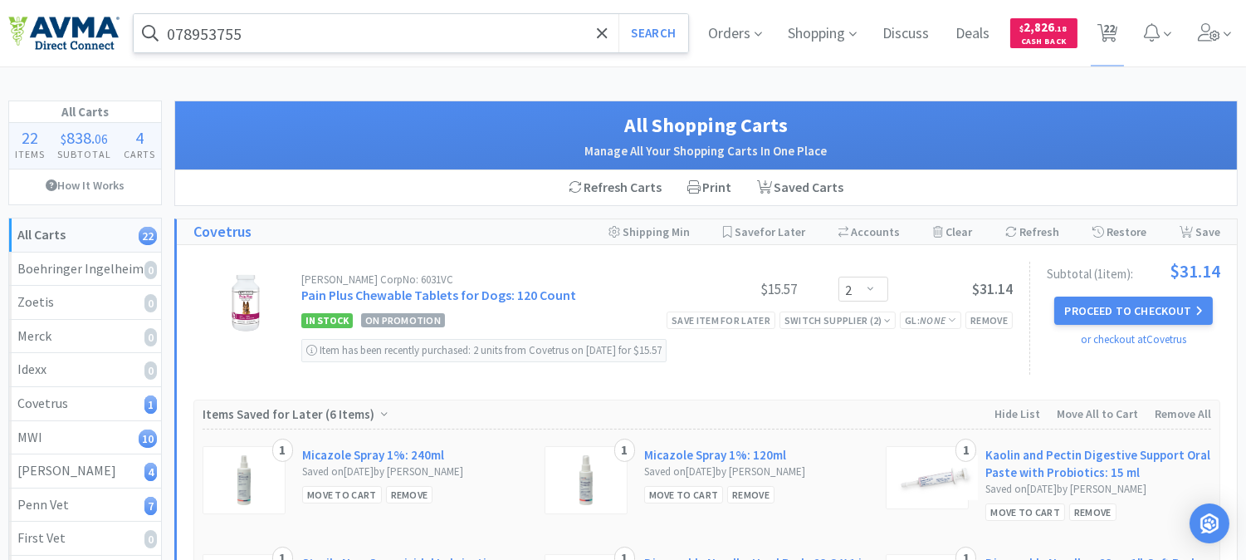
click at [370, 36] on input "078953755" at bounding box center [411, 33] width 555 height 38
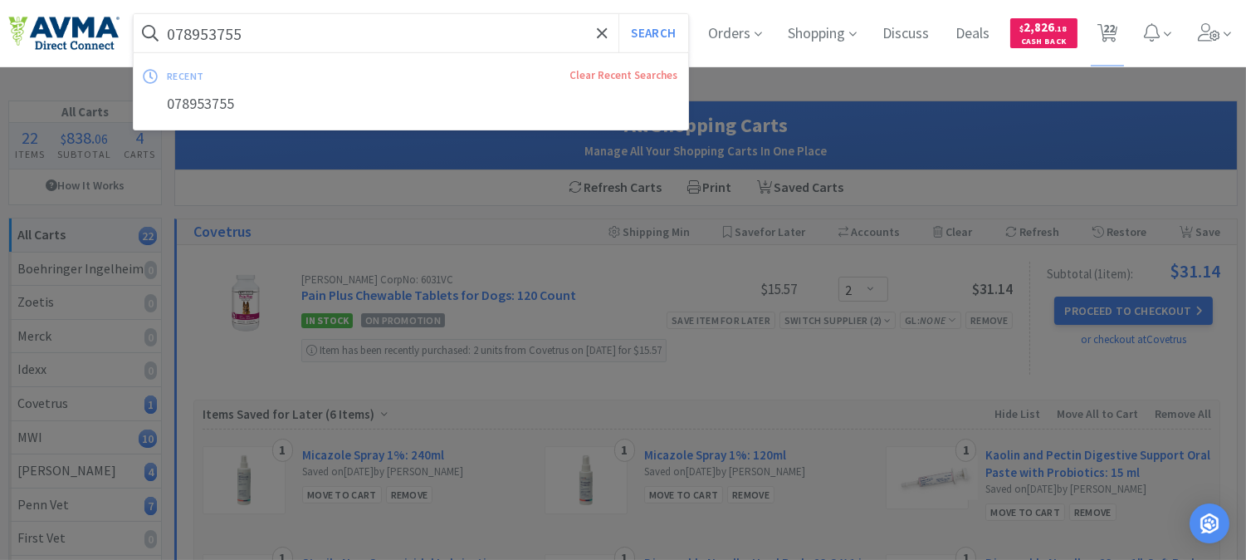
paste input "037157"
type input "078037157"
click at [648, 27] on button "Search" at bounding box center [652, 33] width 69 height 38
select select "2"
select select "1"
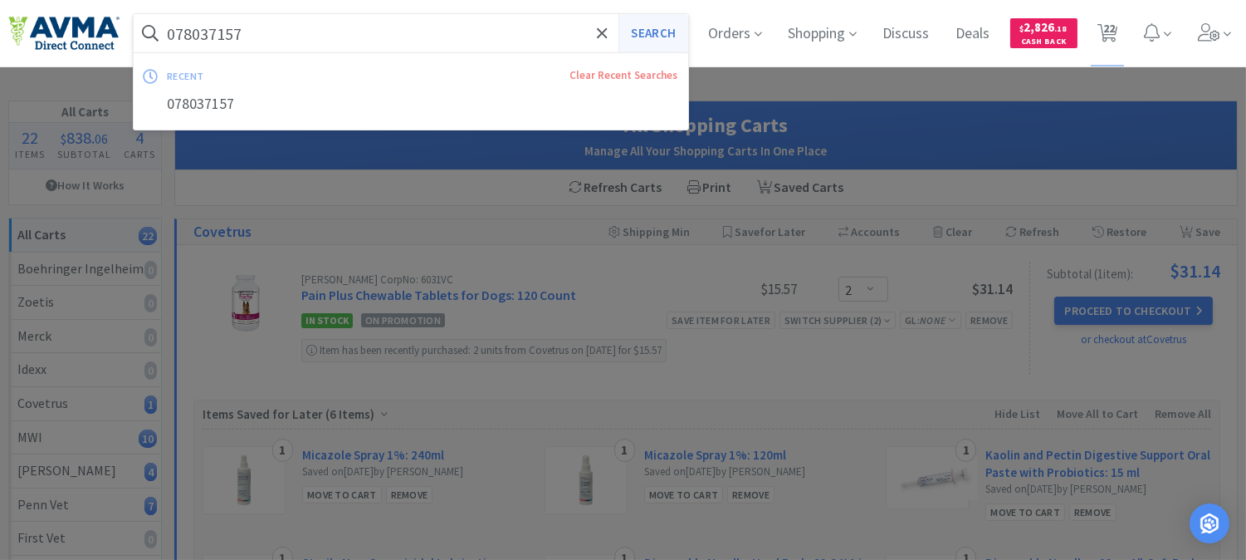
select select "1"
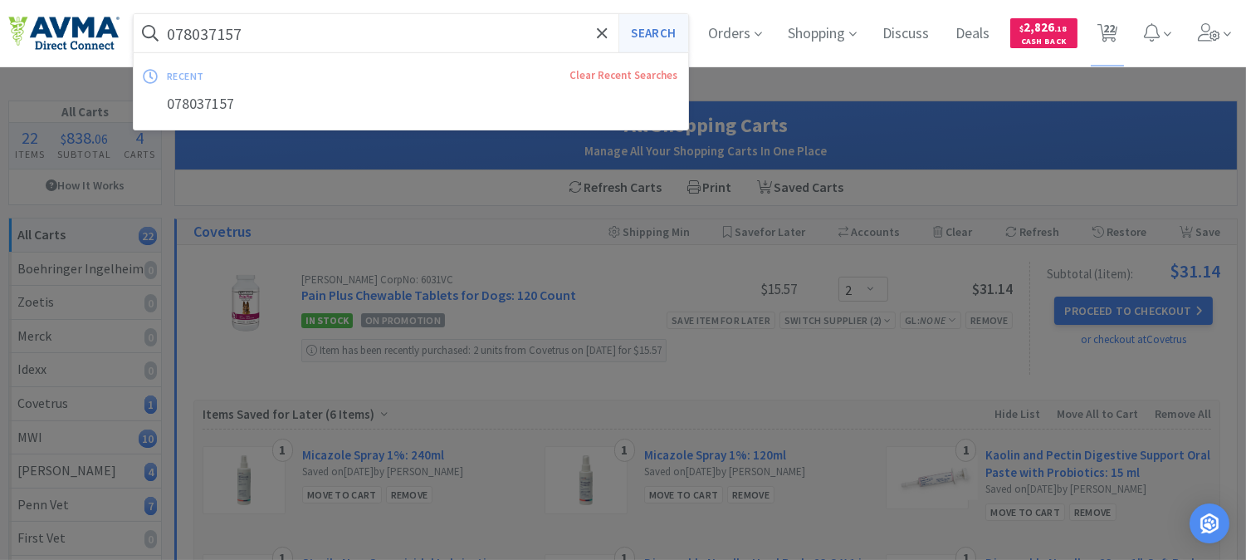
select select "1"
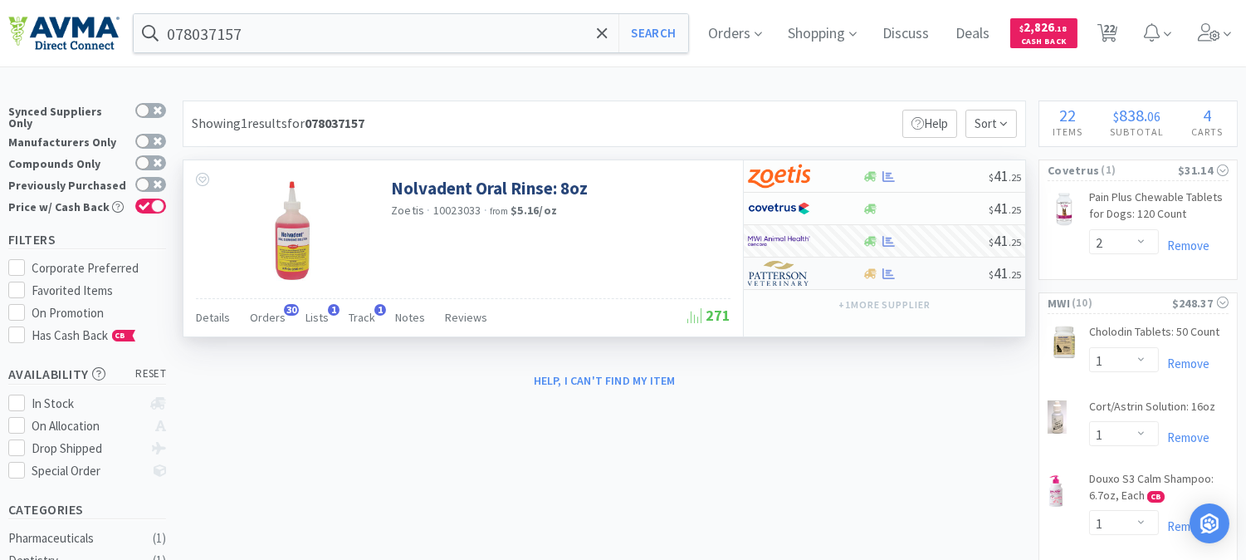
click at [775, 277] on img at bounding box center [779, 273] width 62 height 25
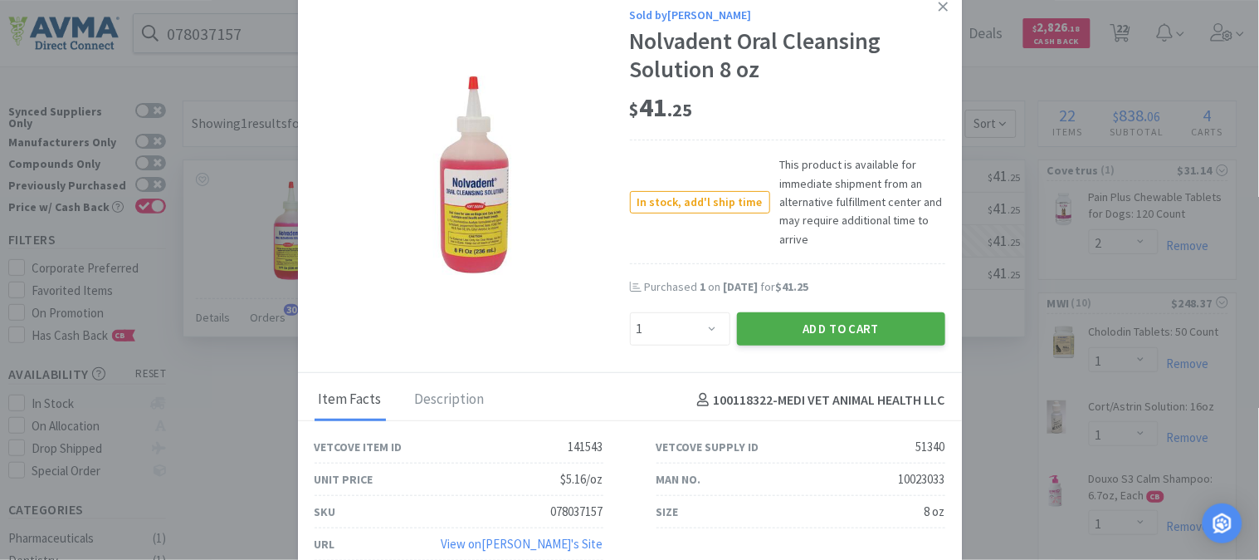
click at [800, 327] on button "Add to Cart" at bounding box center [841, 328] width 208 height 33
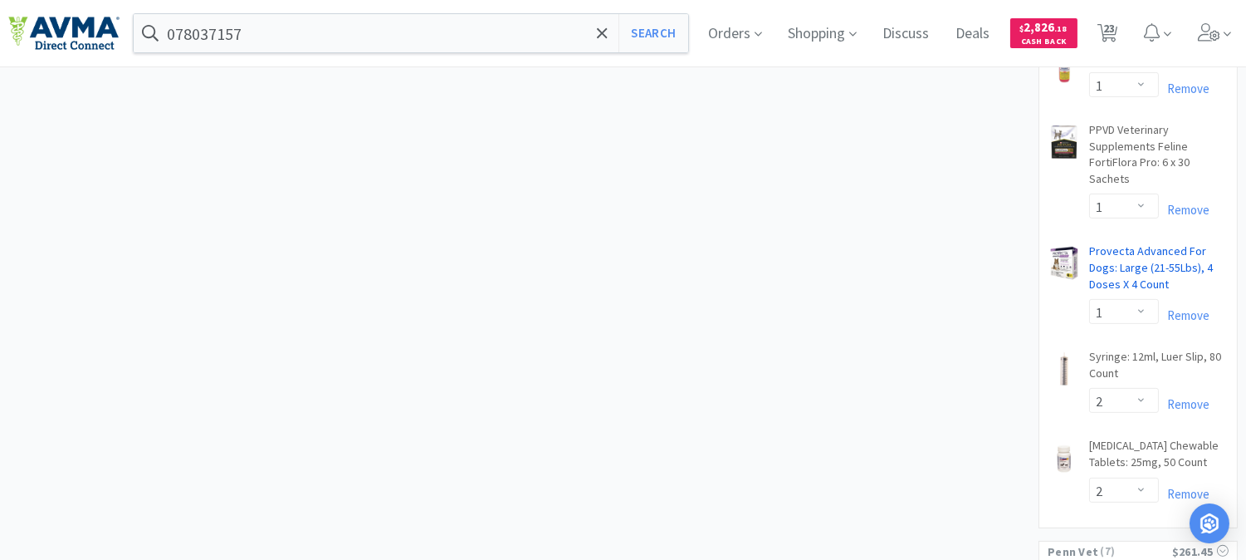
scroll to position [1199, 0]
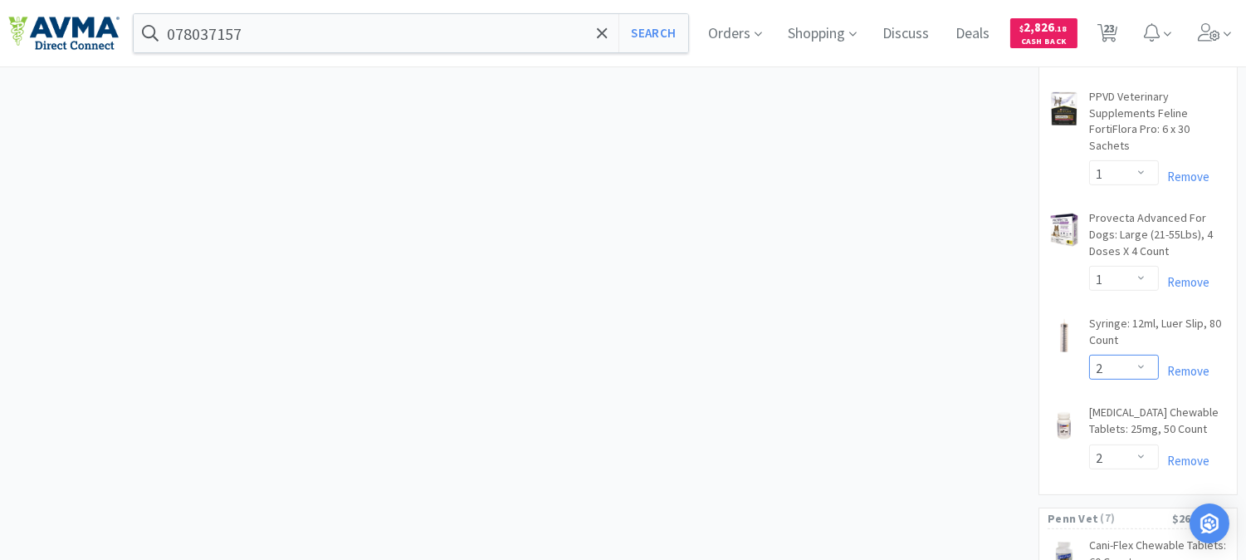
click at [1140, 354] on select "Enter Quantity 1 2 3 4 5 6 7 8 9 10 11 12 13 14 15 16 17 18 19 20 Enter Quantity" at bounding box center [1124, 366] width 70 height 25
click at [1089, 354] on select "Enter Quantity 1 2 3 4 5 6 7 8 9 10 11 12 13 14 15 16 17 18 19 20 Enter Quantity" at bounding box center [1124, 366] width 70 height 25
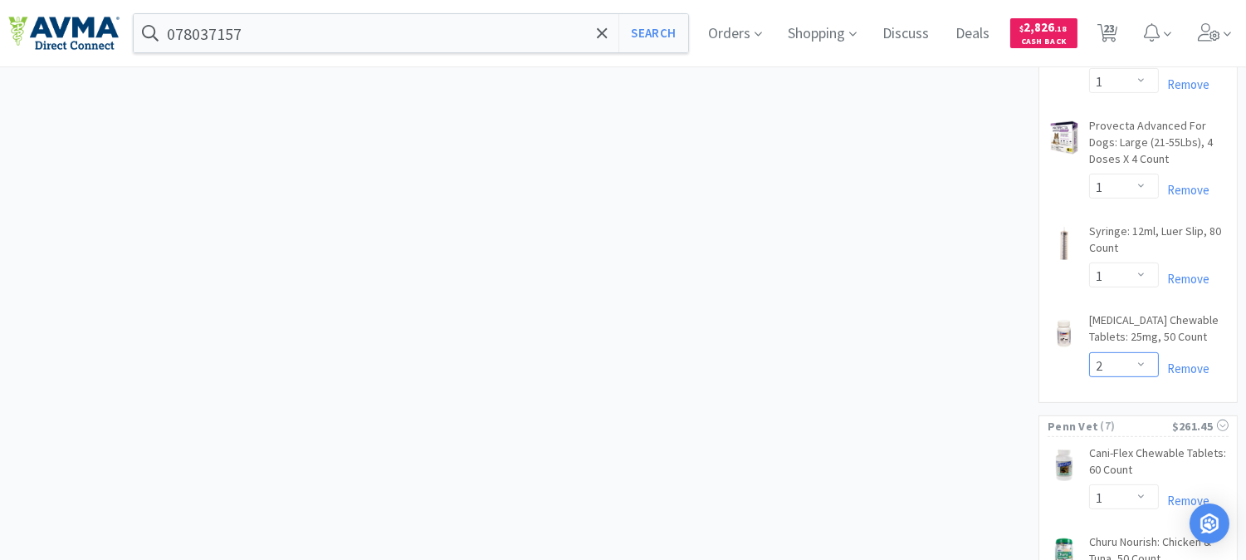
click at [1140, 352] on select "Enter Quantity 1 2 3 4 5 6 7 8 9 10 11 12 13 14 15 16 17 18 19 20 Enter Quantity" at bounding box center [1124, 364] width 70 height 25
click at [1089, 352] on select "Enter Quantity 1 2 3 4 5 6 7 8 9 10 11 12 13 14 15 16 17 18 19 20 Enter Quantity" at bounding box center [1124, 364] width 70 height 25
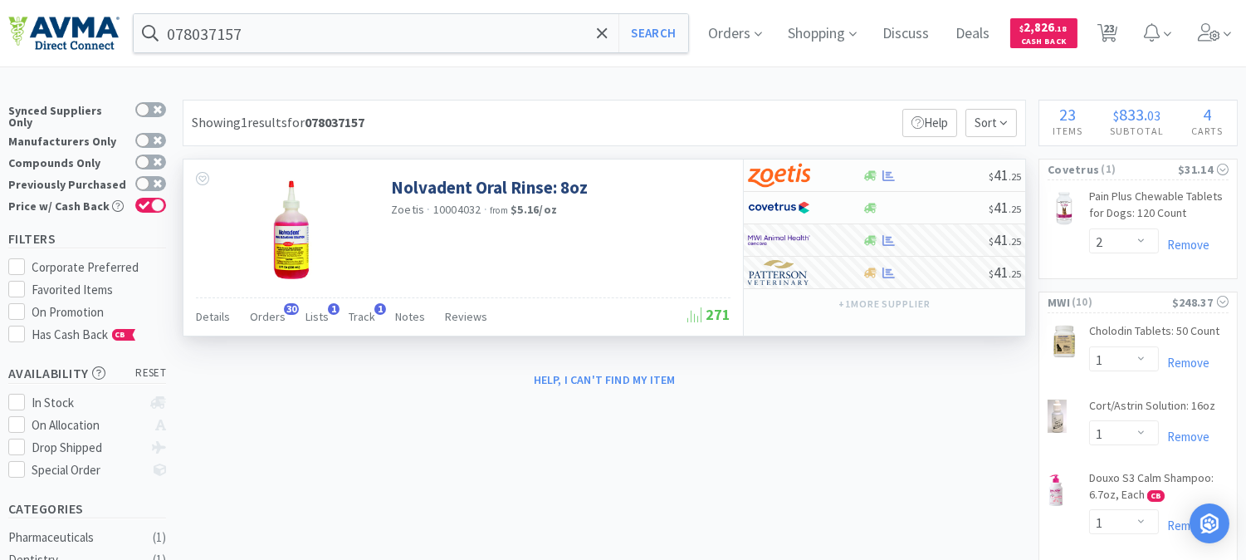
scroll to position [0, 0]
click at [278, 19] on input "078037157" at bounding box center [411, 33] width 555 height 38
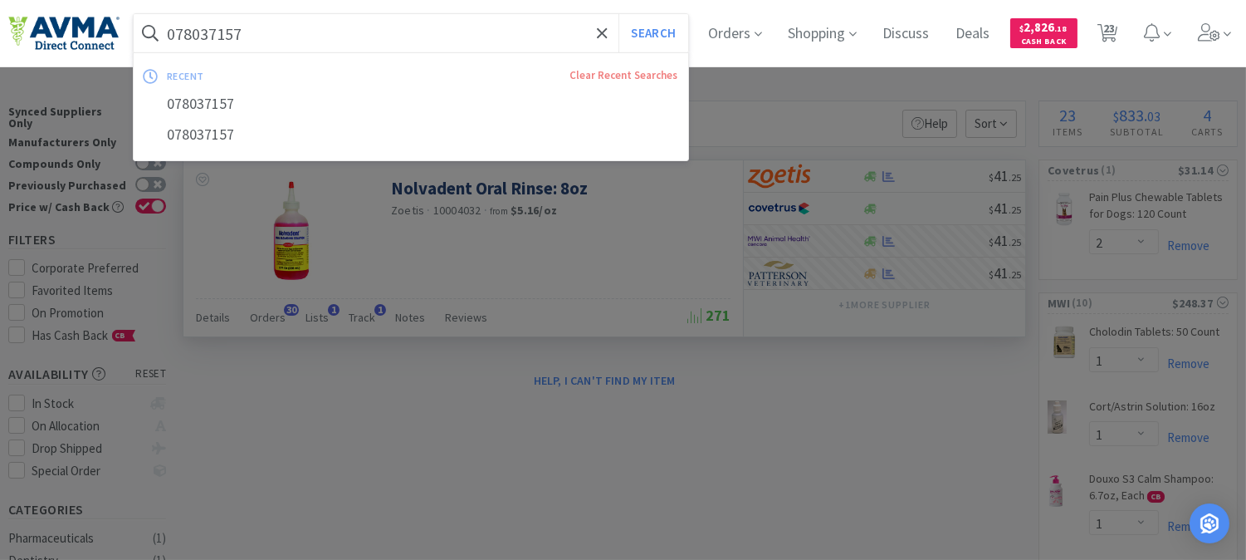
paste input "940040"
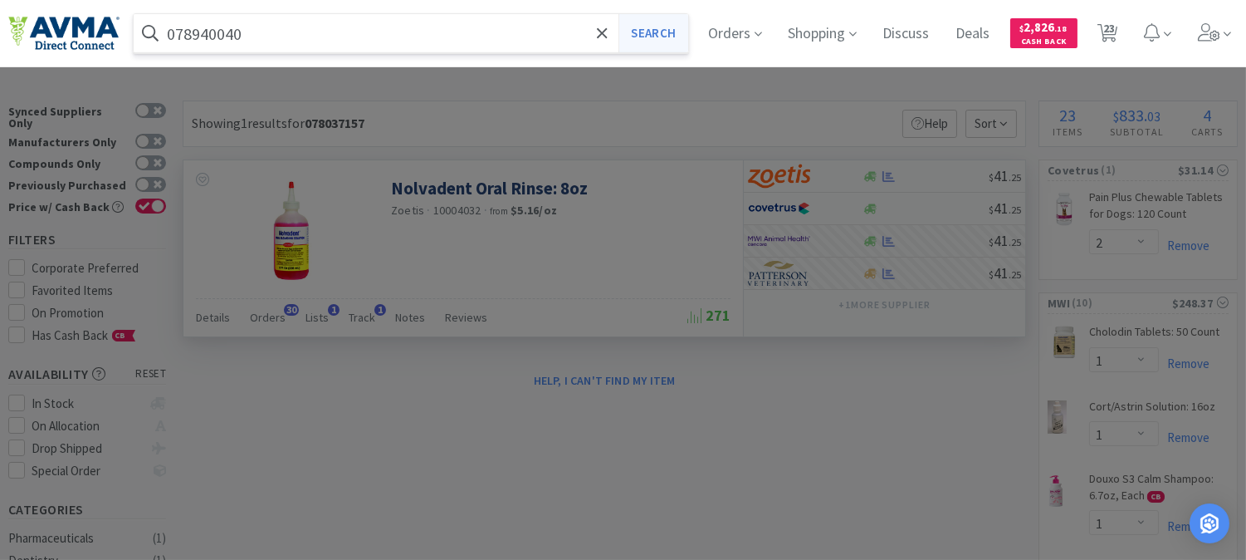
click at [658, 27] on button "Search" at bounding box center [652, 33] width 69 height 38
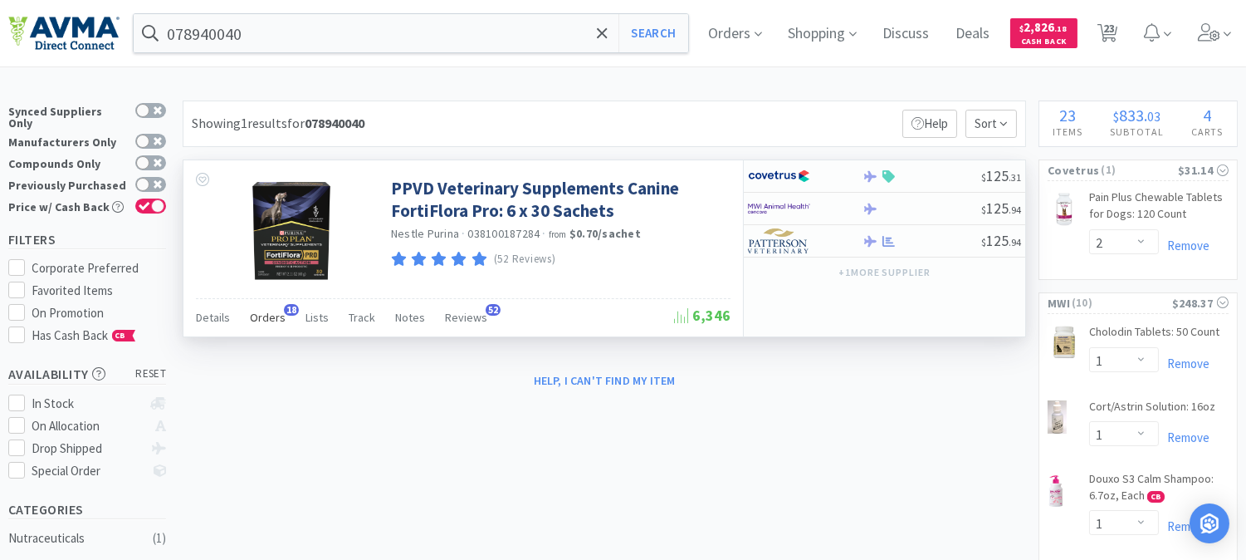
click at [261, 314] on span "Orders" at bounding box center [268, 317] width 36 height 15
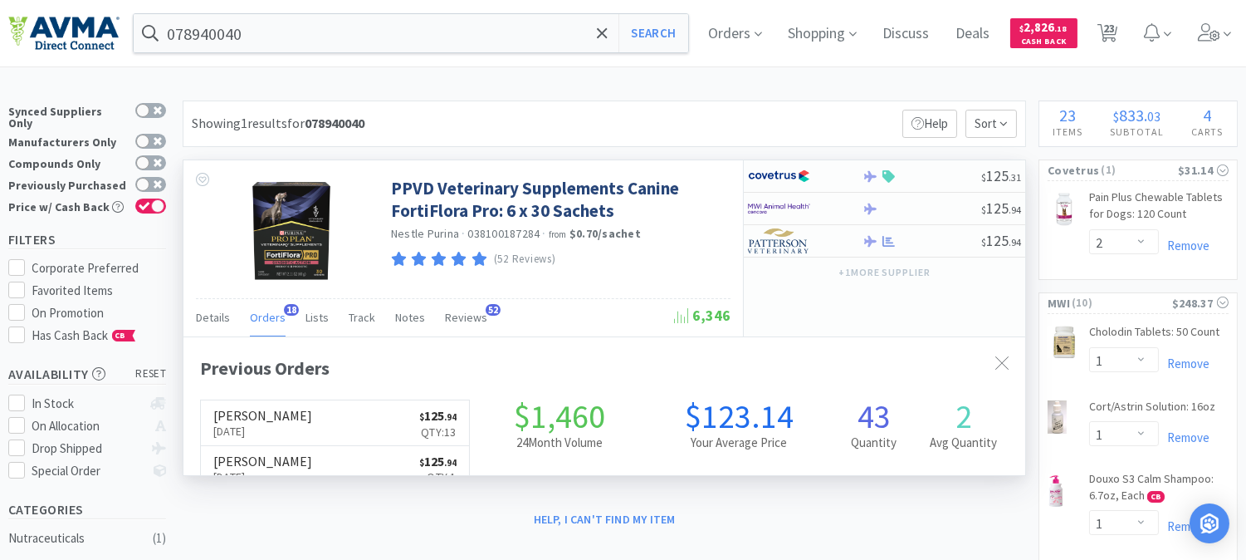
scroll to position [444, 841]
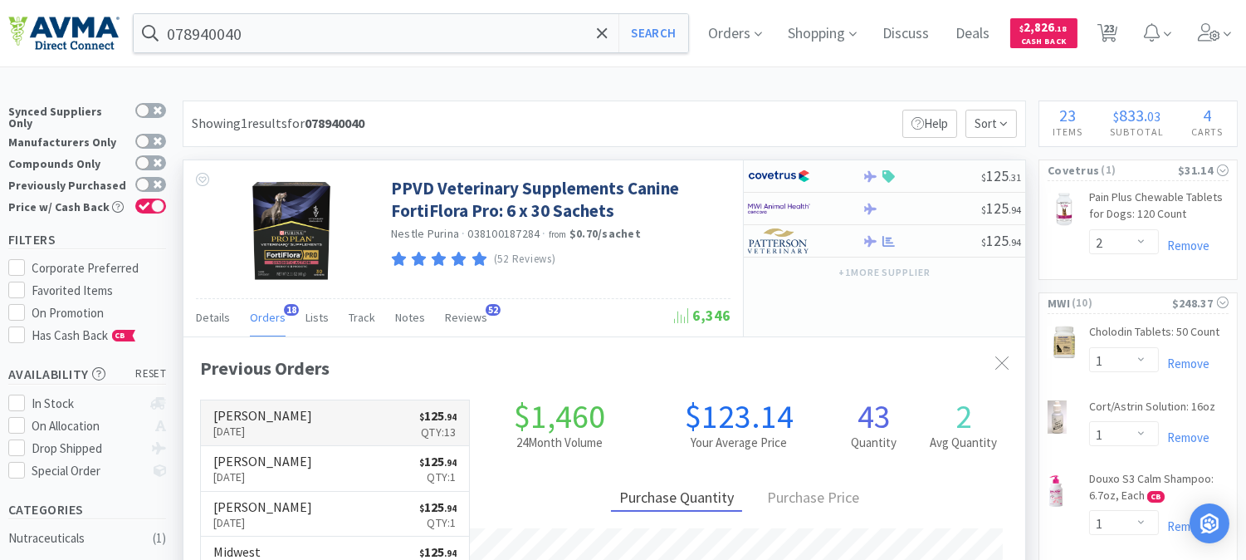
click at [252, 423] on p "[DATE]" at bounding box center [262, 431] width 99 height 18
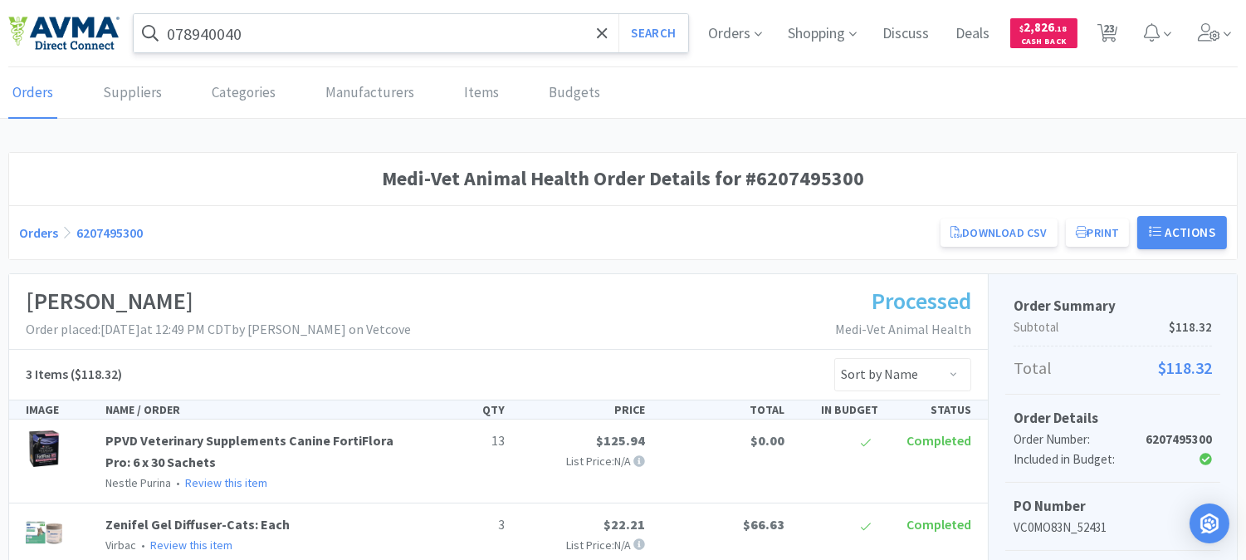
click at [247, 30] on input "078940040" at bounding box center [411, 33] width 555 height 38
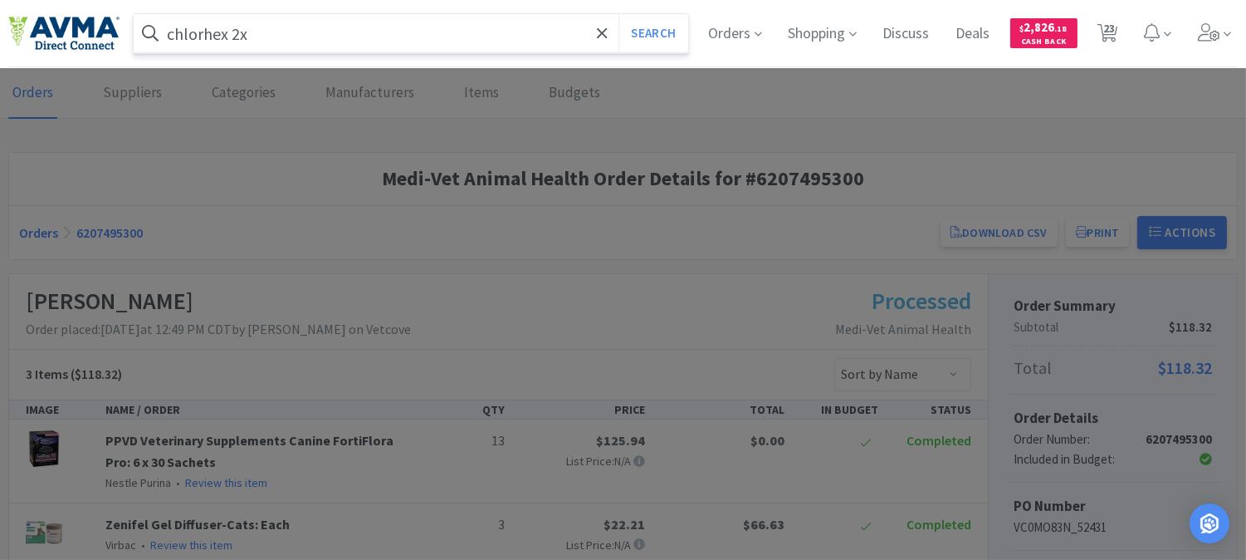
click at [618, 14] on button "Search" at bounding box center [652, 33] width 69 height 38
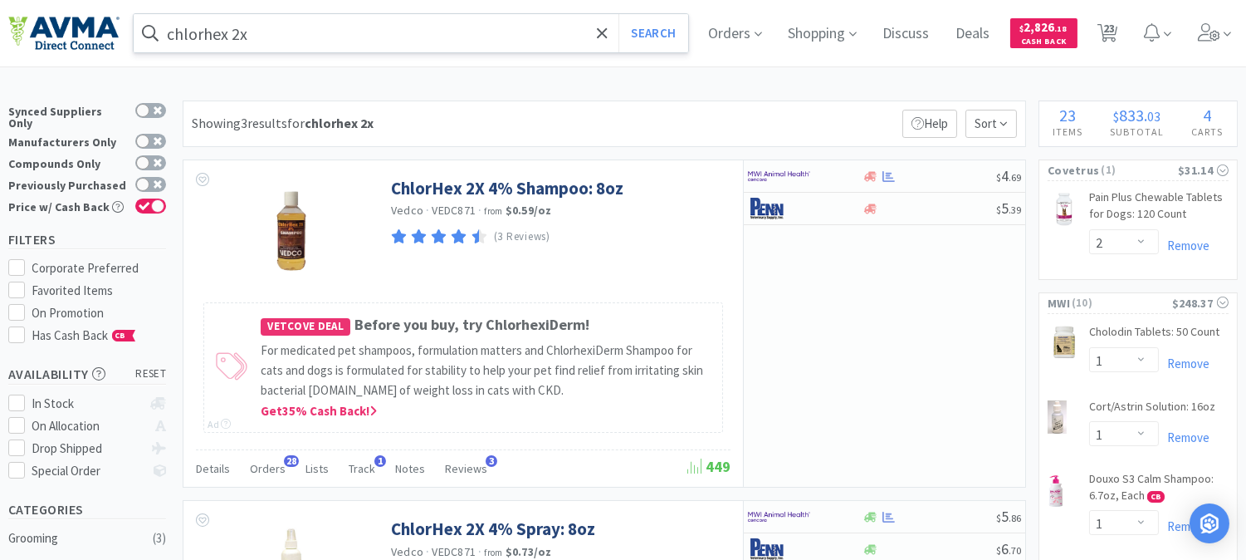
click at [375, 32] on input "chlorhex 2x" at bounding box center [411, 33] width 555 height 38
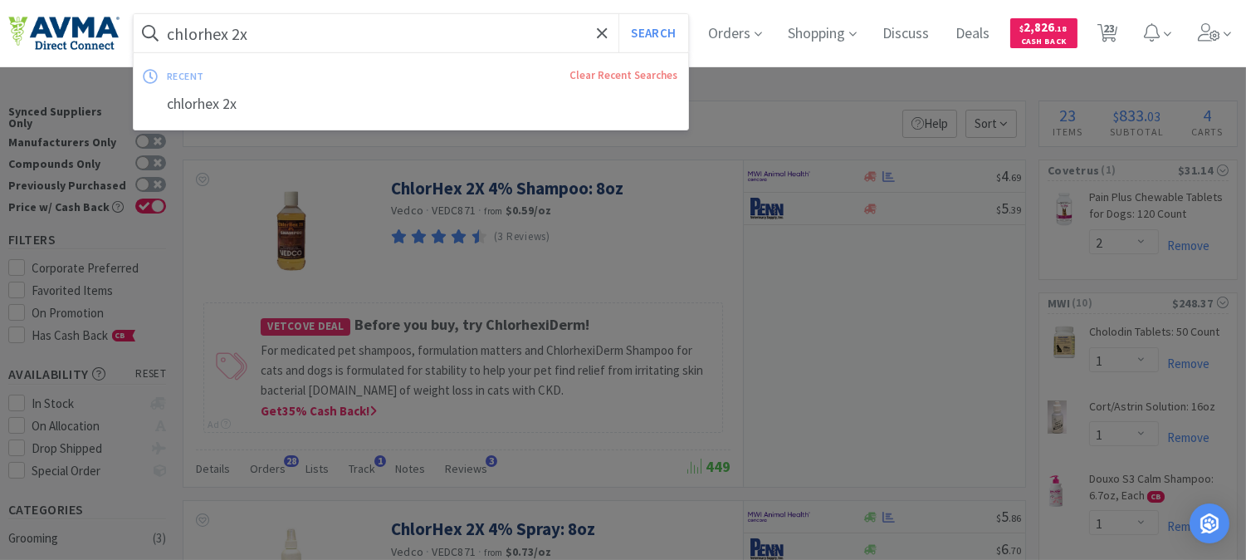
paste input "078950717"
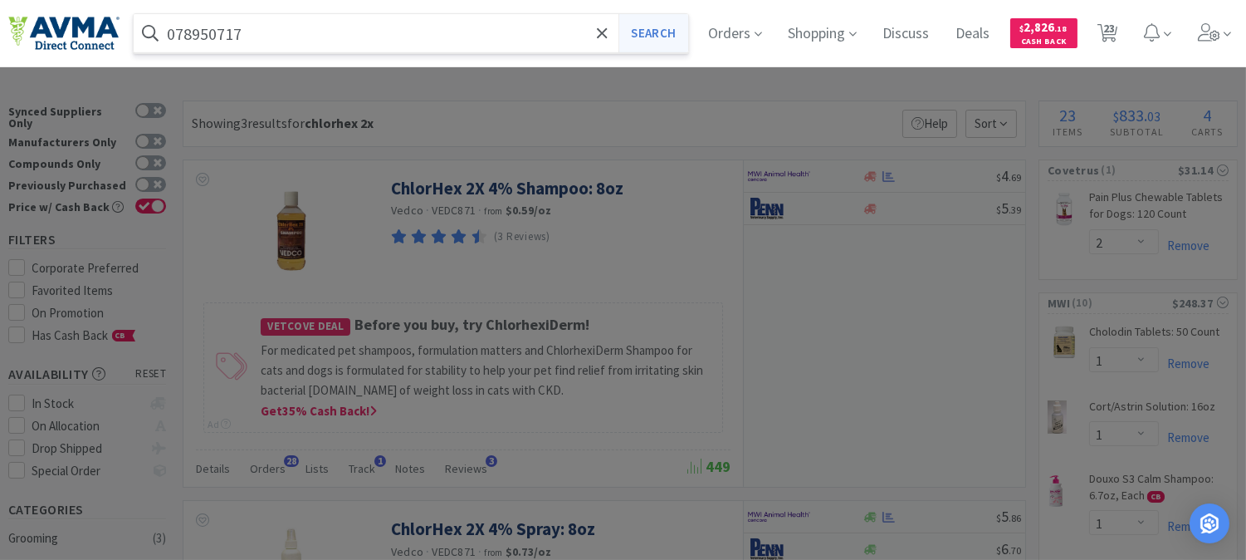
click at [659, 22] on button "Search" at bounding box center [652, 33] width 69 height 38
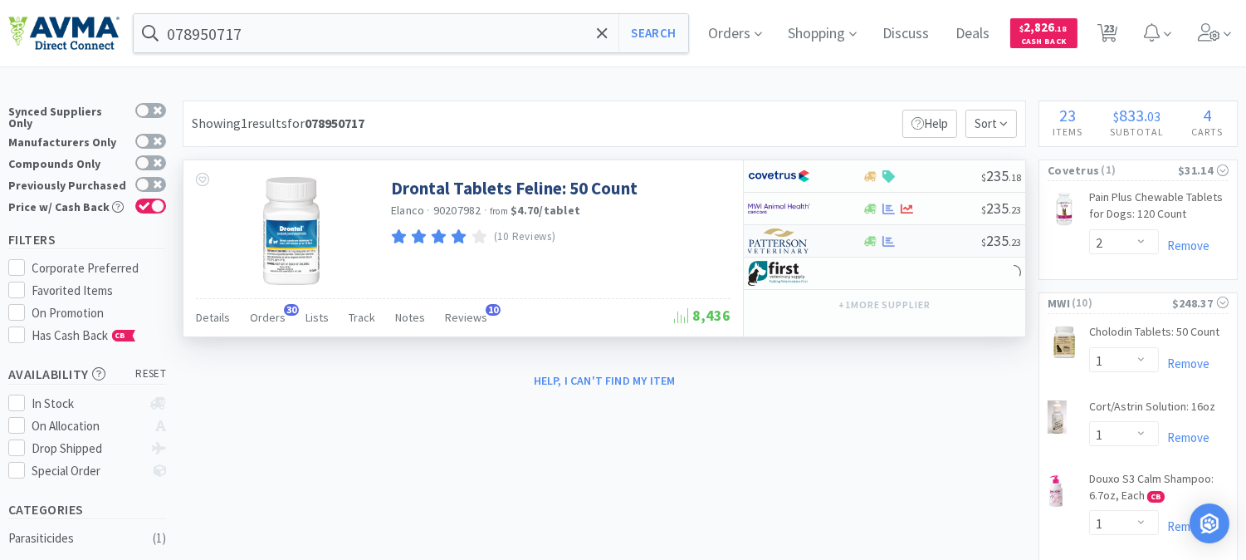
click at [789, 242] on img at bounding box center [779, 240] width 62 height 25
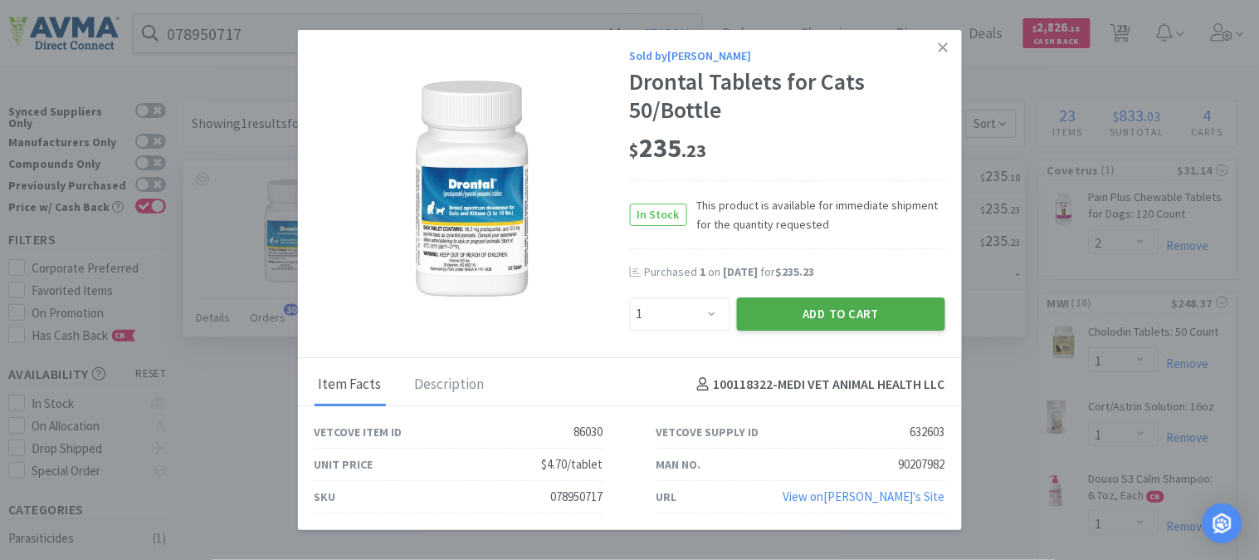
click at [848, 308] on button "Add to Cart" at bounding box center [841, 313] width 208 height 33
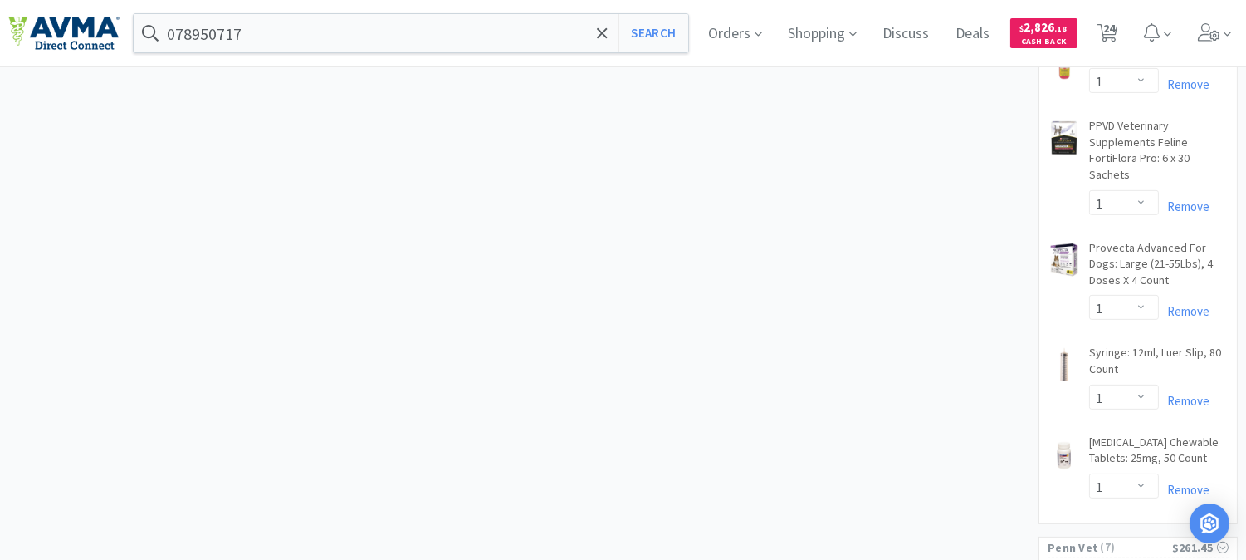
scroll to position [1291, 0]
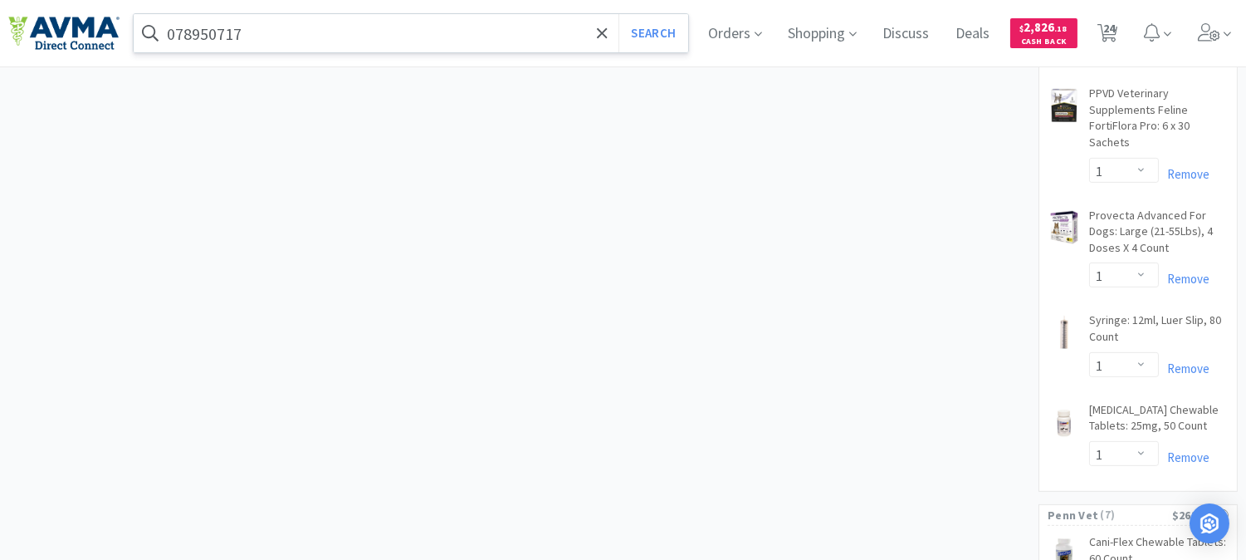
click at [291, 35] on input "078950717" at bounding box center [411, 33] width 555 height 38
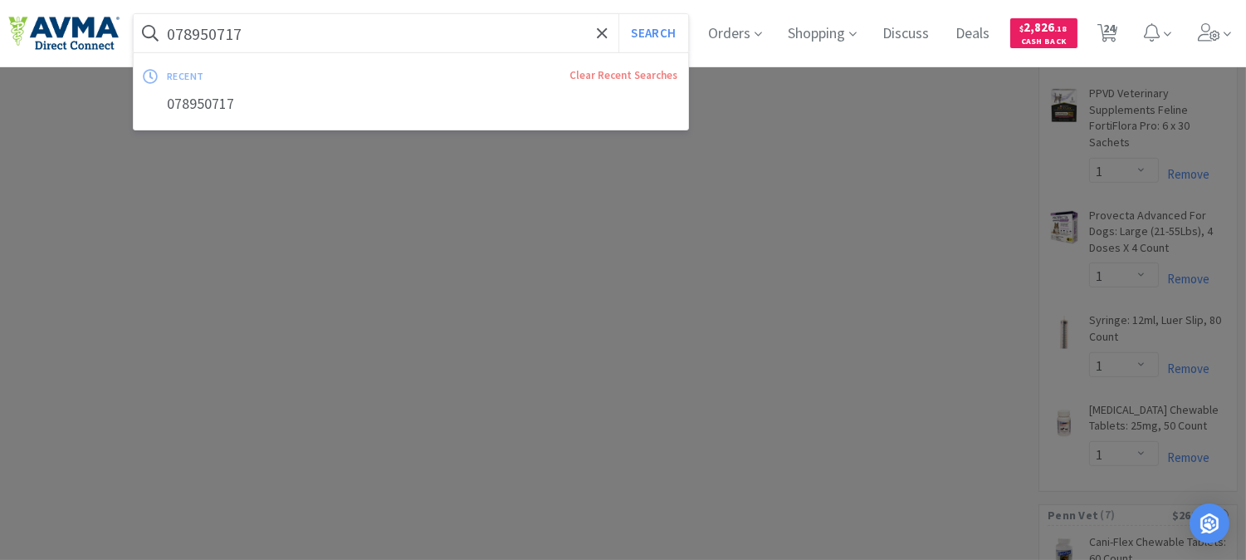
paste input "4524"
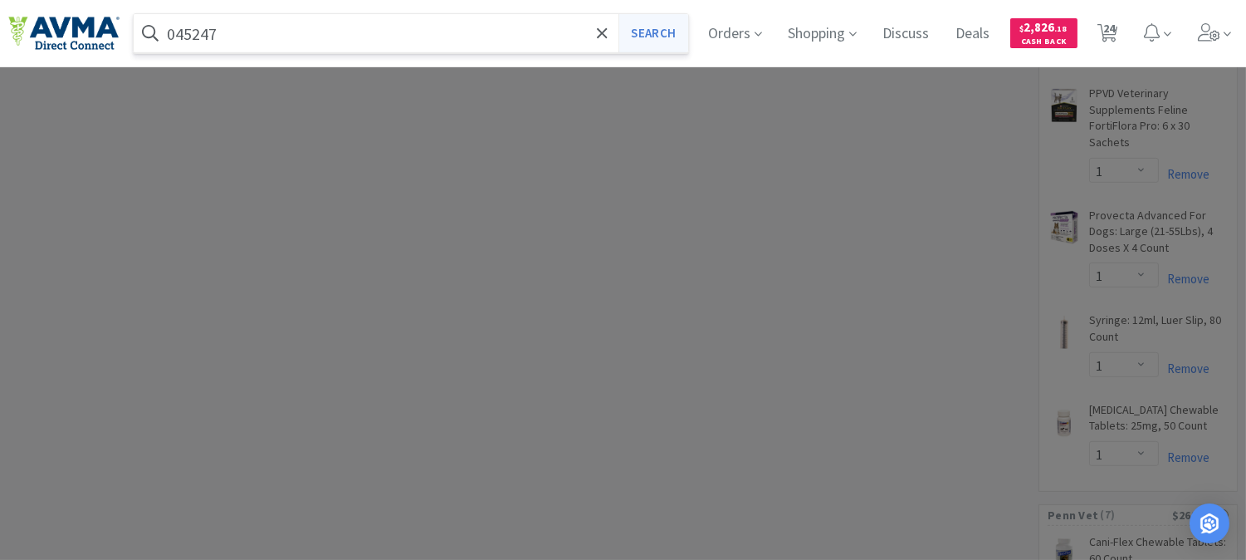
click at [661, 30] on button "Search" at bounding box center [652, 33] width 69 height 38
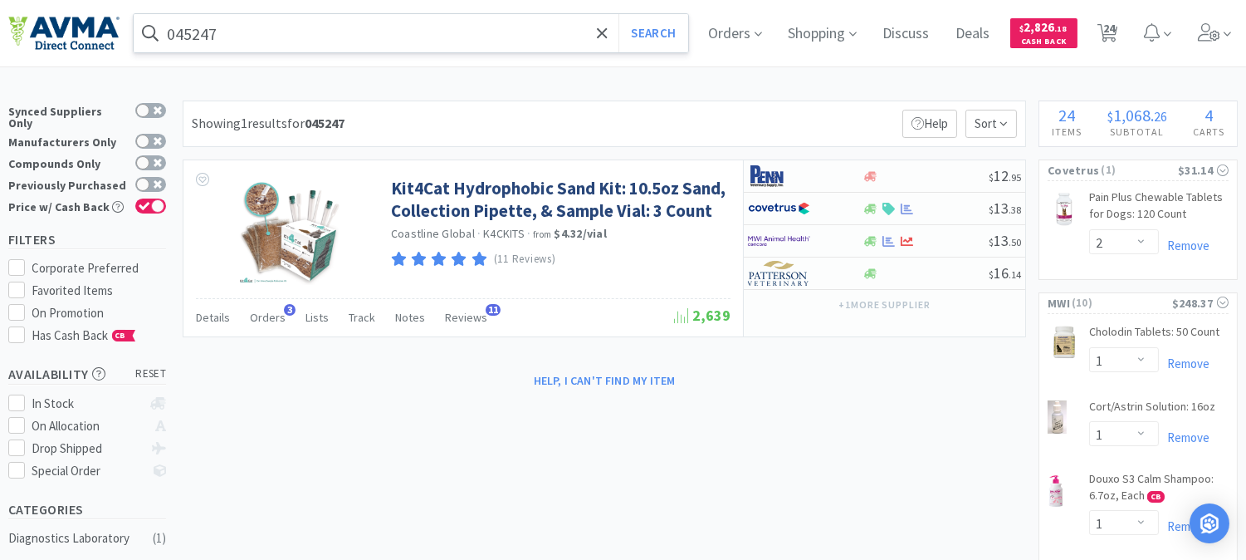
click at [307, 34] on input "045247" at bounding box center [411, 33] width 555 height 38
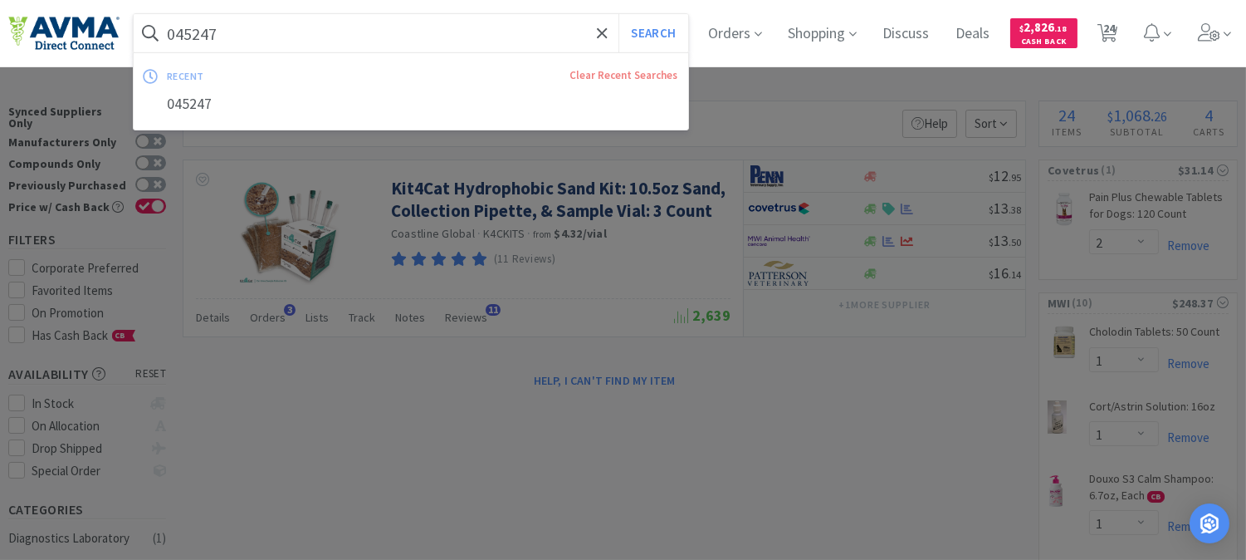
paste input "78946887"
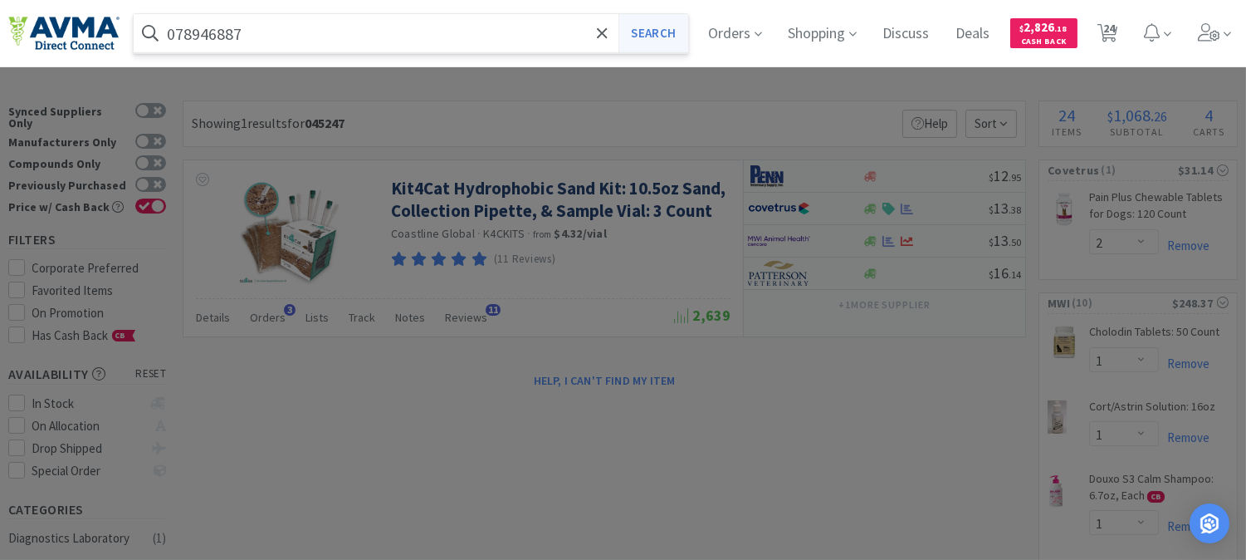
click at [664, 40] on button "Search" at bounding box center [652, 33] width 69 height 38
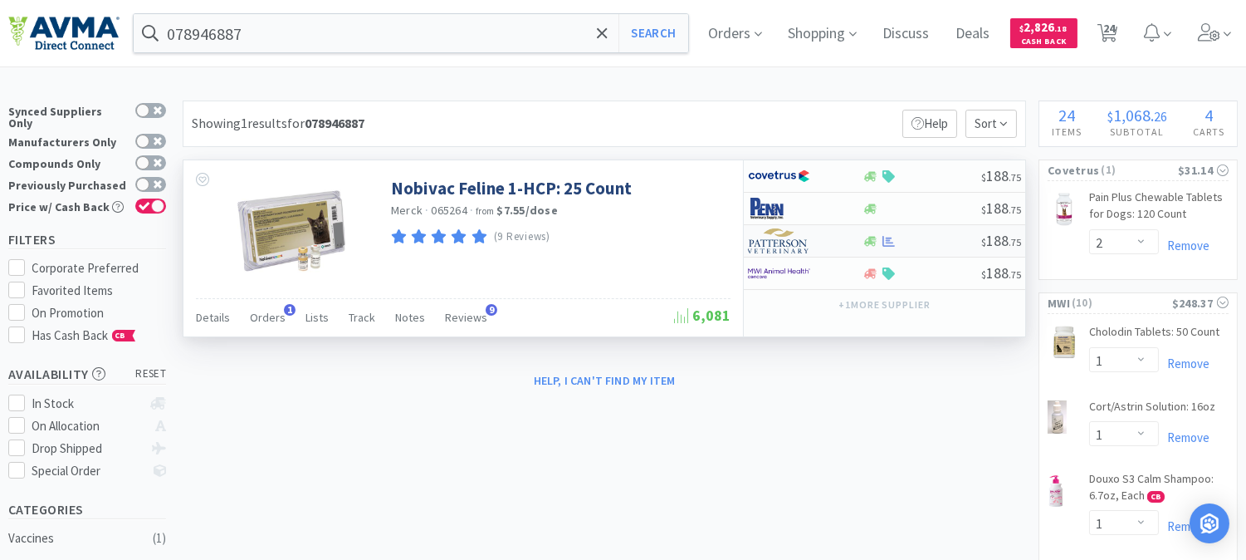
click at [775, 247] on img at bounding box center [779, 240] width 62 height 25
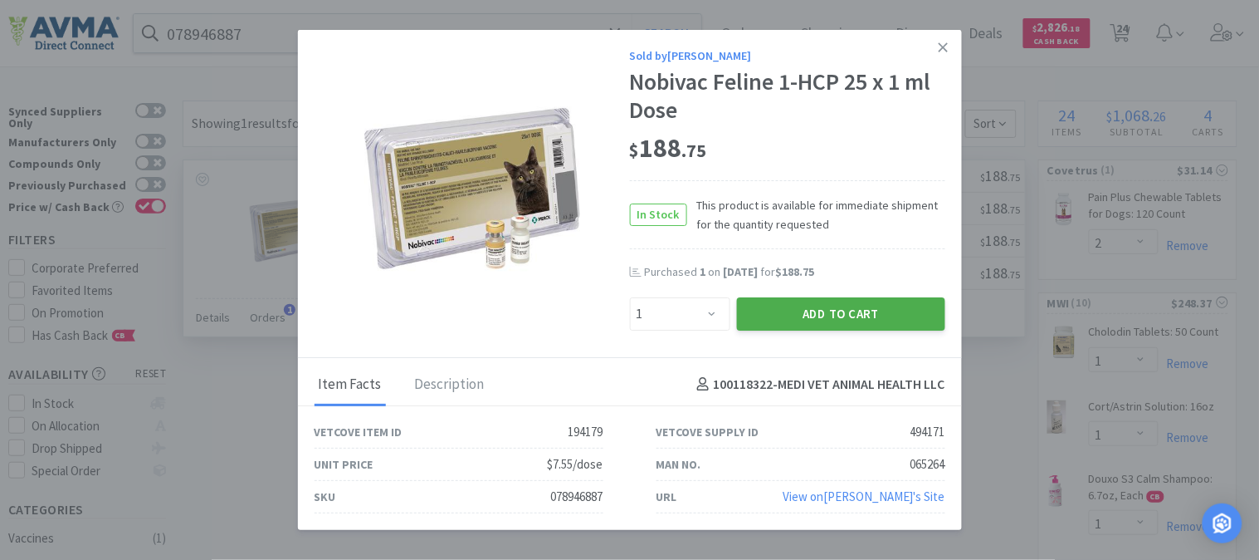
click at [801, 309] on button "Add to Cart" at bounding box center [841, 313] width 208 height 33
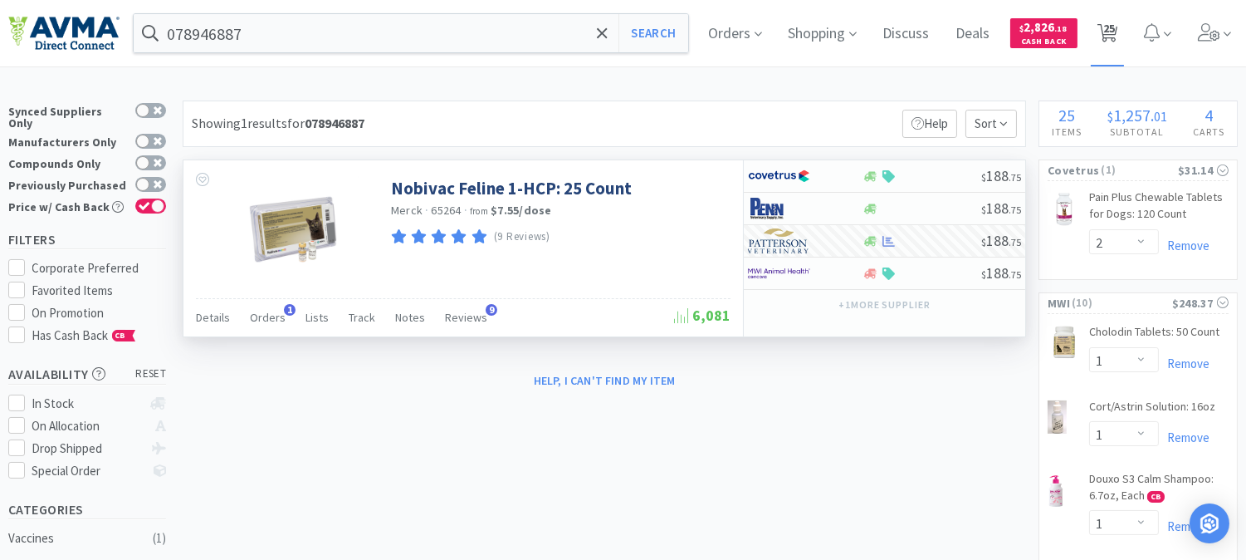
click at [1115, 33] on span "25" at bounding box center [1109, 28] width 12 height 66
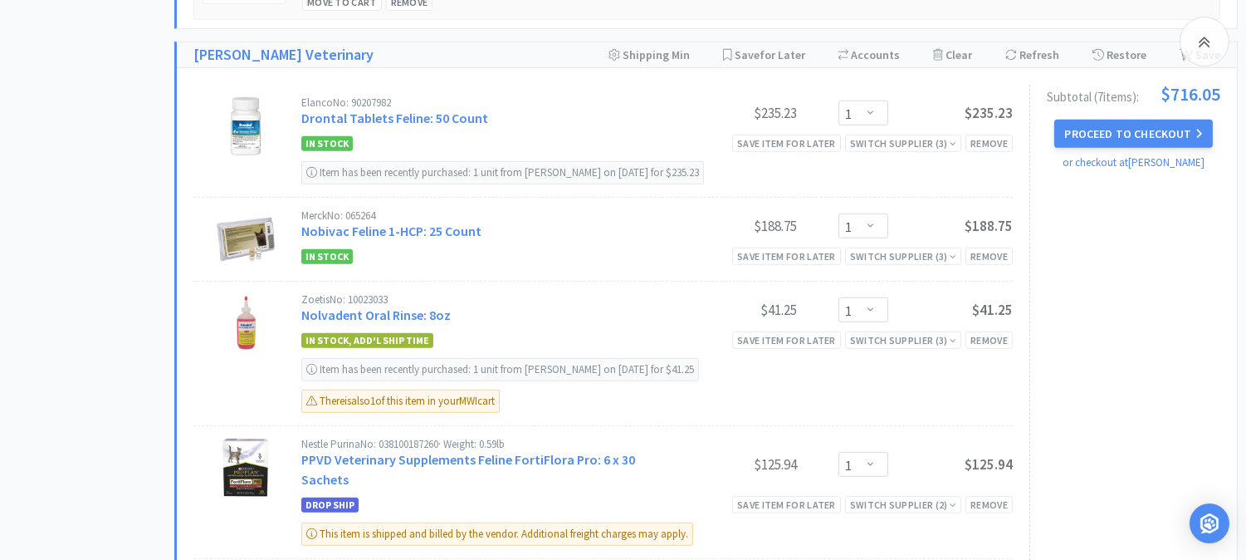
scroll to position [1937, 0]
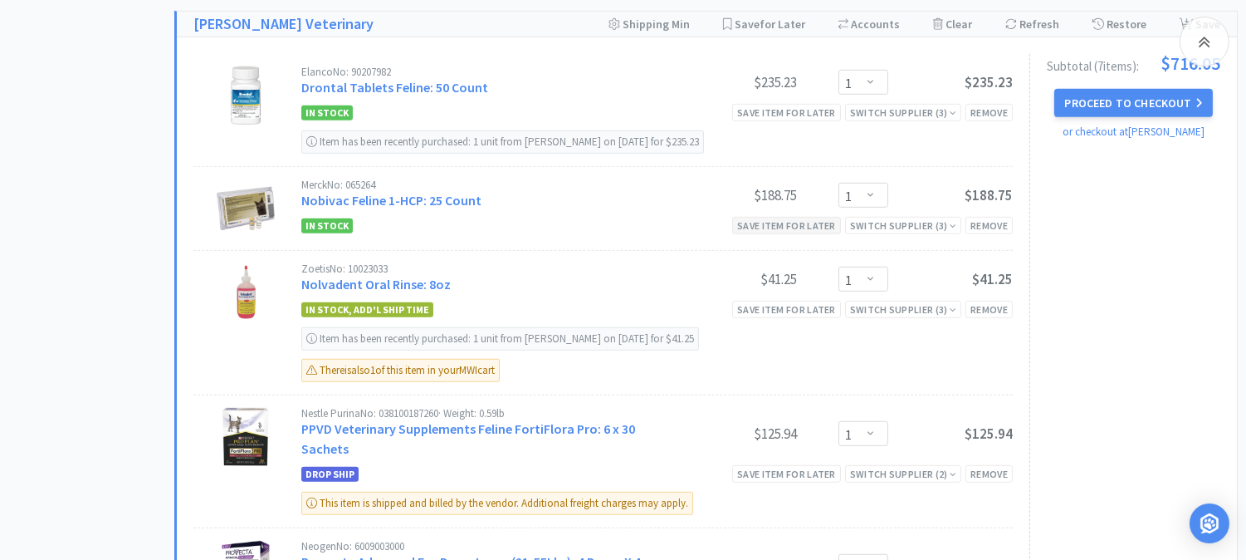
click at [805, 227] on div "Save item for later" at bounding box center [786, 225] width 109 height 17
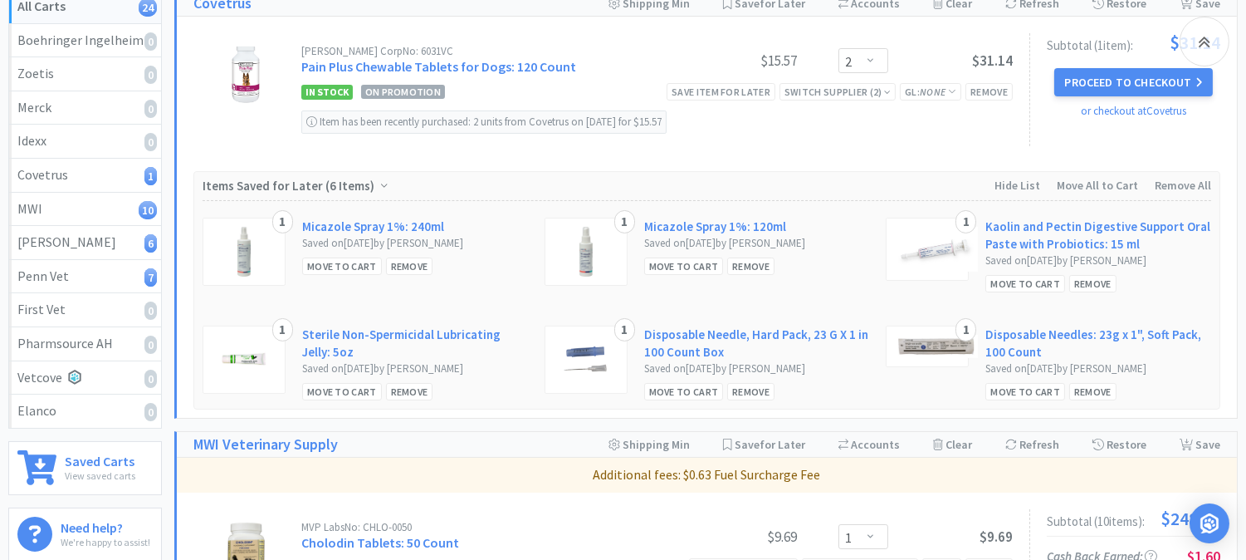
scroll to position [0, 0]
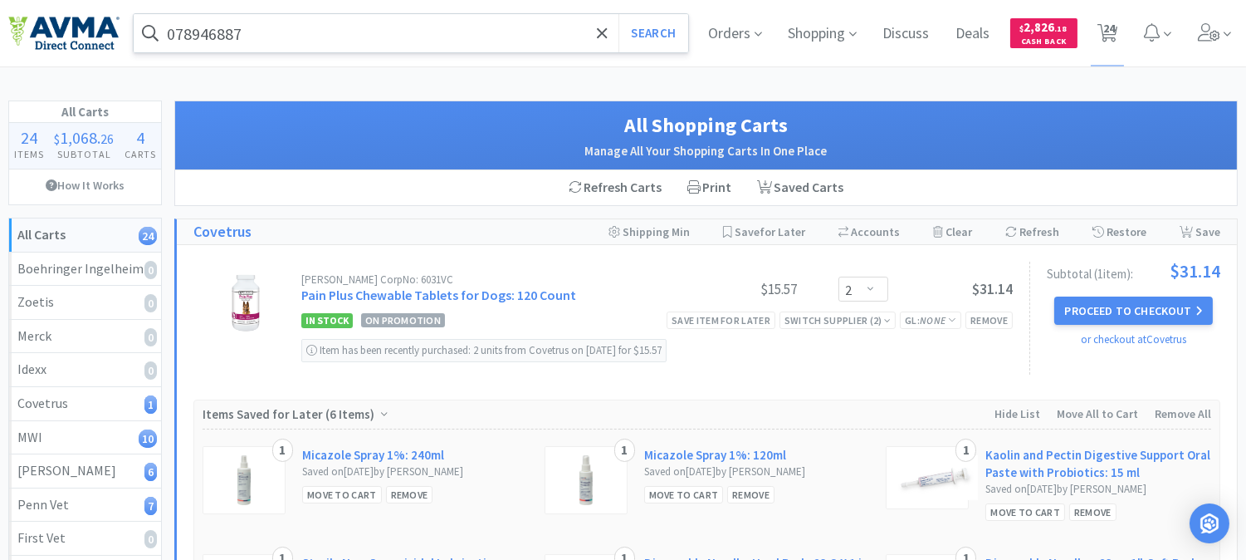
click at [321, 37] on input "078946887" at bounding box center [411, 33] width 555 height 38
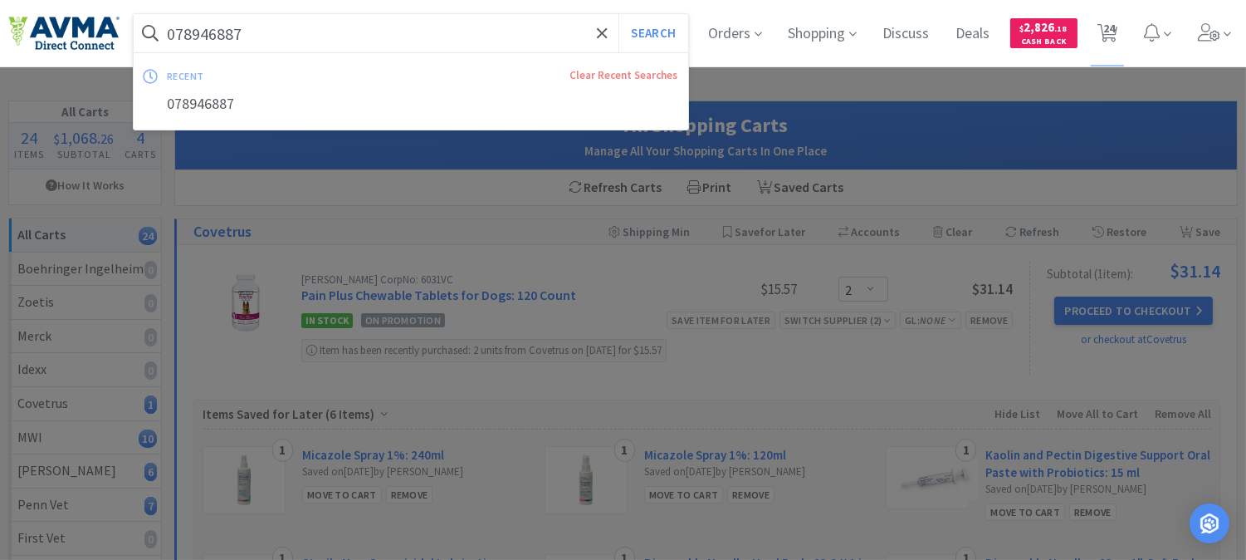
paste input "901372"
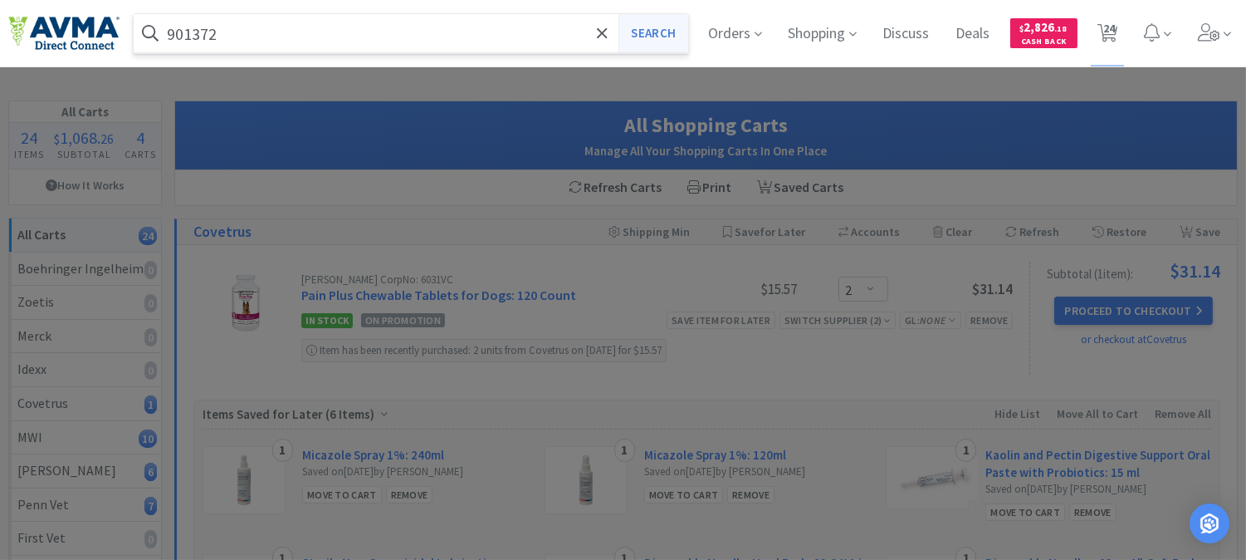
click at [649, 25] on button "Search" at bounding box center [652, 33] width 69 height 38
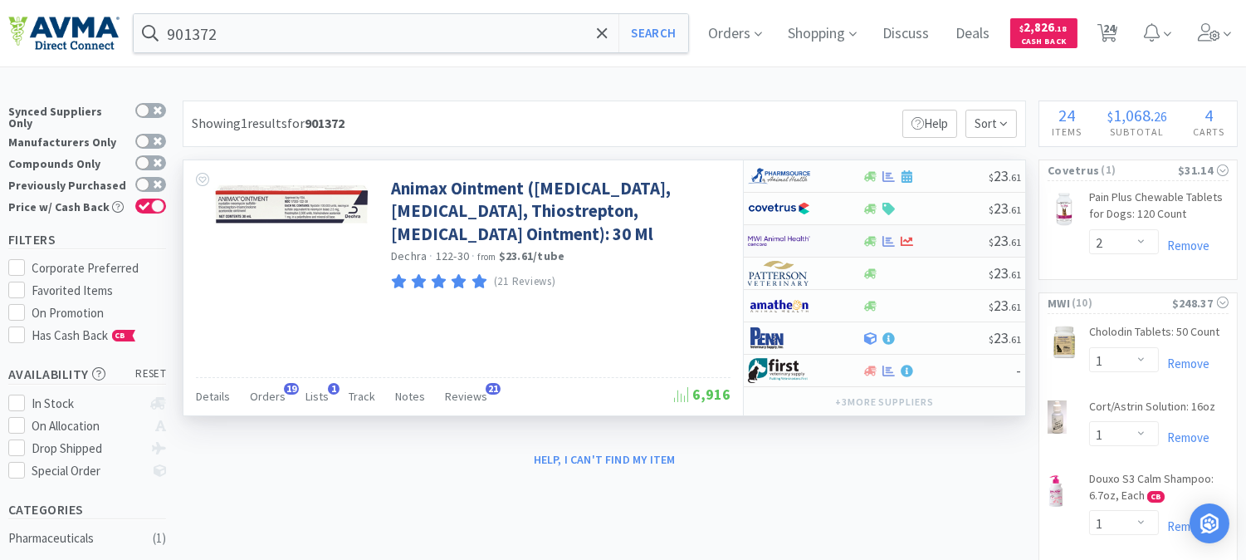
click at [784, 239] on img at bounding box center [779, 240] width 62 height 25
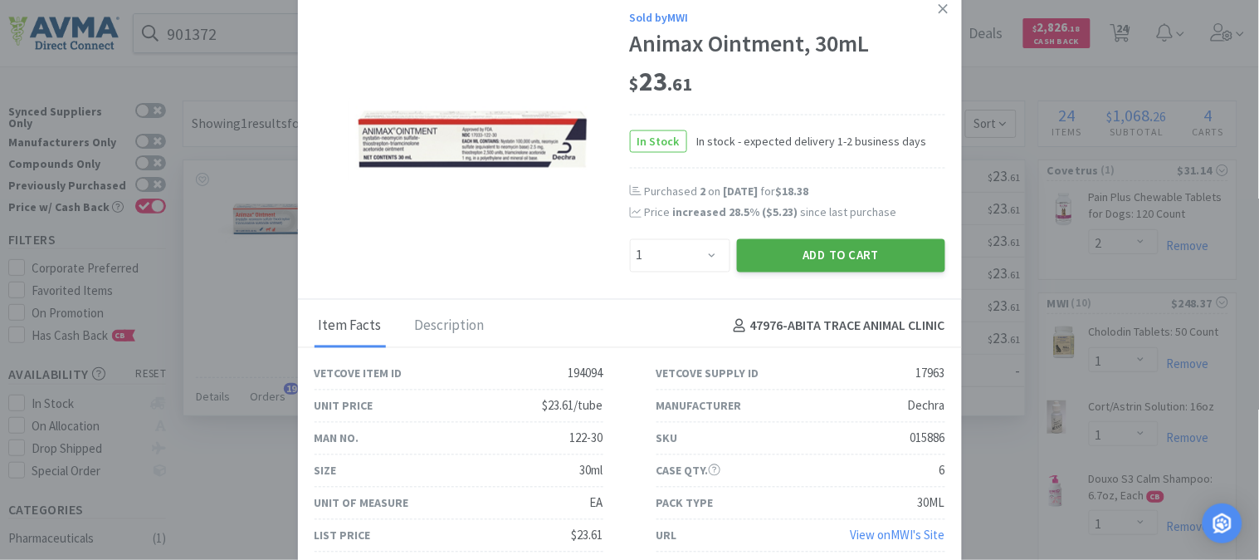
click at [817, 252] on button "Add to Cart" at bounding box center [841, 254] width 208 height 33
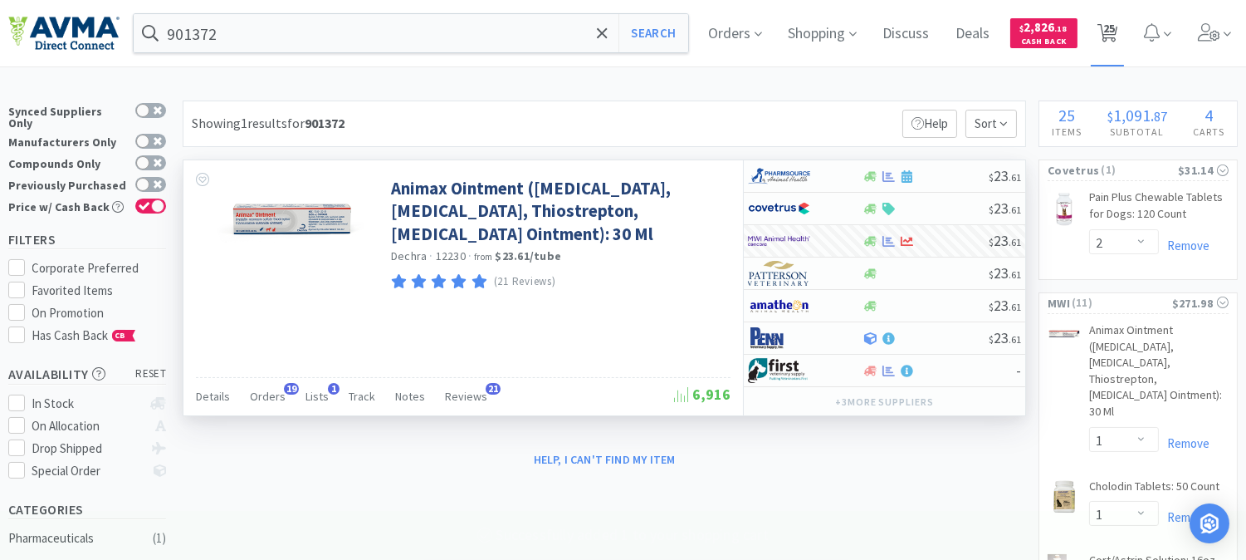
click at [1115, 30] on span "25" at bounding box center [1109, 28] width 12 height 66
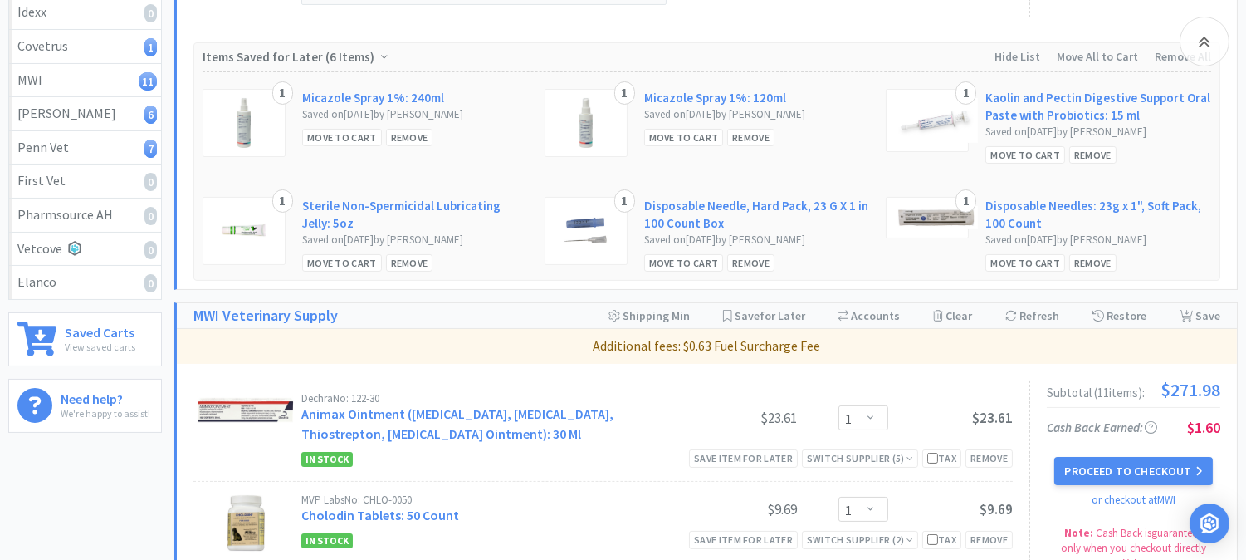
scroll to position [553, 0]
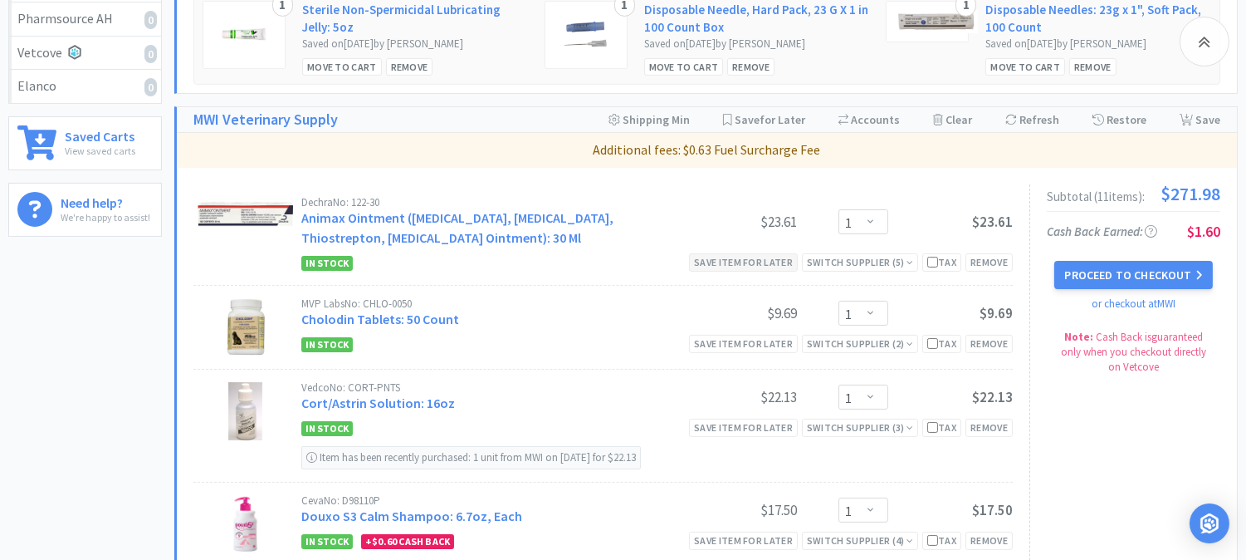
click at [762, 261] on div "Save item for later" at bounding box center [743, 261] width 109 height 17
